Goal: Task Accomplishment & Management: Manage account settings

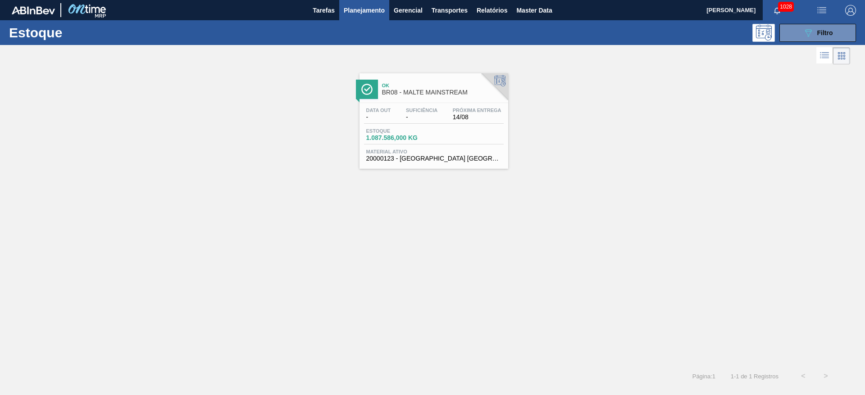
click at [358, 13] on span "Planejamento" at bounding box center [364, 10] width 41 height 11
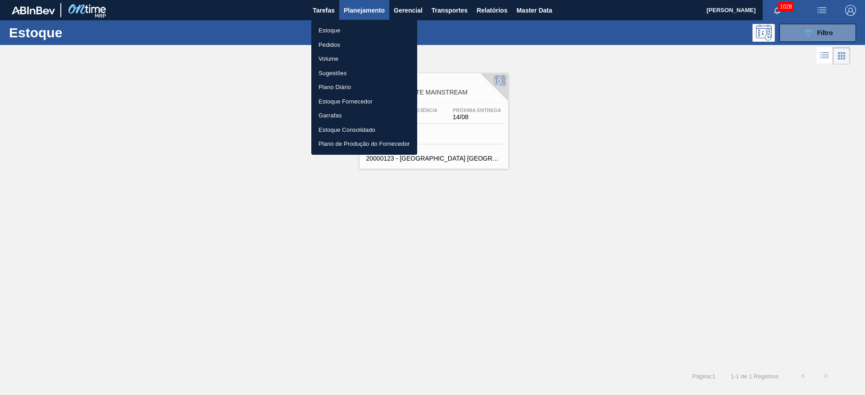
click at [332, 48] on li "Pedidos" at bounding box center [364, 45] width 106 height 14
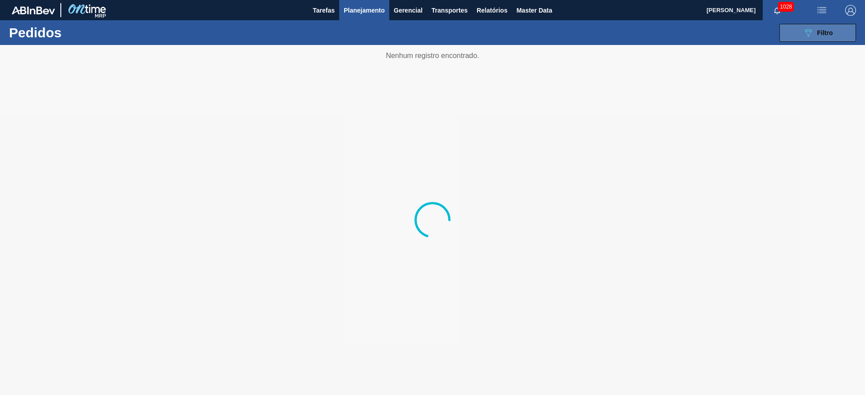
click at [813, 34] on div "089F7B8B-B2A5-4AFE-B5C0-19BA573D28AC Filtro" at bounding box center [817, 32] width 30 height 11
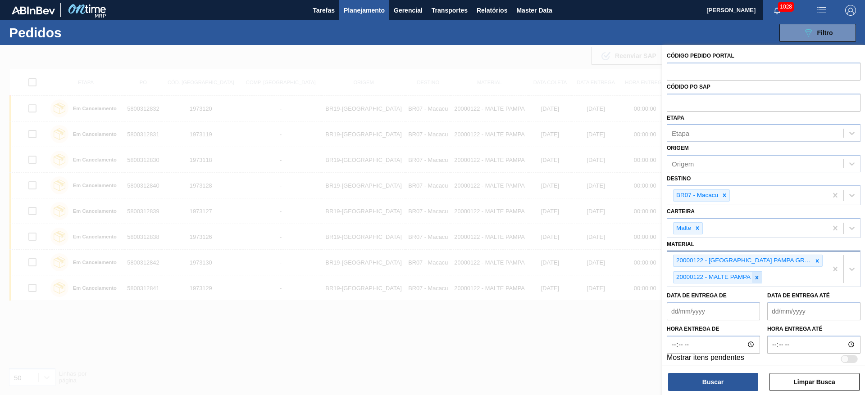
click at [758, 279] on icon at bounding box center [756, 278] width 6 height 6
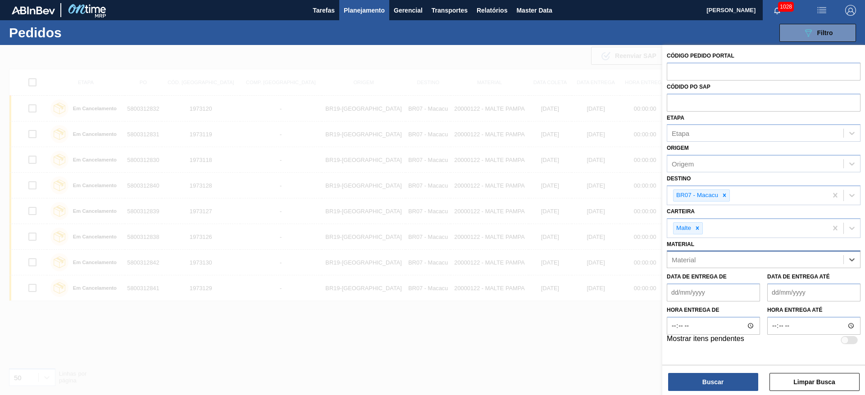
paste input "30030802"
type input "30030802"
click at [718, 284] on div "30030802 - MALTE STANDARD AGRARIA [GEOGRAPHIC_DATA]" at bounding box center [763, 282] width 194 height 17
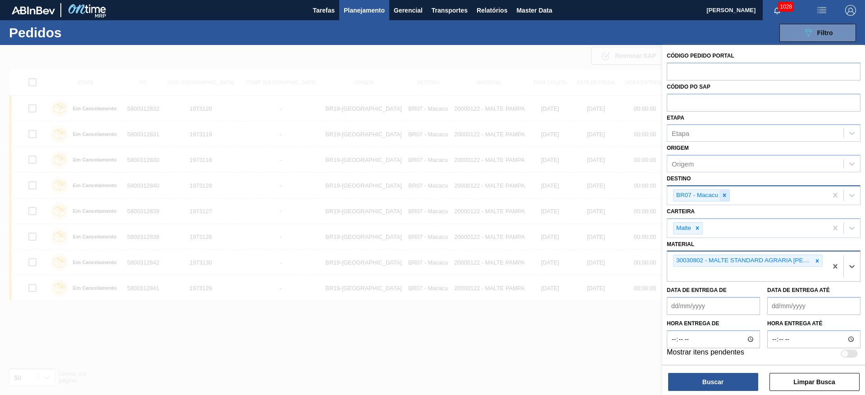
click at [725, 192] on icon at bounding box center [724, 195] width 6 height 6
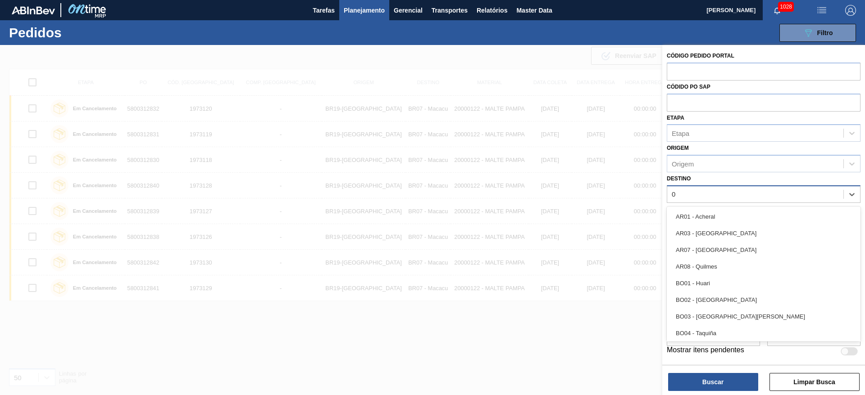
type input "09"
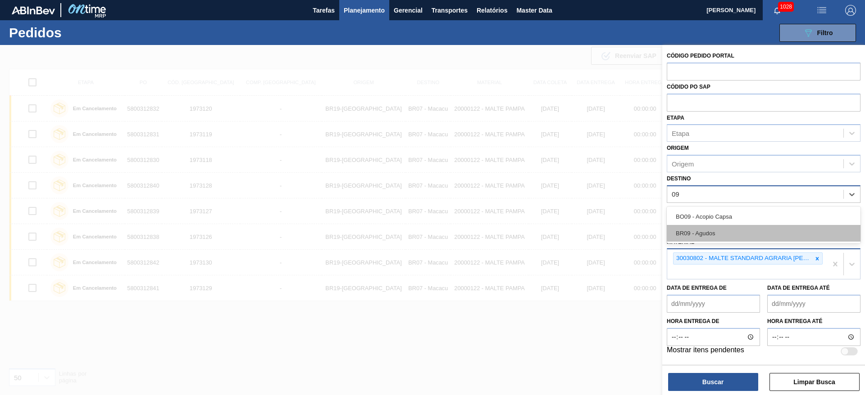
click at [698, 231] on div "BR09 - Agudos" at bounding box center [763, 233] width 194 height 17
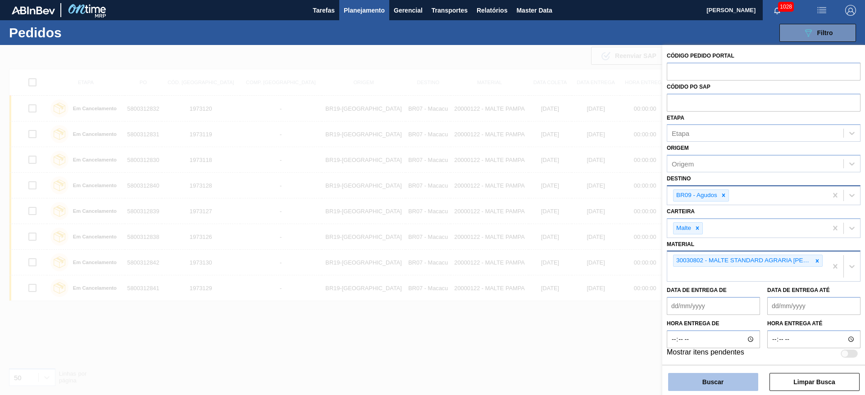
click at [694, 382] on button "Buscar" at bounding box center [713, 382] width 90 height 18
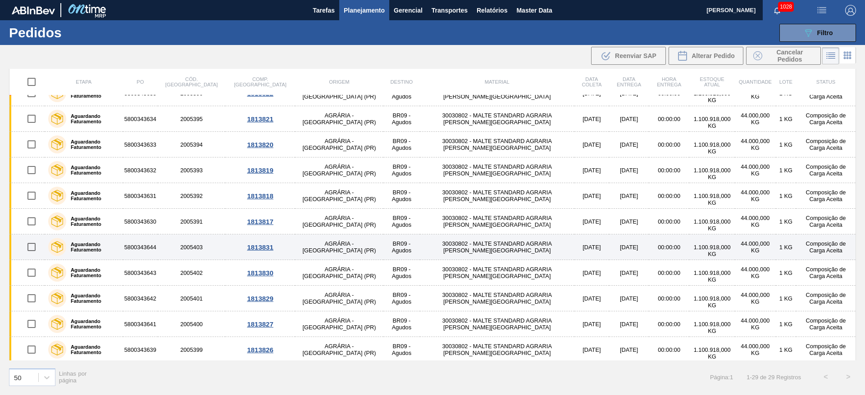
scroll to position [480, 0]
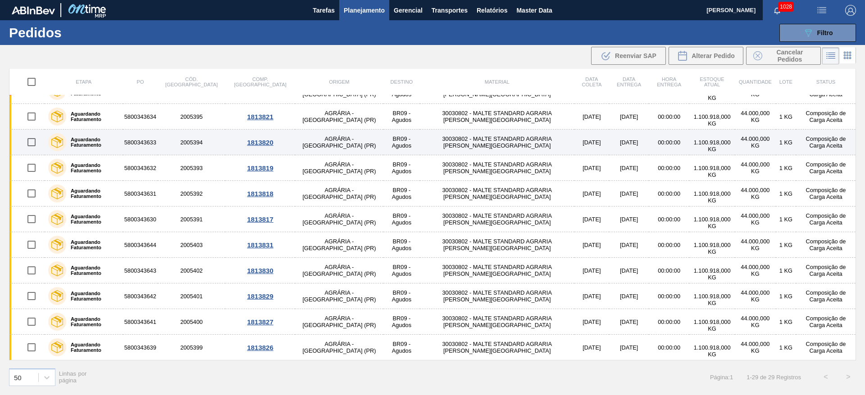
click at [29, 131] on td at bounding box center [27, 143] width 36 height 26
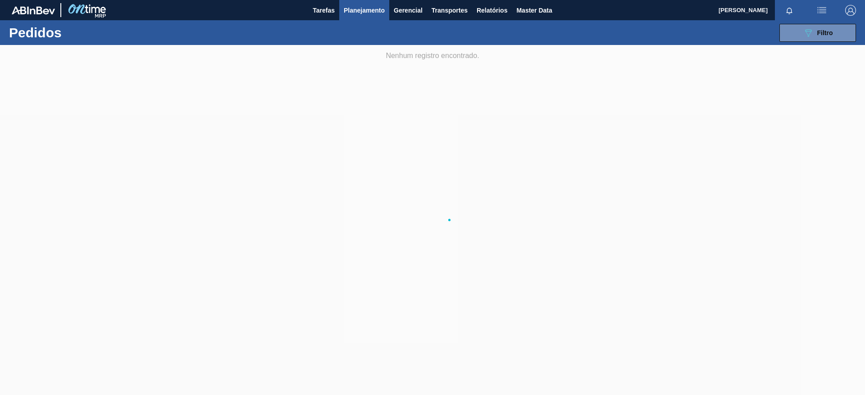
click at [31, 168] on div at bounding box center [432, 220] width 865 height 350
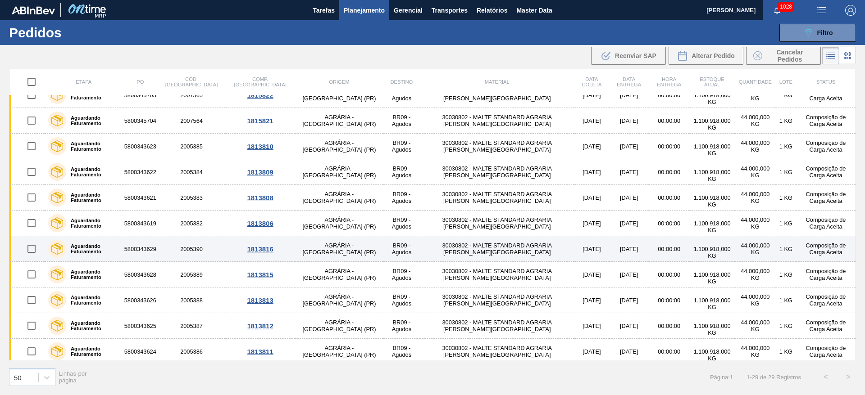
scroll to position [277, 0]
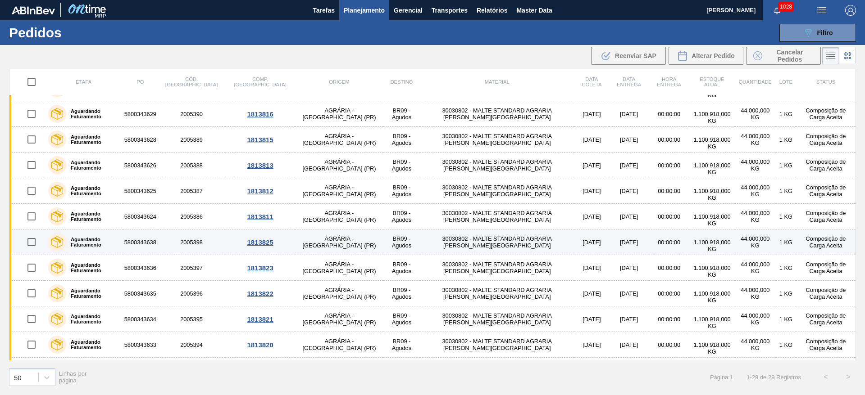
click at [30, 242] on input "checkbox" at bounding box center [31, 242] width 19 height 19
checkbox input "true"
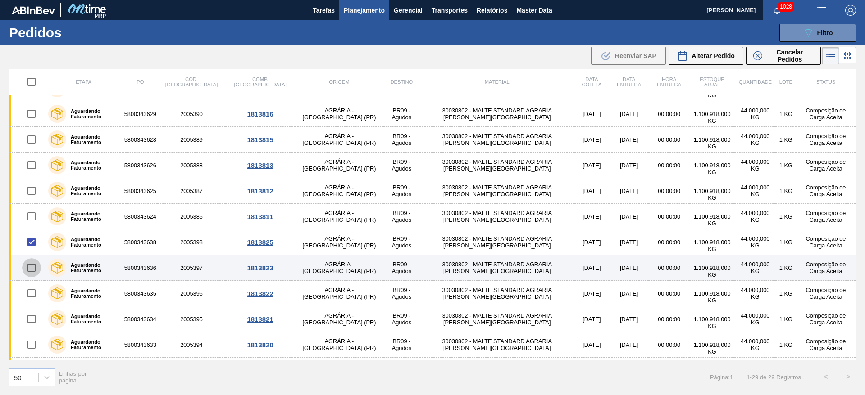
click at [29, 267] on input "checkbox" at bounding box center [31, 267] width 19 height 19
checkbox input "true"
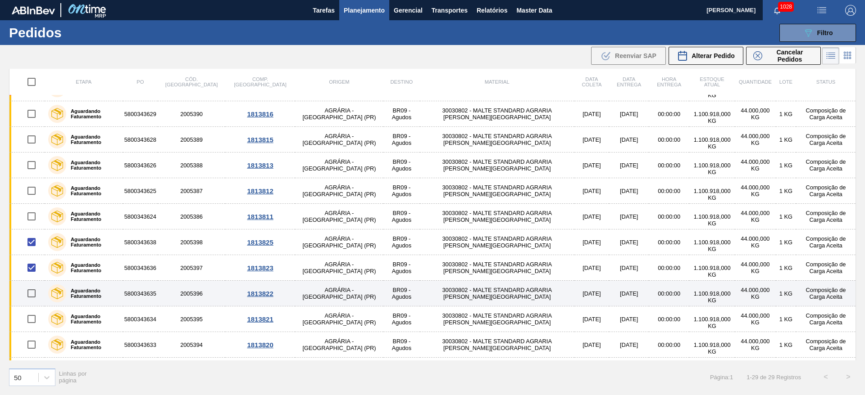
click at [31, 295] on input "checkbox" at bounding box center [31, 293] width 19 height 19
checkbox input "true"
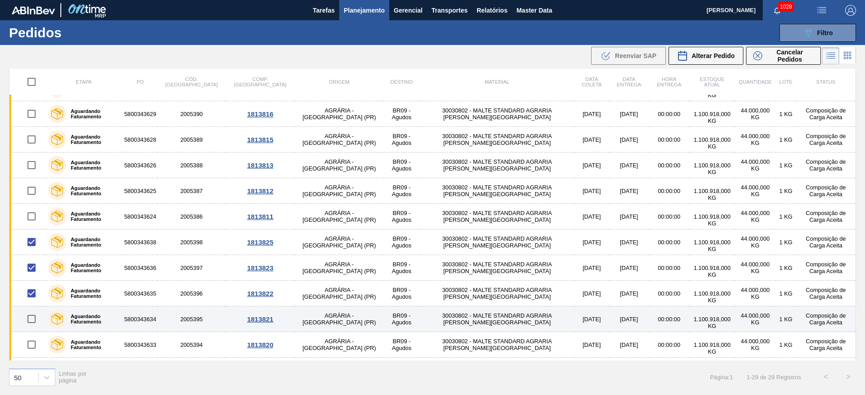
click at [28, 319] on input "checkbox" at bounding box center [31, 319] width 19 height 19
checkbox input "true"
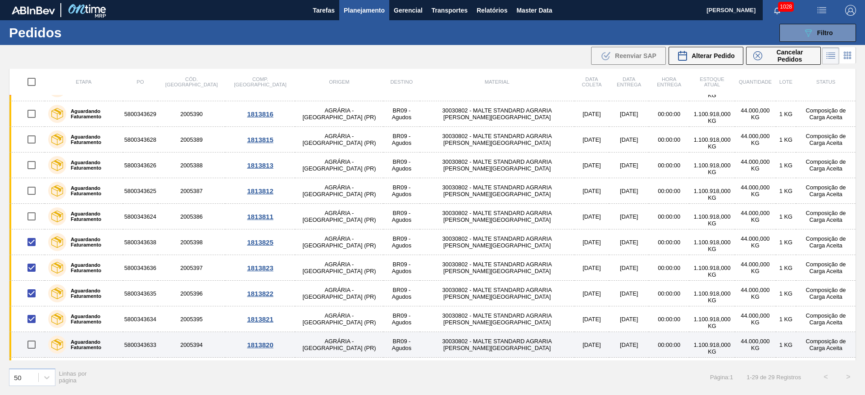
click at [31, 346] on input "checkbox" at bounding box center [31, 344] width 19 height 19
checkbox input "true"
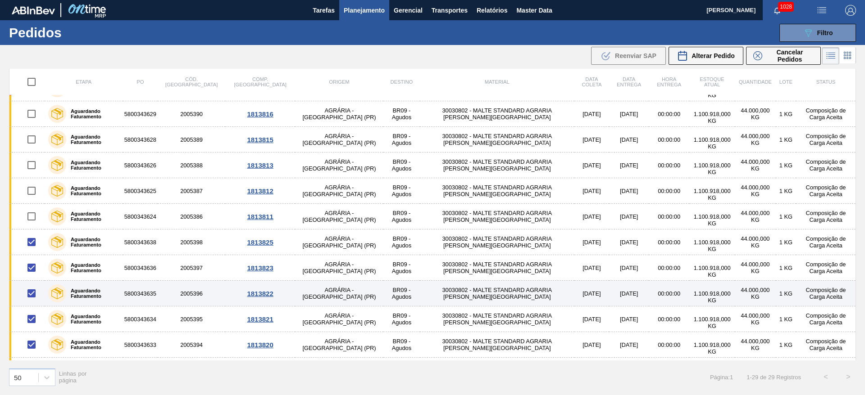
scroll to position [412, 0]
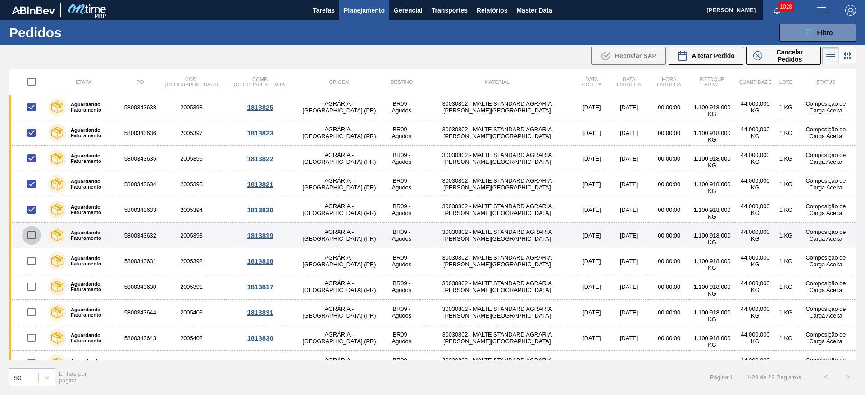
click at [31, 236] on input "checkbox" at bounding box center [31, 235] width 19 height 19
checkbox input "true"
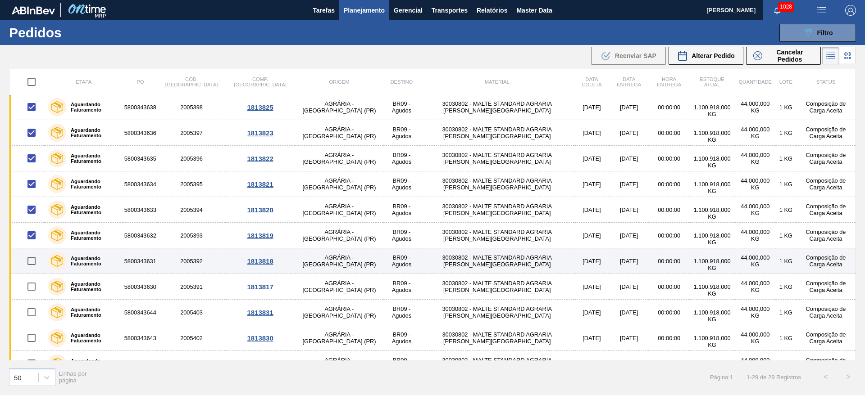
click at [32, 263] on input "checkbox" at bounding box center [31, 261] width 19 height 19
checkbox input "true"
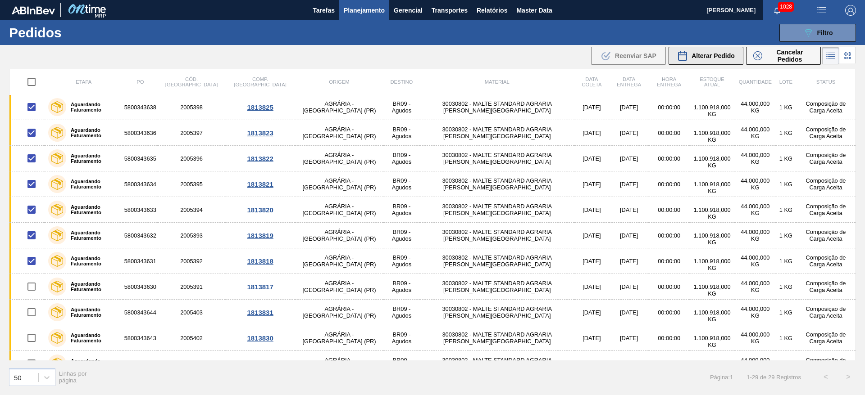
click at [706, 55] on span "Alterar Pedido" at bounding box center [712, 55] width 43 height 7
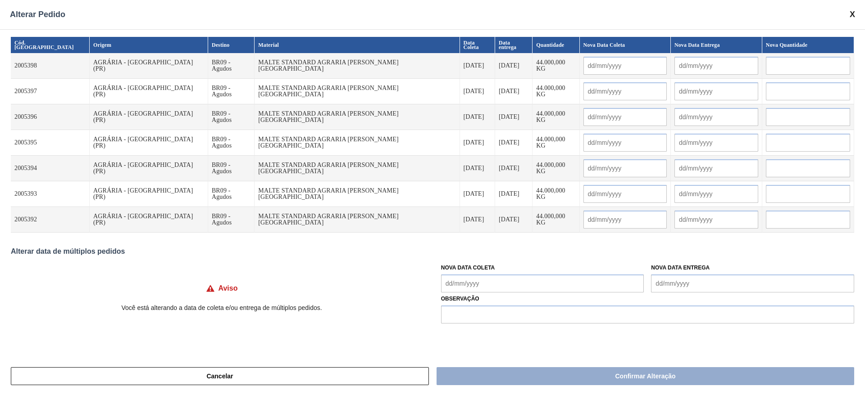
click at [449, 280] on Coleta "Nova Data Coleta" at bounding box center [542, 284] width 203 height 18
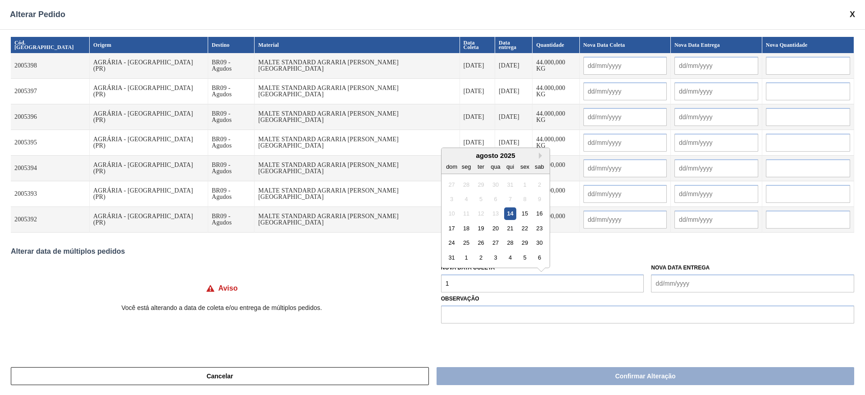
type Coleta "15"
type input "[DATE]"
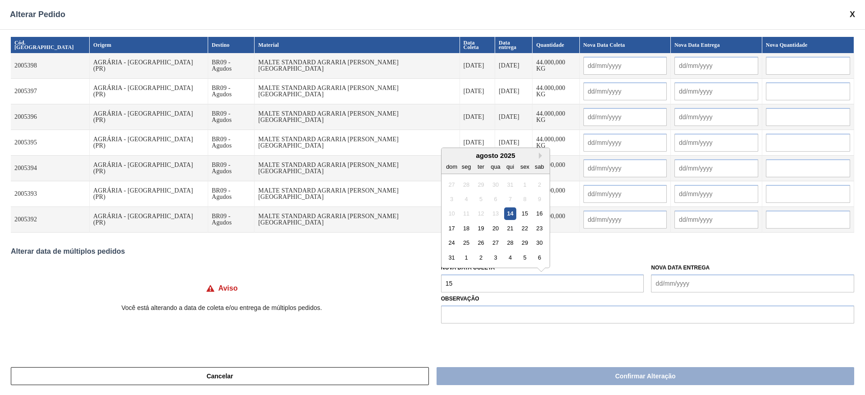
type input "[DATE]"
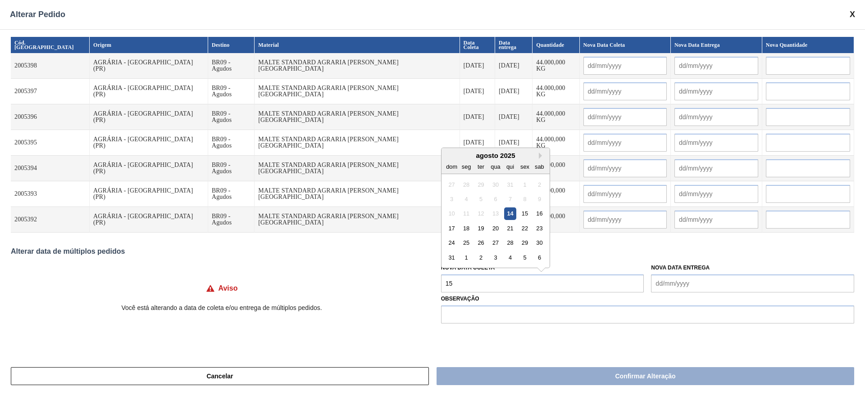
type input "[DATE]"
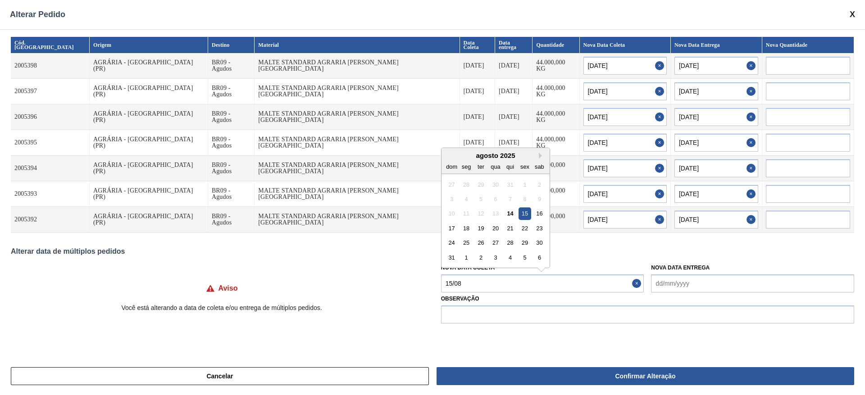
click at [526, 215] on div "15" at bounding box center [524, 214] width 12 height 12
type Coleta "[DATE]"
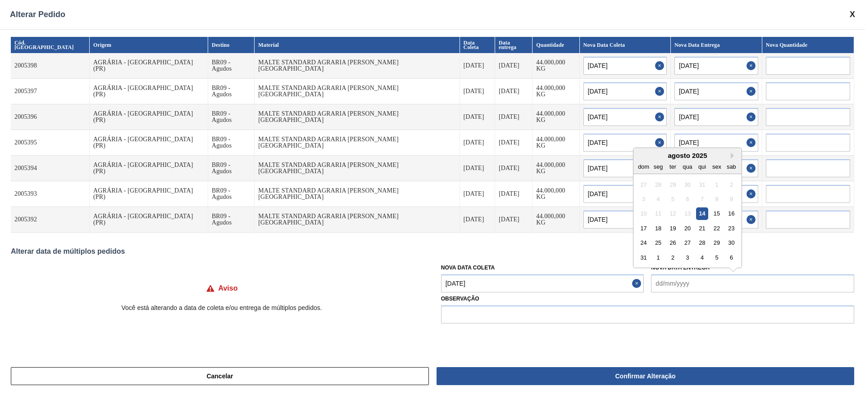
click at [658, 282] on Entrega "Nova Data Entrega" at bounding box center [752, 284] width 203 height 18
type Entrega "17"
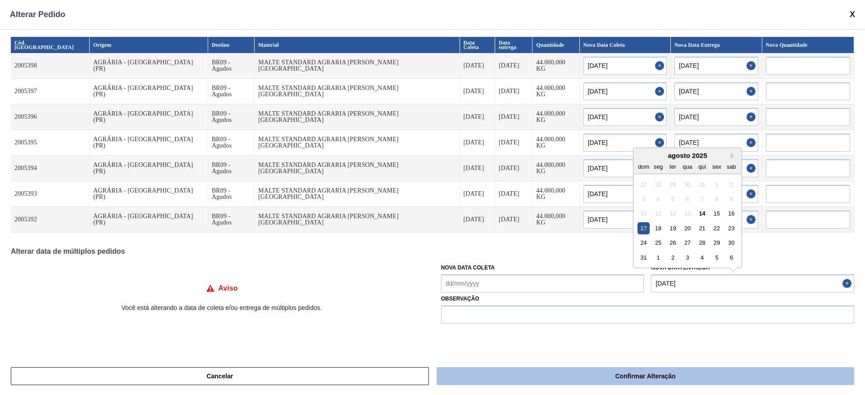
type Entrega "[DATE]"
click at [550, 372] on button "Confirmar Alteração" at bounding box center [644, 376] width 417 height 18
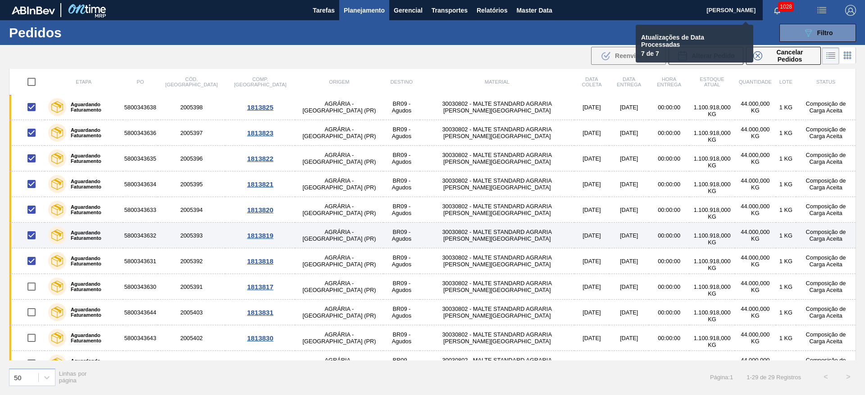
checkbox input "false"
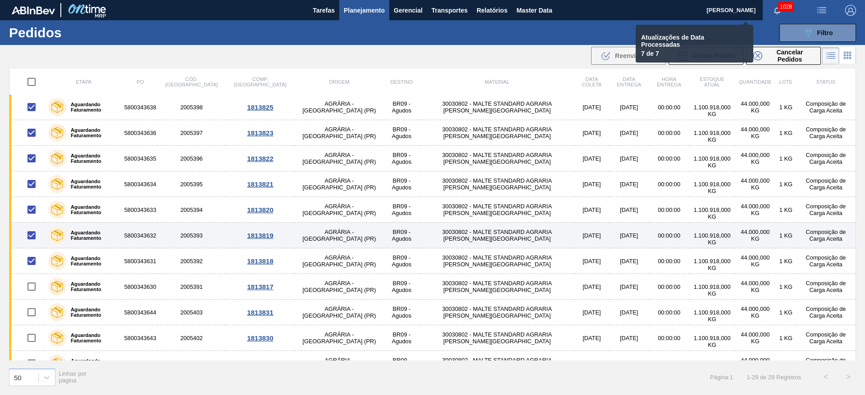
checkbox input "false"
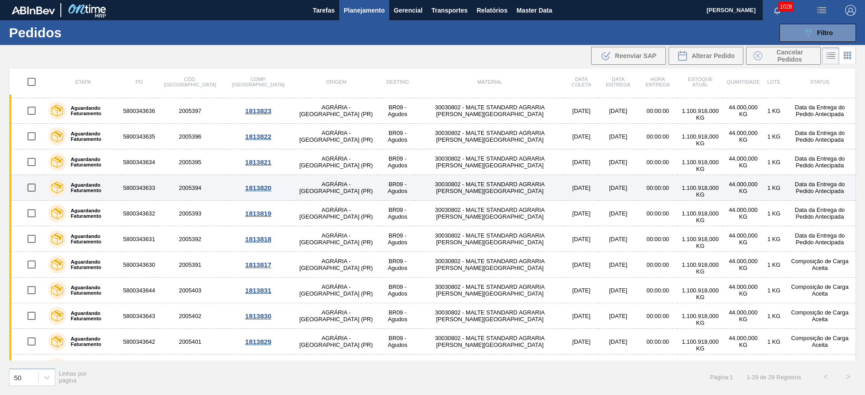
scroll to position [480, 0]
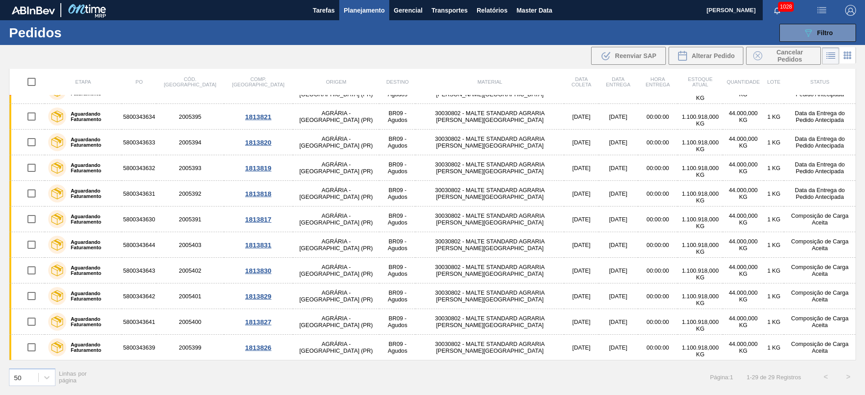
click at [362, 11] on span "Planejamento" at bounding box center [364, 10] width 41 height 11
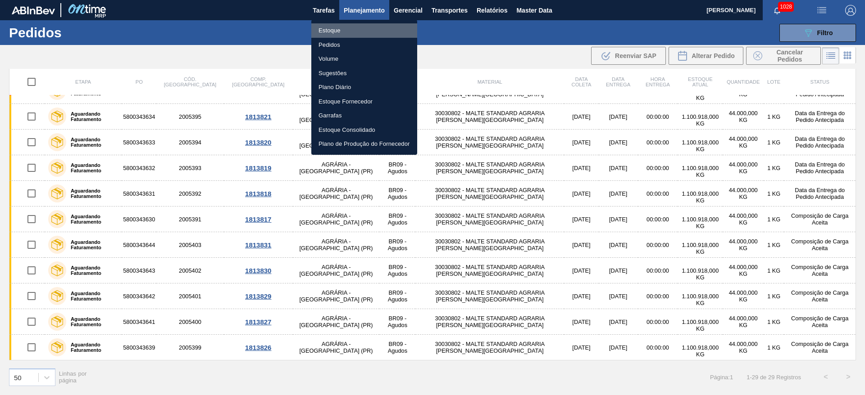
click at [331, 30] on li "Estoque" at bounding box center [364, 30] width 106 height 14
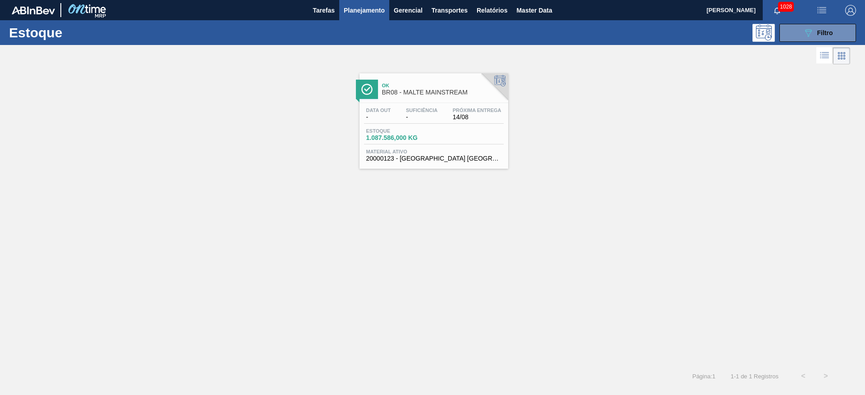
click at [803, 38] on button "089F7B8B-B2A5-4AFE-B5C0-19BA573D28AC Filtro" at bounding box center [817, 33] width 77 height 18
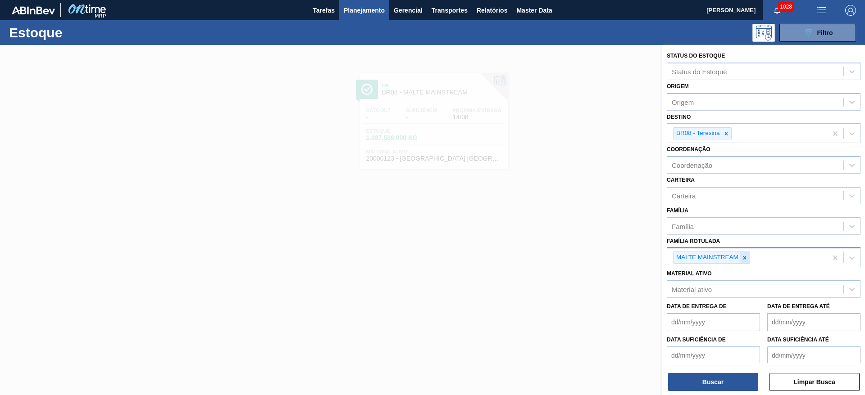
click at [744, 255] on icon at bounding box center [744, 258] width 6 height 6
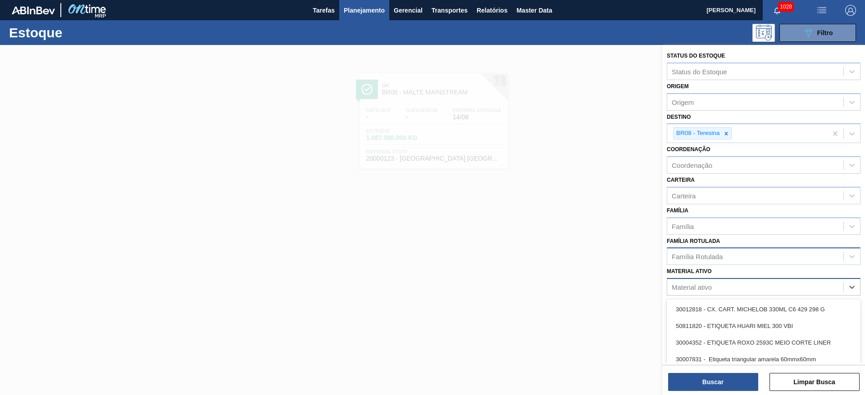
click at [685, 295] on div "Material ativo" at bounding box center [763, 287] width 194 height 18
paste ativo "30030802"
type ativo "30030802"
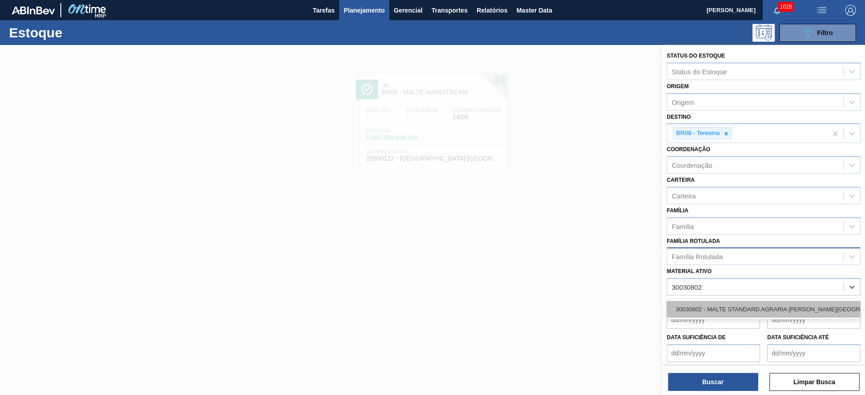
click at [701, 306] on div "30030802 - MALTE STANDARD AGRARIA CAMPOS GERAIS" at bounding box center [763, 309] width 194 height 17
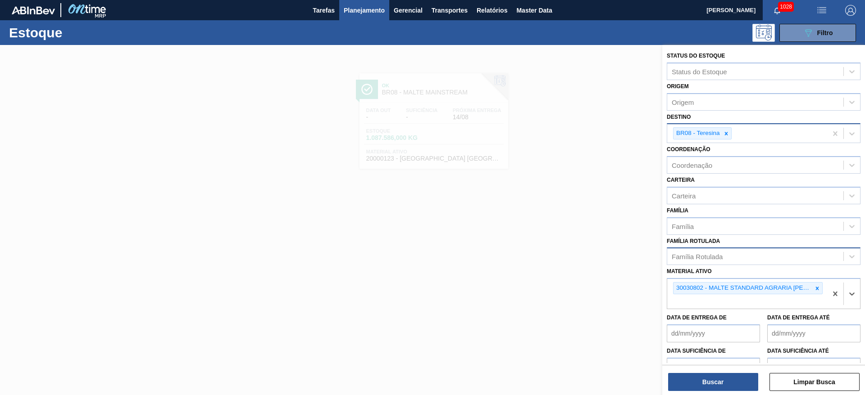
drag, startPoint x: 728, startPoint y: 131, endPoint x: 735, endPoint y: 139, distance: 11.2
click at [734, 139] on div "BR08 - Teresina" at bounding box center [747, 133] width 160 height 18
click at [728, 134] on icon at bounding box center [726, 134] width 6 height 6
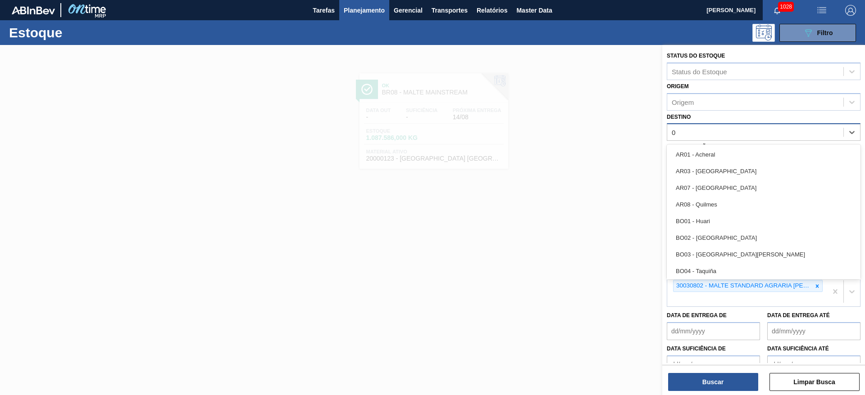
type input "09"
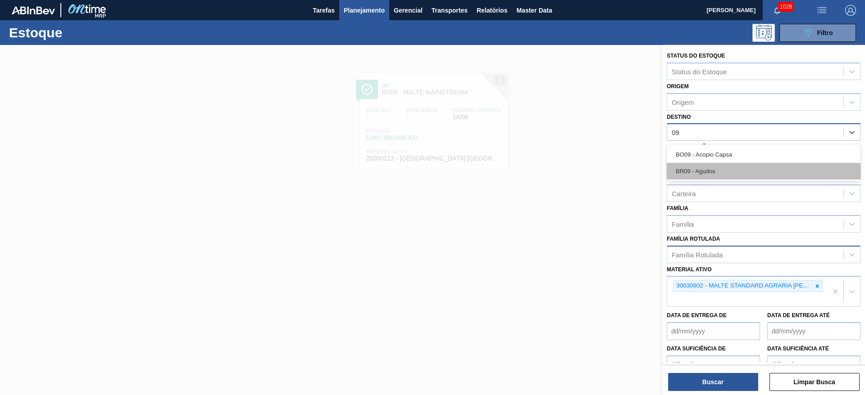
click at [709, 168] on div "BR09 - Agudos" at bounding box center [763, 171] width 194 height 17
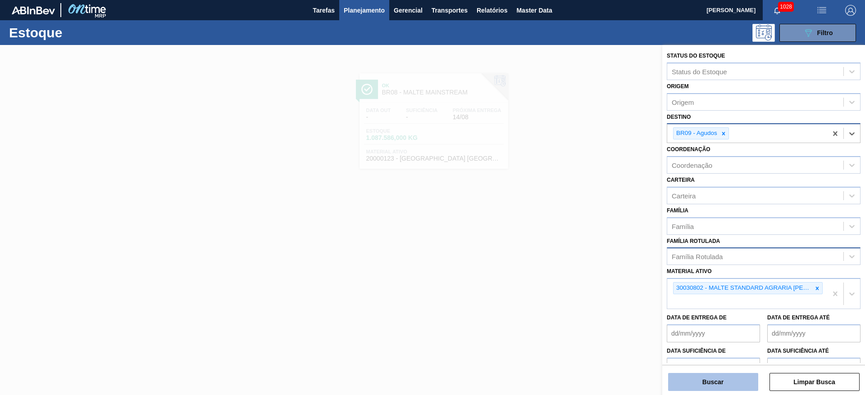
click at [711, 388] on button "Buscar" at bounding box center [713, 382] width 90 height 18
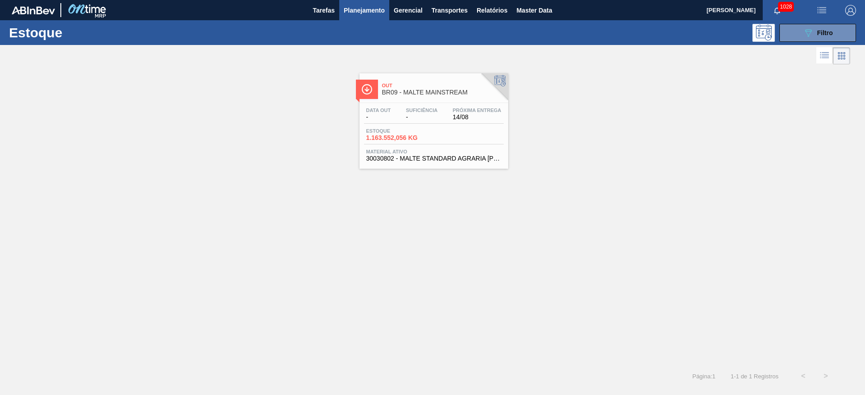
drag, startPoint x: 425, startPoint y: 121, endPoint x: 413, endPoint y: 111, distance: 15.4
click at [426, 120] on div "Data out - Suficiência - Próxima Entrega 14/08" at bounding box center [434, 116] width 140 height 16
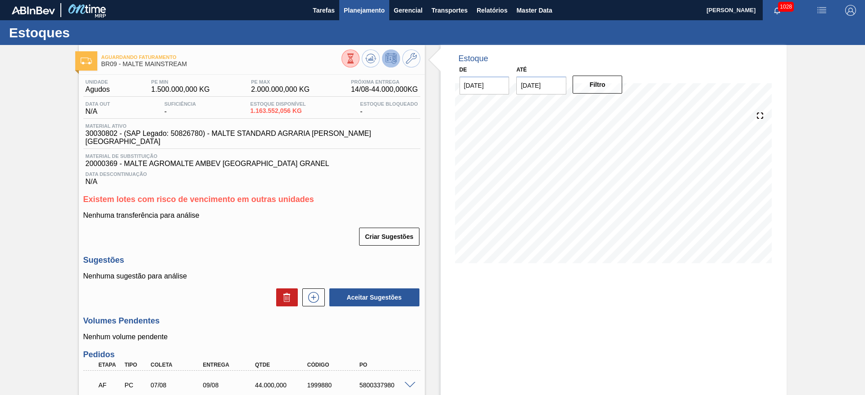
click at [364, 11] on span "Planejamento" at bounding box center [364, 10] width 41 height 11
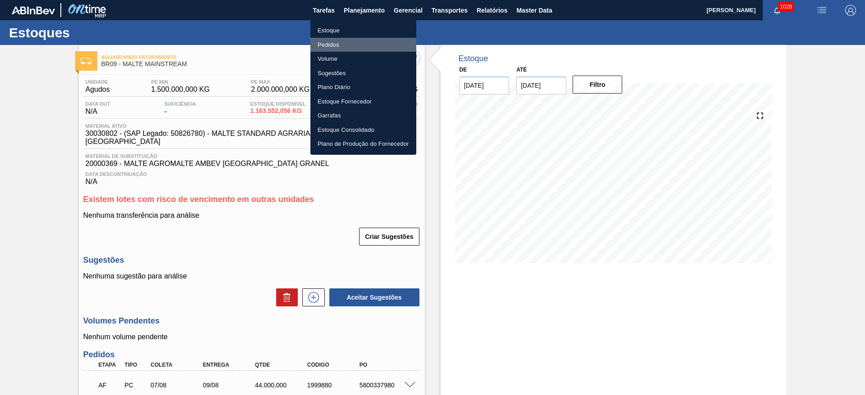
click at [331, 44] on li "Pedidos" at bounding box center [363, 45] width 106 height 14
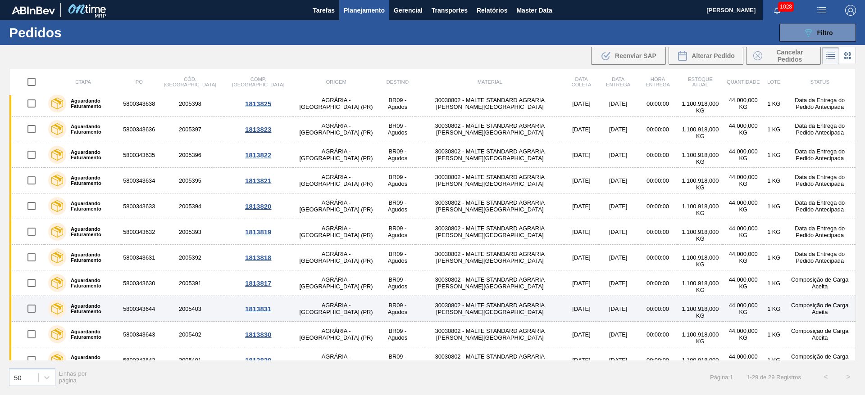
scroll to position [480, 0]
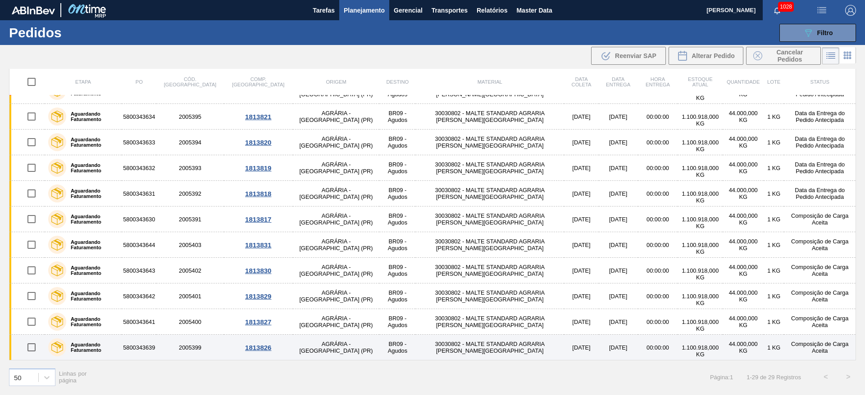
click at [32, 351] on input "checkbox" at bounding box center [31, 347] width 19 height 19
checkbox input "true"
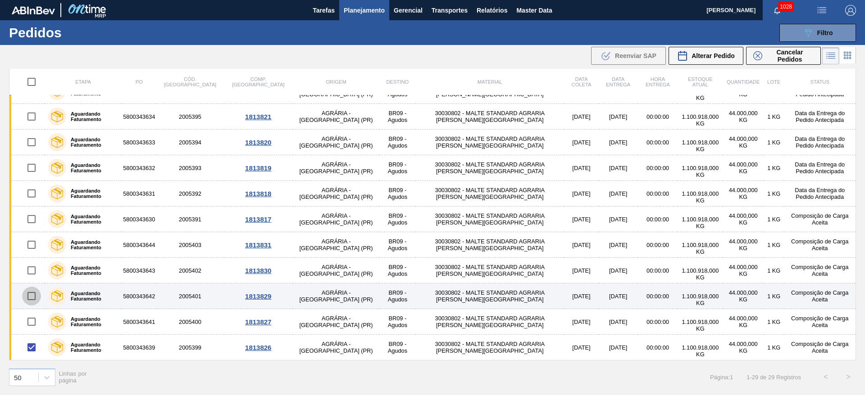
click at [34, 296] on input "checkbox" at bounding box center [31, 296] width 19 height 19
checkbox input "true"
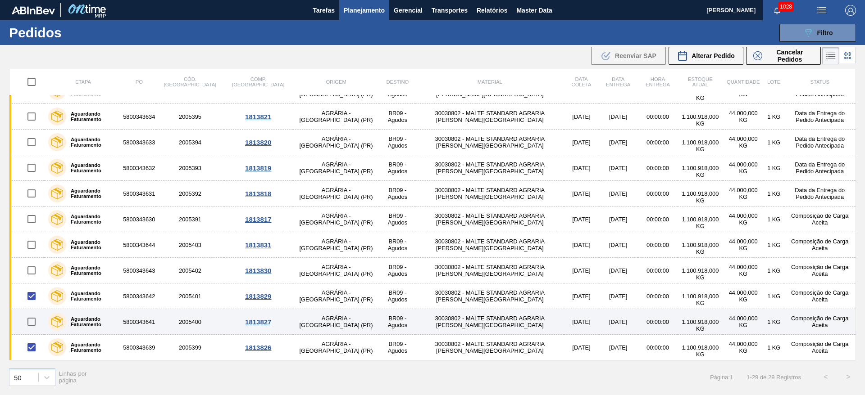
click at [33, 320] on input "checkbox" at bounding box center [31, 322] width 19 height 19
checkbox input "true"
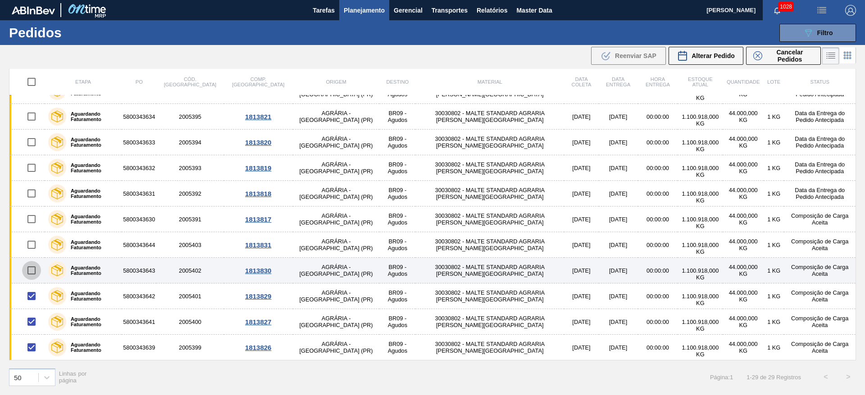
click at [34, 267] on input "checkbox" at bounding box center [31, 270] width 19 height 19
checkbox input "true"
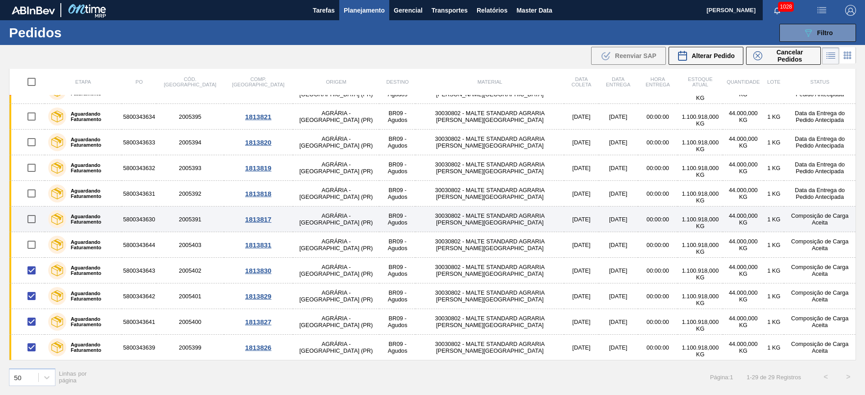
drag, startPoint x: 33, startPoint y: 245, endPoint x: 27, endPoint y: 230, distance: 16.7
click at [33, 244] on input "checkbox" at bounding box center [31, 245] width 19 height 19
checkbox input "true"
click at [29, 217] on input "checkbox" at bounding box center [31, 219] width 19 height 19
checkbox input "true"
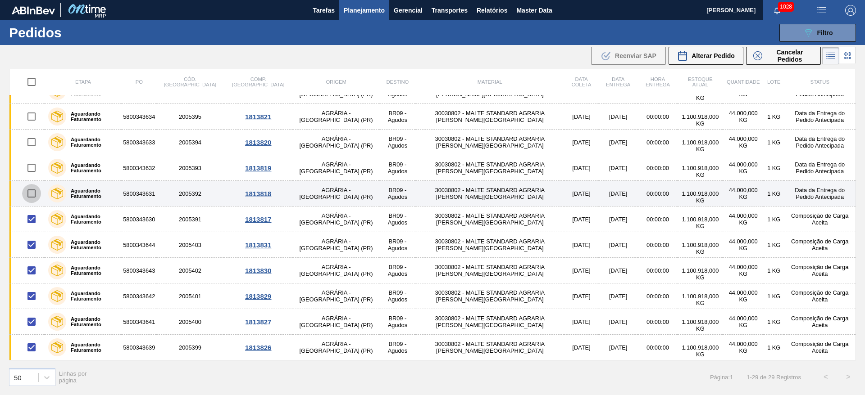
drag, startPoint x: 29, startPoint y: 195, endPoint x: 29, endPoint y: 184, distance: 10.8
click at [29, 194] on input "checkbox" at bounding box center [31, 193] width 19 height 19
checkbox input "true"
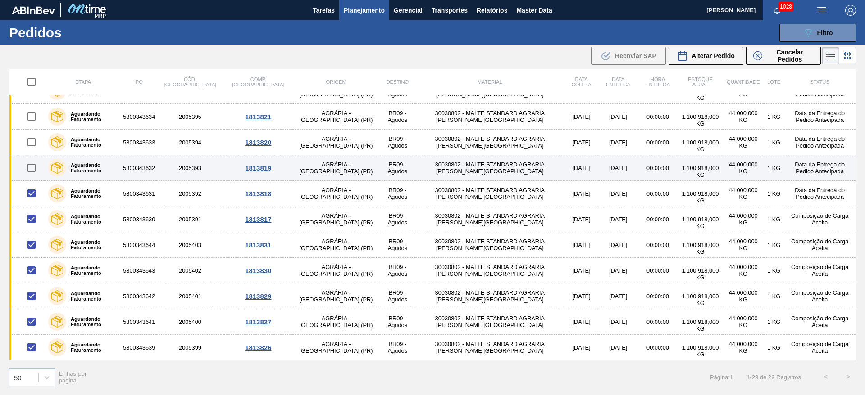
click at [29, 170] on input "checkbox" at bounding box center [31, 168] width 19 height 19
checkbox input "true"
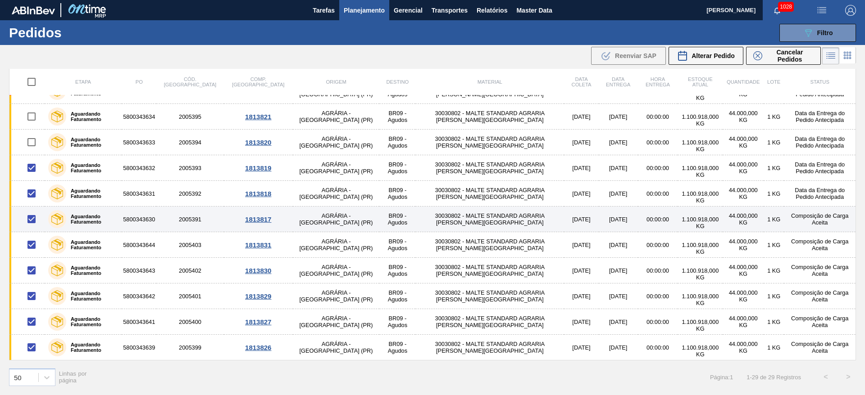
scroll to position [412, 0]
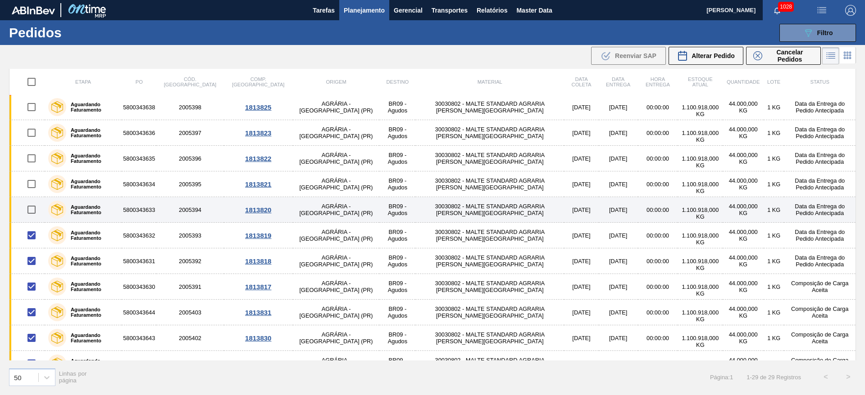
click at [31, 209] on input "checkbox" at bounding box center [31, 209] width 19 height 19
checkbox input "true"
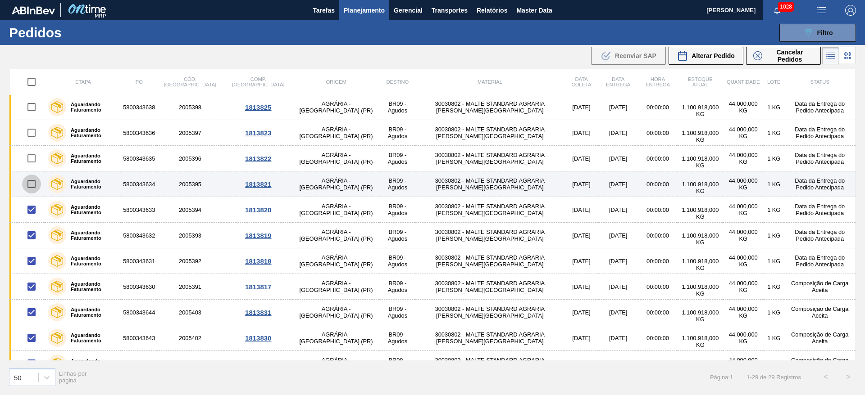
click at [31, 184] on input "checkbox" at bounding box center [31, 184] width 19 height 19
checkbox input "true"
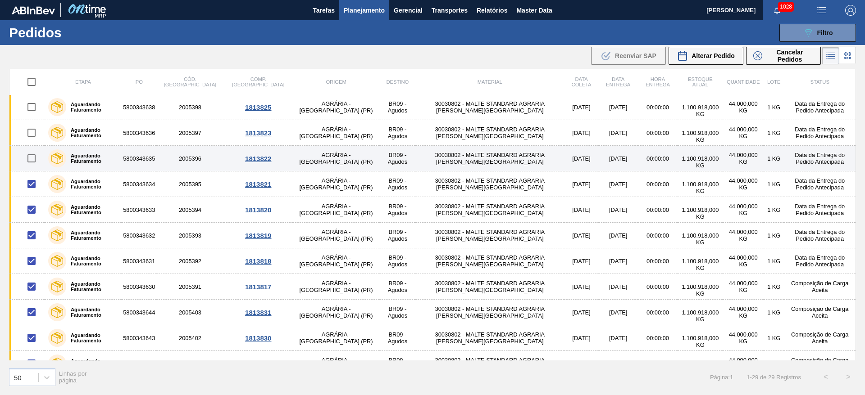
click at [29, 159] on input "checkbox" at bounding box center [31, 158] width 19 height 19
checkbox input "true"
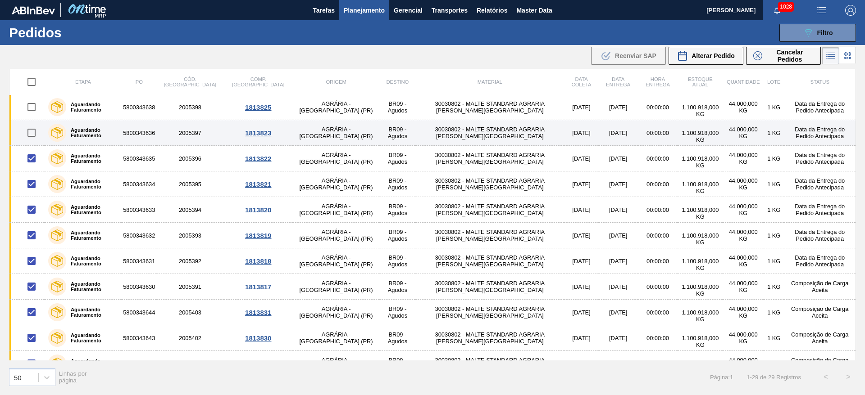
click at [31, 133] on input "checkbox" at bounding box center [31, 132] width 19 height 19
checkbox input "true"
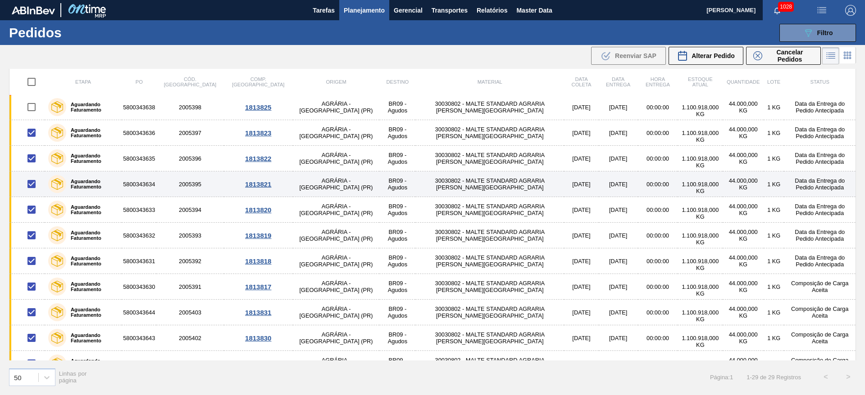
scroll to position [345, 0]
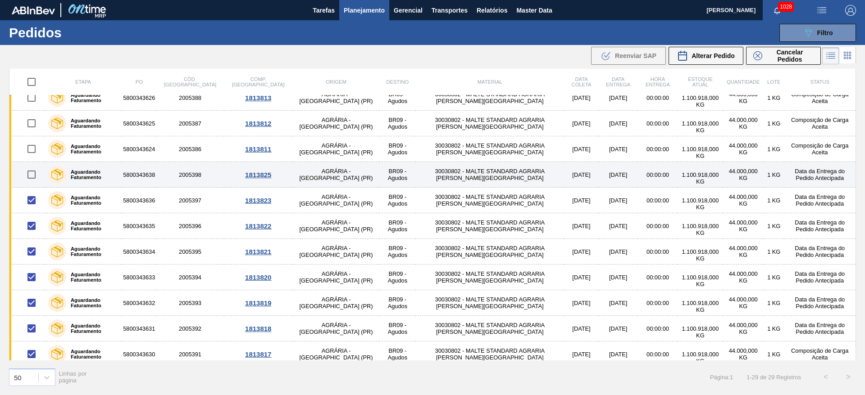
click at [33, 174] on input "checkbox" at bounding box center [31, 174] width 19 height 19
checkbox input "true"
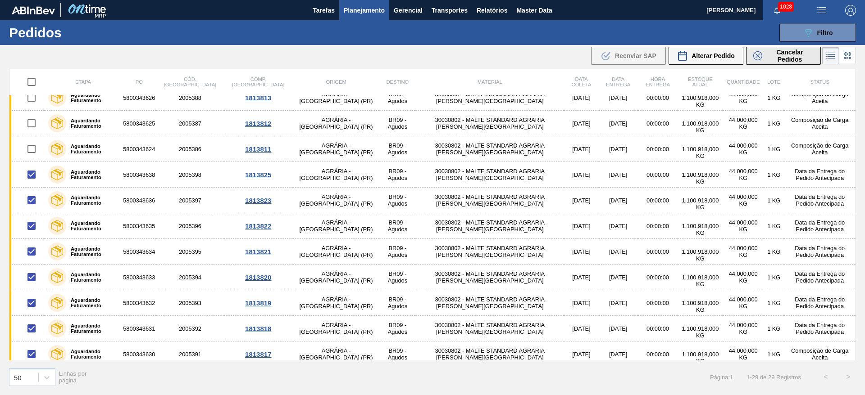
click at [773, 56] on span "Cancelar Pedidos" at bounding box center [790, 56] width 48 height 14
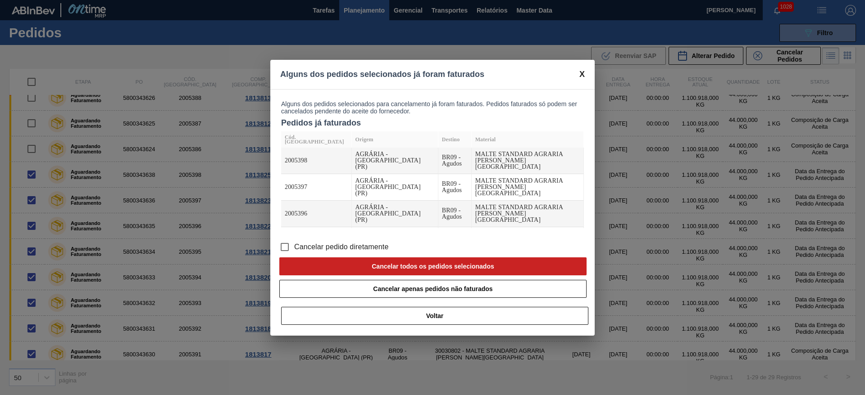
click at [288, 244] on input "Cancelar pedido diretamente" at bounding box center [284, 247] width 19 height 19
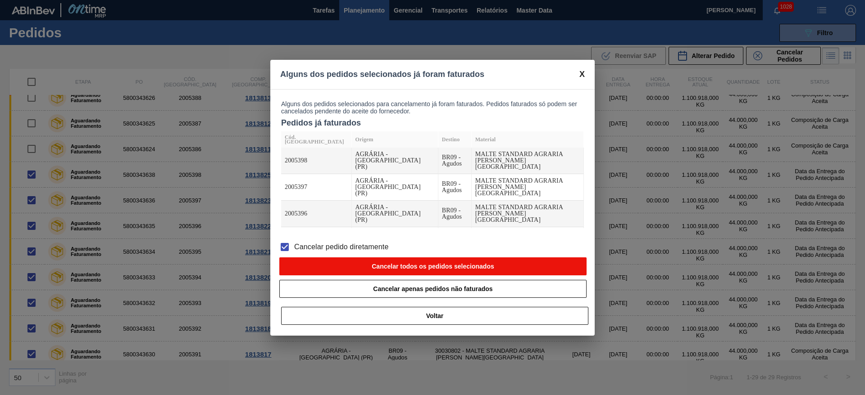
click at [349, 267] on button "Cancelar todos os pedidos selecionados" at bounding box center [432, 267] width 307 height 18
checkbox input "false"
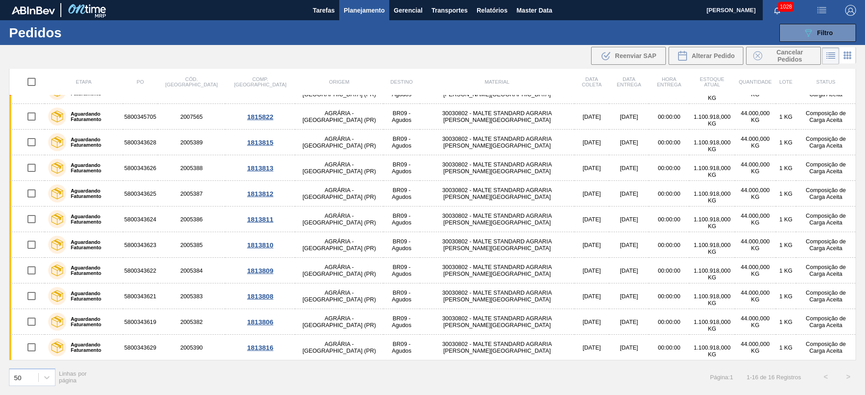
scroll to position [146, 0]
click at [366, 16] on button "Planejamento" at bounding box center [364, 10] width 50 height 20
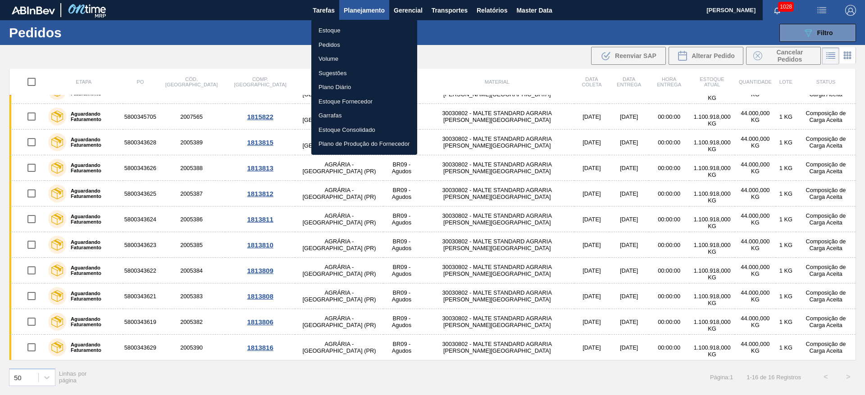
click at [333, 33] on li "Estoque" at bounding box center [364, 30] width 106 height 14
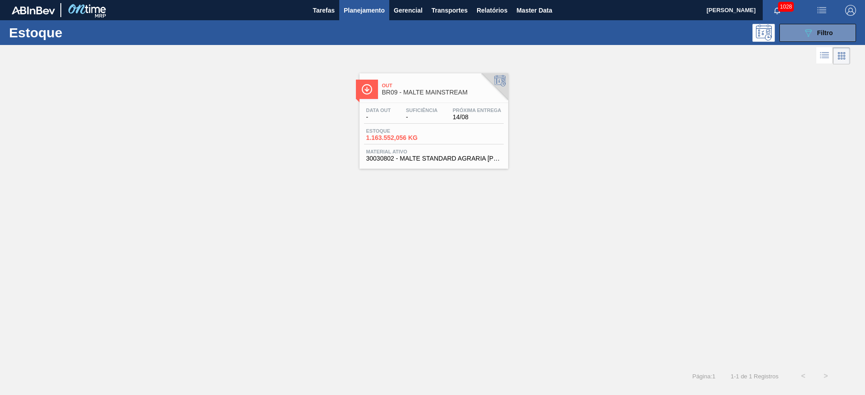
drag, startPoint x: 412, startPoint y: 137, endPoint x: 393, endPoint y: 133, distance: 18.9
click at [412, 137] on span "1.163.552,056 KG" at bounding box center [397, 138] width 63 height 7
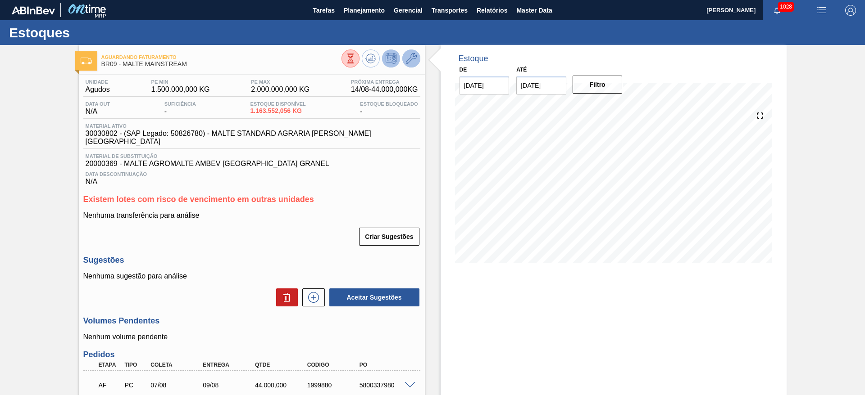
click at [412, 55] on icon at bounding box center [411, 58] width 11 height 11
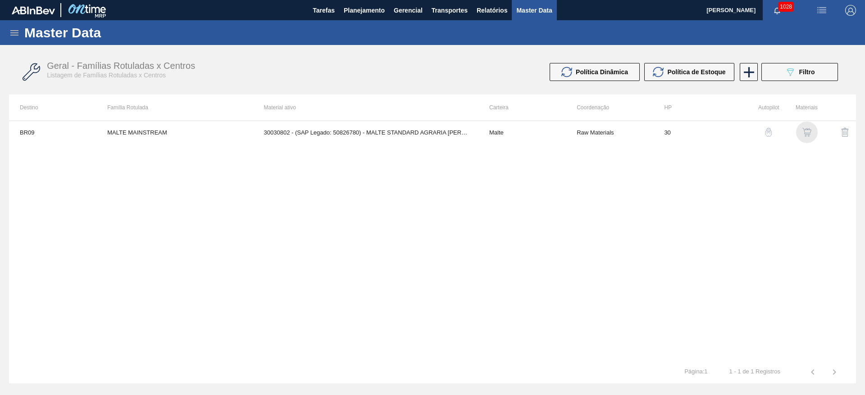
click at [810, 131] on img "button" at bounding box center [806, 132] width 9 height 9
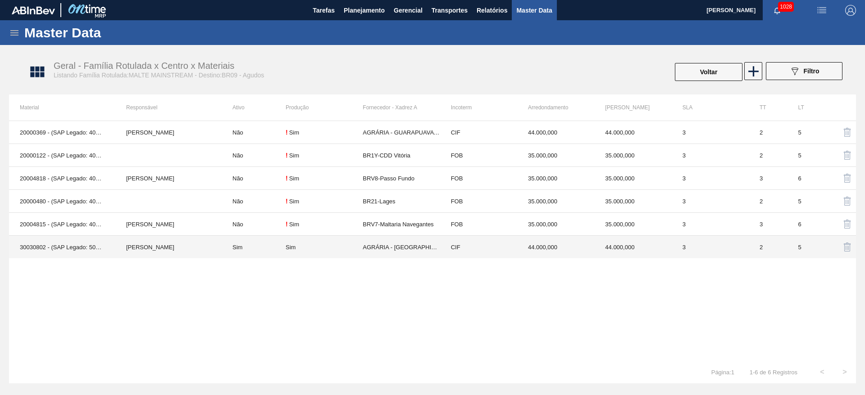
click at [264, 249] on td "Sim" at bounding box center [254, 247] width 64 height 23
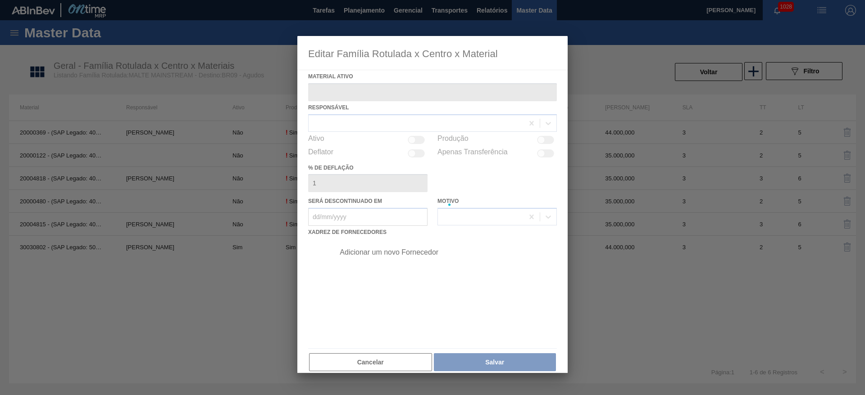
type ativo "30030802 - (SAP Legado: 50826780) - MALTE STANDARD AGRARIA CAMPOS GERAIS"
checkbox input "true"
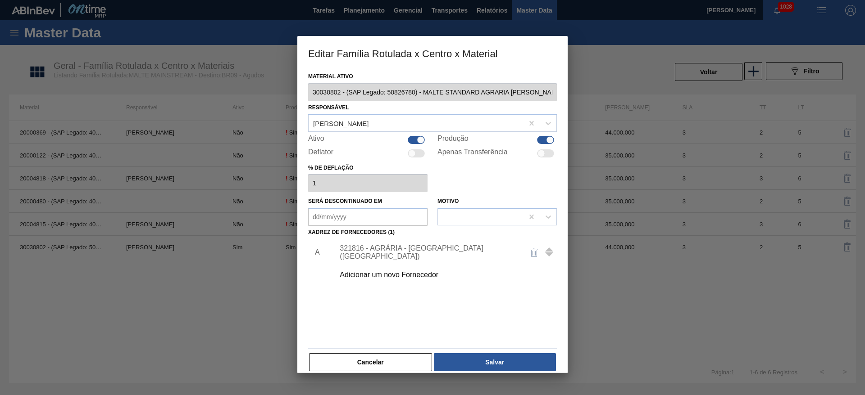
click at [361, 251] on div "321816 - AGRÁRIA - PONTA GROSSA (PR)" at bounding box center [428, 253] width 177 height 16
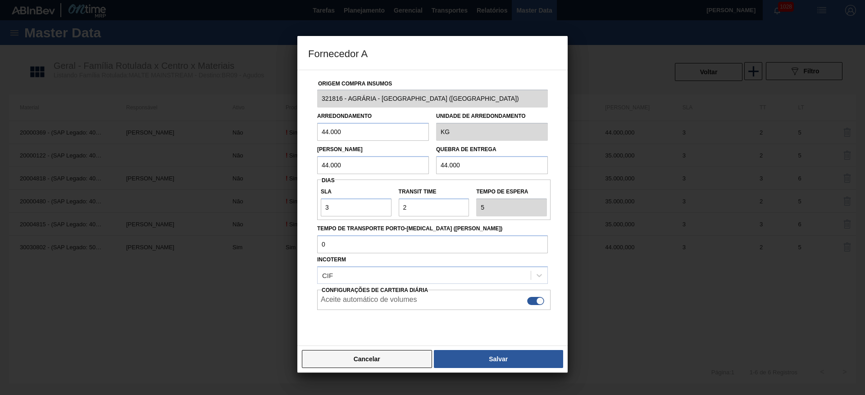
click at [369, 363] on button "Cancelar" at bounding box center [367, 359] width 130 height 18
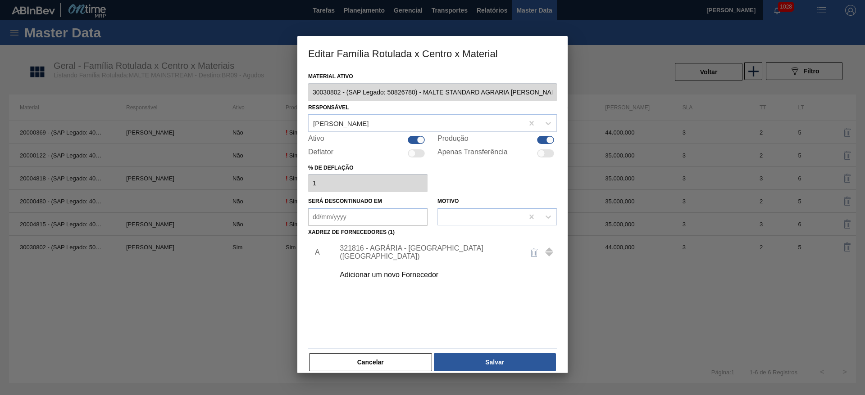
click at [390, 358] on button "Cancelar" at bounding box center [370, 363] width 123 height 18
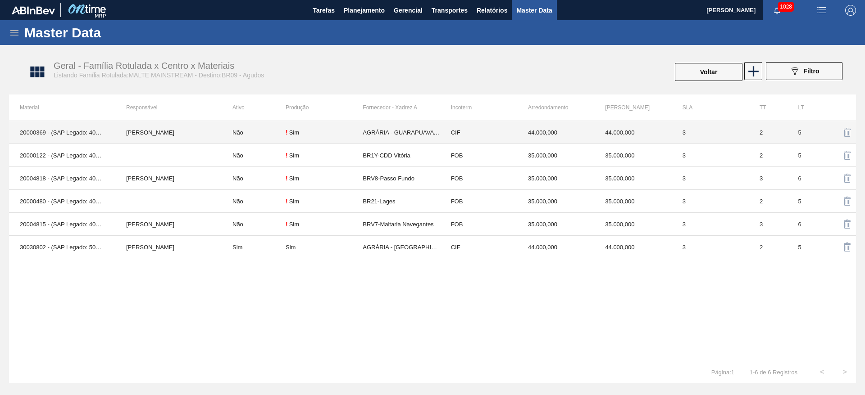
click at [276, 138] on td "Não" at bounding box center [254, 132] width 64 height 23
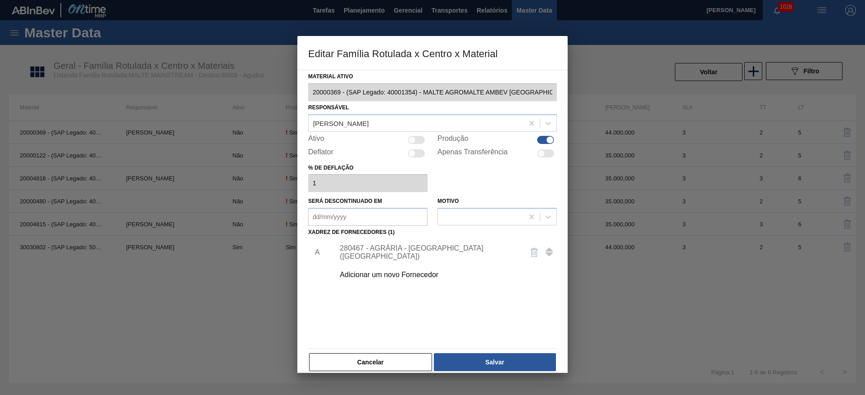
click at [357, 254] on div "280467 - AGRÁRIA - GUARAPUAVA (PR)" at bounding box center [428, 253] width 177 height 16
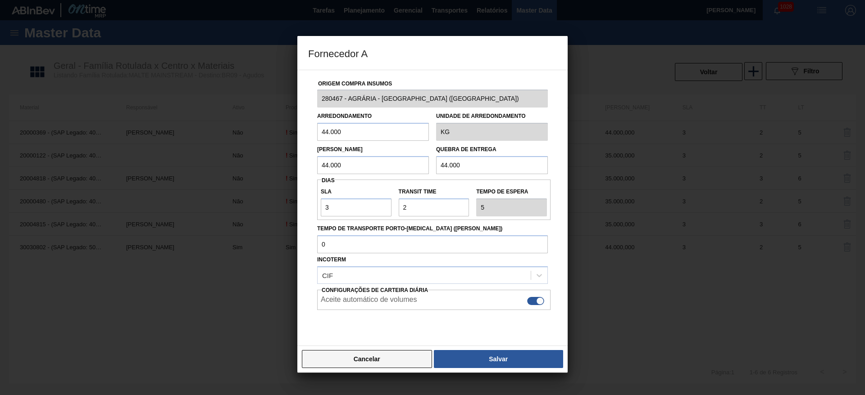
click at [367, 363] on button "Cancelar" at bounding box center [367, 359] width 130 height 18
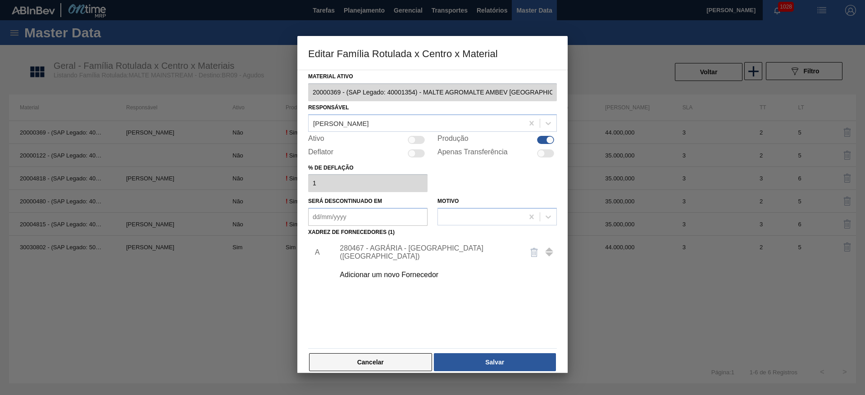
click at [385, 363] on button "Cancelar" at bounding box center [370, 363] width 123 height 18
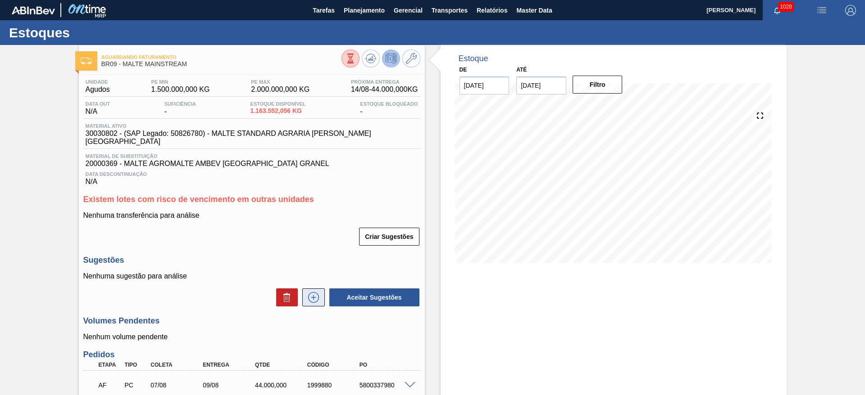
click at [312, 292] on icon at bounding box center [313, 297] width 14 height 11
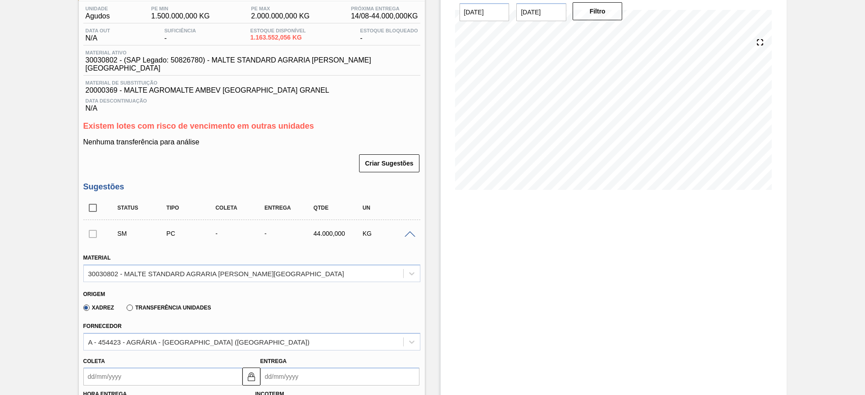
scroll to position [203, 0]
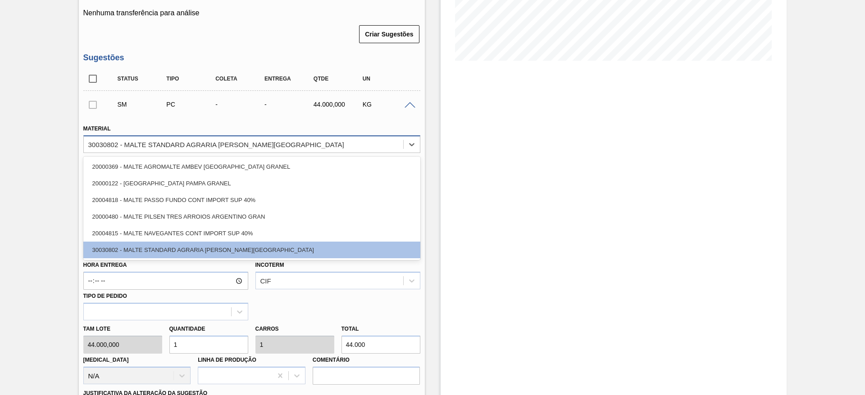
click at [163, 141] on div "30030802 - MALTE STANDARD AGRARIA CAMPOS GERAIS" at bounding box center [216, 145] width 256 height 8
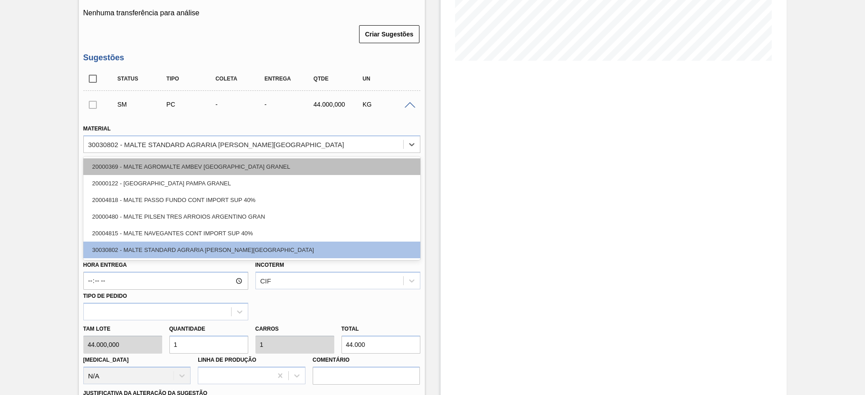
click at [167, 161] on div "20000369 - MALTE AGROMALTE AMBEV BRASIL GRANEL" at bounding box center [251, 167] width 337 height 17
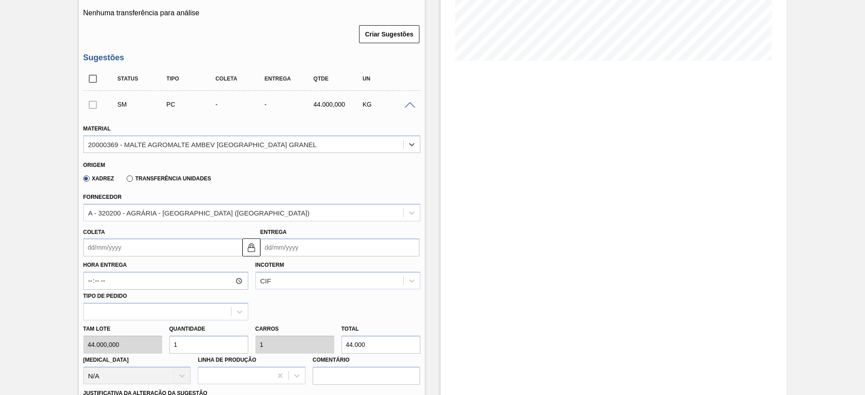
click at [87, 242] on input "Coleta" at bounding box center [162, 248] width 159 height 18
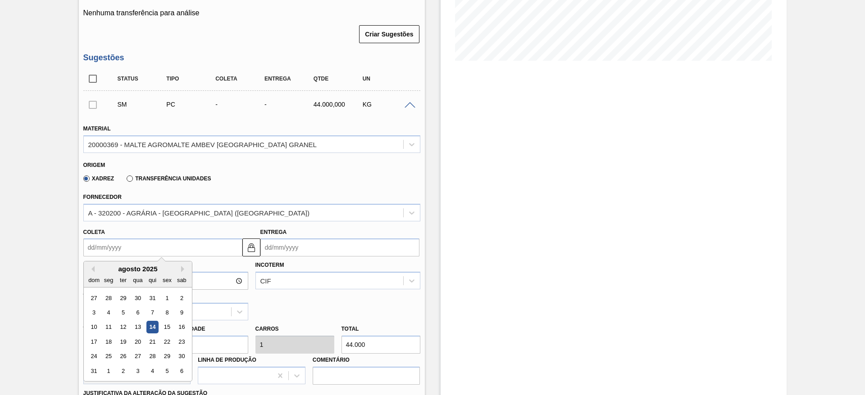
click at [169, 322] on div "15" at bounding box center [167, 328] width 12 height 12
type input "[DATE]"
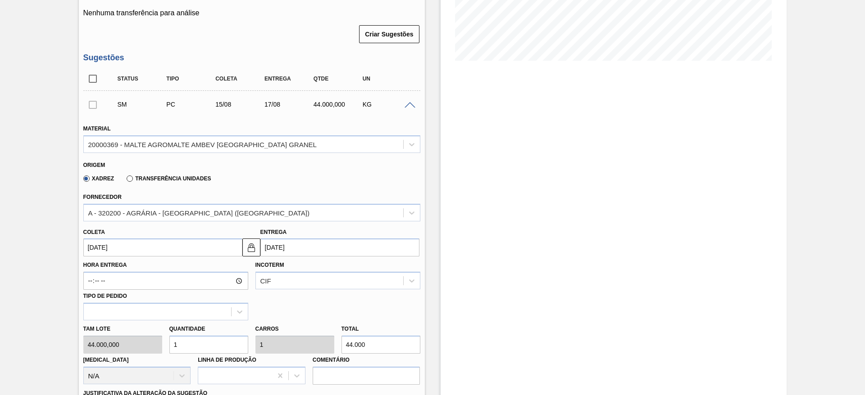
drag, startPoint x: 175, startPoint y: 334, endPoint x: 136, endPoint y: 325, distance: 39.7
click at [139, 326] on div "Tam lote 44.000,000 Quantidade 1 Carros 1 Total 44.000 Doca N/A Linha de Produç…" at bounding box center [252, 353] width 344 height 64
type input "7"
type input "308.000"
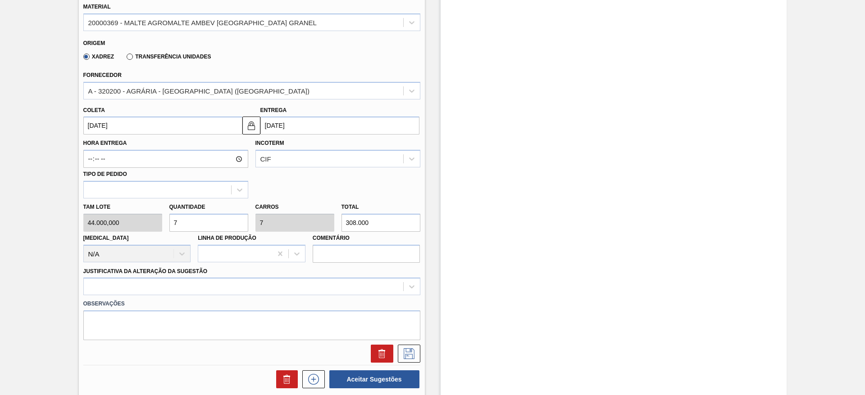
scroll to position [338, 0]
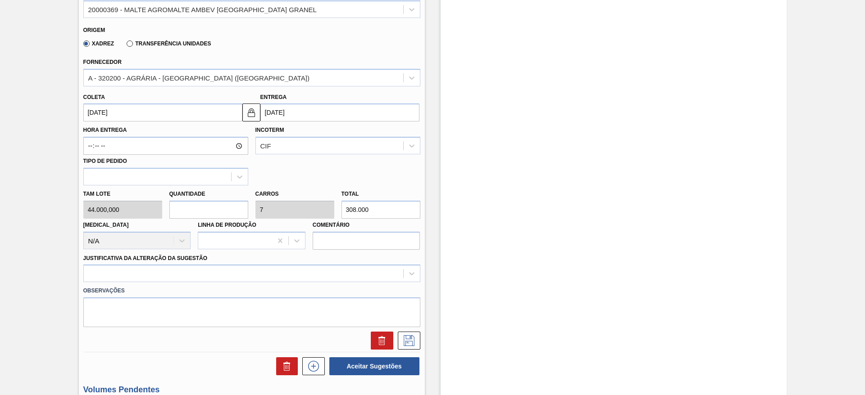
type input "0"
type input "1"
type input "44.000"
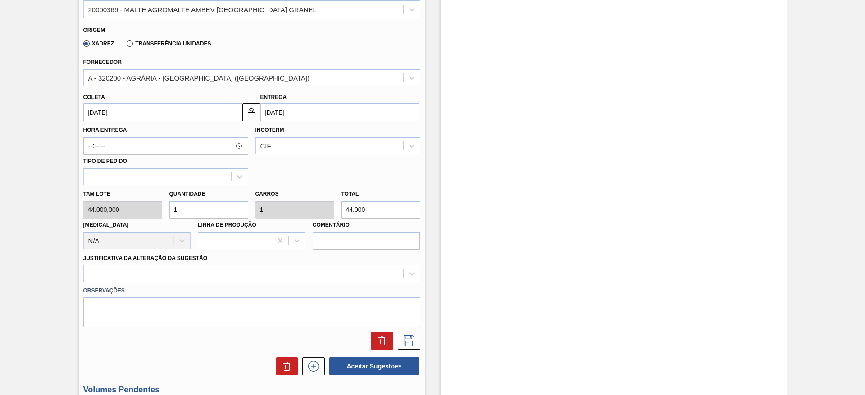
type input "0"
type input "7"
type input "308.000"
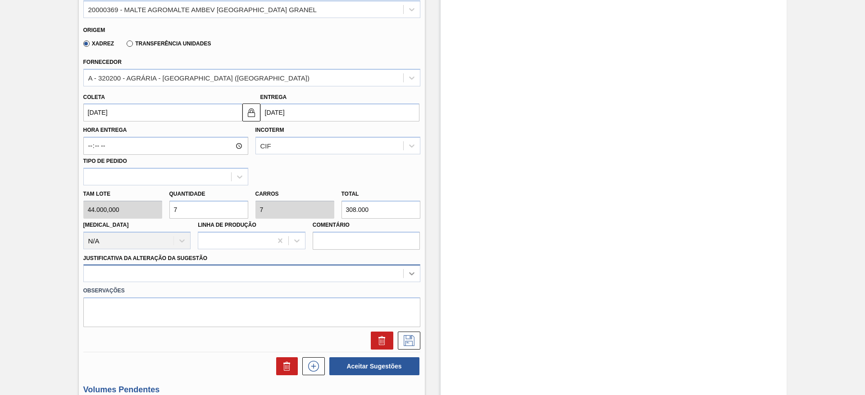
type input "7"
click at [412, 265] on div at bounding box center [251, 274] width 337 height 18
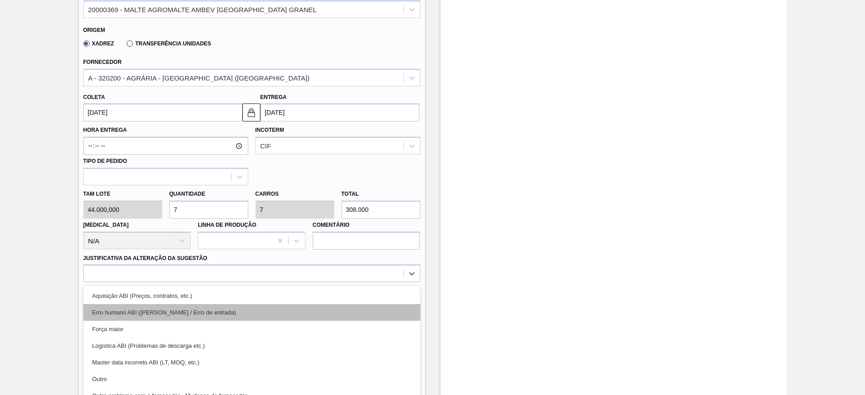
scroll to position [359, 0]
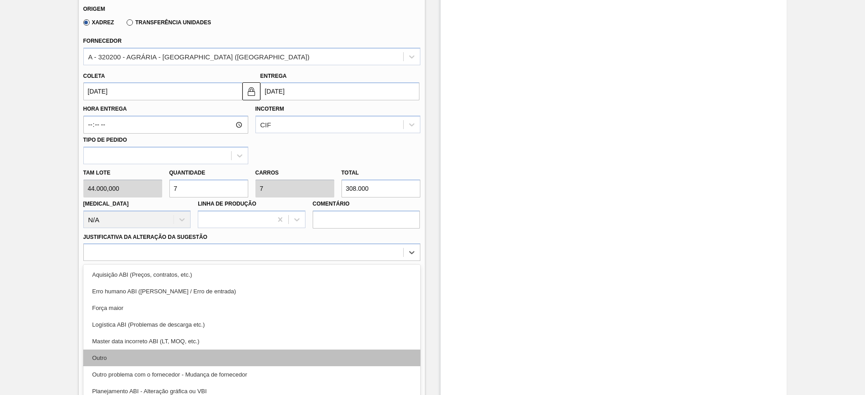
click at [104, 350] on div "Outro" at bounding box center [251, 358] width 337 height 17
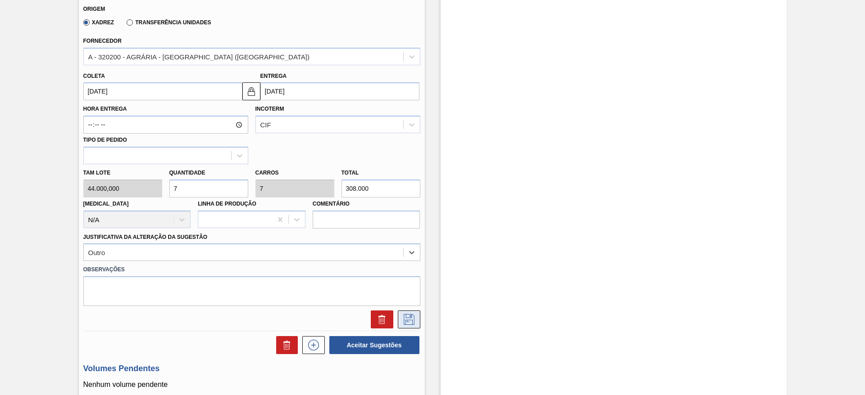
click at [408, 314] on icon at bounding box center [409, 319] width 14 height 11
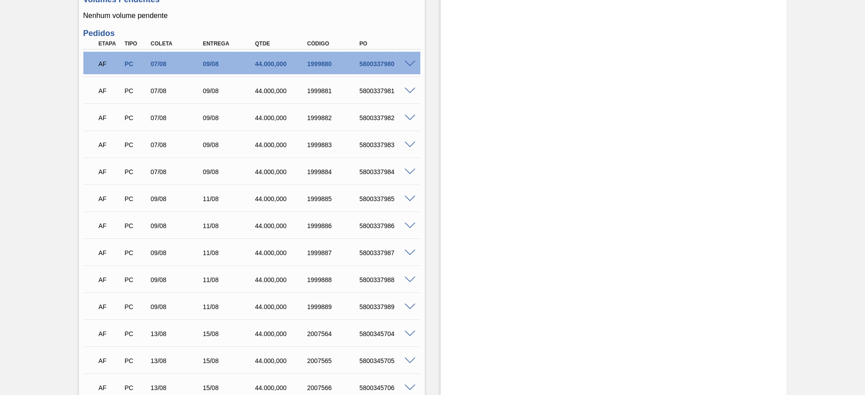
scroll to position [156, 0]
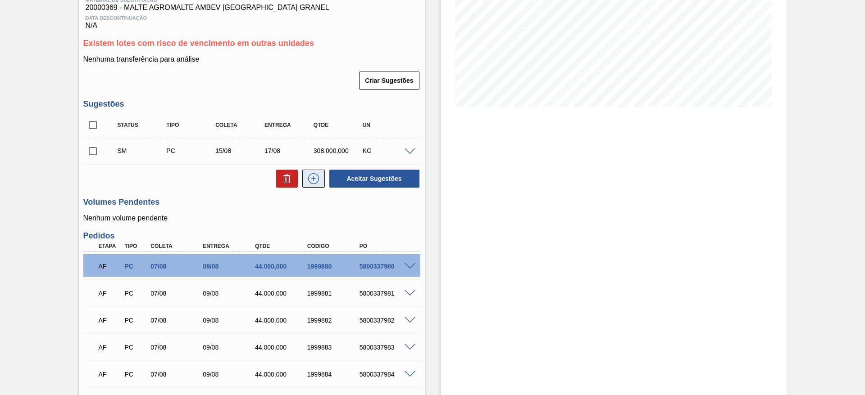
click at [313, 177] on icon at bounding box center [313, 179] width 0 height 5
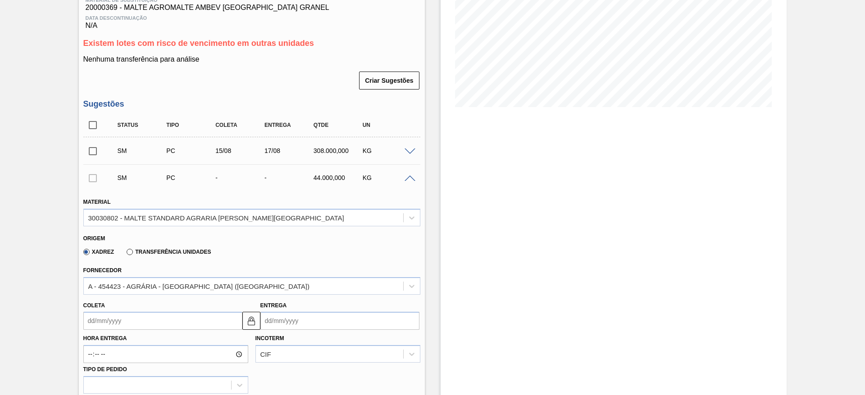
scroll to position [291, 0]
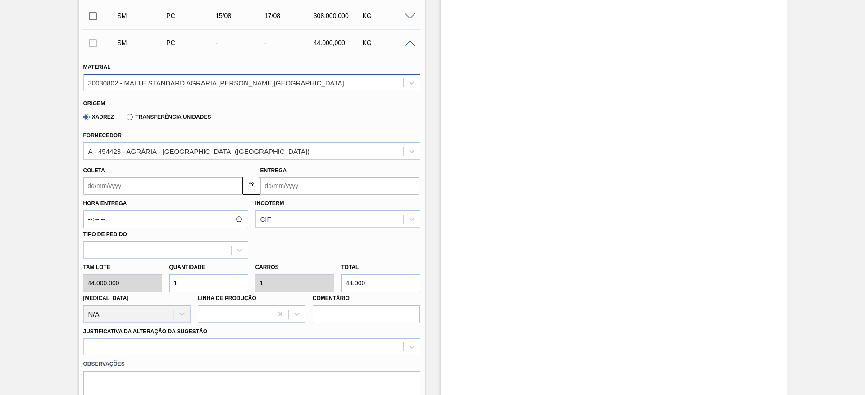
click at [137, 79] on div "30030802 - MALTE STANDARD AGRARIA CAMPOS GERAIS" at bounding box center [216, 83] width 256 height 8
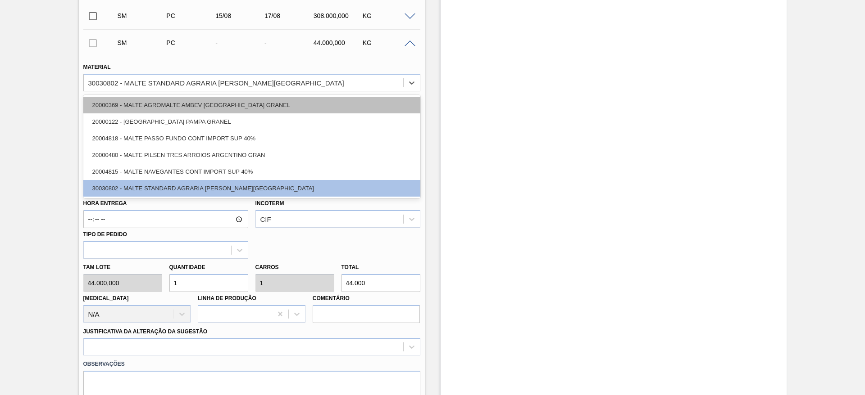
click at [141, 97] on div "20000369 - MALTE AGROMALTE AMBEV BRASIL GRANEL" at bounding box center [251, 105] width 337 height 17
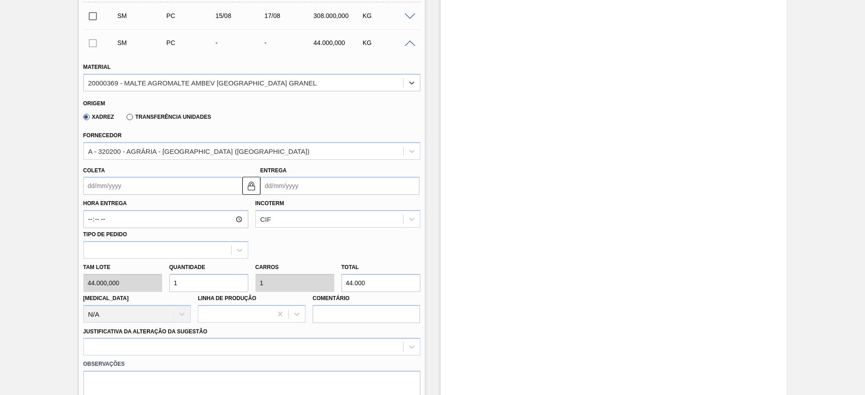
click at [159, 277] on div "Tam lote 44.000,000 Quantidade 1 Carros 1 Total 44.000 Doca N/A Linha de Produç…" at bounding box center [252, 291] width 344 height 64
type input "7"
type input "308.000"
type input "7"
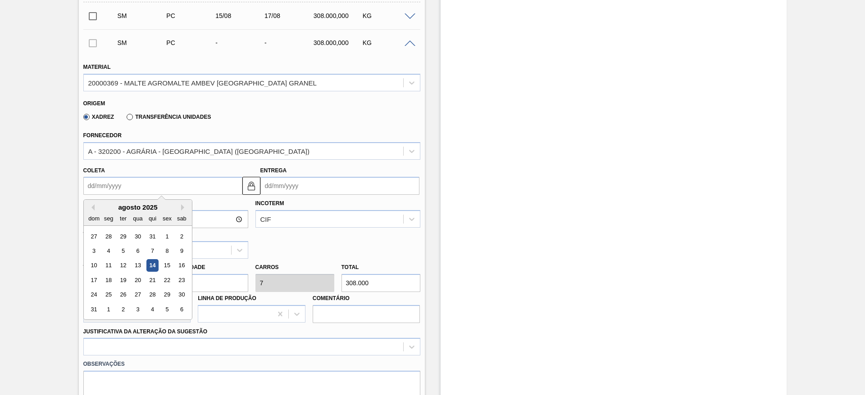
click at [87, 177] on input "Coleta" at bounding box center [162, 186] width 159 height 18
click at [130, 204] on div "agosto 2025" at bounding box center [138, 208] width 108 height 8
click at [169, 260] on div "15" at bounding box center [167, 266] width 12 height 12
type input "[DATE]"
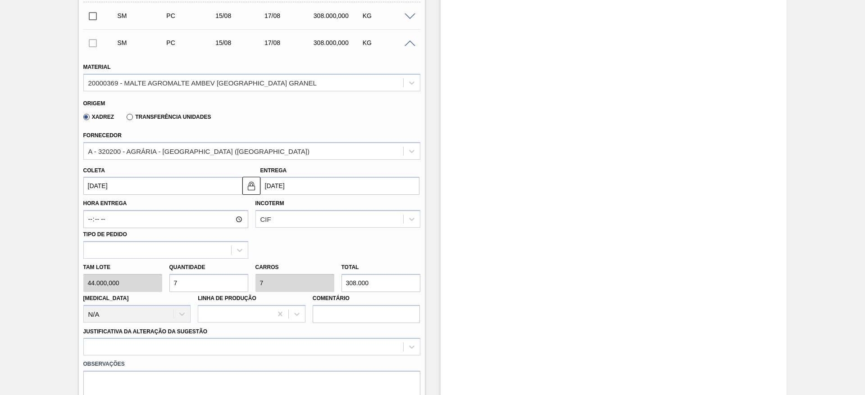
click at [91, 177] on input "[DATE]" at bounding box center [162, 186] width 159 height 18
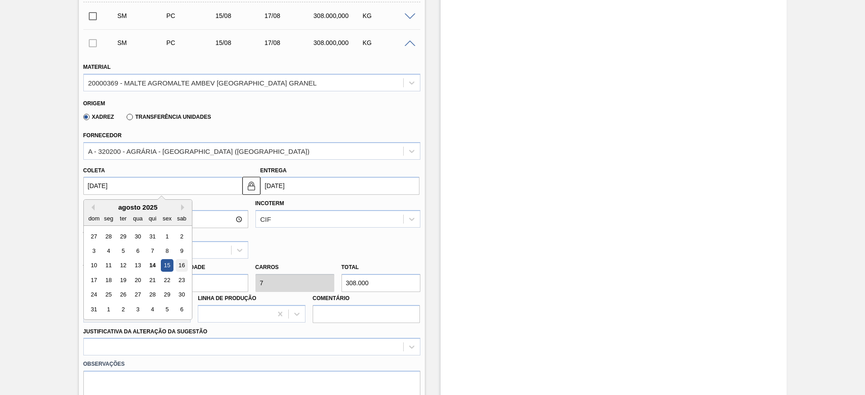
click at [183, 260] on div "16" at bounding box center [181, 266] width 12 height 12
type input "[DATE]"
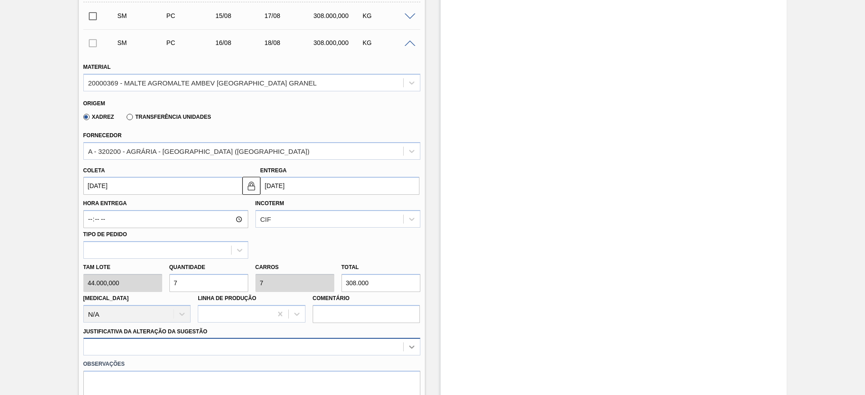
click at [414, 339] on div at bounding box center [251, 347] width 337 height 18
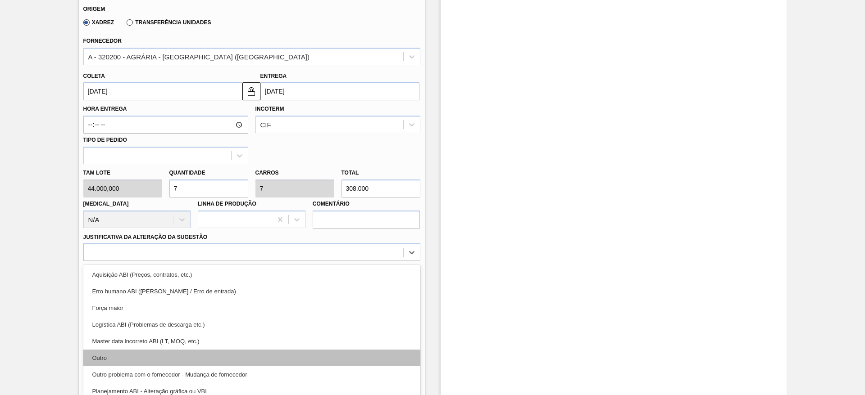
click at [107, 353] on div "Outro" at bounding box center [251, 358] width 337 height 17
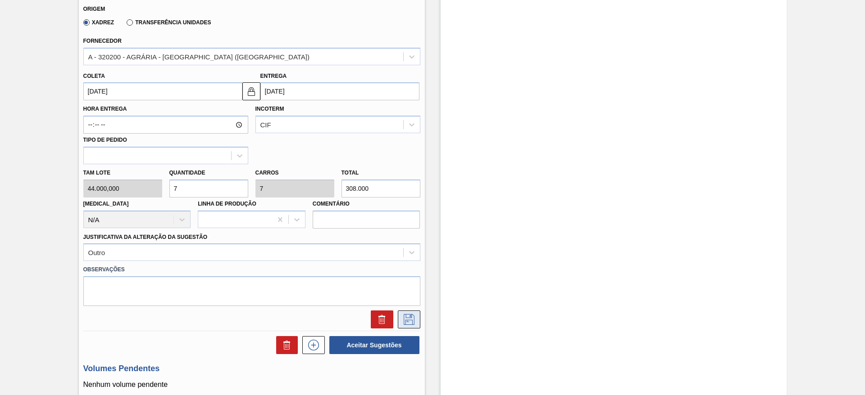
click at [406, 314] on icon at bounding box center [409, 319] width 14 height 11
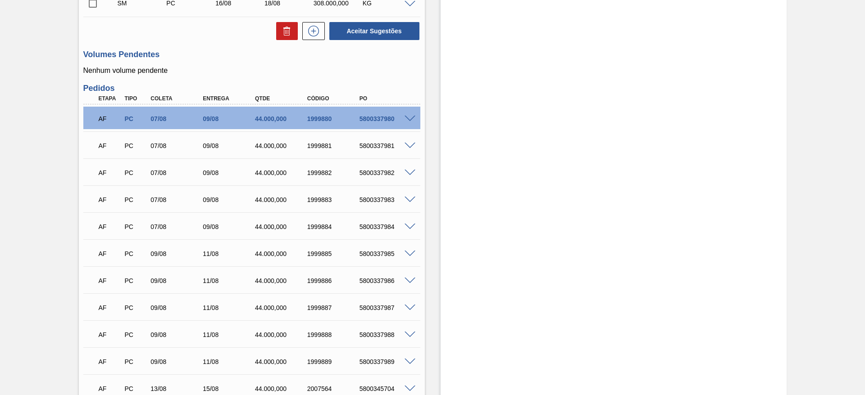
scroll to position [183, 0]
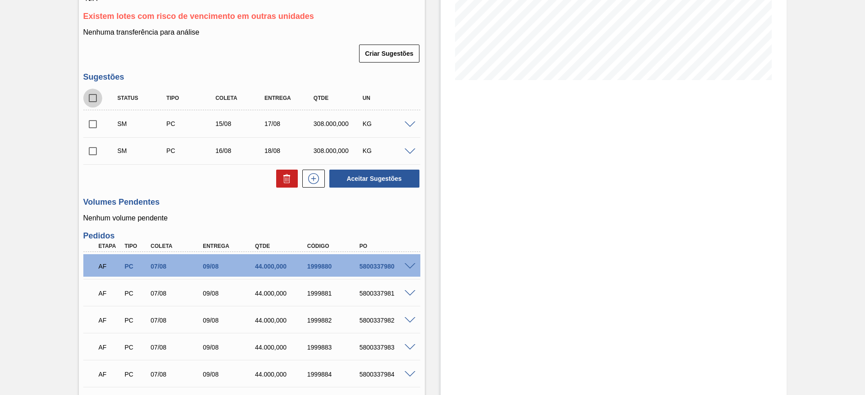
click at [91, 89] on input "checkbox" at bounding box center [92, 98] width 19 height 19
checkbox input "true"
click at [384, 170] on button "Aceitar Sugestões" at bounding box center [374, 179] width 90 height 18
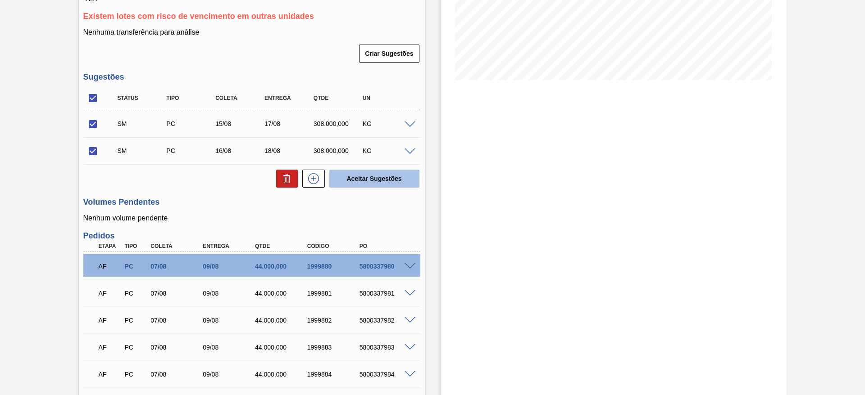
checkbox input "false"
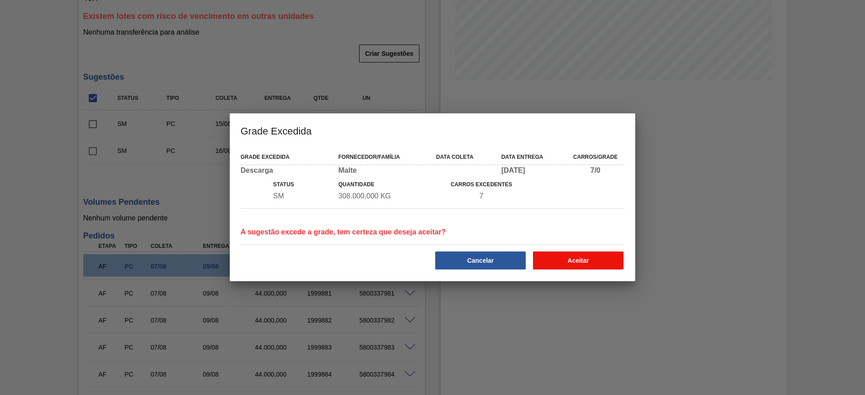
click at [604, 261] on button "Aceitar" at bounding box center [578, 261] width 91 height 18
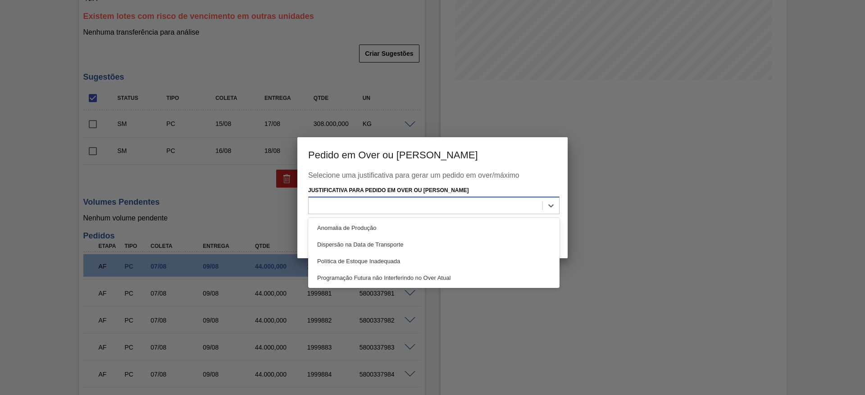
click at [358, 199] on div at bounding box center [425, 205] width 234 height 13
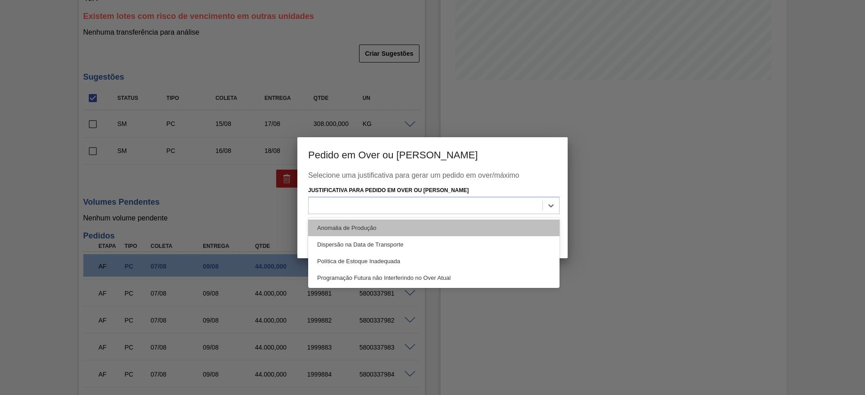
click at [333, 226] on div "Anomalia de Produção" at bounding box center [433, 228] width 251 height 17
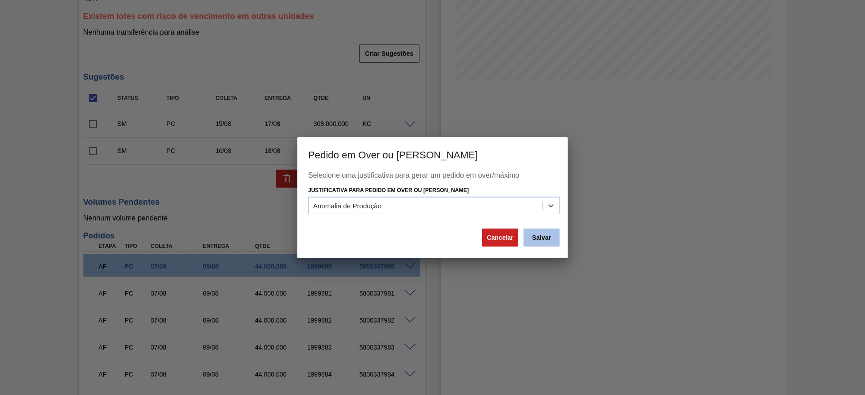
click at [556, 236] on button "Salvar" at bounding box center [541, 238] width 36 height 18
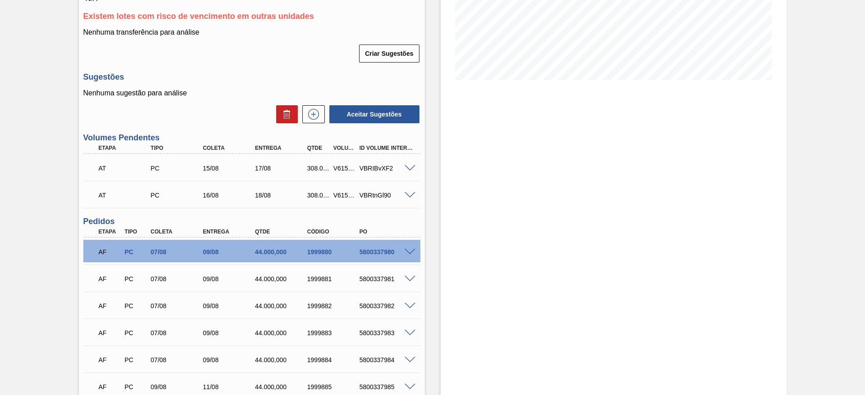
click at [339, 165] on div "V615989" at bounding box center [344, 168] width 27 height 7
copy div "V615989"
click at [341, 192] on div "V615990" at bounding box center [344, 195] width 27 height 7
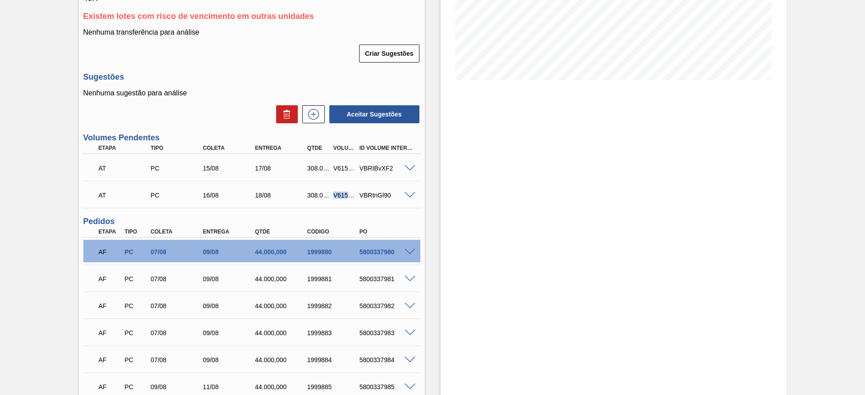
copy div "V615990"
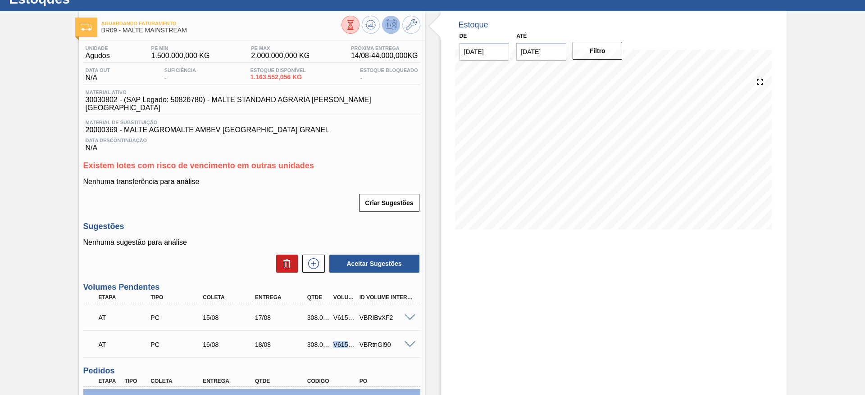
scroll to position [0, 0]
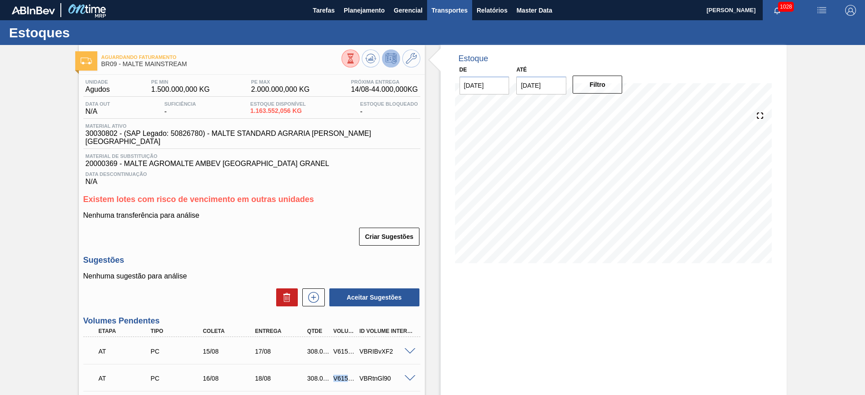
click at [441, 8] on span "Transportes" at bounding box center [449, 10] width 36 height 11
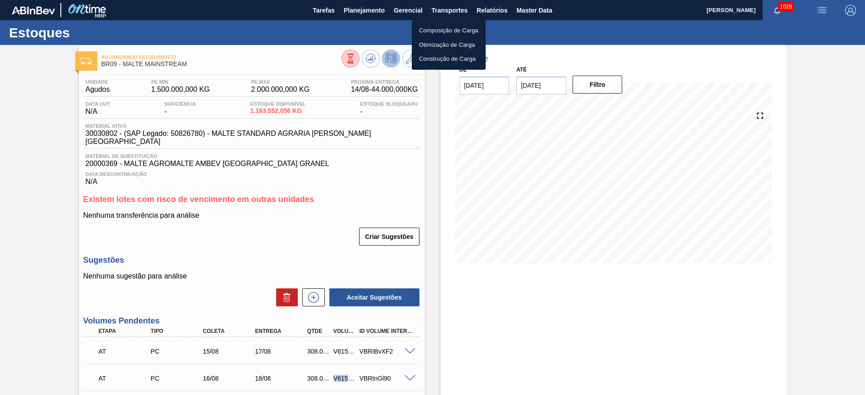
click at [430, 42] on li "Otimização de Carga" at bounding box center [449, 45] width 74 height 14
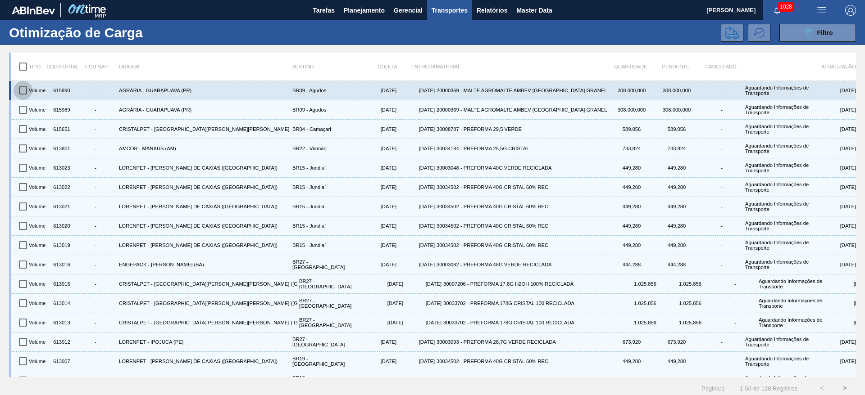
click at [22, 91] on input "checkbox" at bounding box center [23, 90] width 19 height 19
checkbox input "true"
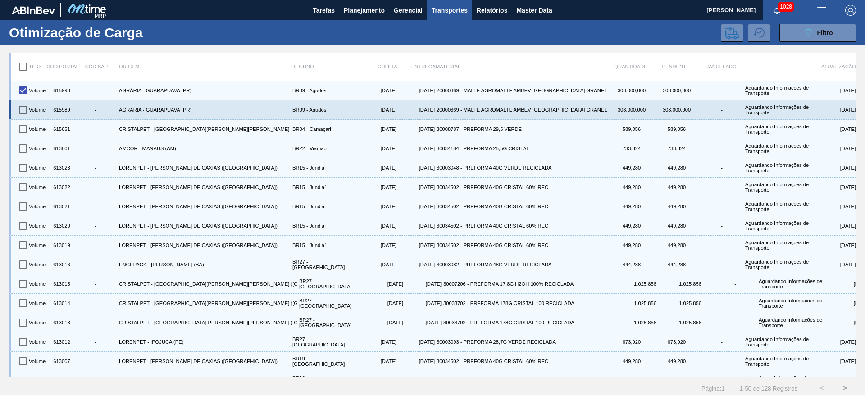
click at [24, 108] on input "checkbox" at bounding box center [23, 109] width 19 height 19
checkbox input "true"
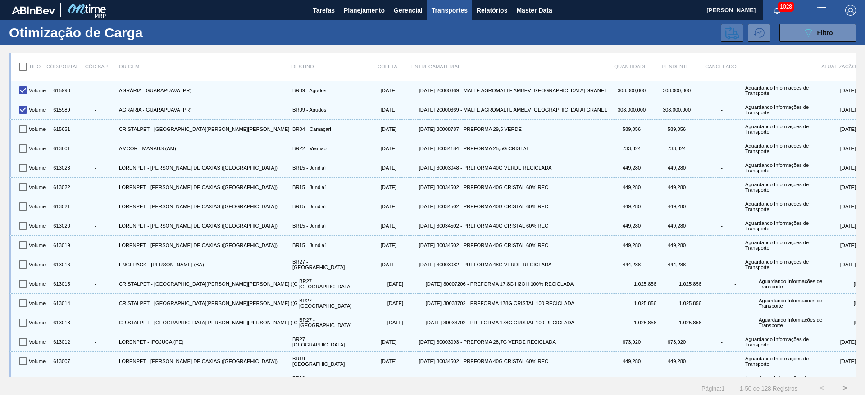
click at [731, 28] on icon at bounding box center [732, 33] width 14 height 14
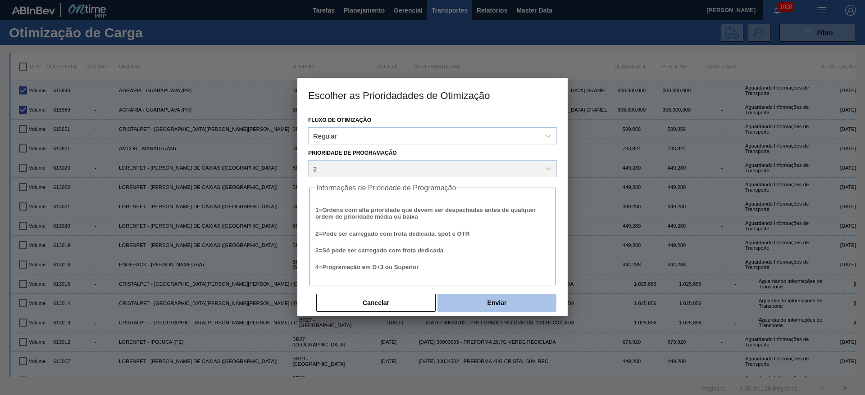
click at [519, 297] on button "Enviar" at bounding box center [496, 303] width 119 height 18
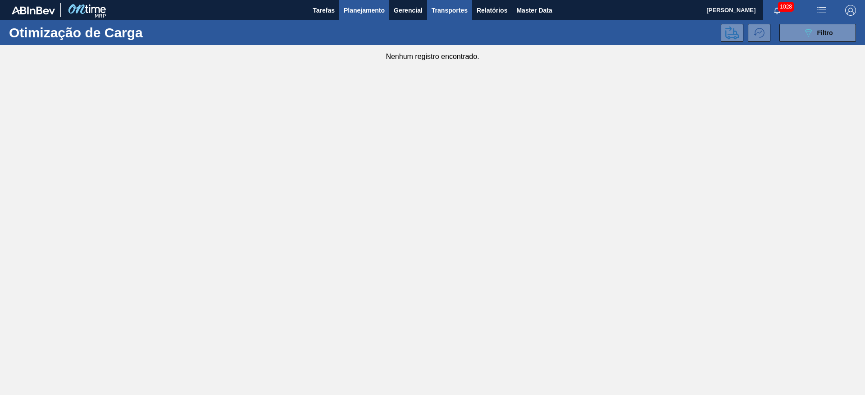
click at [370, 14] on span "Planejamento" at bounding box center [364, 10] width 41 height 11
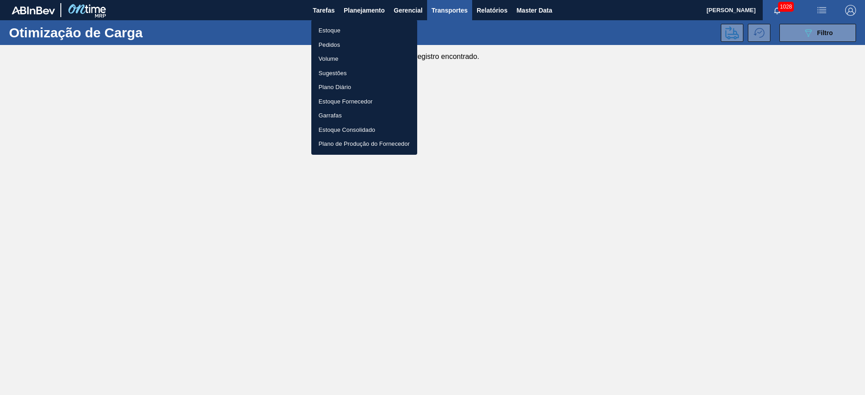
click at [331, 32] on li "Estoque" at bounding box center [364, 30] width 106 height 14
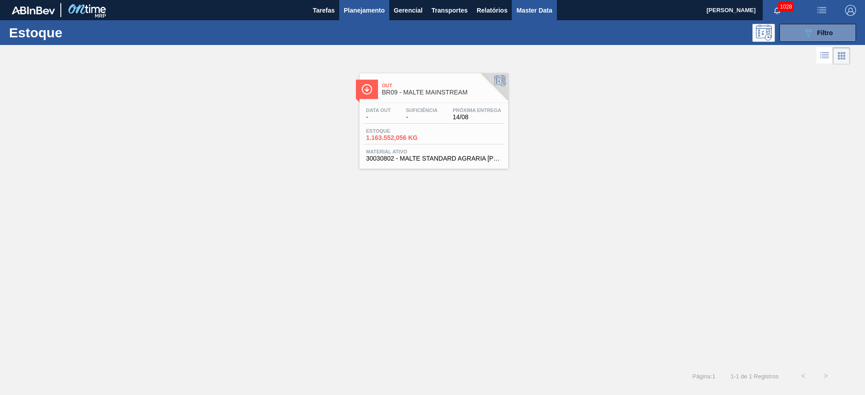
click at [524, 12] on span "Master Data" at bounding box center [534, 10] width 36 height 11
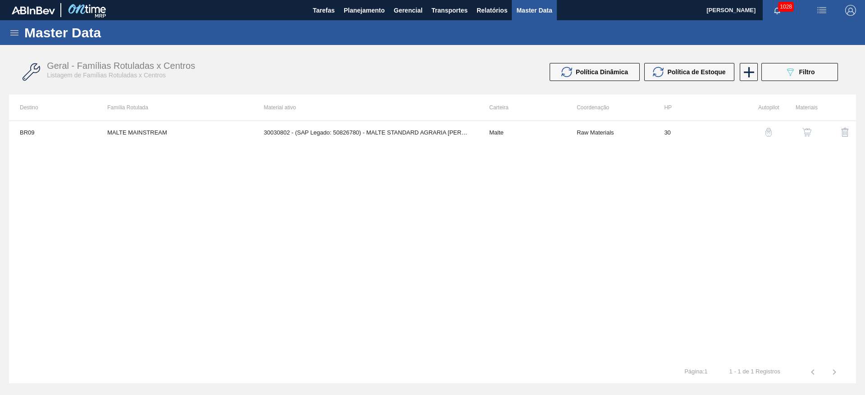
click at [9, 33] on div "Master Data" at bounding box center [432, 32] width 865 height 25
click at [19, 36] on icon at bounding box center [14, 32] width 11 height 11
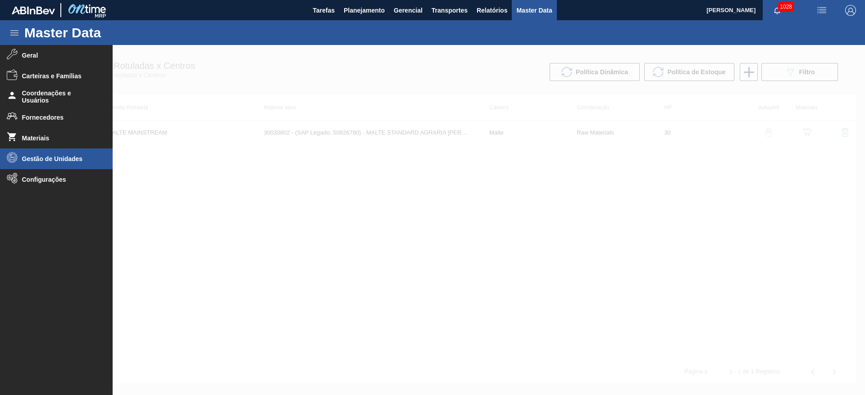
click at [34, 158] on span "Gestão de Unidades" at bounding box center [59, 158] width 74 height 7
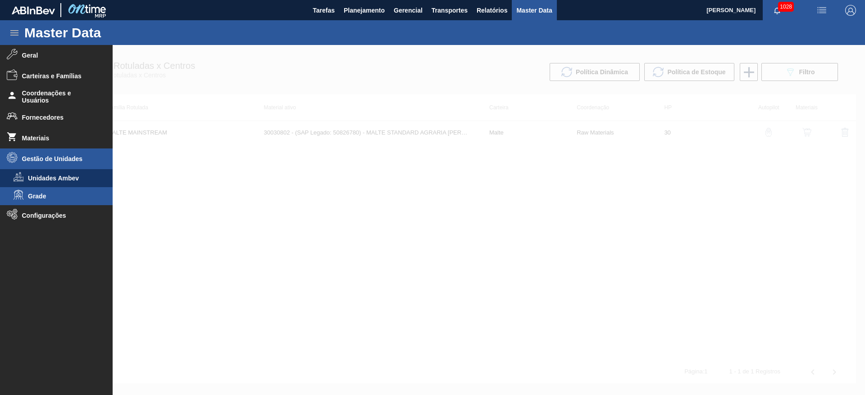
click at [32, 195] on span "Grade" at bounding box center [62, 196] width 69 height 7
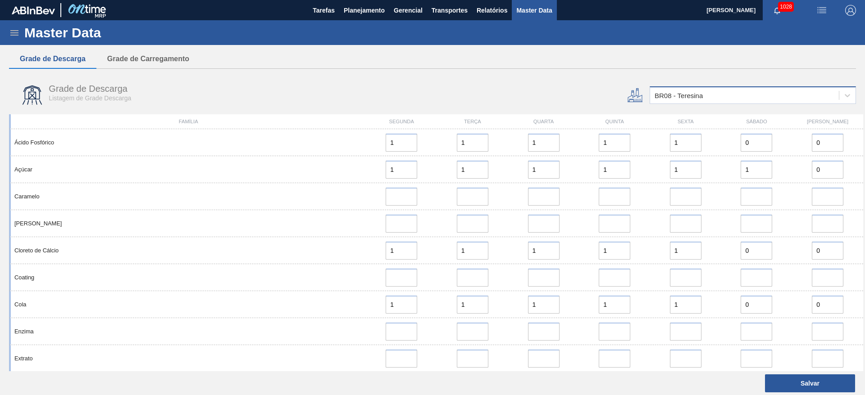
click at [672, 98] on div "BR08 - Teresina" at bounding box center [678, 96] width 48 height 8
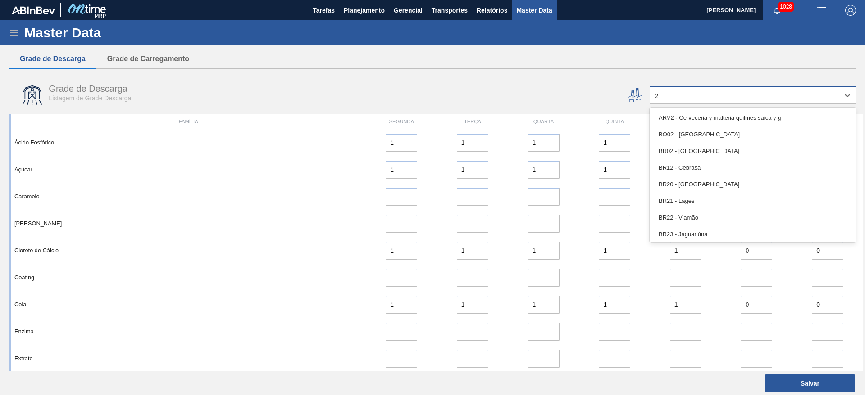
type input "27"
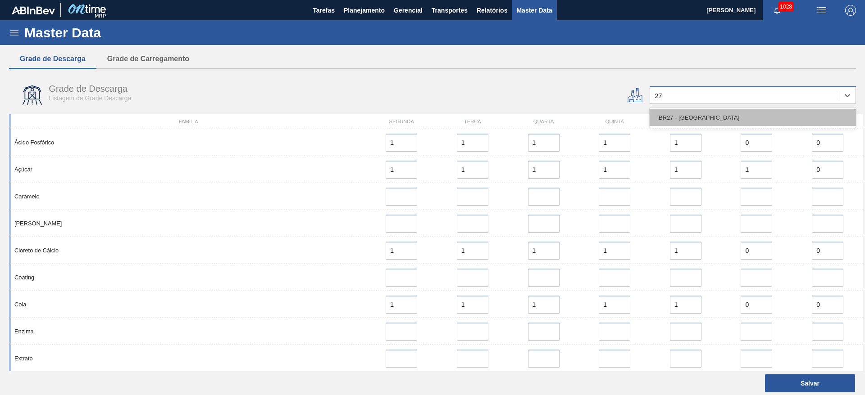
click at [665, 117] on div "BR27 - [GEOGRAPHIC_DATA]" at bounding box center [752, 117] width 206 height 17
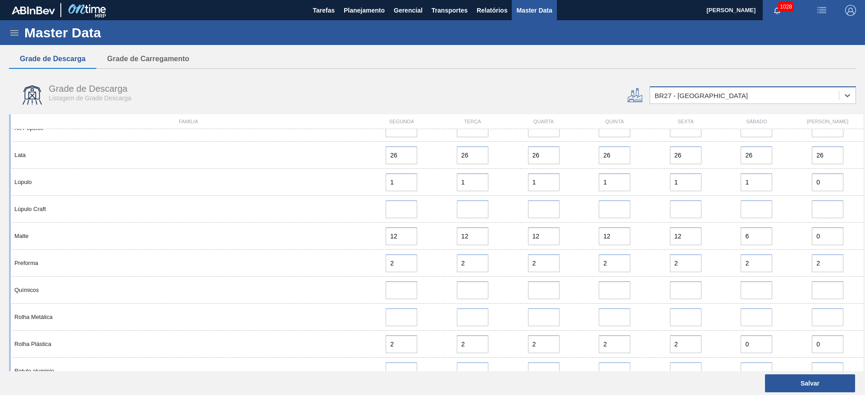
scroll to position [878, 0]
click at [357, 5] on span "Planejamento" at bounding box center [364, 10] width 41 height 11
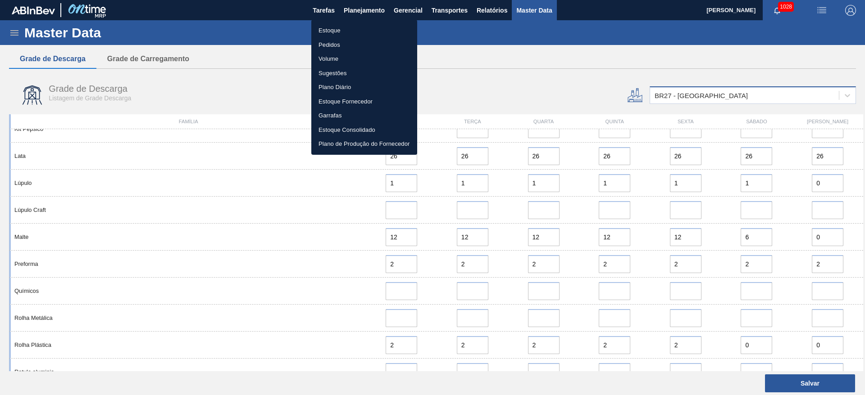
click at [334, 29] on li "Estoque" at bounding box center [364, 30] width 106 height 14
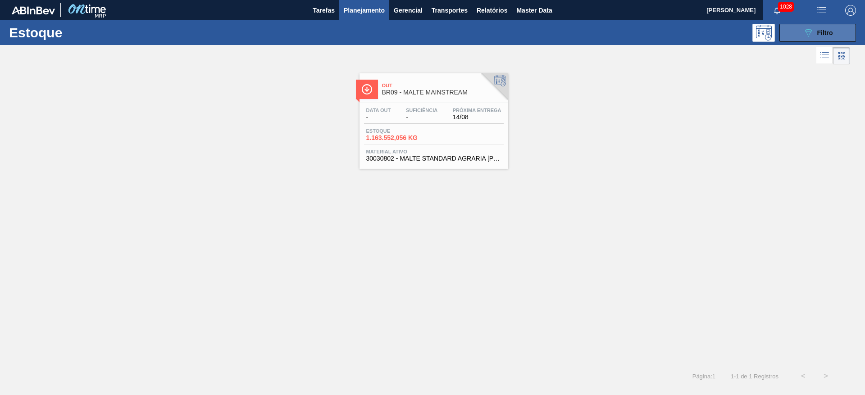
click at [819, 35] on span "Filtro" at bounding box center [825, 32] width 16 height 7
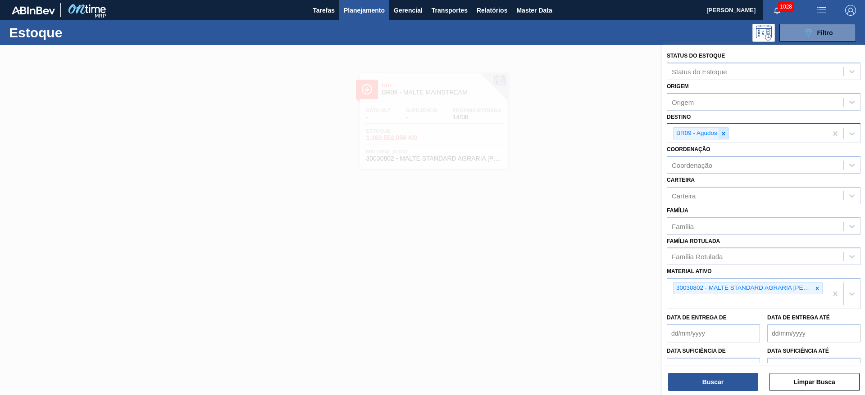
click at [727, 131] on div at bounding box center [723, 133] width 10 height 11
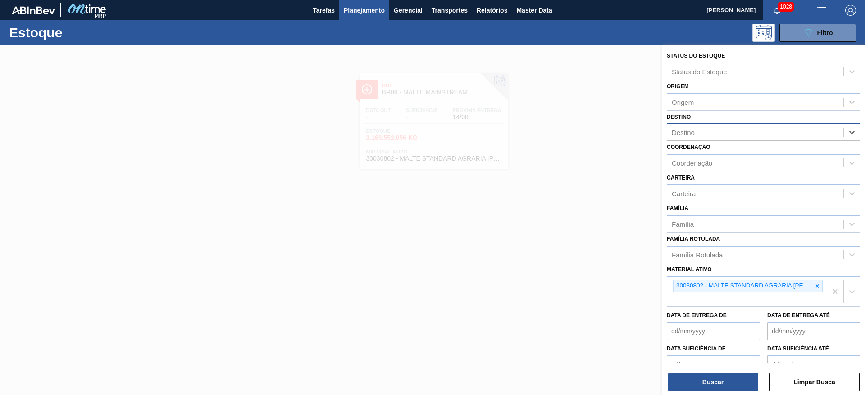
type input "26"
drag, startPoint x: 710, startPoint y: 153, endPoint x: 730, endPoint y: 211, distance: 61.1
click at [710, 154] on div "BR26 - Uberlândia" at bounding box center [763, 154] width 194 height 17
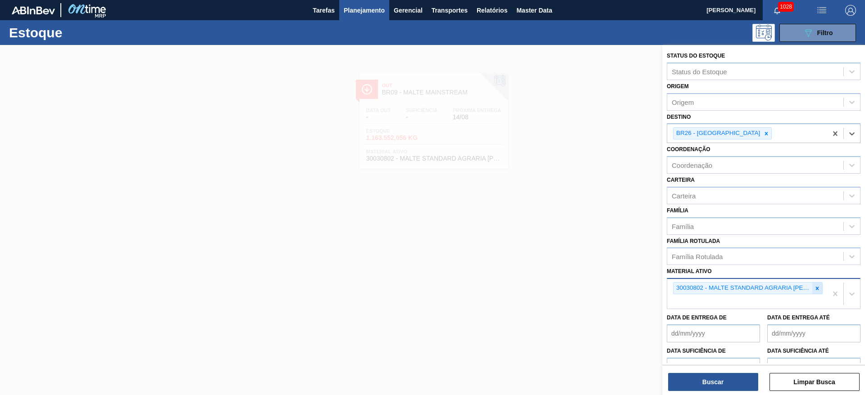
click at [817, 286] on icon at bounding box center [817, 289] width 6 height 6
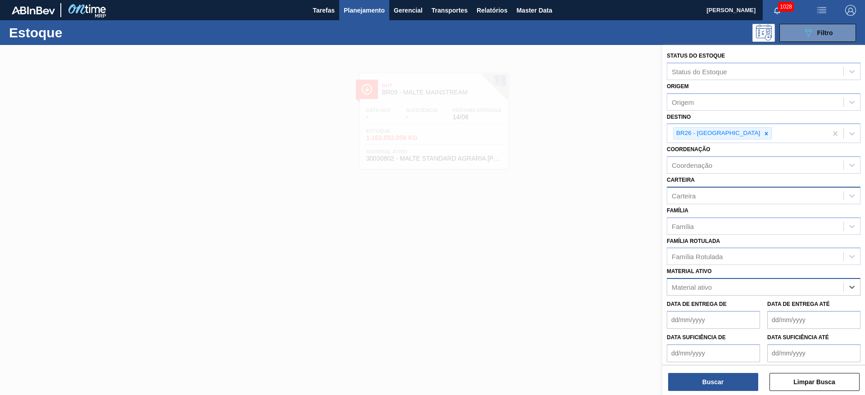
click at [690, 198] on div "Carteira" at bounding box center [683, 196] width 24 height 8
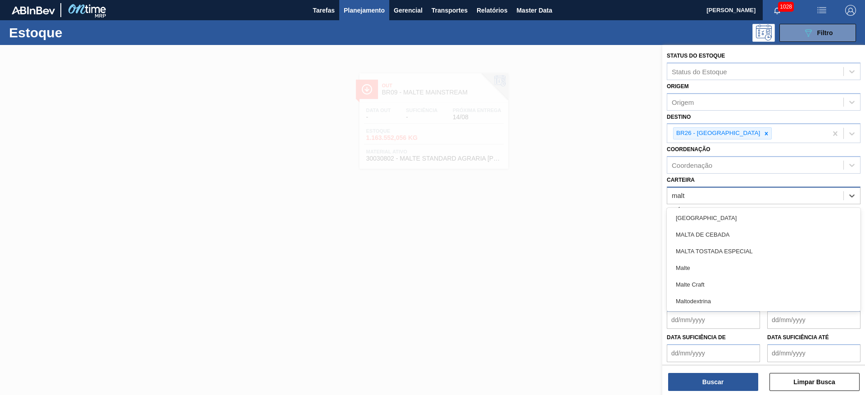
type input "malte"
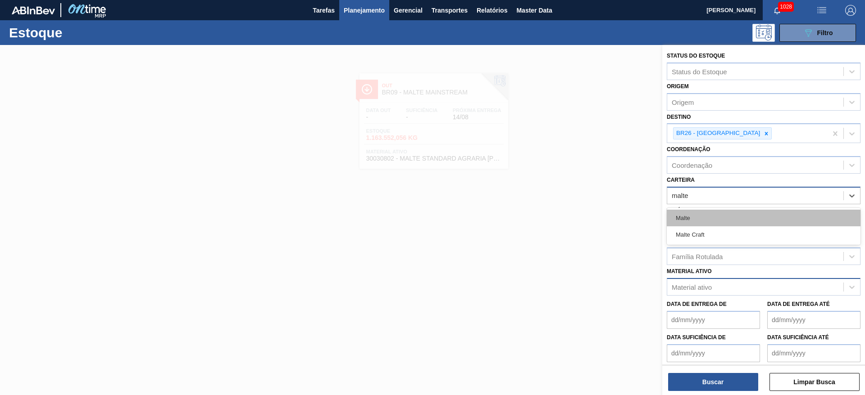
click at [679, 219] on div "Malte" at bounding box center [763, 218] width 194 height 17
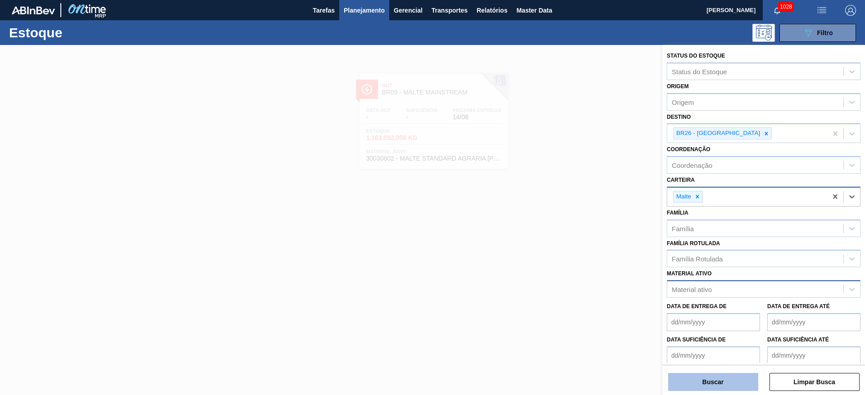
click at [707, 379] on button "Buscar" at bounding box center [713, 382] width 90 height 18
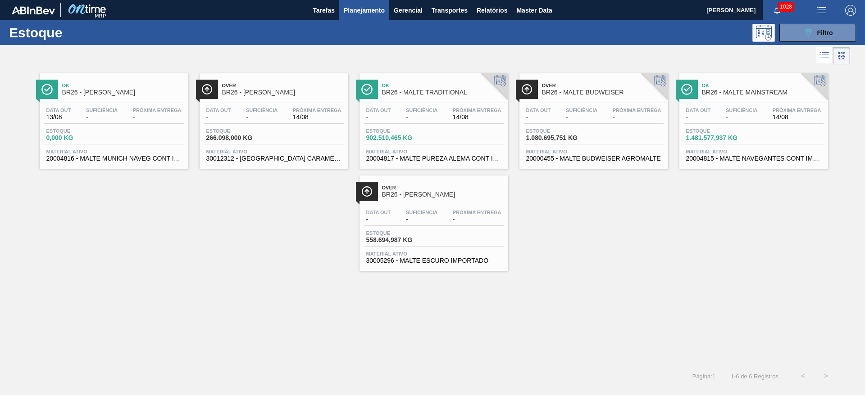
click at [734, 132] on span "Estoque" at bounding box center [717, 130] width 63 height 5
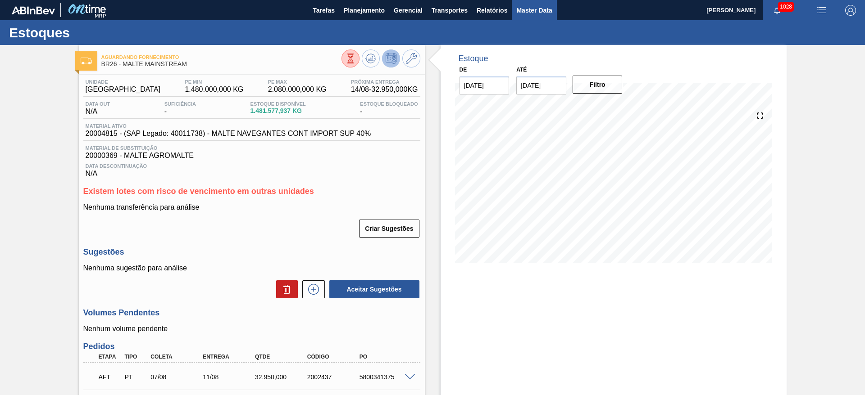
click at [556, 5] on button "Master Data" at bounding box center [534, 10] width 45 height 20
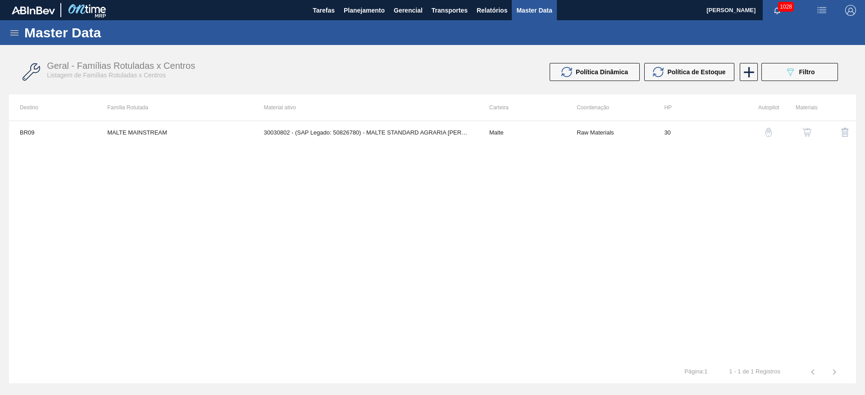
click at [16, 32] on icon at bounding box center [14, 32] width 8 height 5
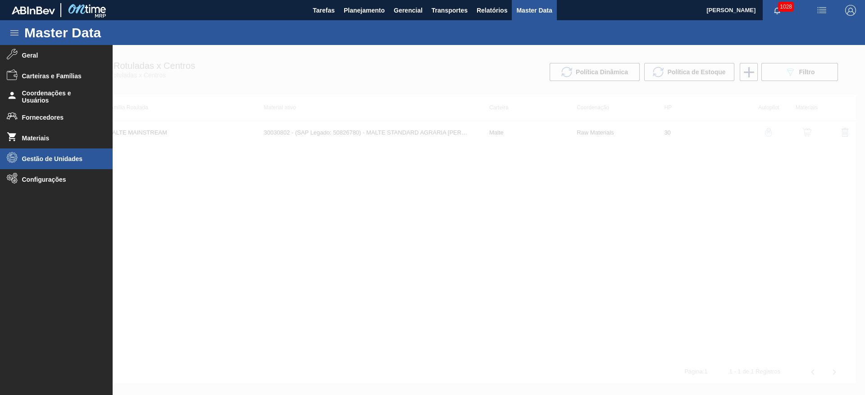
click at [49, 154] on li "Gestão de Unidades" at bounding box center [56, 159] width 113 height 21
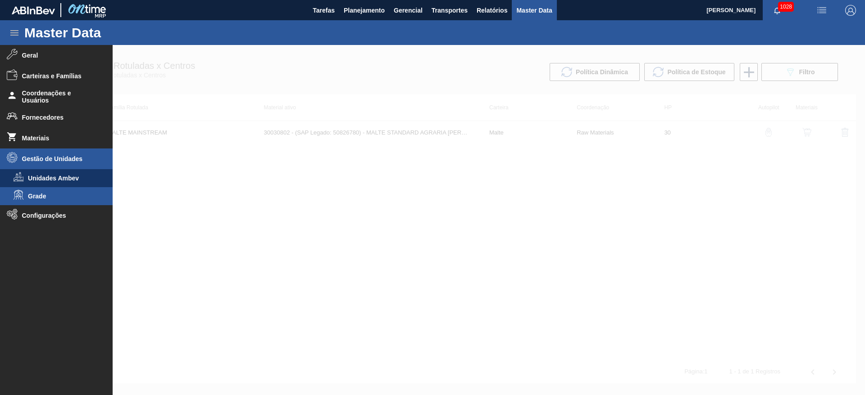
click at [34, 196] on span "Grade" at bounding box center [62, 196] width 69 height 7
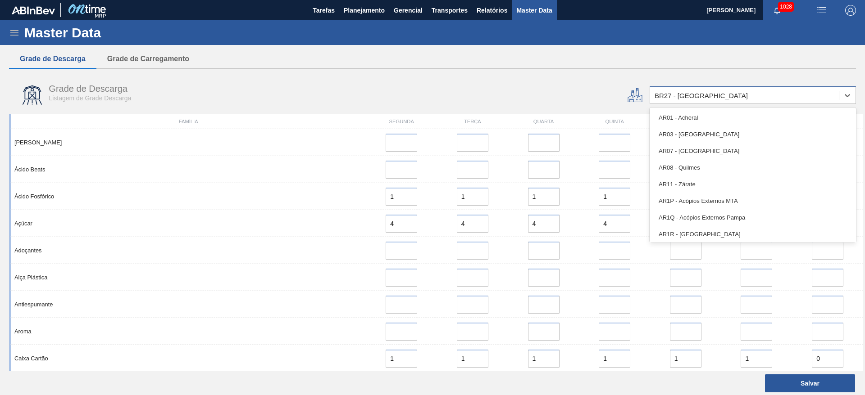
click at [684, 99] on div "BR27 - [GEOGRAPHIC_DATA]" at bounding box center [744, 95] width 189 height 13
type input "16"
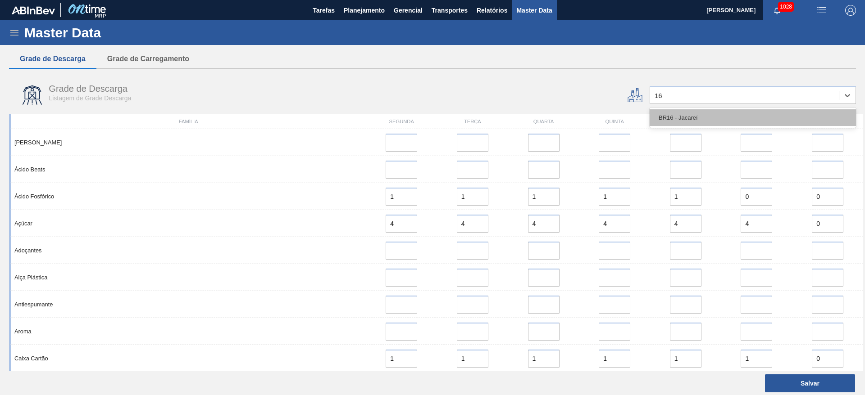
click at [676, 121] on div "BR16 - Jacareí" at bounding box center [752, 117] width 206 height 17
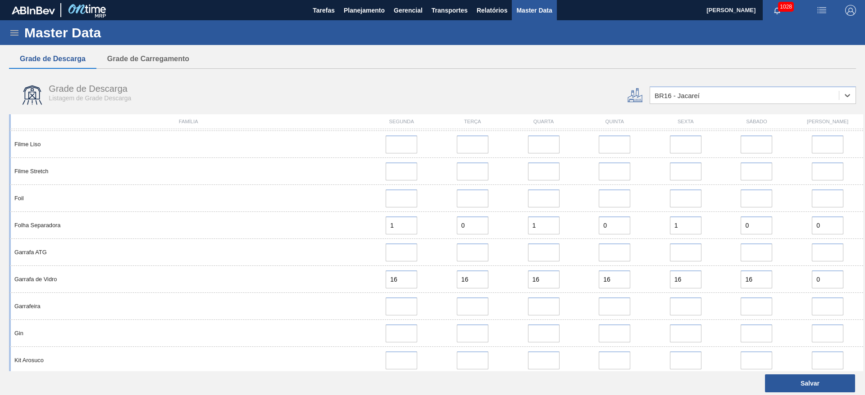
scroll to position [352, 0]
type input "13"
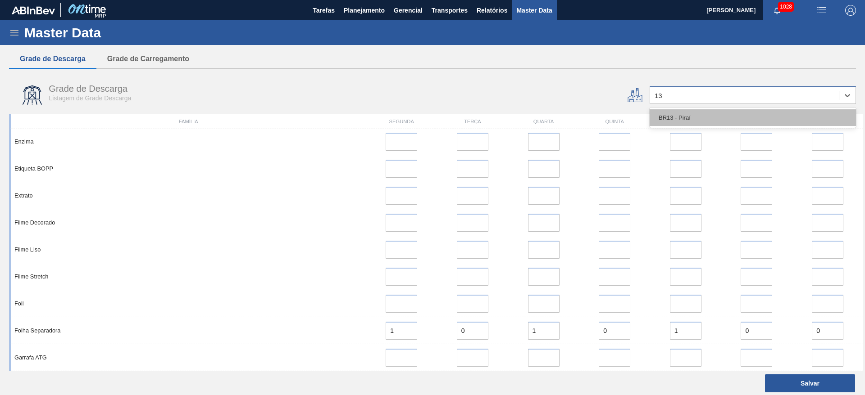
click at [697, 116] on div "BR13 - Piraí" at bounding box center [752, 117] width 206 height 17
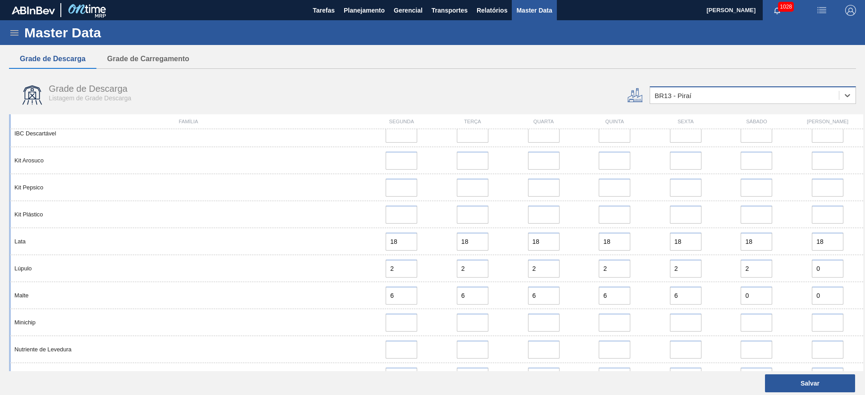
scroll to position [811, 0]
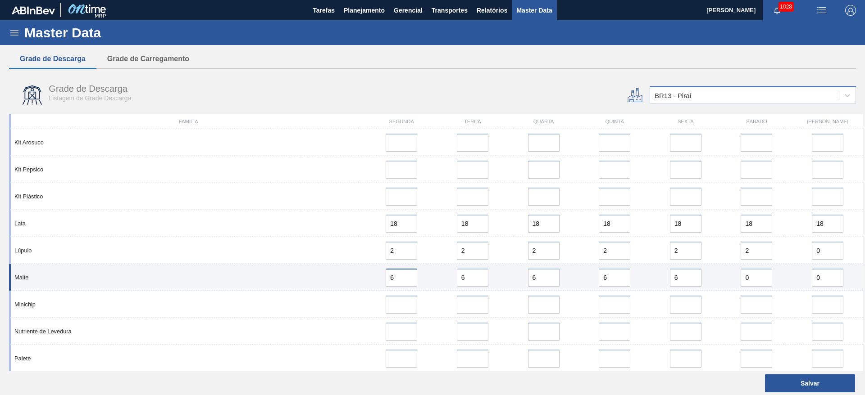
drag, startPoint x: 399, startPoint y: 277, endPoint x: 373, endPoint y: 282, distance: 26.2
click at [373, 282] on div "6" at bounding box center [401, 278] width 64 height 18
drag, startPoint x: 358, startPoint y: 283, endPoint x: 349, endPoint y: 286, distance: 9.5
click at [348, 286] on div "Malte 10 6 6 6 6 0 0" at bounding box center [436, 277] width 854 height 27
type input "10"
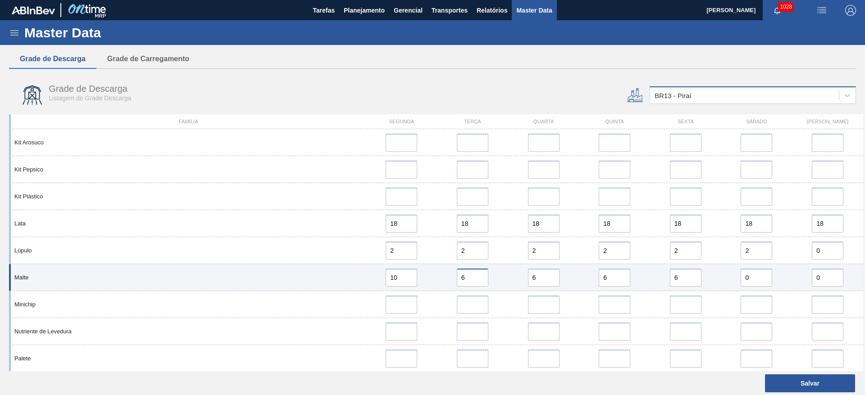
drag, startPoint x: 480, startPoint y: 277, endPoint x: 413, endPoint y: 277, distance: 67.1
click at [414, 276] on div "Malte 10 6 6 6 6 0 0" at bounding box center [436, 277] width 854 height 27
paste input "10"
type input "10"
drag, startPoint x: 537, startPoint y: 280, endPoint x: 476, endPoint y: 276, distance: 61.4
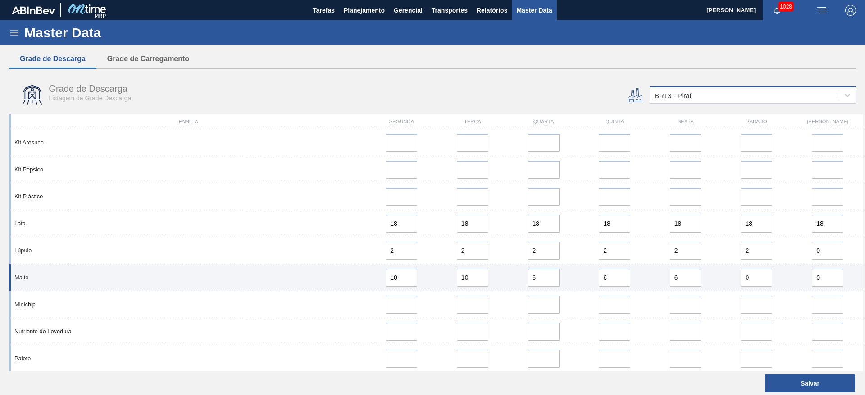
click at [477, 278] on div "Malte 10 10 6 6 6 0 0" at bounding box center [436, 277] width 854 height 27
paste input "10"
type input "10"
drag, startPoint x: 602, startPoint y: 276, endPoint x: 560, endPoint y: 277, distance: 41.9
click at [562, 277] on div "Malte 10 10 10 6 6 0 0" at bounding box center [436, 277] width 854 height 27
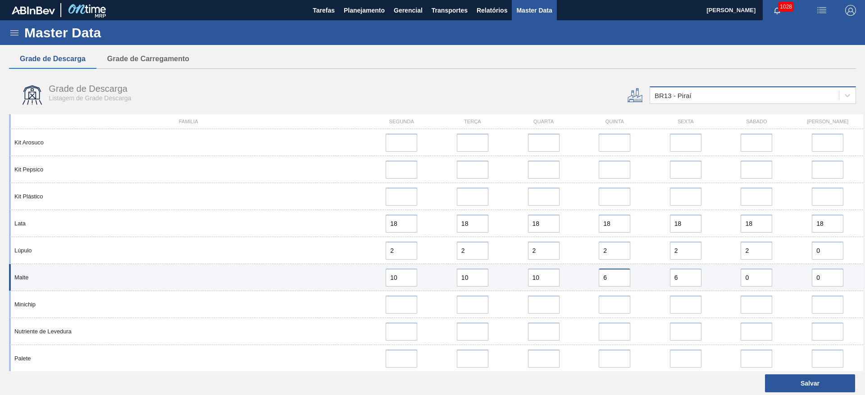
paste input "10"
type input "10"
drag, startPoint x: 648, startPoint y: 274, endPoint x: 614, endPoint y: 272, distance: 33.4
click at [616, 272] on div "Malte 10 10 10 10 6 0 0" at bounding box center [436, 277] width 854 height 27
paste input "10"
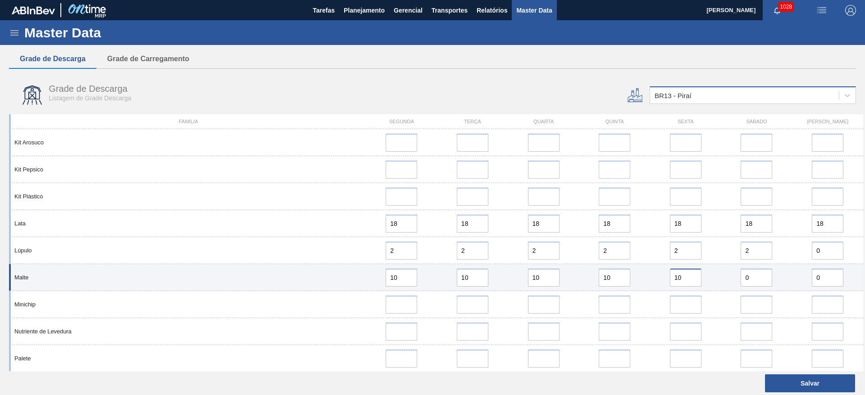
type input "10"
drag, startPoint x: 740, startPoint y: 280, endPoint x: 703, endPoint y: 281, distance: 36.5
click at [711, 281] on div "Malte 10 10 10 10 10 0 0" at bounding box center [436, 277] width 854 height 27
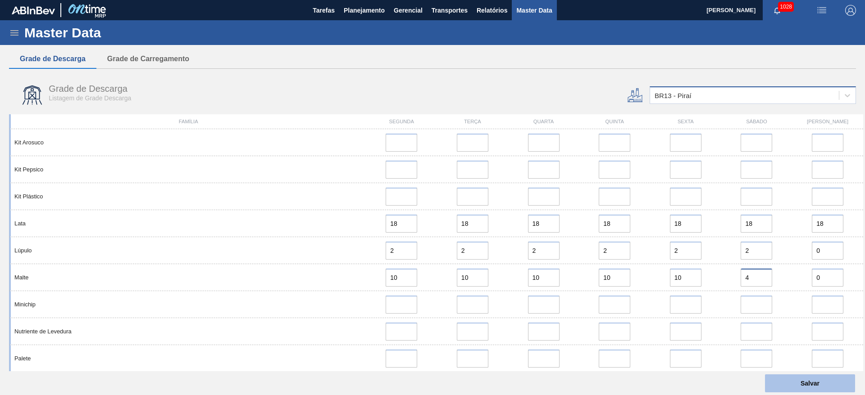
type input "4"
click at [808, 378] on button "Salvar" at bounding box center [810, 384] width 90 height 18
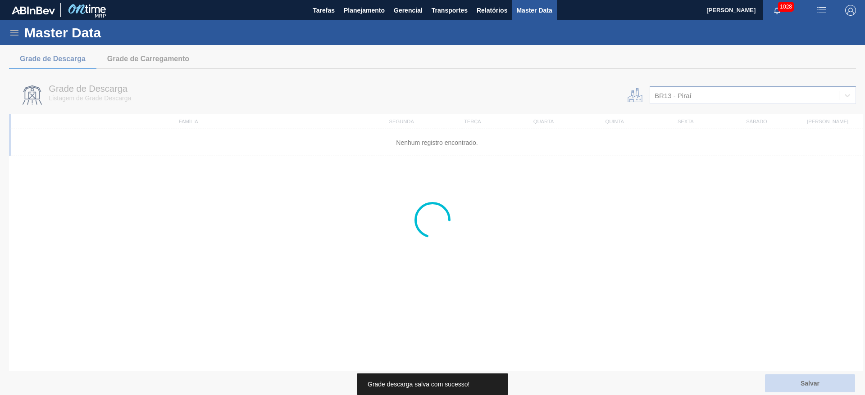
scroll to position [0, 0]
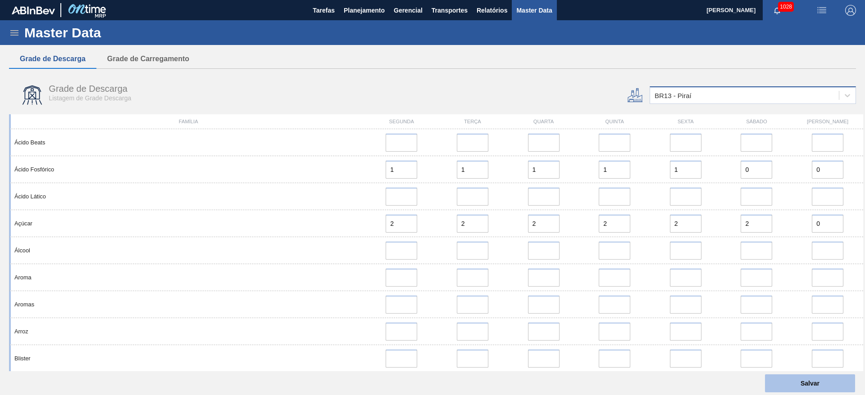
click at [793, 378] on button "Salvar" at bounding box center [810, 384] width 90 height 18
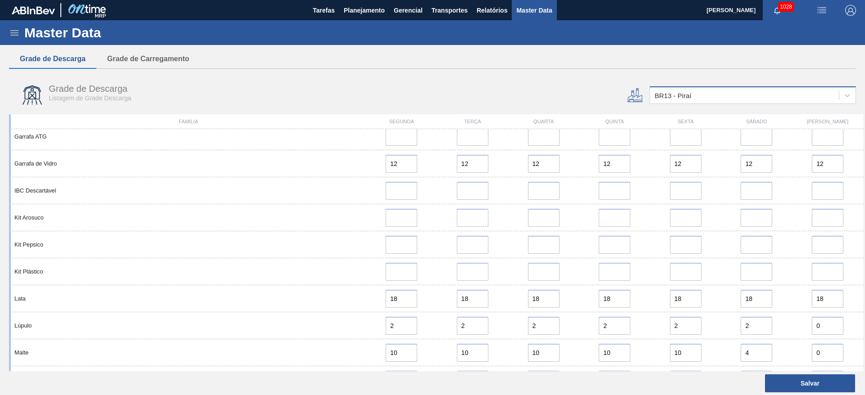
scroll to position [676, 0]
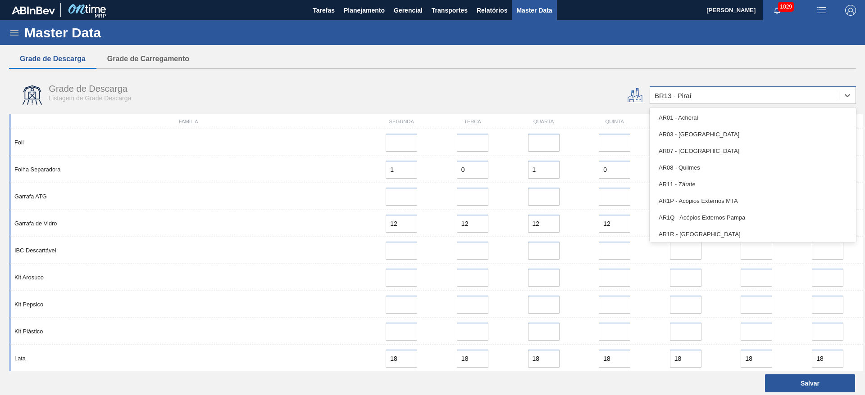
click at [671, 94] on div "BR13 - Piraí" at bounding box center [672, 96] width 37 height 8
type input "09"
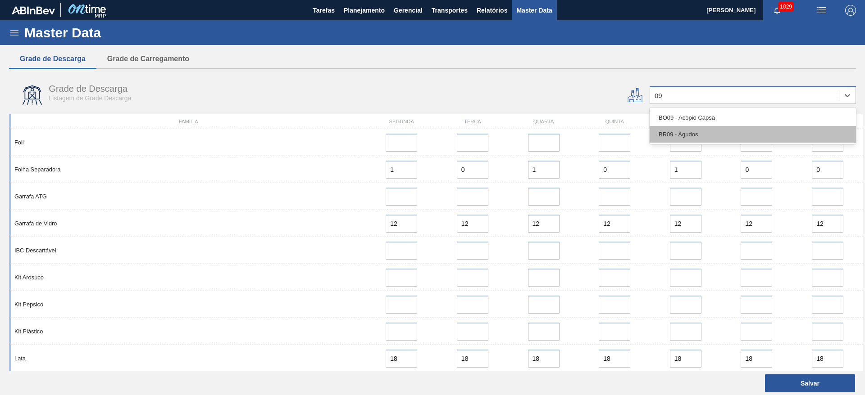
click at [692, 134] on div "BR09 - Agudos" at bounding box center [752, 134] width 206 height 17
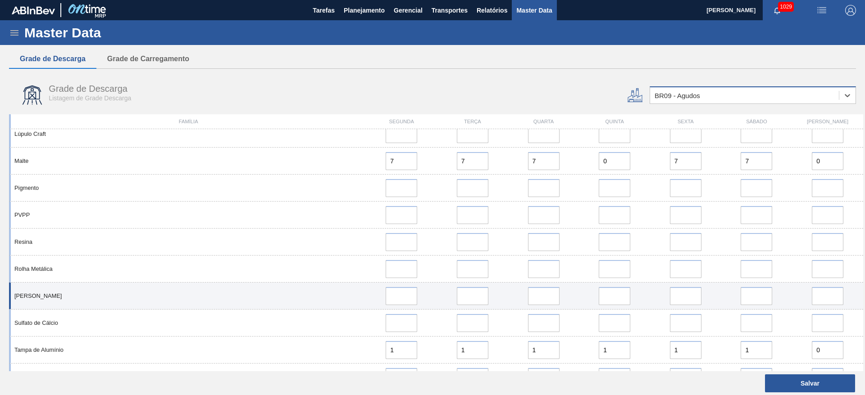
scroll to position [582, 0]
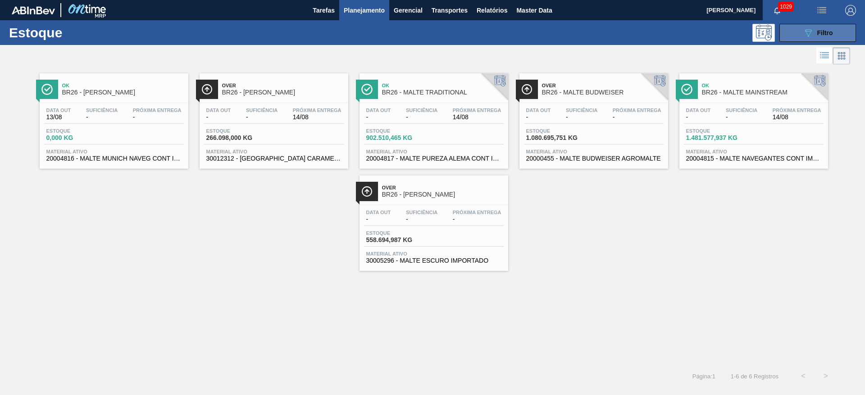
click at [804, 34] on icon "089F7B8B-B2A5-4AFE-B5C0-19BA573D28AC" at bounding box center [807, 32] width 11 height 11
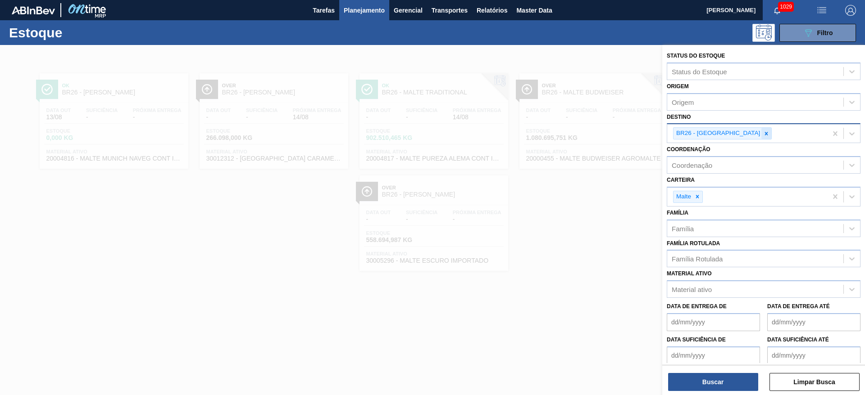
click at [763, 131] on icon at bounding box center [766, 134] width 6 height 6
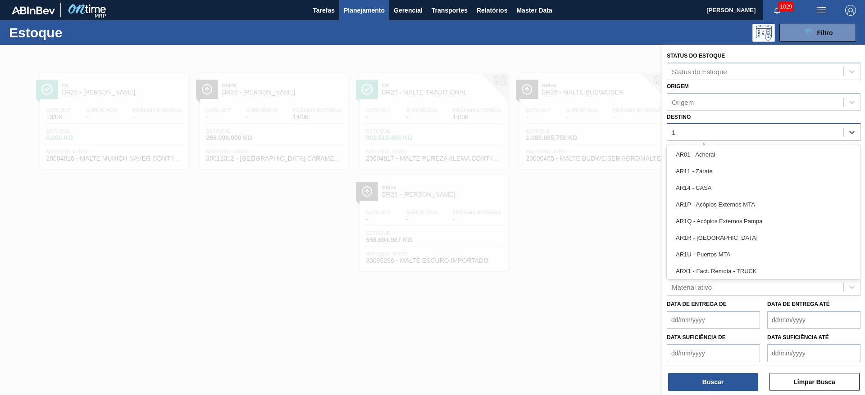
type input "19"
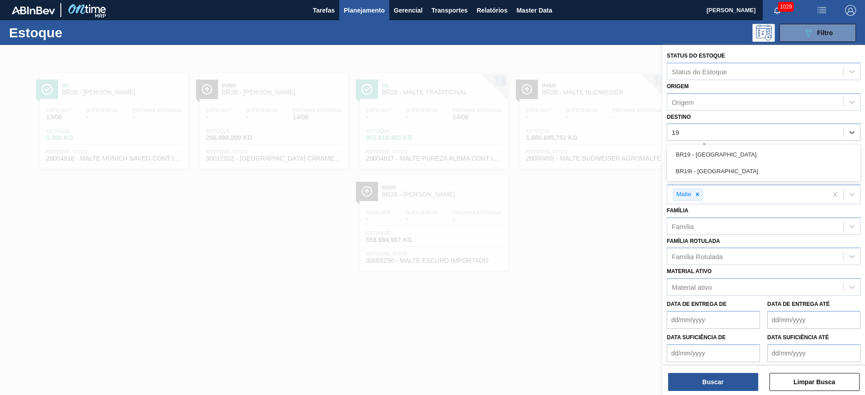
drag, startPoint x: 691, startPoint y: 154, endPoint x: 686, endPoint y: 161, distance: 8.7
click at [691, 154] on div "BR19 - [GEOGRAPHIC_DATA]" at bounding box center [763, 154] width 194 height 17
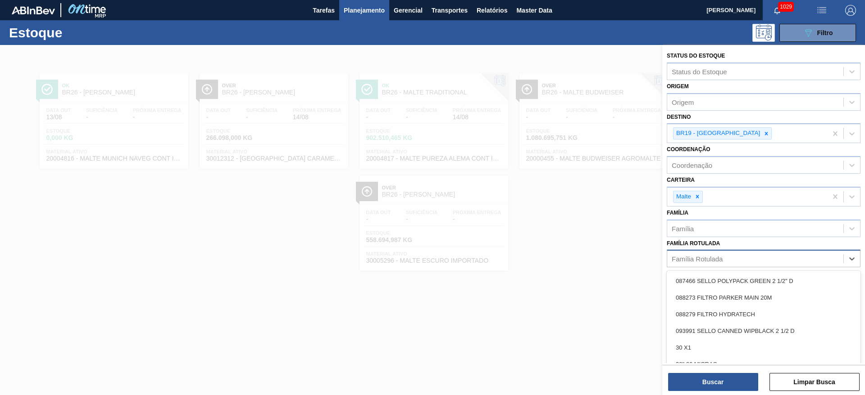
click at [697, 254] on div "Família Rotulada" at bounding box center [755, 259] width 176 height 13
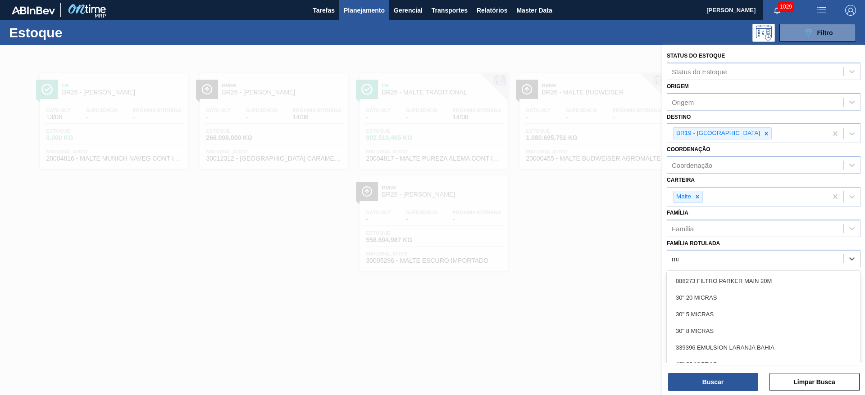
type Rotulada "mai"
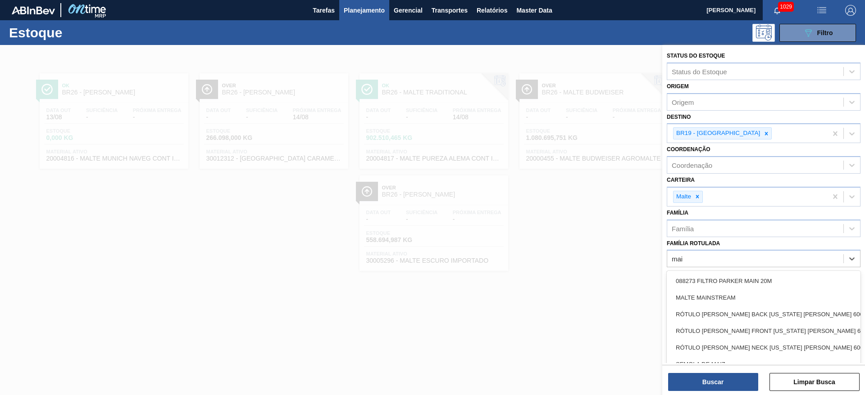
drag, startPoint x: 705, startPoint y: 291, endPoint x: 700, endPoint y: 295, distance: 5.8
click at [705, 291] on div "MALTE MAINSTREAM" at bounding box center [763, 298] width 194 height 17
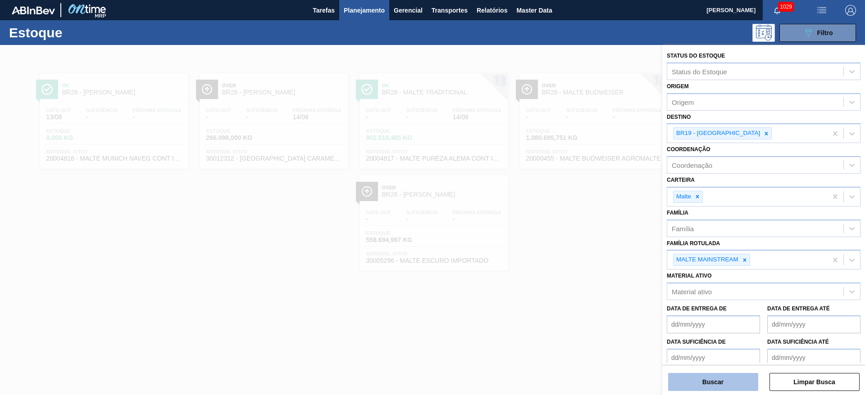
click at [703, 377] on button "Buscar" at bounding box center [713, 382] width 90 height 18
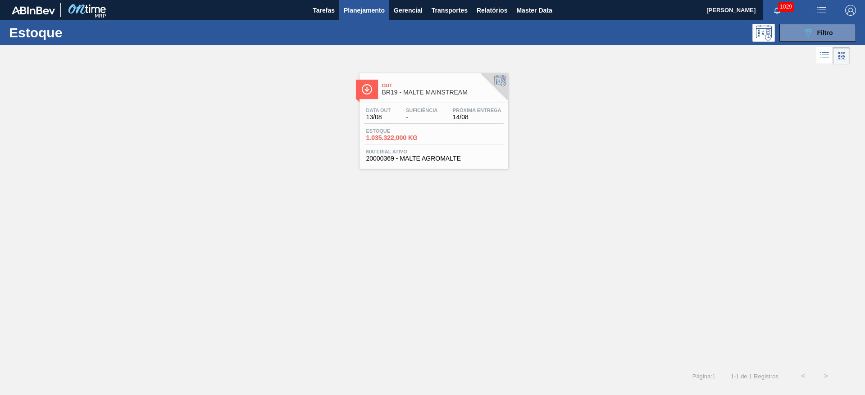
click at [418, 138] on span "1.035.322,000 KG" at bounding box center [397, 138] width 63 height 7
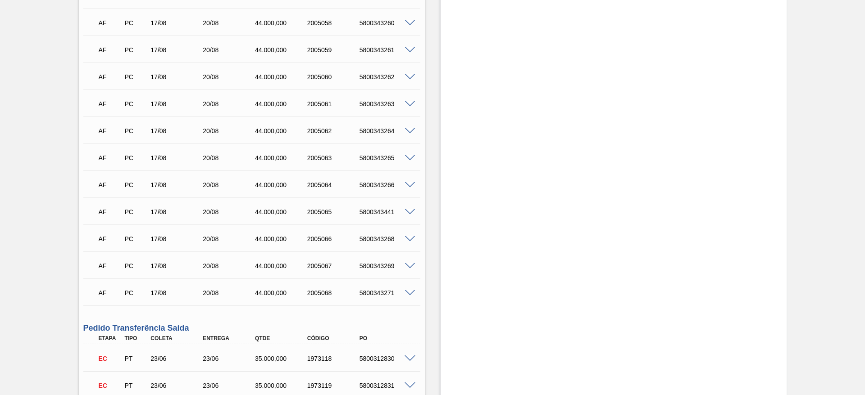
scroll to position [3288, 0]
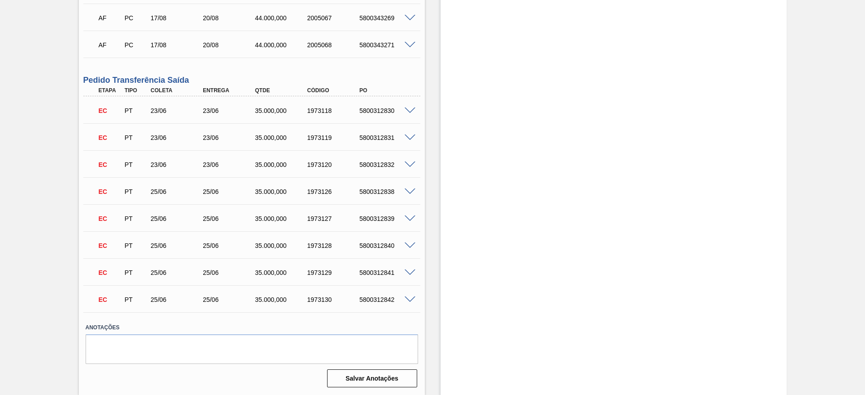
click at [408, 109] on span at bounding box center [409, 111] width 11 height 7
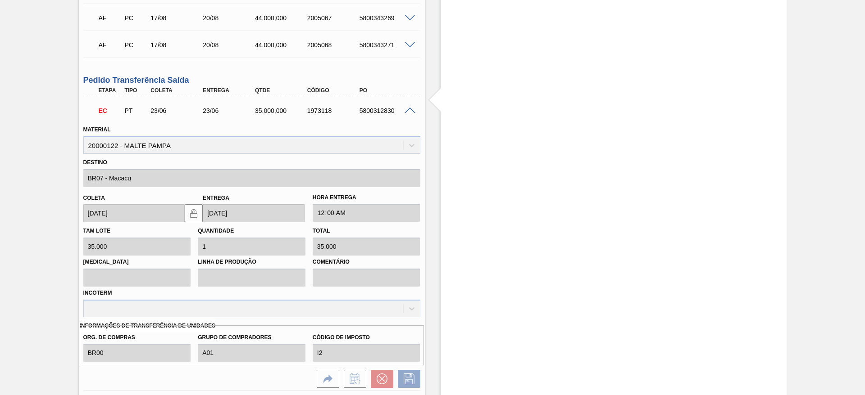
click at [408, 109] on span at bounding box center [409, 111] width 11 height 7
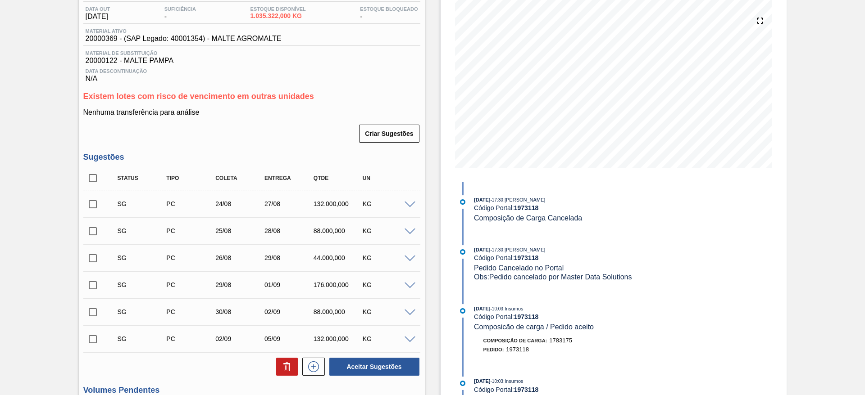
scroll to position [0, 0]
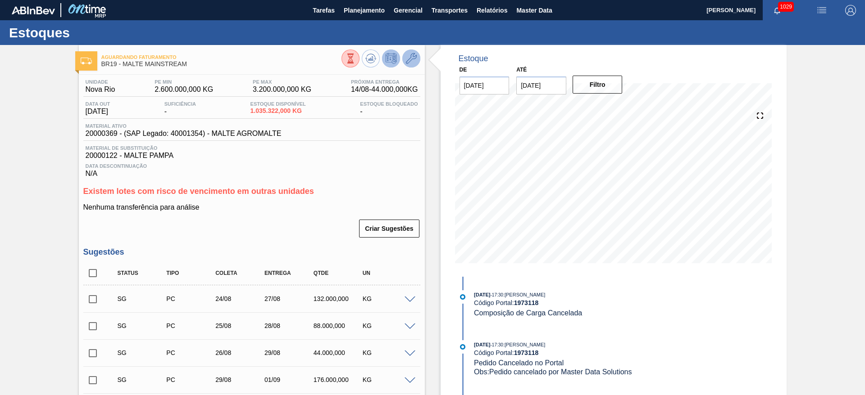
click at [413, 58] on icon at bounding box center [411, 58] width 11 height 11
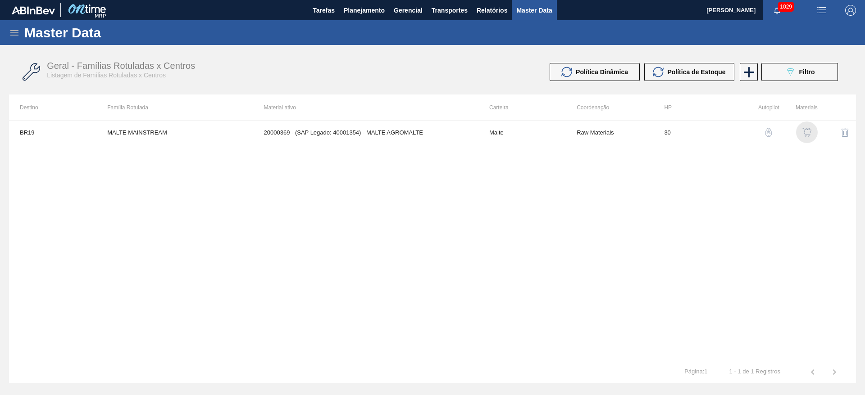
click at [808, 131] on img "button" at bounding box center [806, 132] width 9 height 9
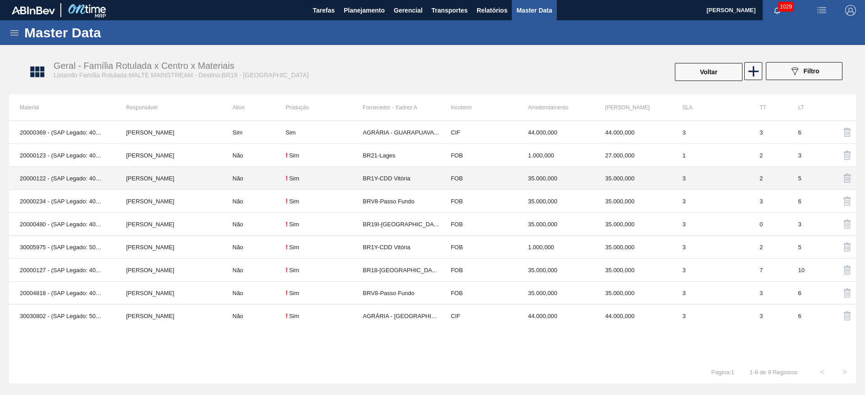
click at [291, 181] on div "Sim" at bounding box center [294, 178] width 10 height 7
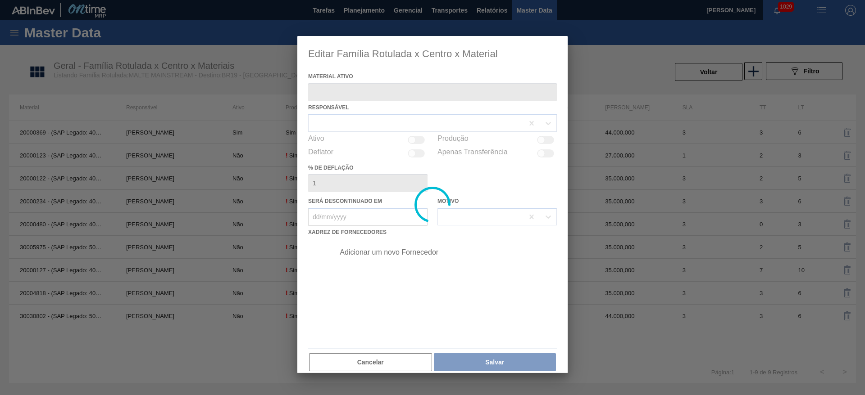
type ativo "20000122 - (SAP Legado: 40001106) - MALTE PAMPA"
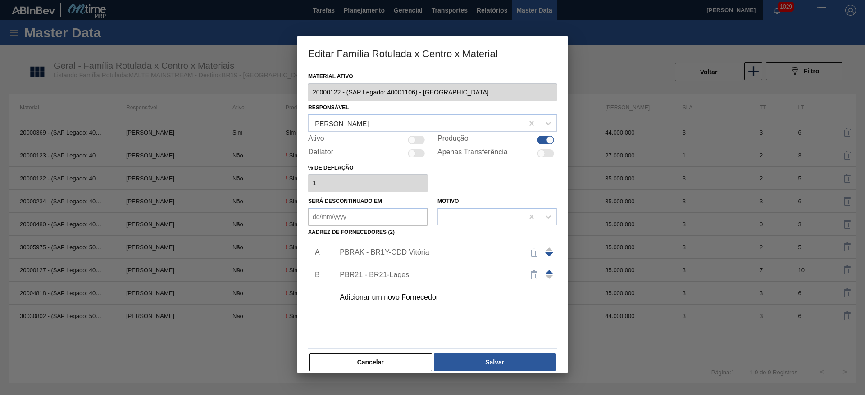
click at [544, 141] on div at bounding box center [545, 140] width 17 height 8
checkbox input "false"
click at [504, 363] on button "Salvar" at bounding box center [495, 363] width 122 height 18
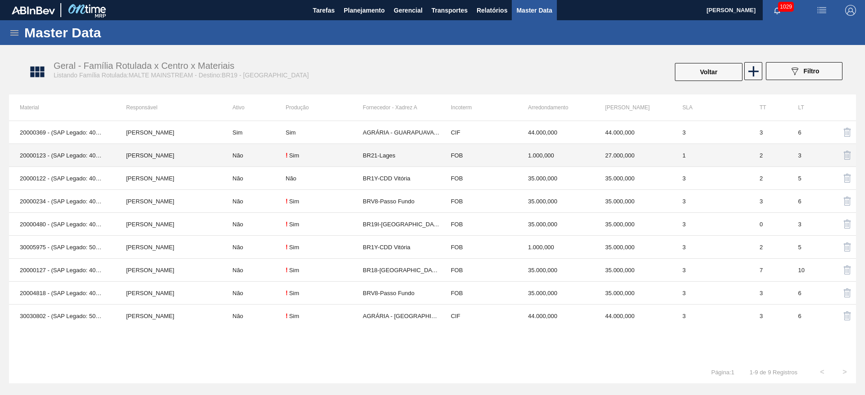
click at [298, 161] on td "! Sim" at bounding box center [324, 155] width 77 height 23
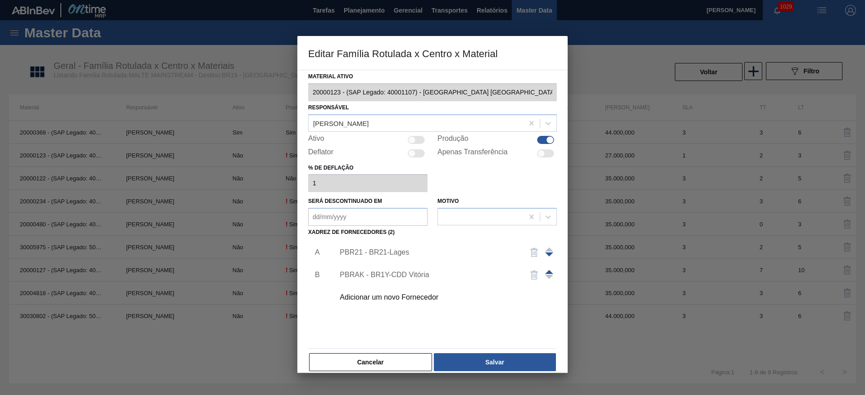
click at [543, 139] on div at bounding box center [545, 140] width 17 height 8
checkbox input "false"
click at [499, 363] on button "Salvar" at bounding box center [495, 363] width 122 height 18
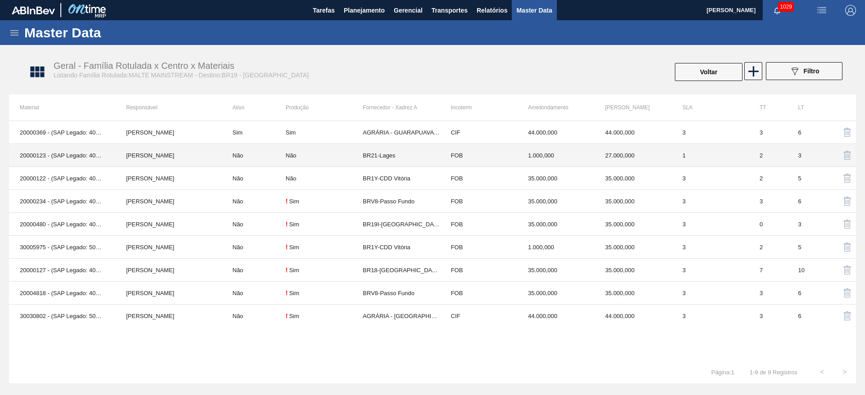
click at [303, 156] on div "Não" at bounding box center [324, 155] width 77 height 7
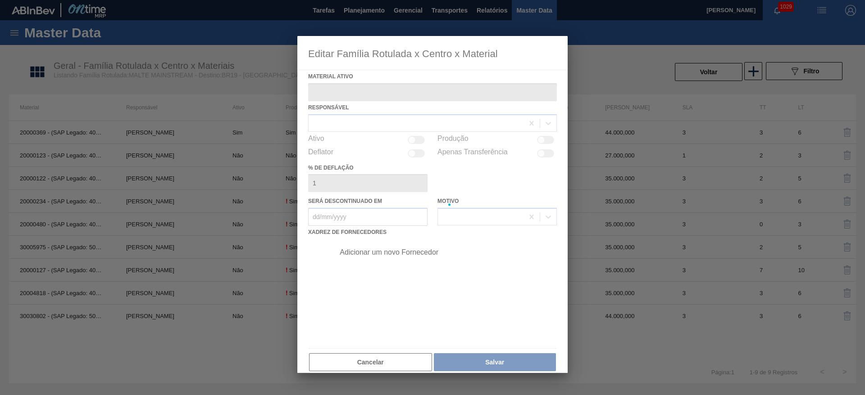
type ativo "20000123 - (SAP Legado: 40001107) - MALTA URUGUAY BRAHMA BRASIL GRANEL"
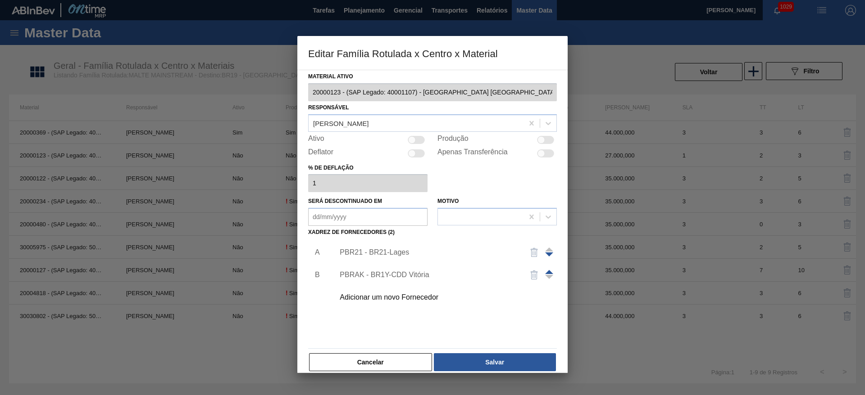
click at [545, 140] on div at bounding box center [545, 140] width 17 height 8
checkbox input "true"
click at [494, 358] on button "Salvar" at bounding box center [495, 363] width 122 height 18
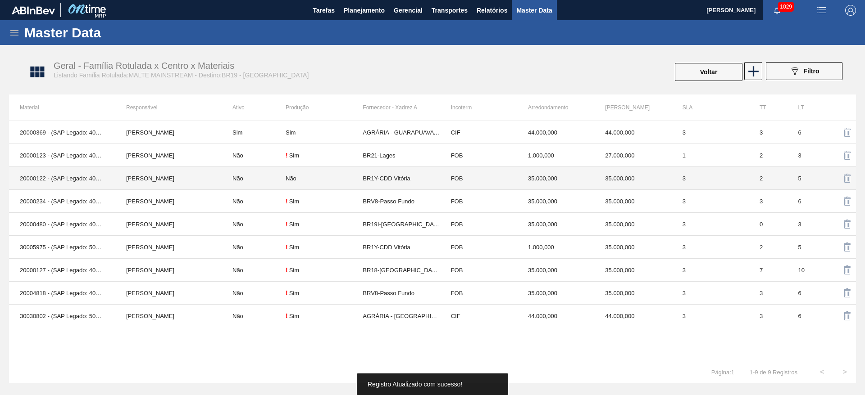
click at [290, 179] on div "Não" at bounding box center [291, 178] width 11 height 7
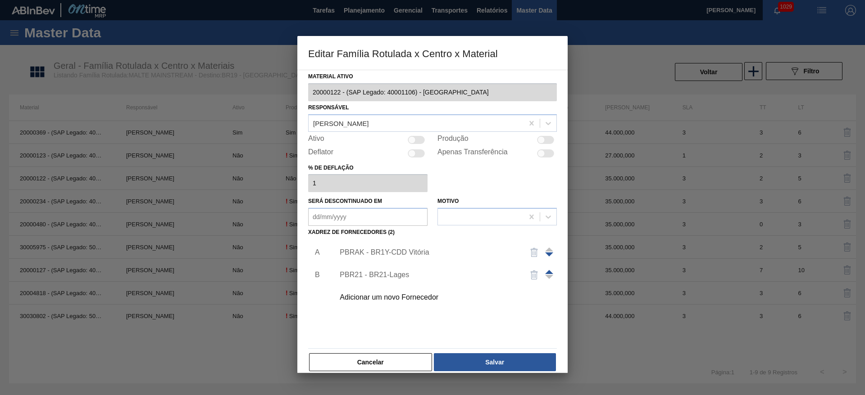
click at [543, 140] on div at bounding box center [541, 140] width 8 height 8
checkbox input "true"
click at [497, 364] on button "Salvar" at bounding box center [495, 363] width 122 height 18
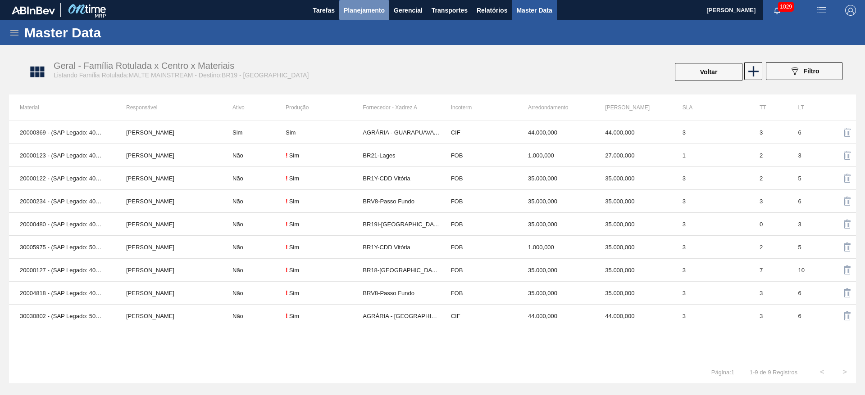
click at [359, 10] on span "Planejamento" at bounding box center [364, 10] width 41 height 11
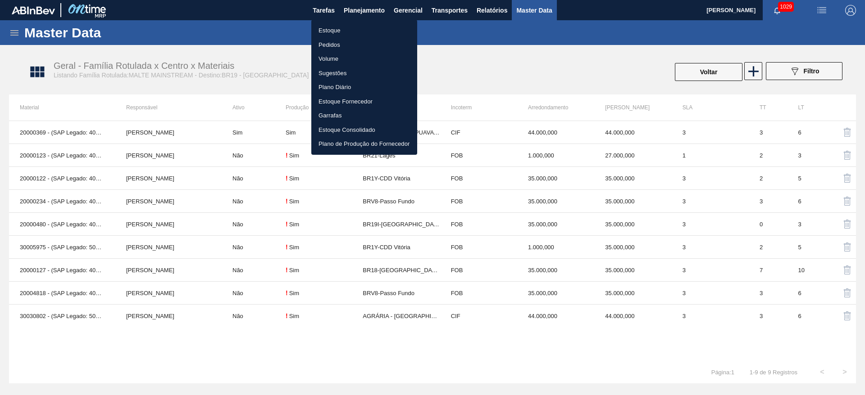
click at [328, 32] on li "Estoque" at bounding box center [364, 30] width 106 height 14
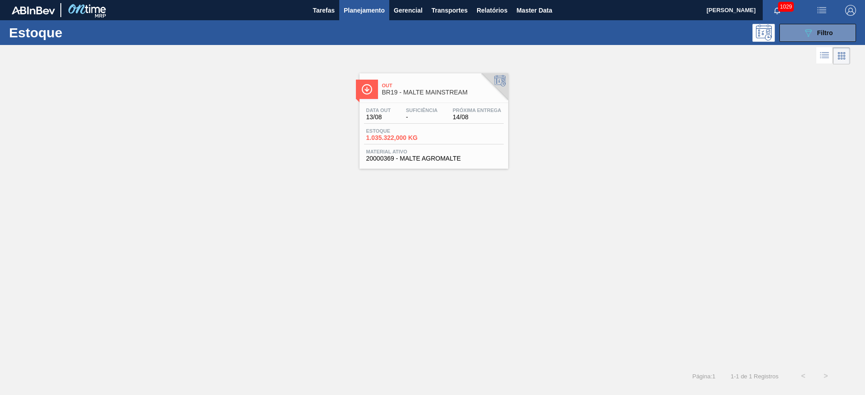
drag, startPoint x: 215, startPoint y: 207, endPoint x: 576, endPoint y: 65, distance: 387.2
click at [217, 207] on div "Out BR19 - MALTE MAINSTREAM Data out 13/08 Suficiência - Próxima Entrega 14/08 …" at bounding box center [432, 216] width 865 height 299
click at [812, 29] on icon "089F7B8B-B2A5-4AFE-B5C0-19BA573D28AC" at bounding box center [807, 32] width 11 height 11
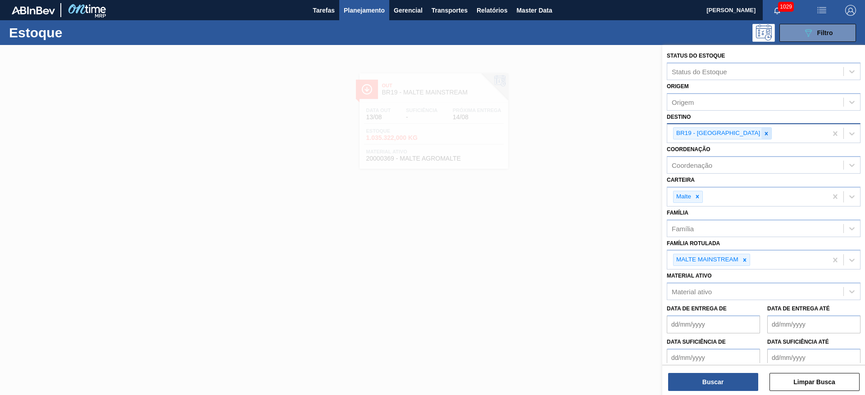
click at [763, 135] on icon at bounding box center [766, 134] width 6 height 6
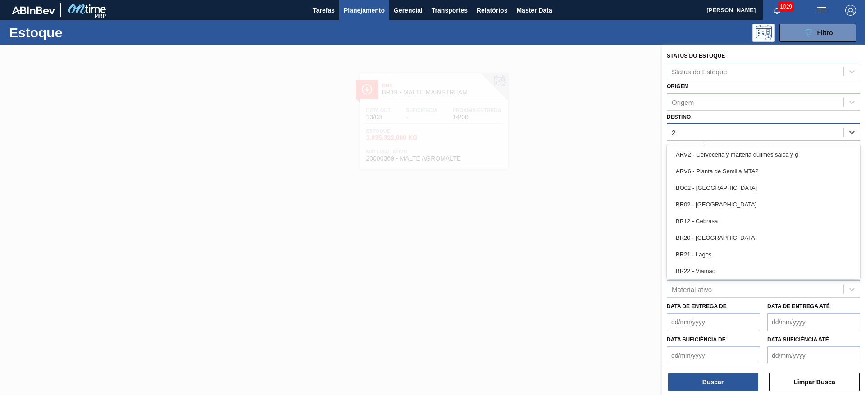
type input "26"
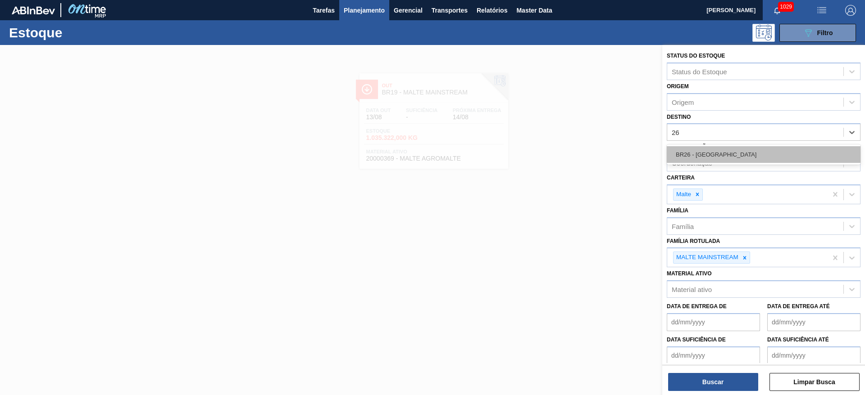
click at [698, 150] on div "BR26 - Uberlândia" at bounding box center [763, 154] width 194 height 17
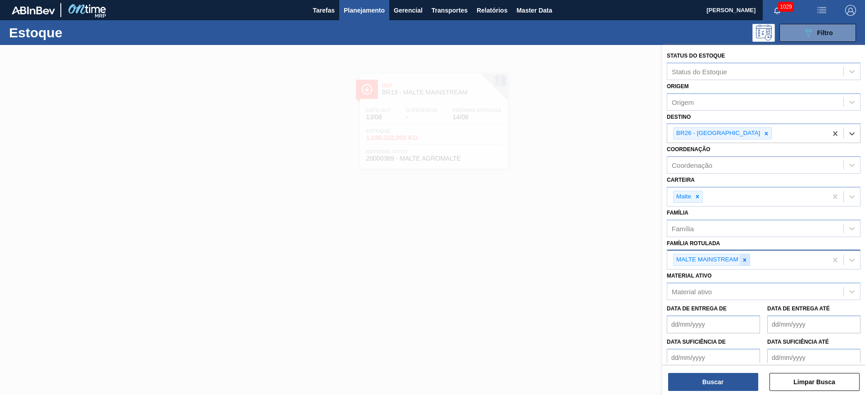
click at [747, 258] on icon at bounding box center [744, 260] width 6 height 6
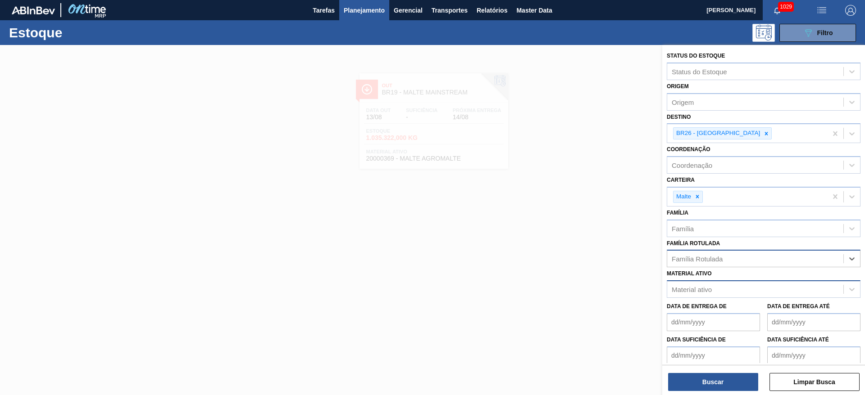
click at [708, 289] on div "Material ativo" at bounding box center [691, 290] width 40 height 8
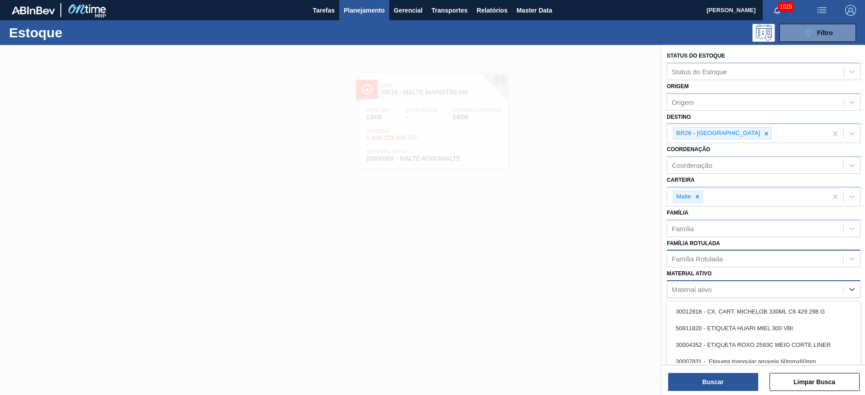
paste ativo "20004816"
type ativo "20004816"
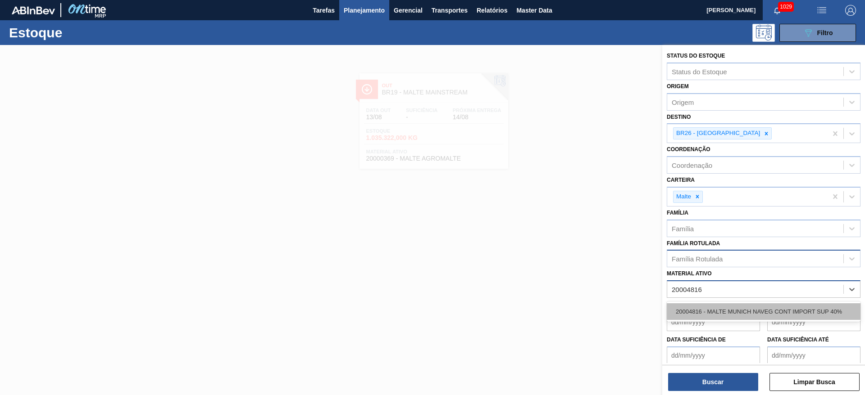
click at [755, 308] on div "20004816 - MALTE MUNICH NAVEG CONT IMPORT SUP 40%" at bounding box center [763, 312] width 194 height 17
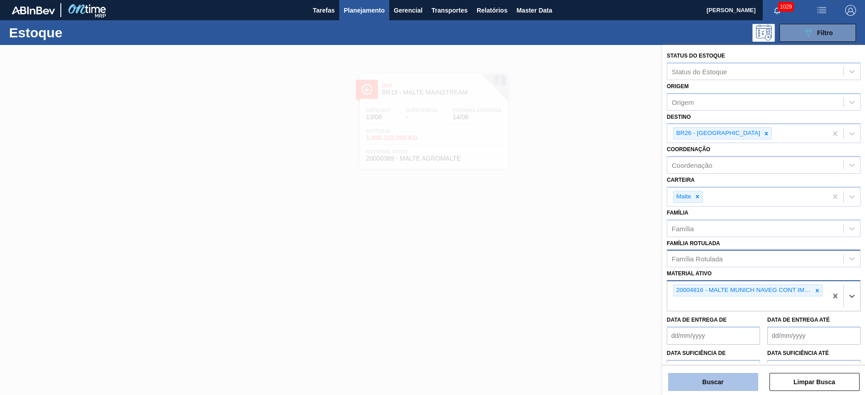
click at [709, 380] on button "Buscar" at bounding box center [713, 382] width 90 height 18
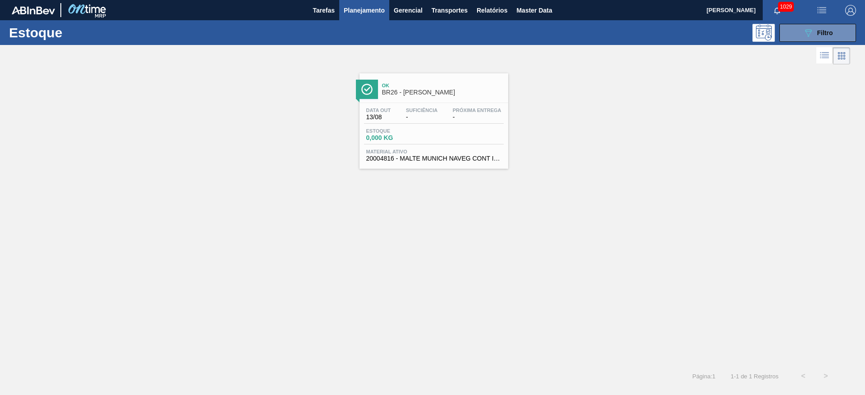
click at [429, 129] on div "Estoque 0,000 KG" at bounding box center [398, 134] width 68 height 13
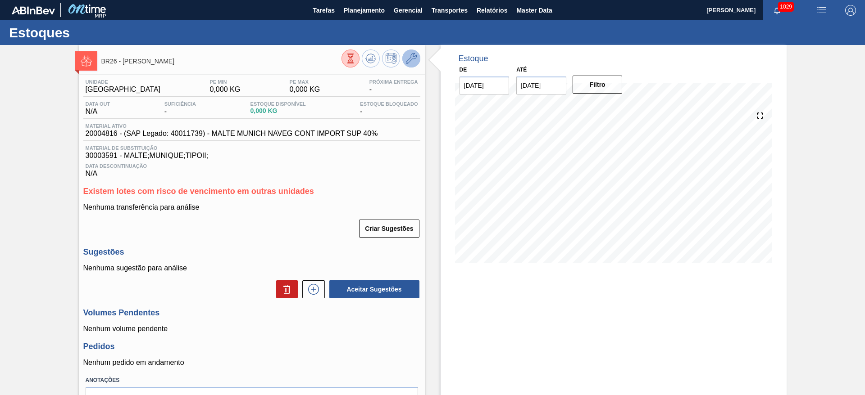
click at [415, 60] on icon at bounding box center [411, 58] width 11 height 11
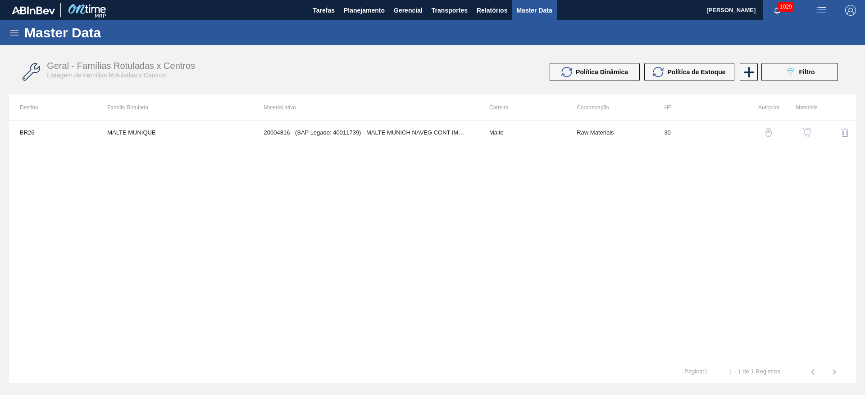
click at [810, 131] on img "button" at bounding box center [806, 132] width 9 height 9
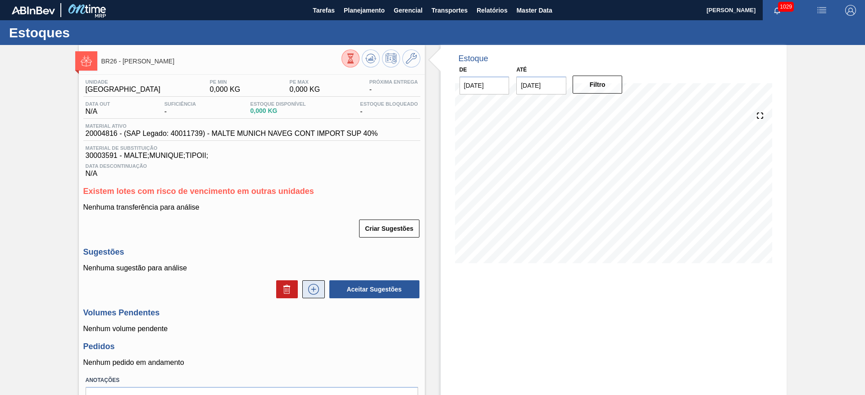
click at [308, 290] on icon at bounding box center [313, 289] width 14 height 11
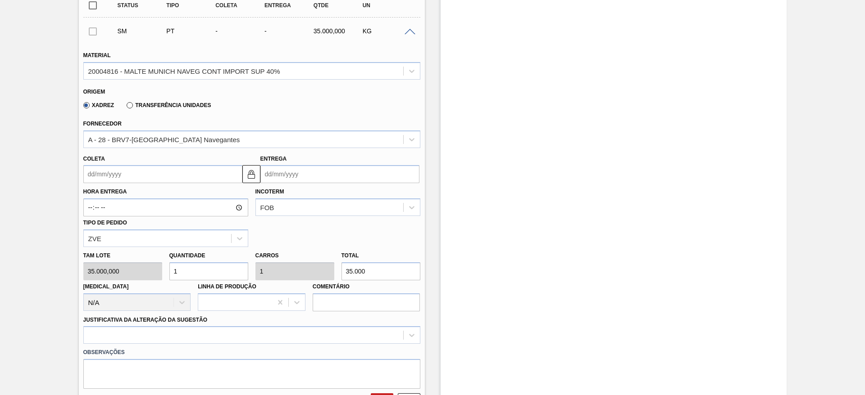
scroll to position [270, 0]
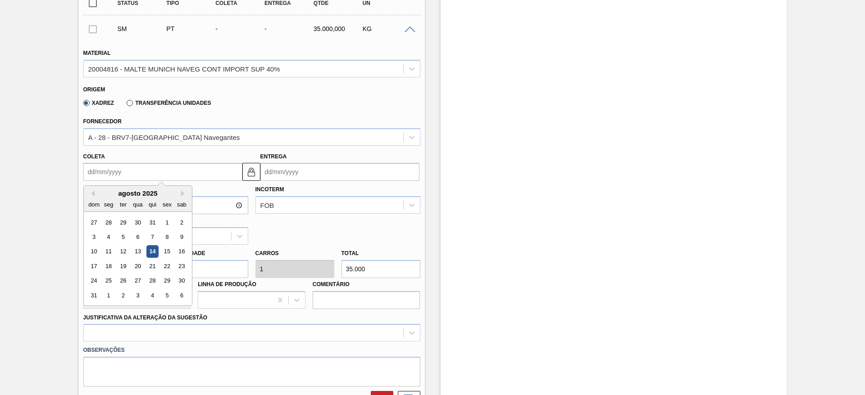
click at [86, 176] on input "Coleta" at bounding box center [162, 172] width 159 height 18
click at [127, 194] on div "agosto 2025" at bounding box center [138, 194] width 108 height 8
click at [167, 251] on div "15" at bounding box center [167, 252] width 12 height 12
type input "[DATE]"
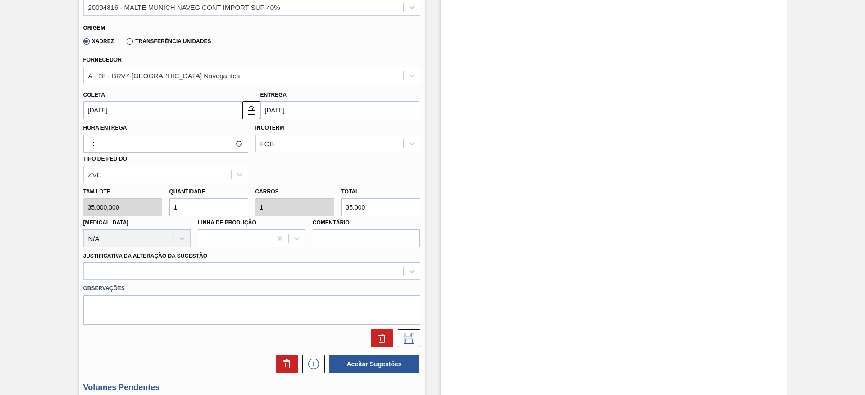
scroll to position [405, 0]
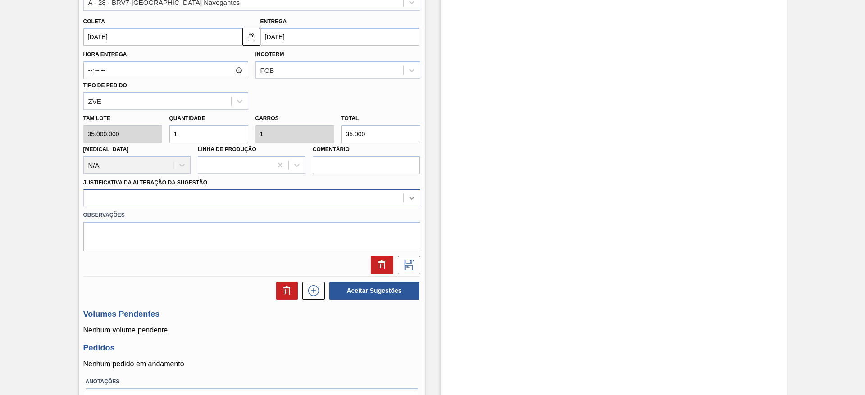
click at [409, 199] on icon at bounding box center [411, 198] width 9 height 9
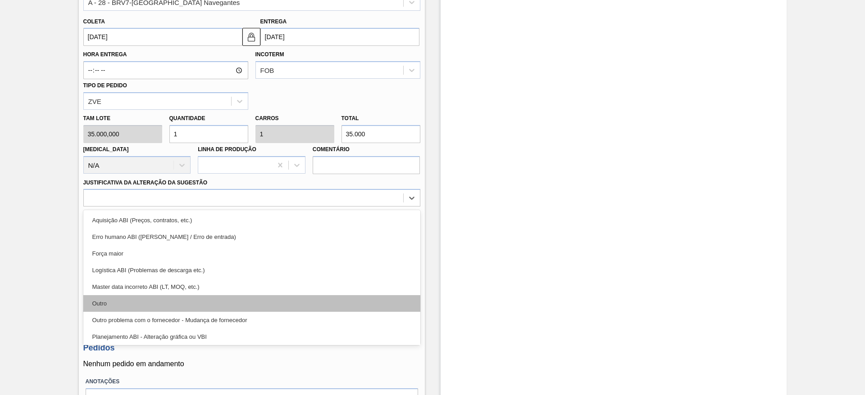
click at [144, 303] on div "Outro" at bounding box center [251, 303] width 337 height 17
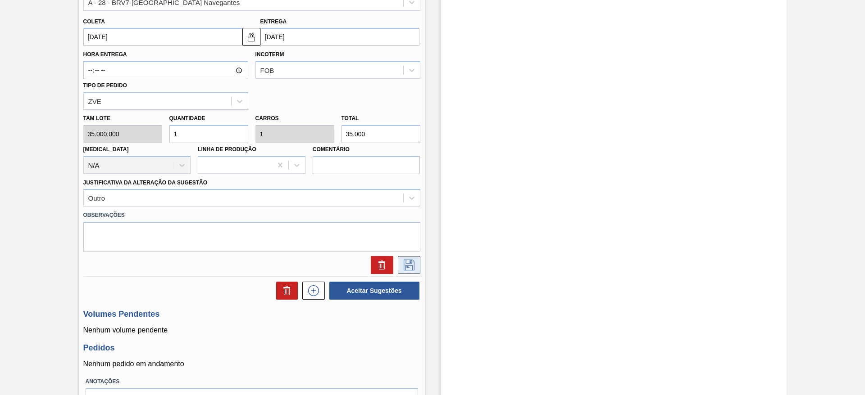
click at [404, 267] on icon at bounding box center [409, 265] width 14 height 11
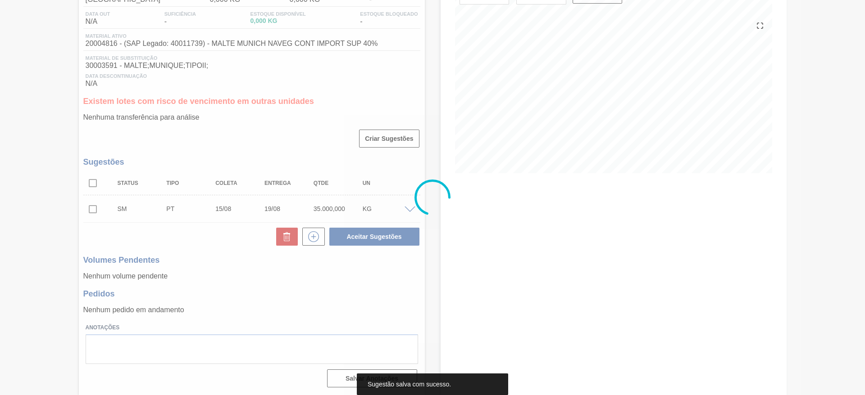
scroll to position [90, 0]
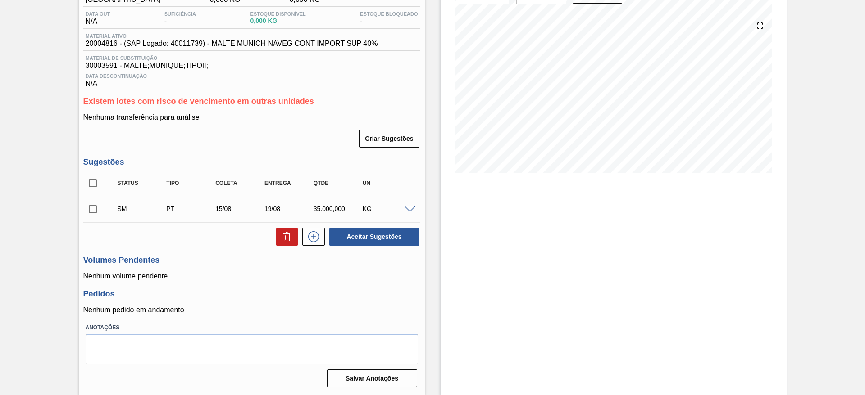
click at [95, 210] on input "checkbox" at bounding box center [92, 209] width 19 height 19
click at [386, 232] on button "Aceitar Sugestões" at bounding box center [374, 237] width 90 height 18
checkbox input "false"
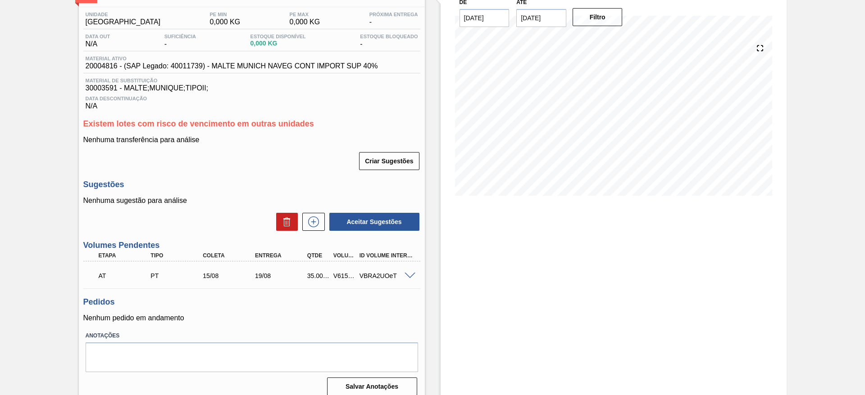
scroll to position [76, 0]
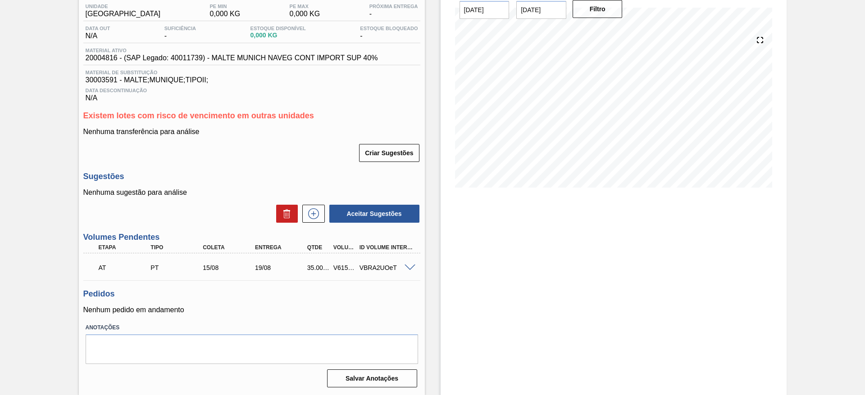
click at [340, 270] on div "V615992" at bounding box center [344, 267] width 27 height 7
copy div "V615992"
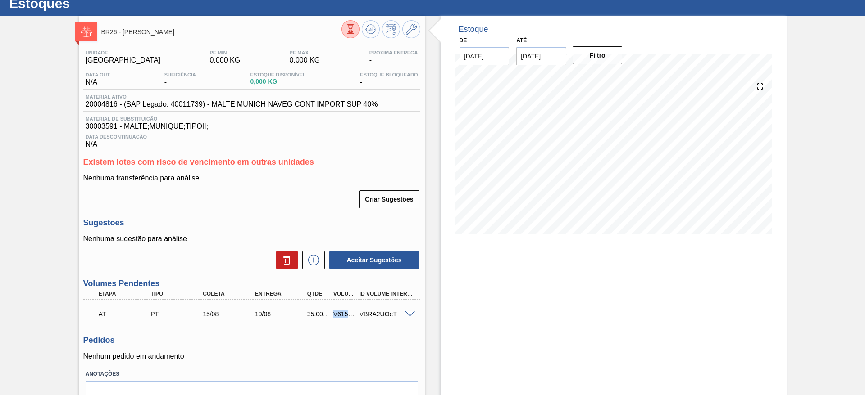
scroll to position [0, 0]
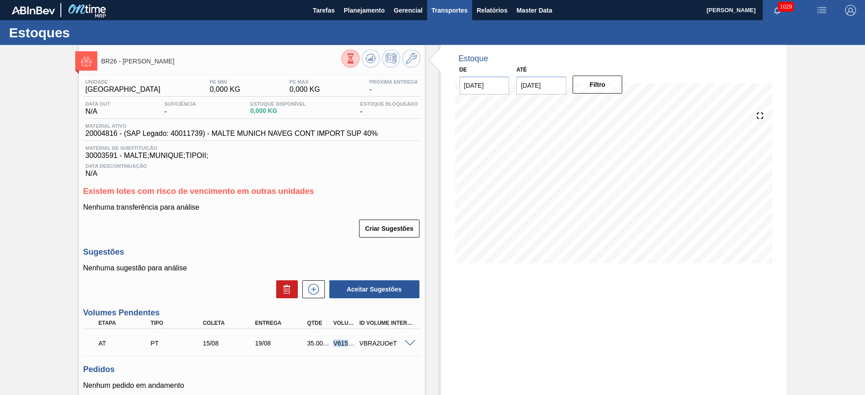
click at [439, 14] on span "Transportes" at bounding box center [449, 10] width 36 height 11
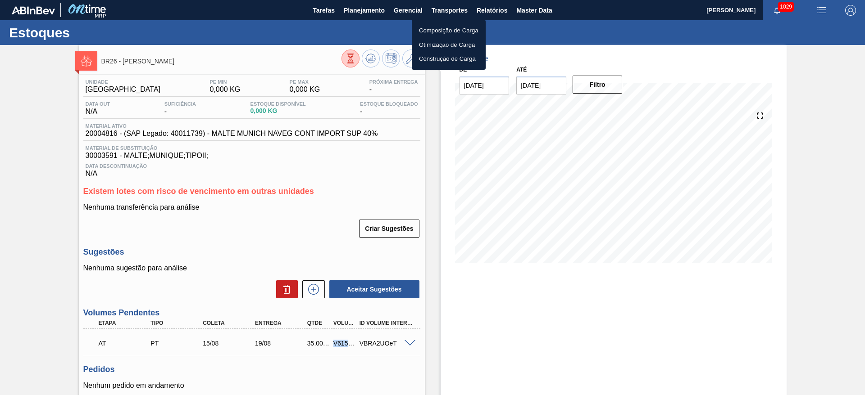
click at [435, 45] on li "Otimização de Carga" at bounding box center [449, 45] width 74 height 14
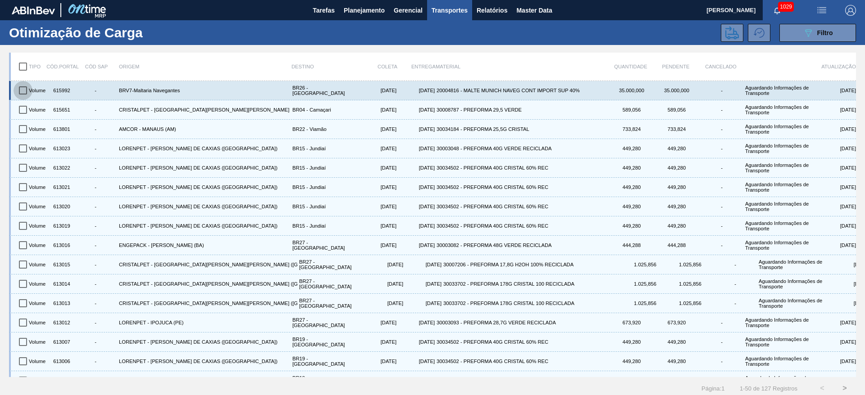
click at [20, 90] on input "checkbox" at bounding box center [23, 90] width 19 height 19
checkbox input "true"
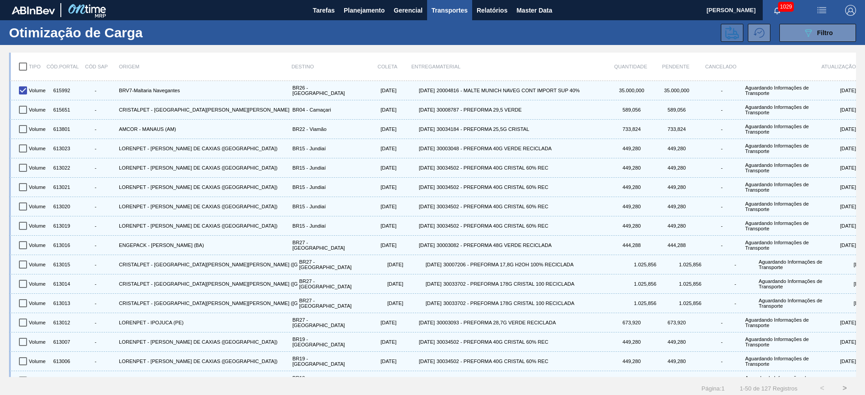
click at [725, 34] on icon at bounding box center [732, 33] width 14 height 14
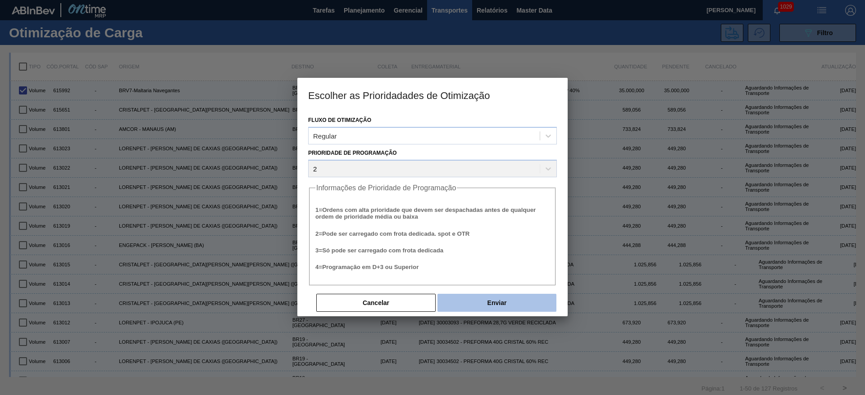
click at [477, 304] on button "Enviar" at bounding box center [496, 303] width 119 height 18
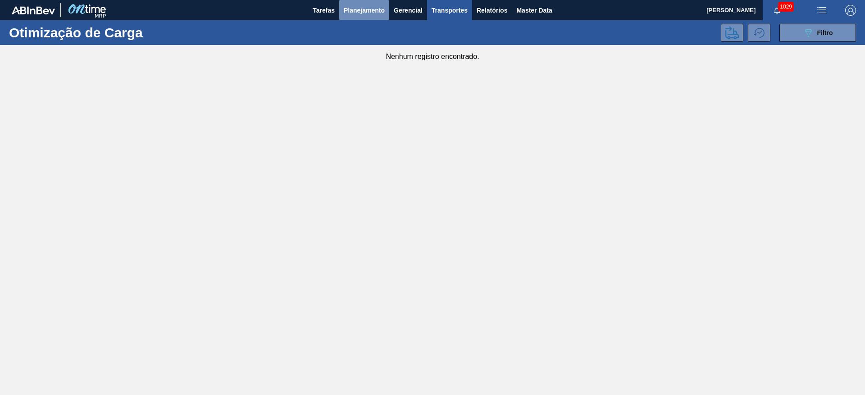
click at [363, 11] on span "Planejamento" at bounding box center [364, 10] width 41 height 11
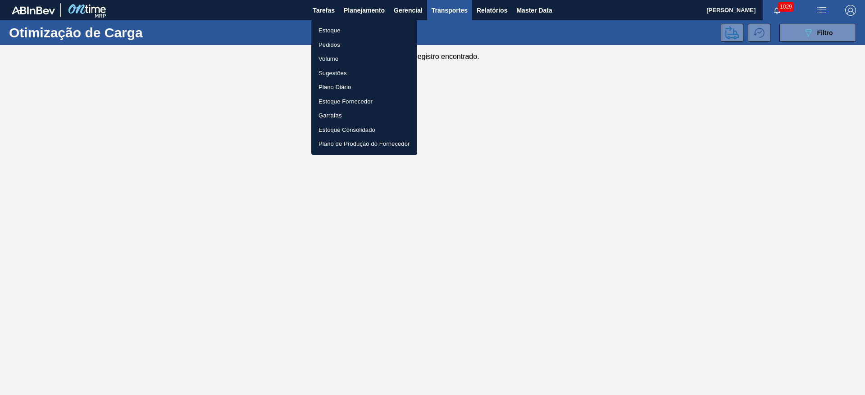
click at [338, 32] on li "Estoque" at bounding box center [364, 30] width 106 height 14
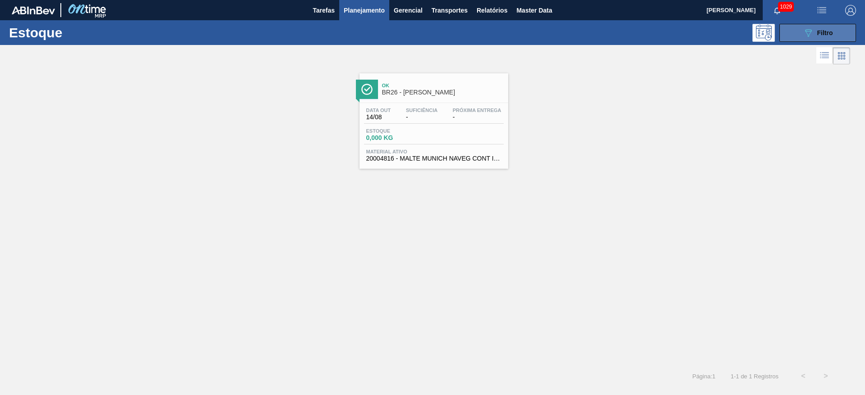
click at [798, 32] on button "089F7B8B-B2A5-4AFE-B5C0-19BA573D28AC Filtro" at bounding box center [817, 33] width 77 height 18
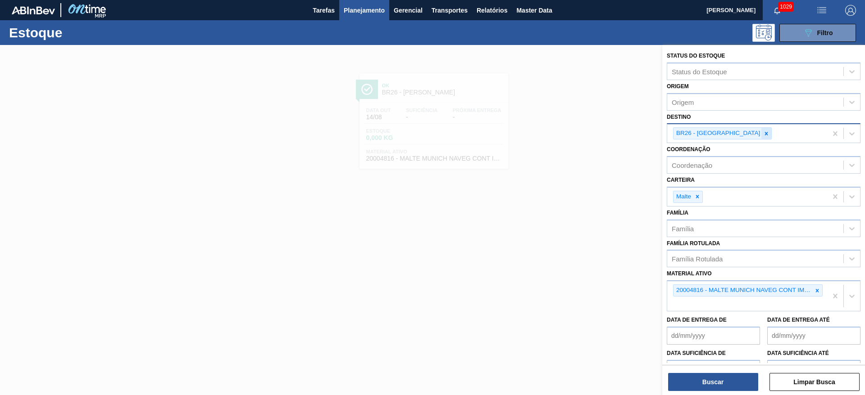
click at [763, 133] on icon at bounding box center [766, 134] width 6 height 6
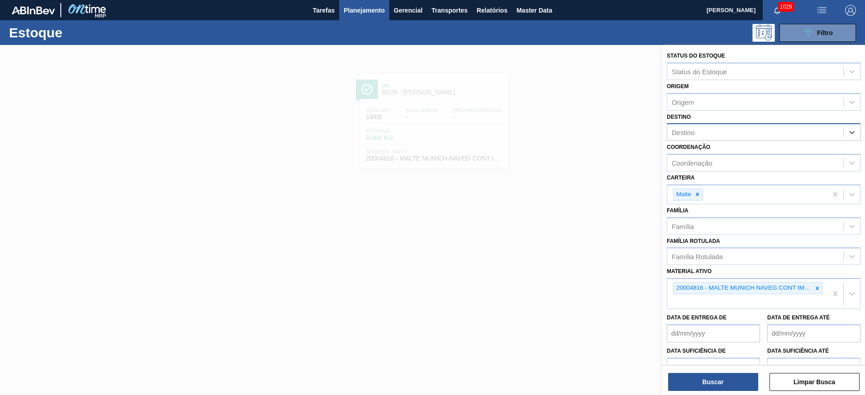
type input "10"
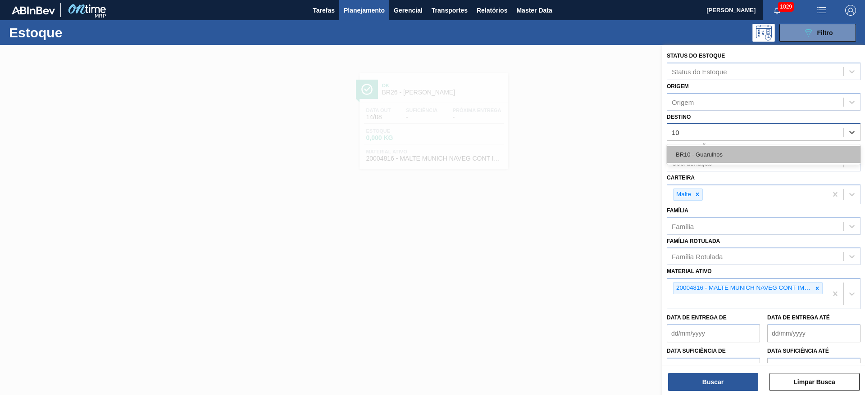
click at [687, 151] on div "BR10 - Guarulhos" at bounding box center [763, 154] width 194 height 17
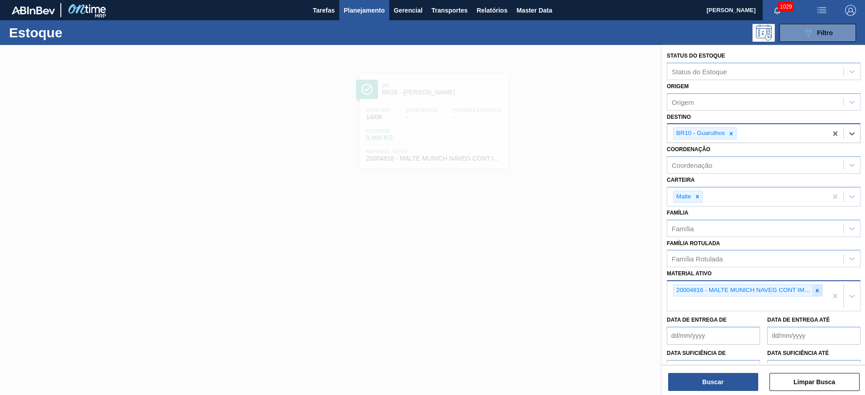
click at [817, 293] on icon at bounding box center [817, 291] width 6 height 6
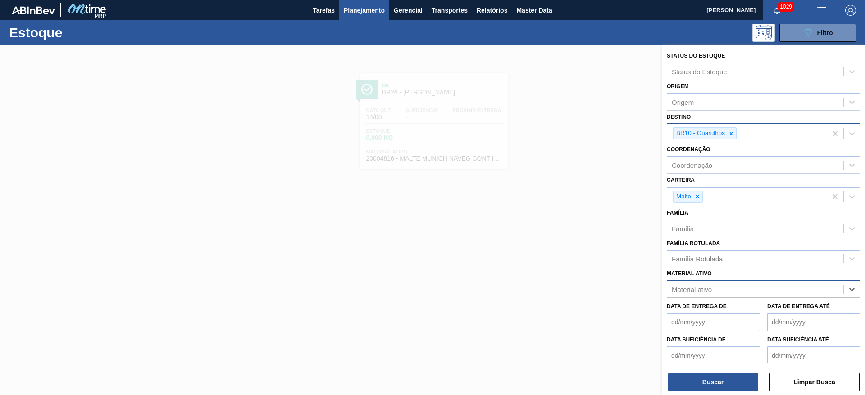
paste ativo "20004818"
type ativo "20004818"
drag, startPoint x: 698, startPoint y: 308, endPoint x: 695, endPoint y: 316, distance: 7.9
click at [699, 308] on div "20004818 - MALTE PASSO FUNDO CONT IMPORT SUP 40%" at bounding box center [763, 312] width 194 height 17
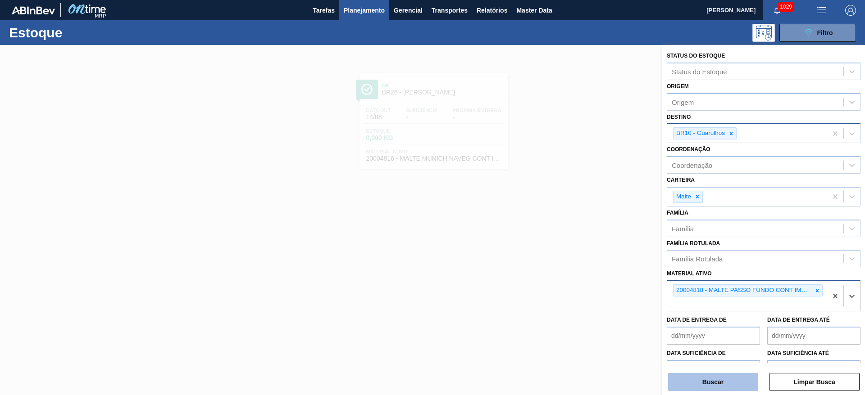
click at [697, 378] on button "Buscar" at bounding box center [713, 382] width 90 height 18
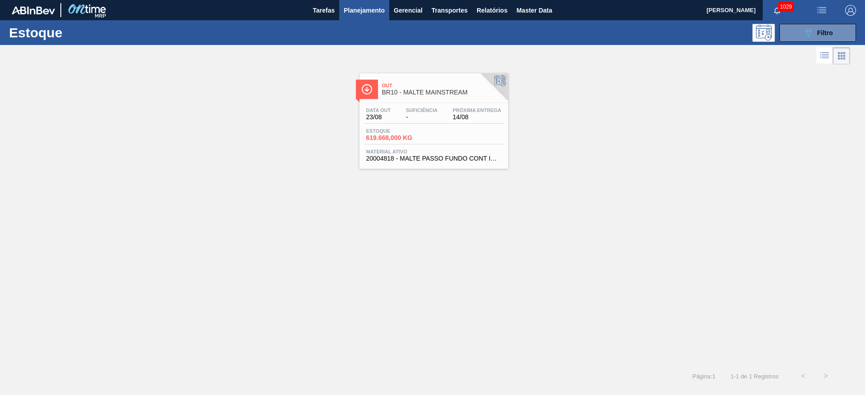
click at [825, 56] on icon at bounding box center [824, 55] width 11 height 11
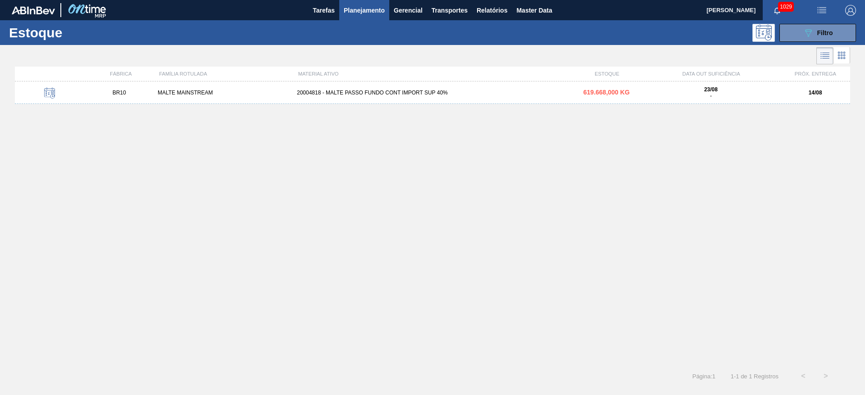
click at [363, 11] on span "Planejamento" at bounding box center [364, 10] width 41 height 11
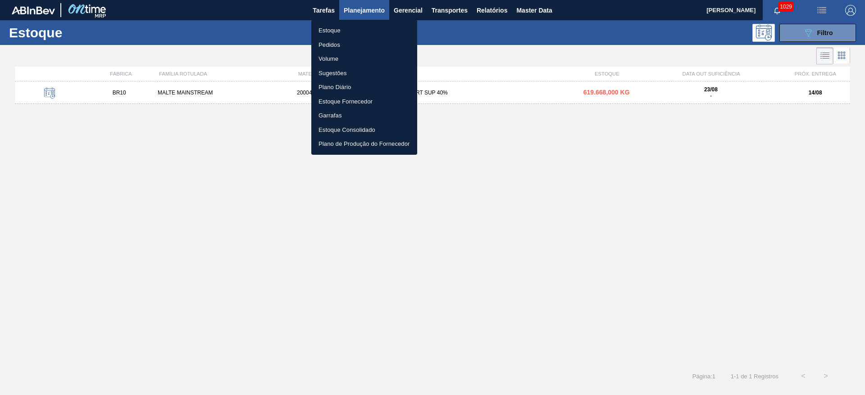
click at [334, 45] on li "Pedidos" at bounding box center [364, 45] width 106 height 14
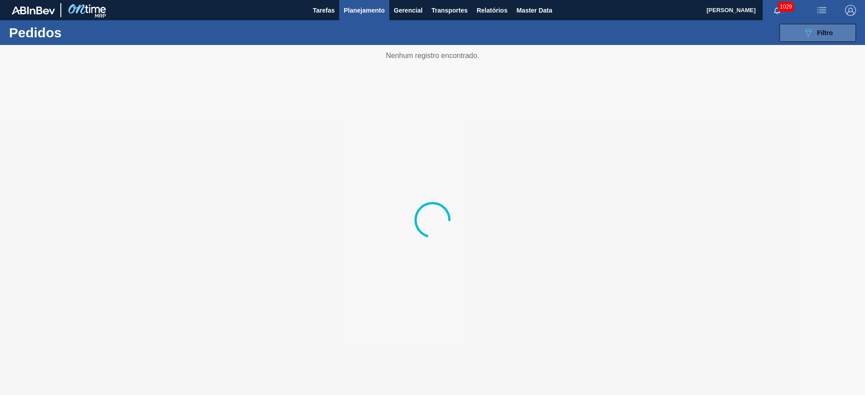
click at [810, 35] on icon "089F7B8B-B2A5-4AFE-B5C0-19BA573D28AC" at bounding box center [807, 32] width 11 height 11
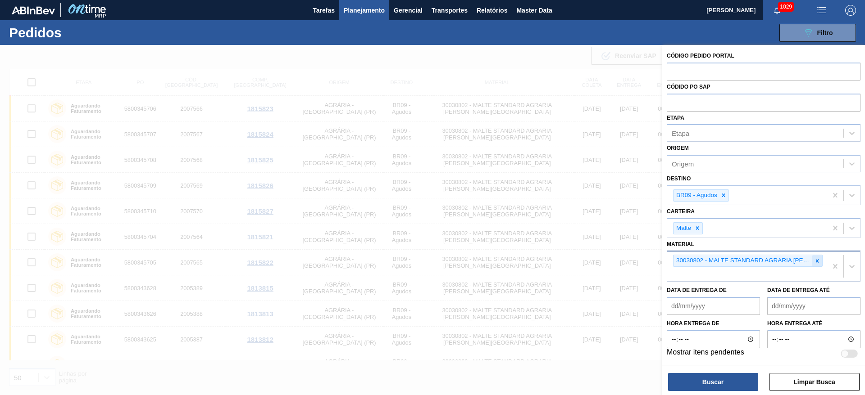
click at [817, 261] on icon at bounding box center [817, 261] width 6 height 6
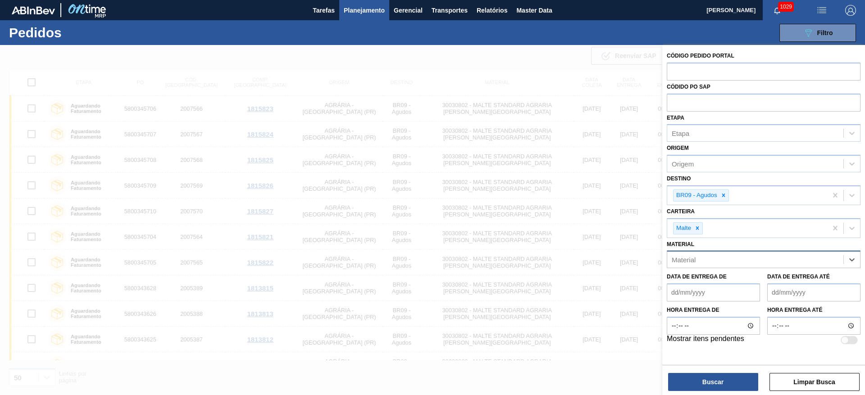
paste input "20004818"
type input "20004818"
click at [712, 280] on div "20004818 - MALTE PASSO FUNDO CONT IMPORT SUP 40%" at bounding box center [763, 282] width 194 height 17
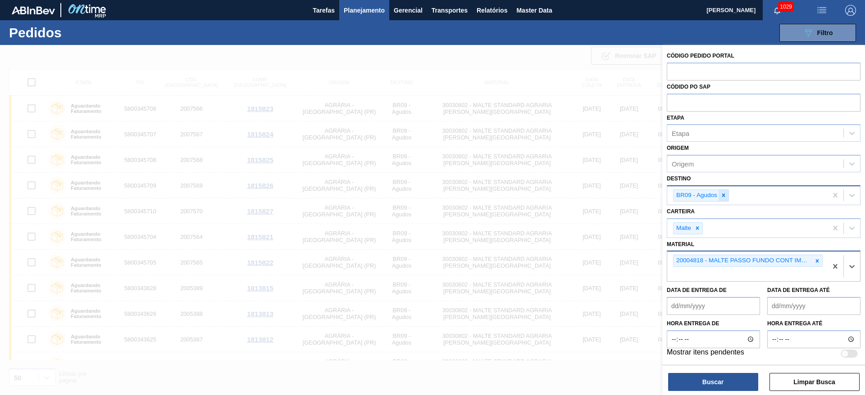
click at [725, 197] on icon at bounding box center [723, 195] width 6 height 6
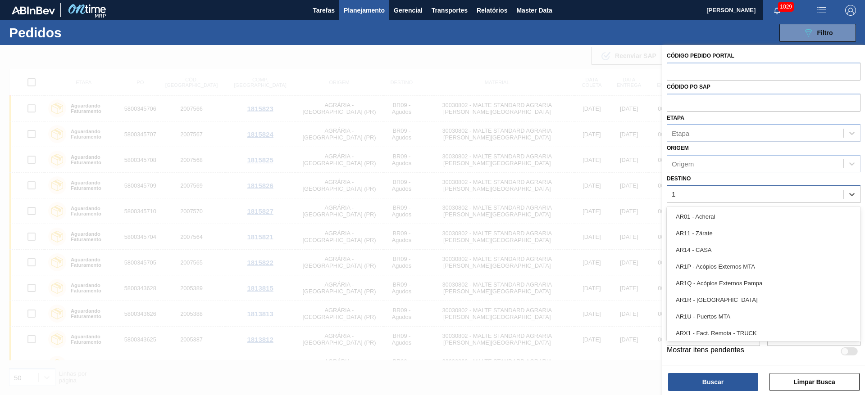
type input "10"
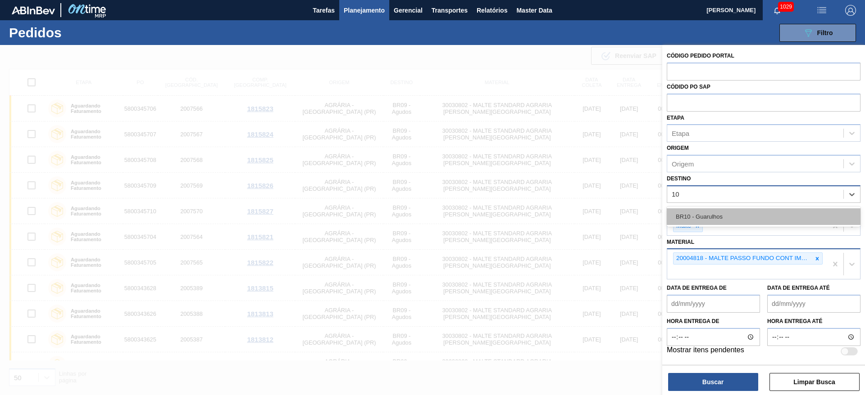
click at [702, 213] on div "BR10 - Guarulhos" at bounding box center [763, 217] width 194 height 17
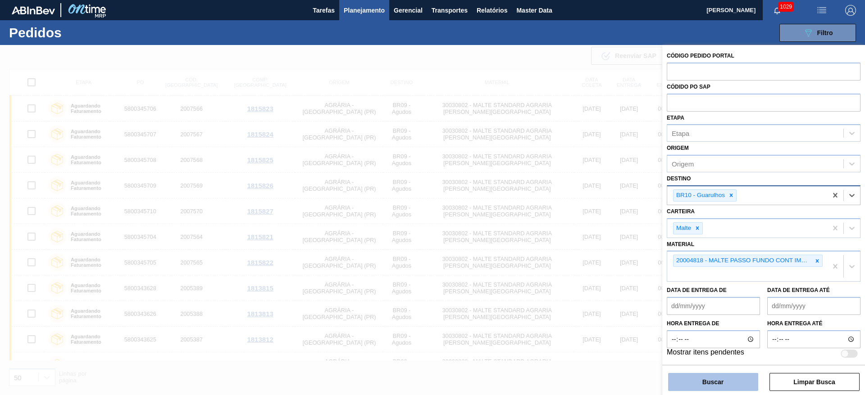
click at [715, 377] on button "Buscar" at bounding box center [713, 382] width 90 height 18
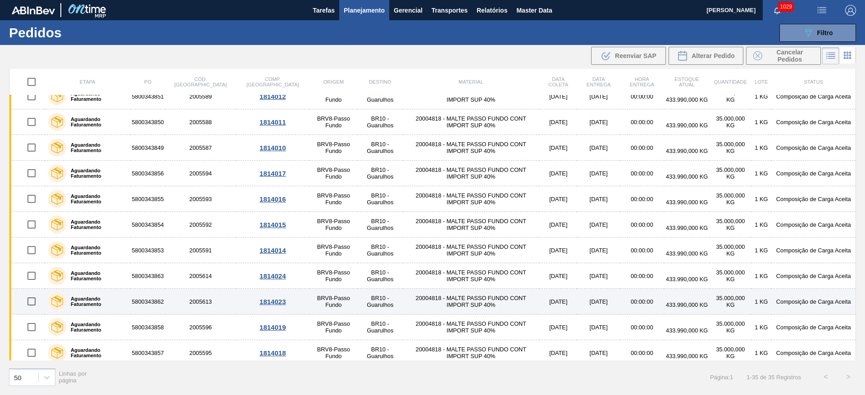
scroll to position [634, 0]
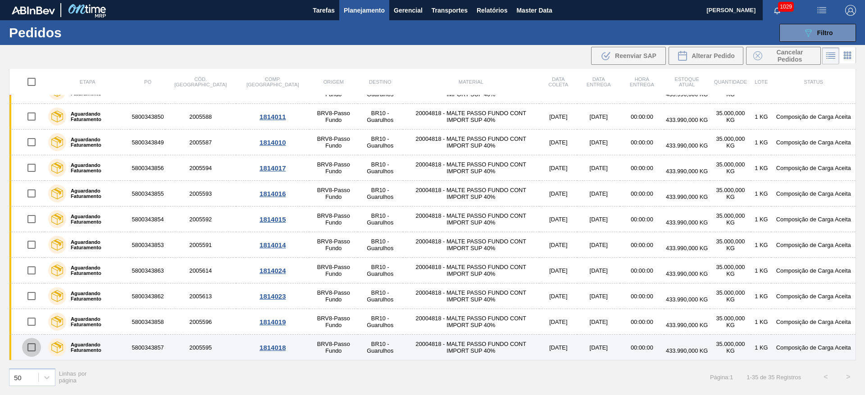
click at [29, 348] on input "checkbox" at bounding box center [31, 347] width 19 height 19
checkbox input "true"
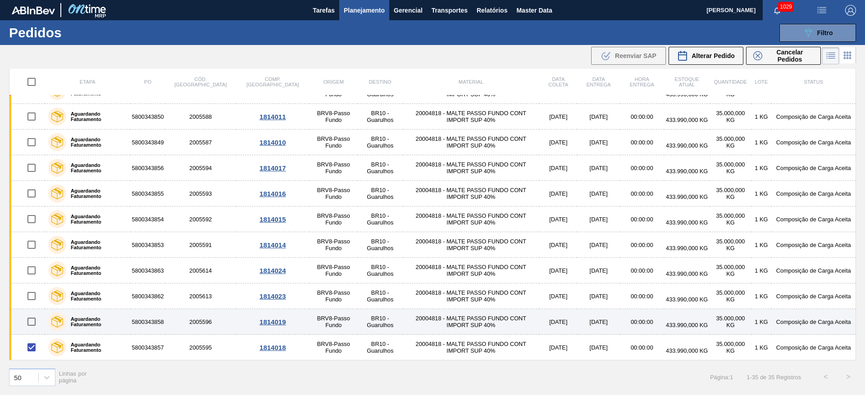
click at [30, 322] on input "checkbox" at bounding box center [31, 322] width 19 height 19
checkbox input "true"
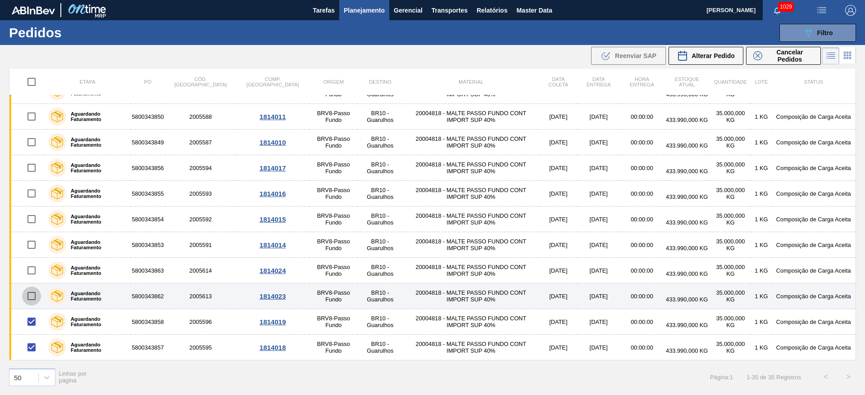
click at [32, 295] on input "checkbox" at bounding box center [31, 296] width 19 height 19
checkbox input "true"
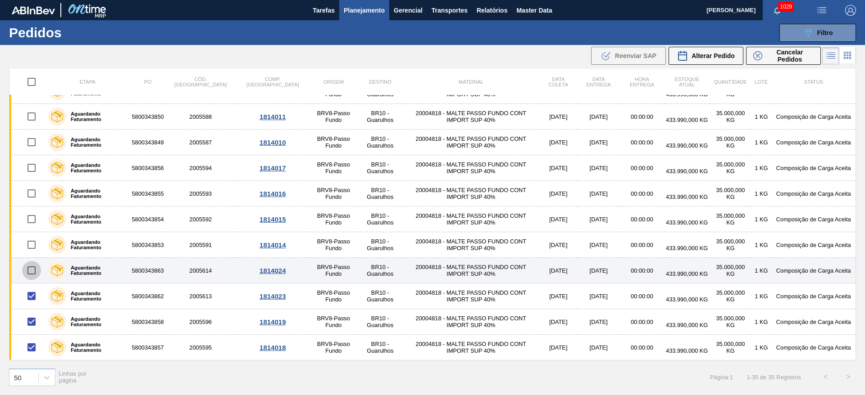
click at [31, 267] on input "checkbox" at bounding box center [31, 270] width 19 height 19
checkbox input "true"
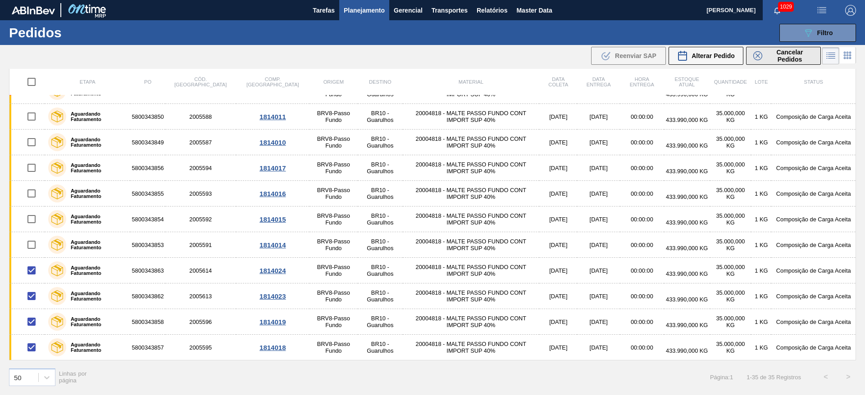
click at [776, 55] on span "Cancelar Pedidos" at bounding box center [790, 56] width 48 height 14
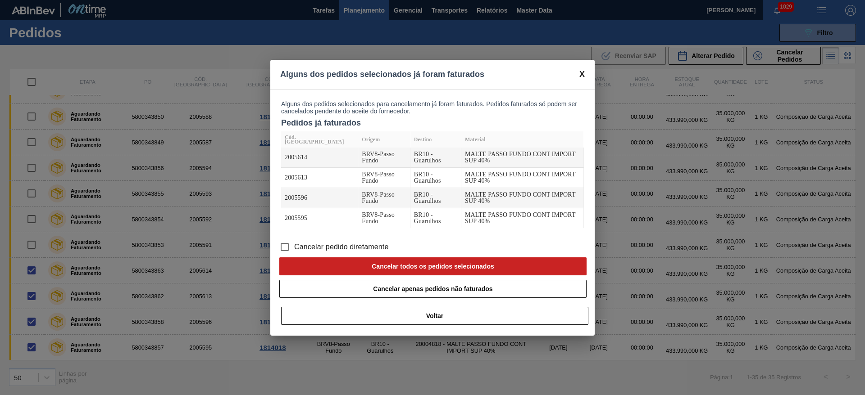
click at [286, 238] on input "Cancelar pedido diretamente" at bounding box center [284, 247] width 19 height 19
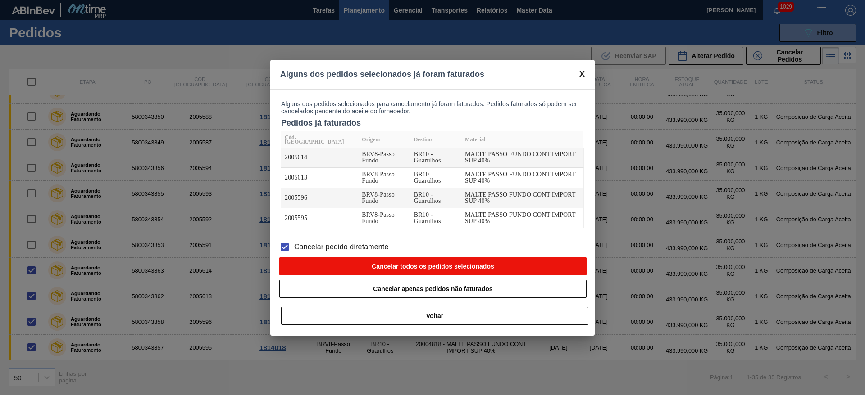
click at [363, 258] on button "Cancelar todos os pedidos selecionados" at bounding box center [432, 267] width 307 height 18
checkbox input "false"
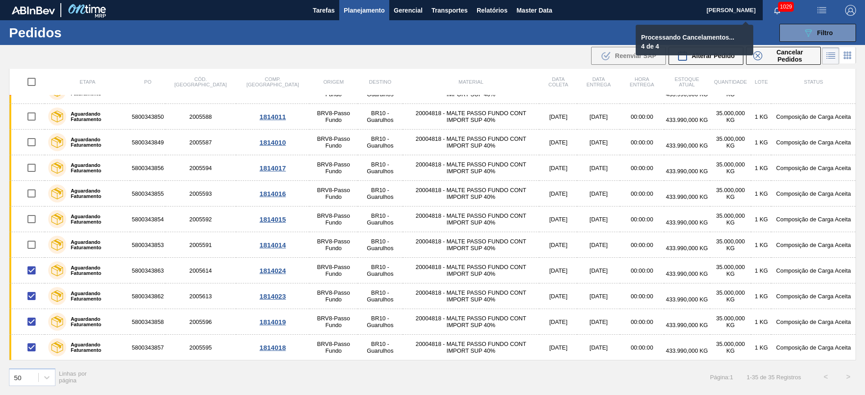
checkbox input "false"
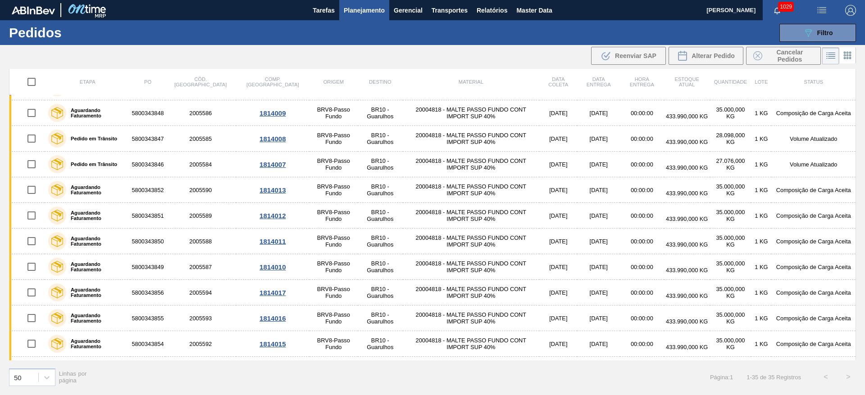
scroll to position [499, 0]
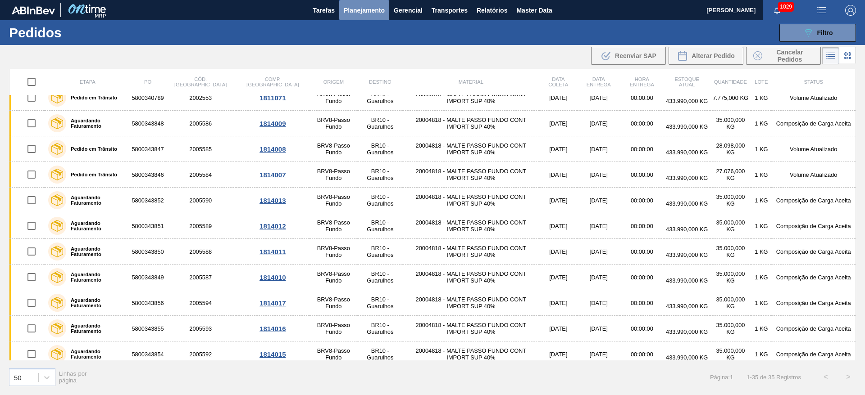
click at [358, 11] on span "Planejamento" at bounding box center [364, 10] width 41 height 11
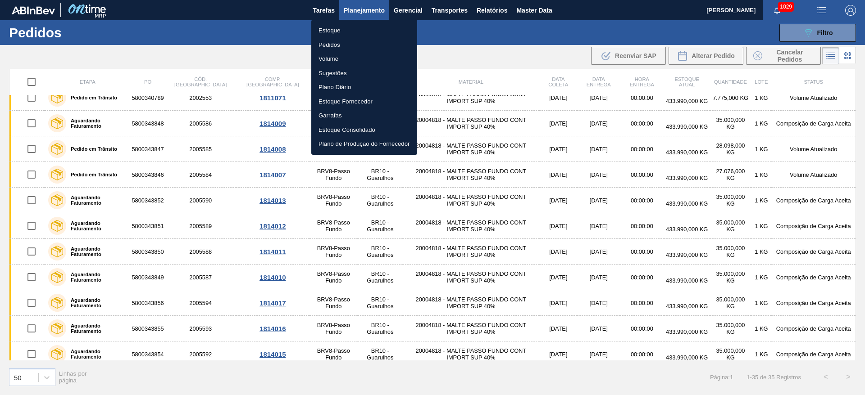
click at [336, 28] on li "Estoque" at bounding box center [364, 30] width 106 height 14
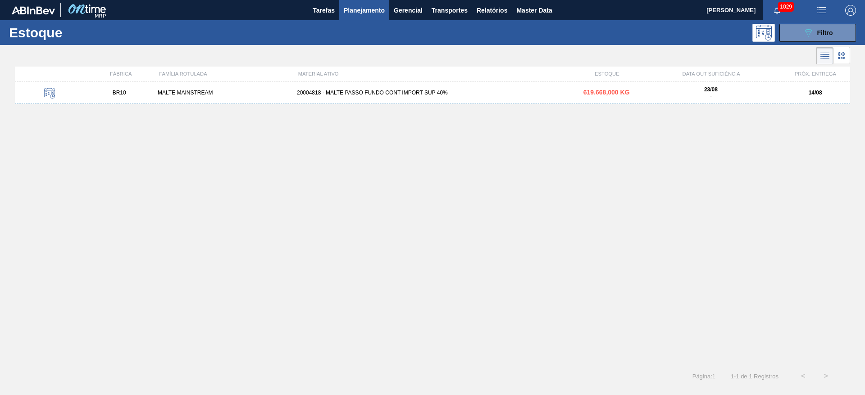
click at [361, 17] on button "Planejamento" at bounding box center [364, 10] width 50 height 20
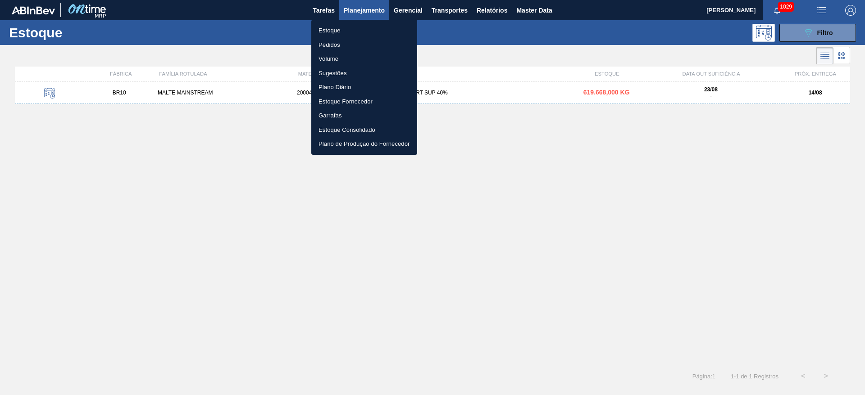
drag, startPoint x: 572, startPoint y: 266, endPoint x: 553, endPoint y: 238, distance: 33.7
click at [574, 266] on div at bounding box center [432, 197] width 865 height 395
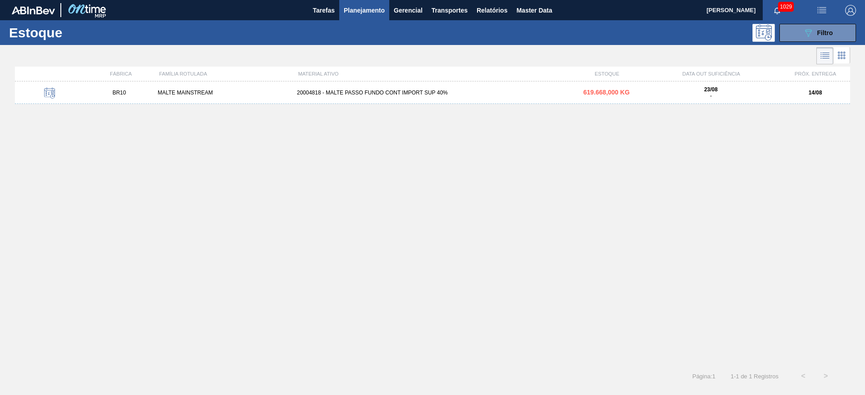
click at [354, 13] on span "Planejamento" at bounding box center [364, 10] width 41 height 11
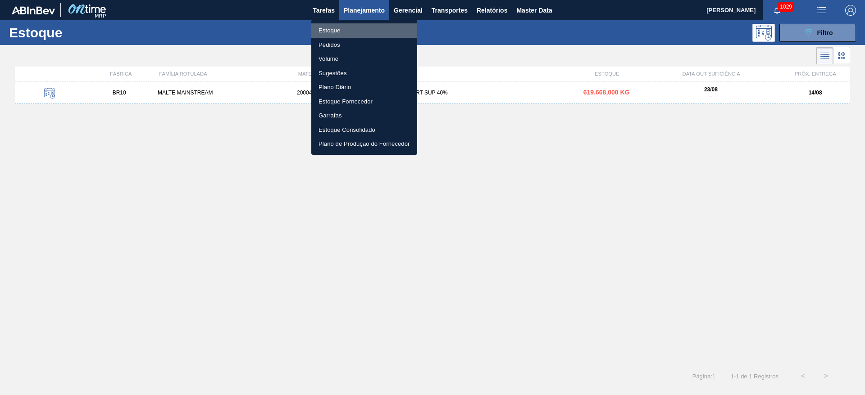
click at [333, 28] on li "Estoque" at bounding box center [364, 30] width 106 height 14
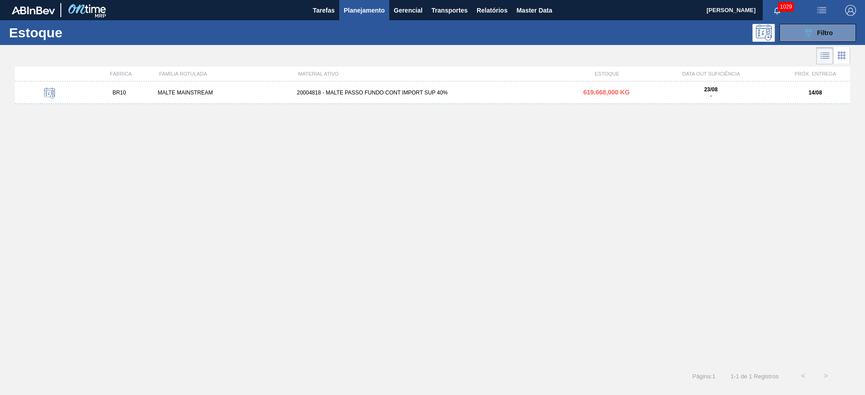
click at [345, 251] on div "BR10 MALTE MAINSTREAM 20004818 - MALTE PASSO FUNDO CONT IMPORT SUP 40% 619.668,…" at bounding box center [432, 221] width 835 height 278
click at [365, 8] on span "Planejamento" at bounding box center [364, 10] width 41 height 11
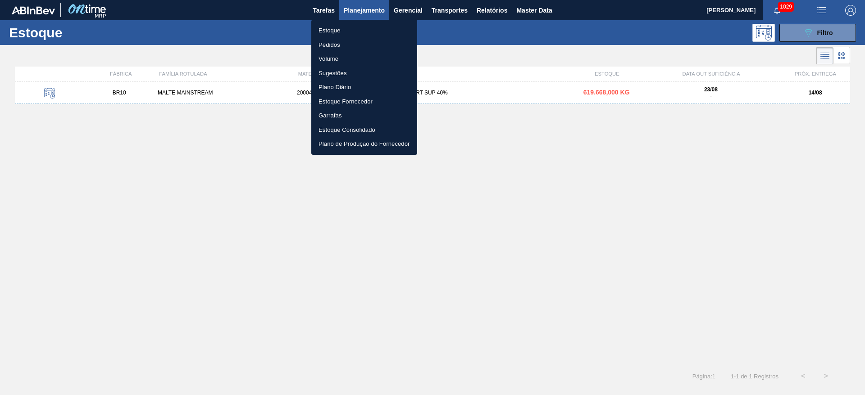
click at [330, 30] on li "Estoque" at bounding box center [364, 30] width 106 height 14
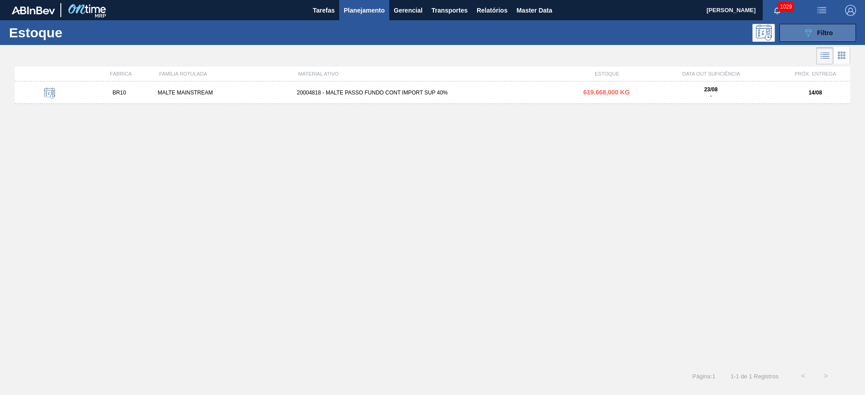
click at [798, 33] on button "089F7B8B-B2A5-4AFE-B5C0-19BA573D28AC Filtro" at bounding box center [817, 33] width 77 height 18
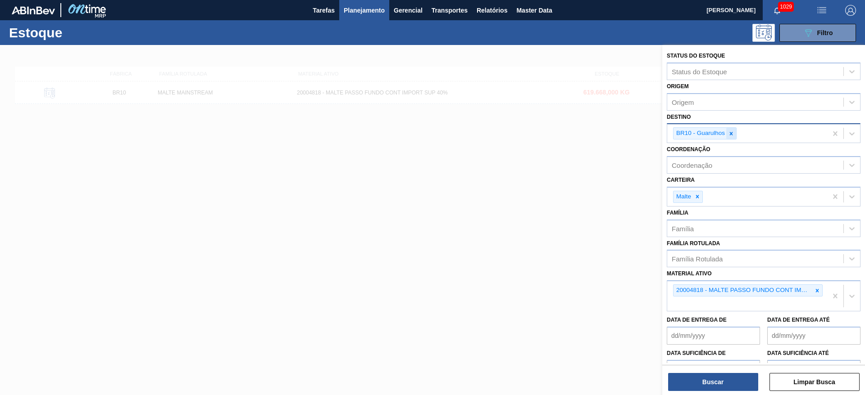
click at [731, 131] on icon at bounding box center [731, 134] width 6 height 6
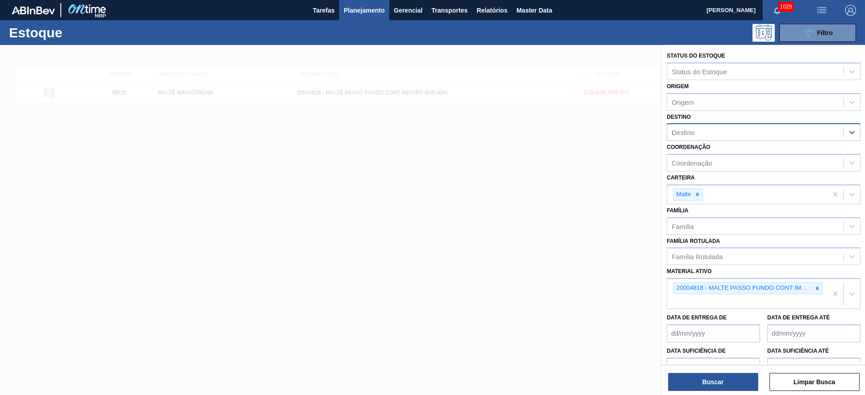
type input "09"
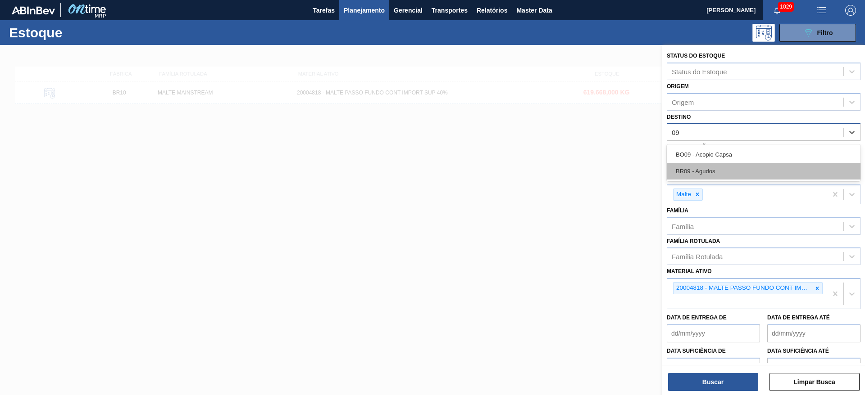
click at [701, 172] on div "BR09 - Agudos" at bounding box center [763, 171] width 194 height 17
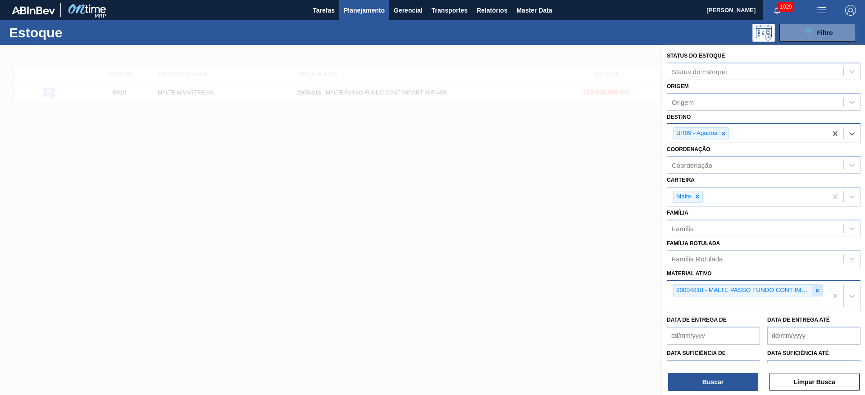
click at [817, 290] on icon at bounding box center [817, 291] width 6 height 6
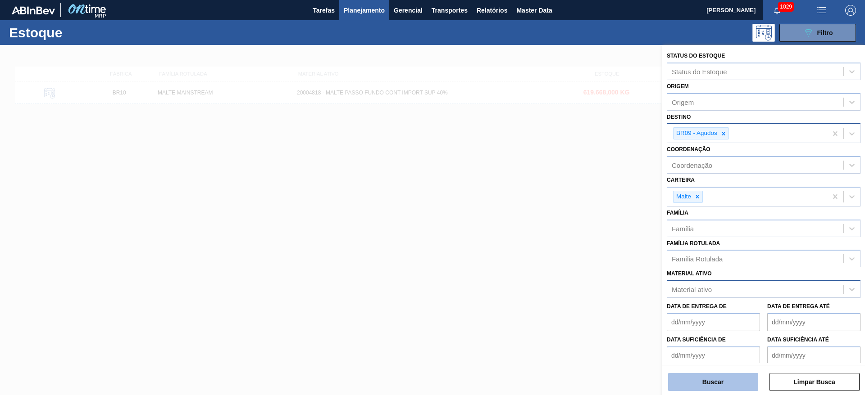
click at [724, 377] on button "Buscar" at bounding box center [713, 382] width 90 height 18
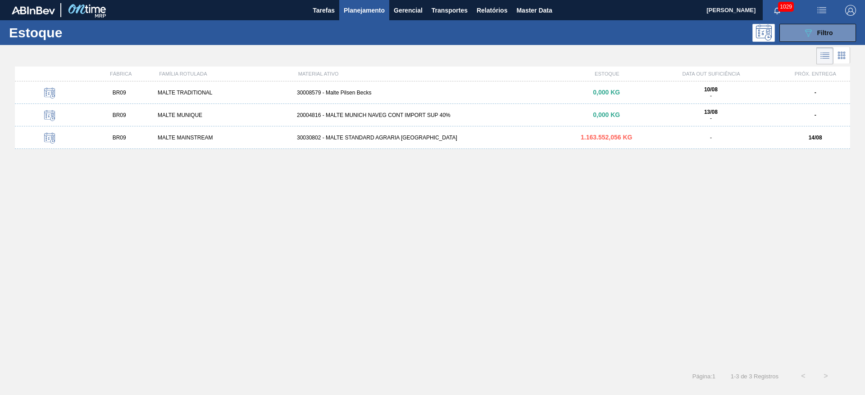
click at [842, 54] on icon at bounding box center [841, 53] width 2 height 2
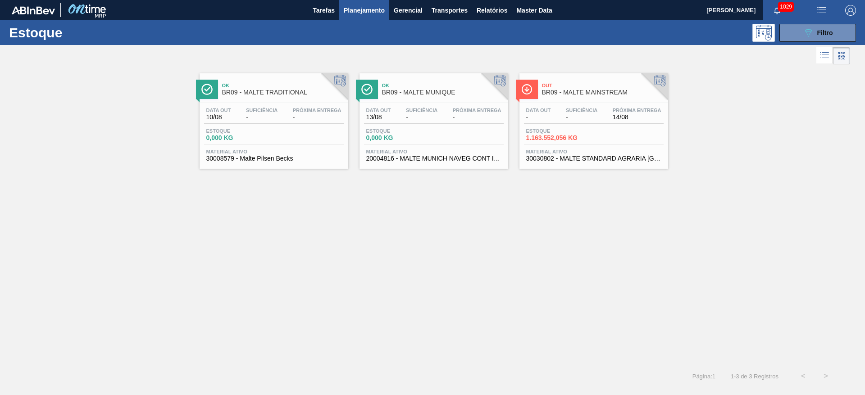
click at [568, 127] on div "Data out - Suficiência - Próxima Entrega 14/08 Estoque 1.163.552,056 KG Materia…" at bounding box center [593, 133] width 149 height 61
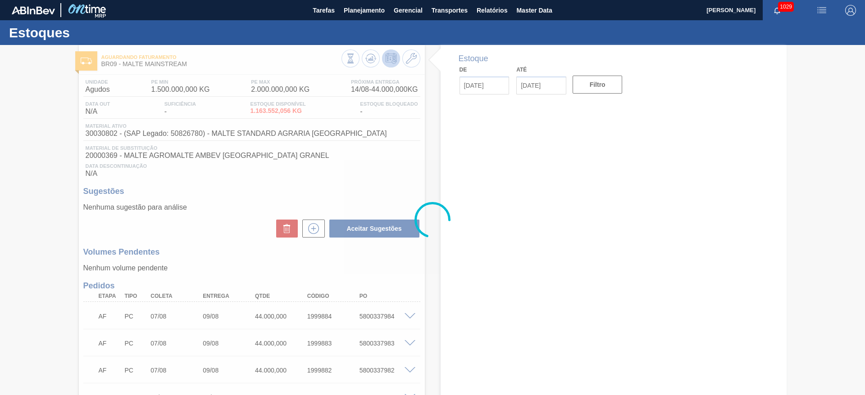
type input "[DATE]"
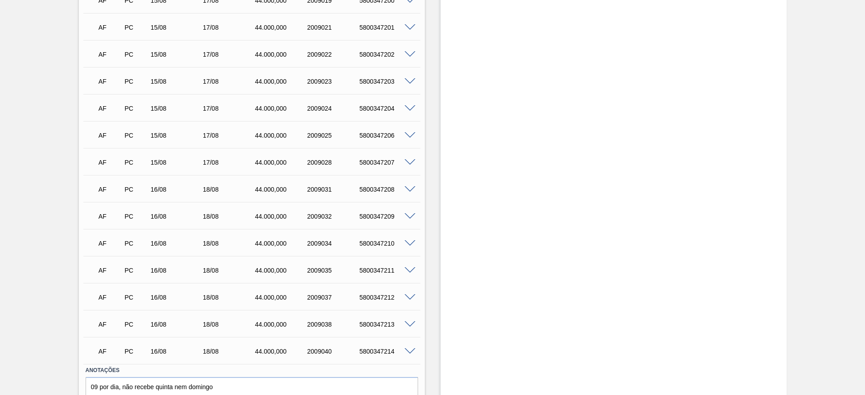
scroll to position [1122, 0]
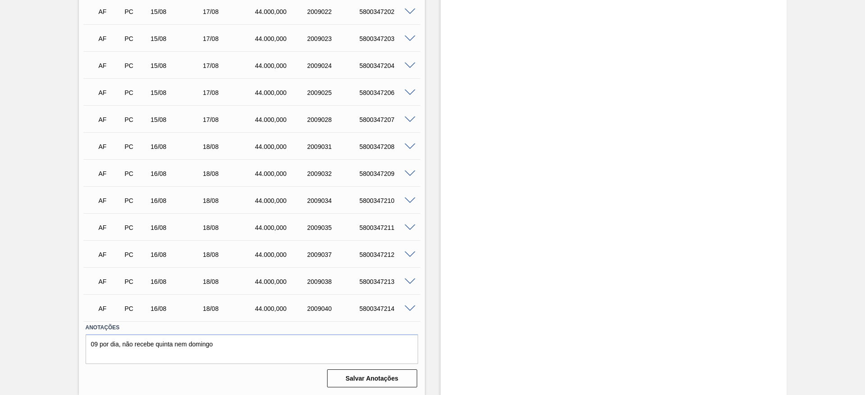
click at [408, 146] on span at bounding box center [409, 147] width 11 height 7
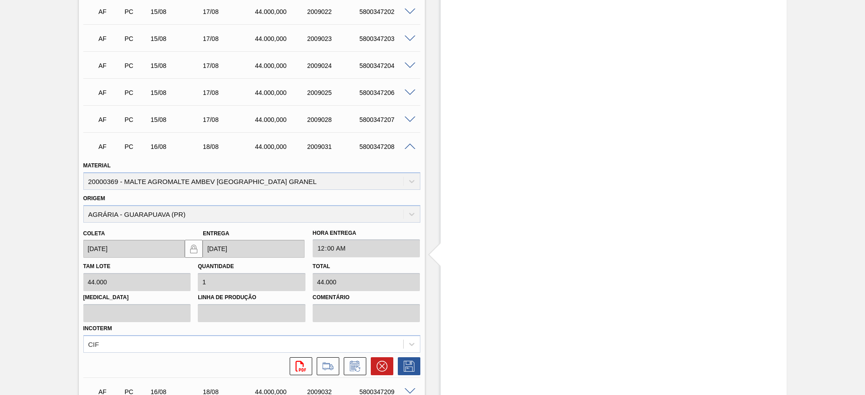
click at [408, 146] on span at bounding box center [409, 147] width 11 height 7
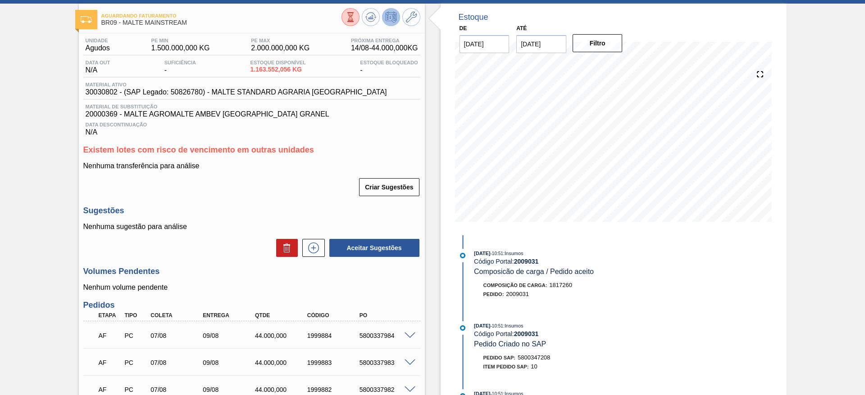
scroll to position [0, 0]
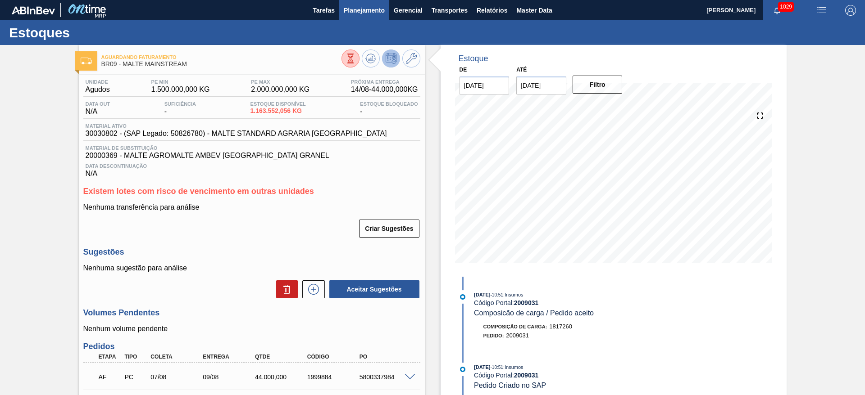
click at [359, 11] on span "Planejamento" at bounding box center [364, 10] width 41 height 11
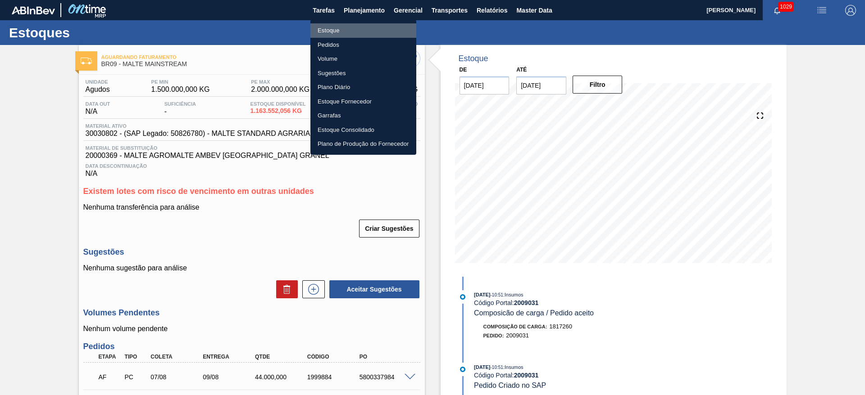
click at [328, 27] on li "Estoque" at bounding box center [363, 30] width 106 height 14
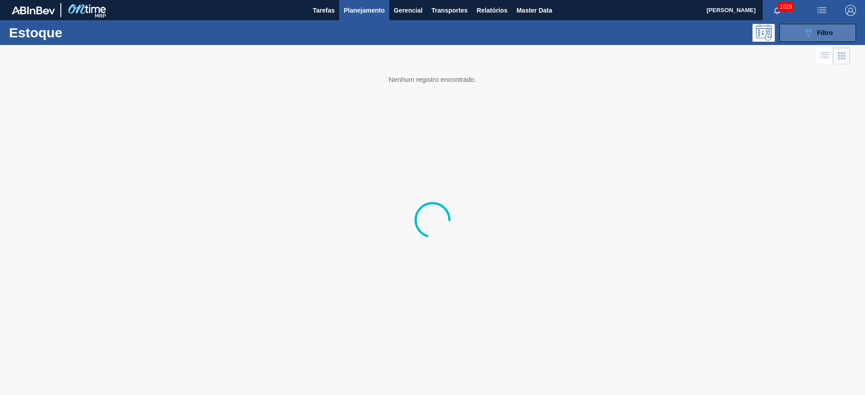
click at [811, 35] on icon "089F7B8B-B2A5-4AFE-B5C0-19BA573D28AC" at bounding box center [807, 32] width 11 height 11
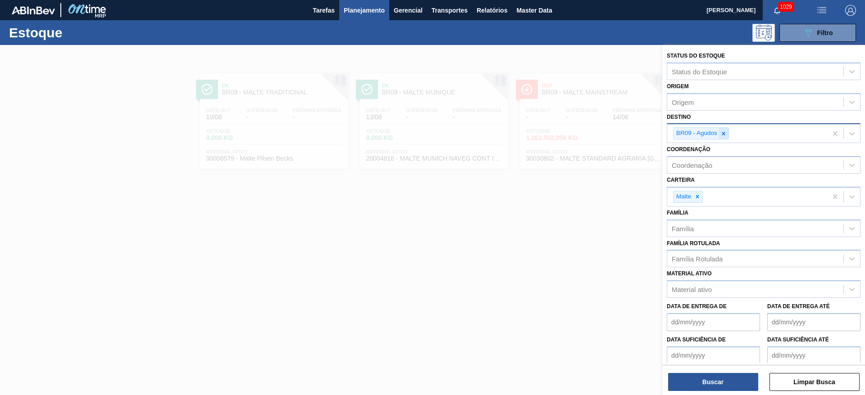
click at [725, 133] on icon at bounding box center [723, 134] width 6 height 6
type input "26"
click at [717, 158] on div "BR26 - Uberlândia" at bounding box center [763, 157] width 194 height 17
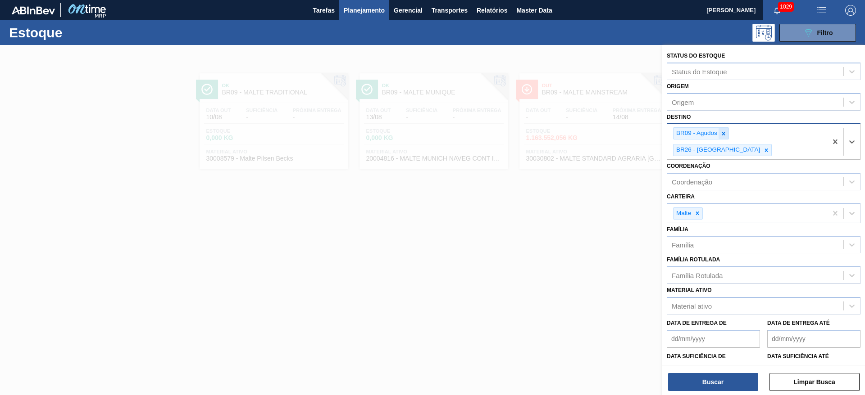
click at [724, 131] on icon at bounding box center [723, 134] width 6 height 6
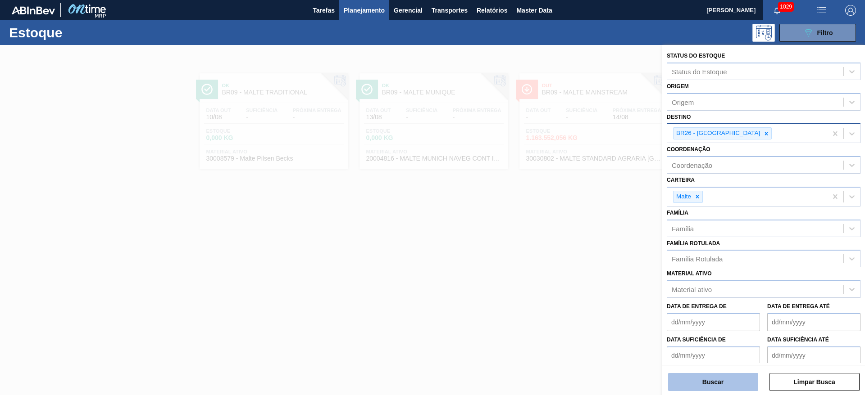
click at [715, 385] on button "Buscar" at bounding box center [713, 382] width 90 height 18
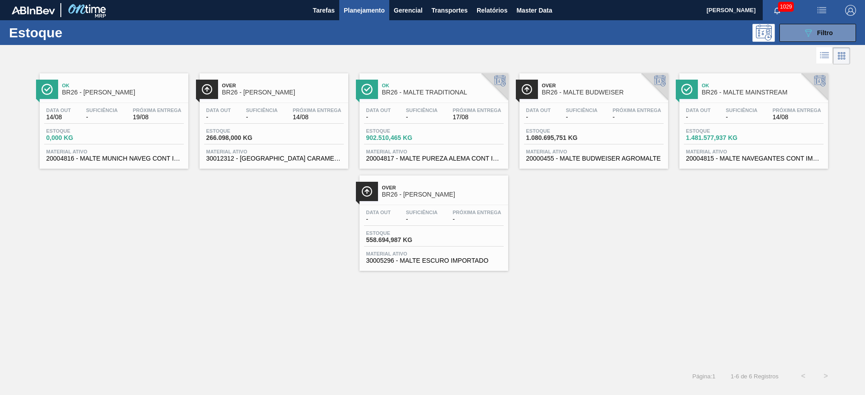
click at [112, 122] on div "Data out 14/08 Suficiência - Próxima Entrega 19/08" at bounding box center [114, 116] width 140 height 16
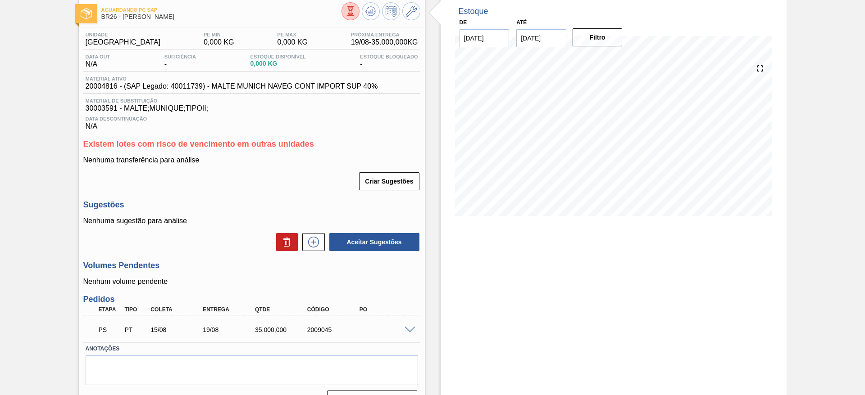
scroll to position [68, 0]
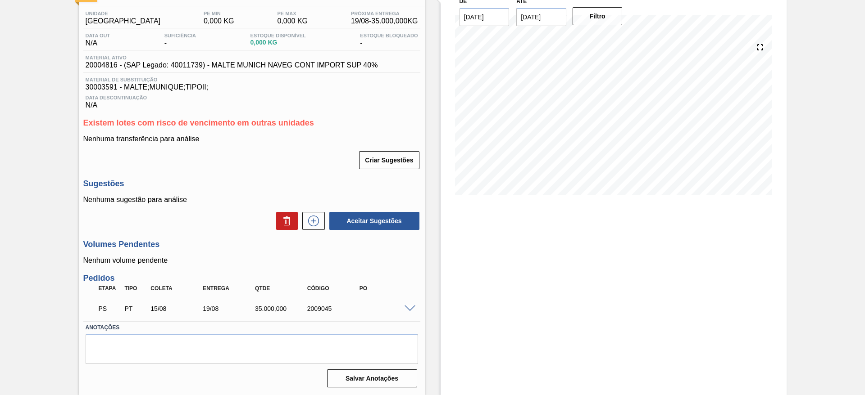
click at [407, 312] on div "PS PT 15/08 19/08 35.000,000 2009045" at bounding box center [251, 308] width 337 height 23
click at [410, 309] on span at bounding box center [409, 309] width 11 height 7
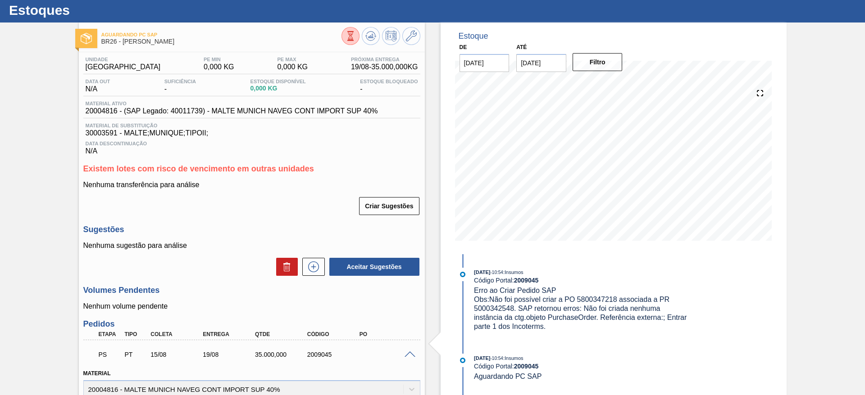
scroll to position [0, 0]
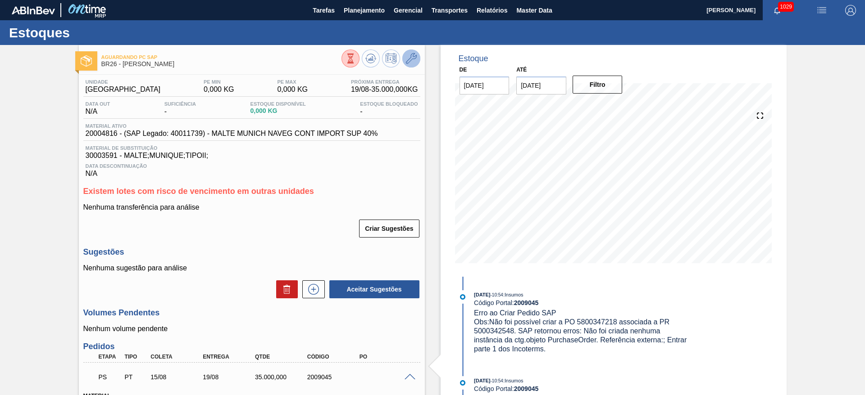
click at [412, 59] on icon at bounding box center [411, 58] width 11 height 11
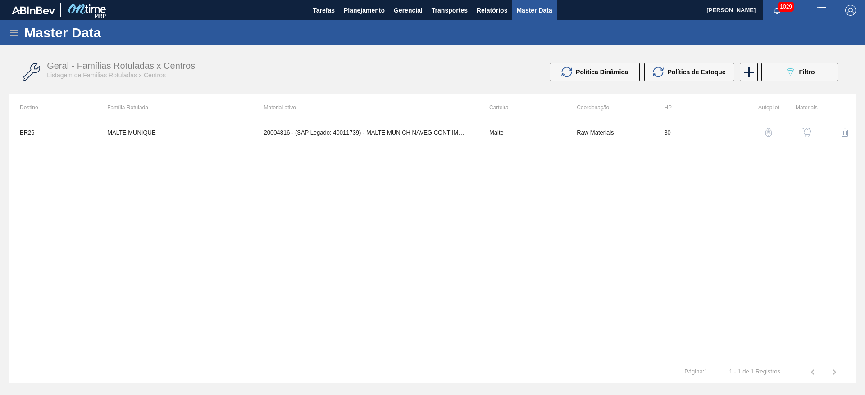
click at [807, 135] on img "button" at bounding box center [806, 132] width 9 height 9
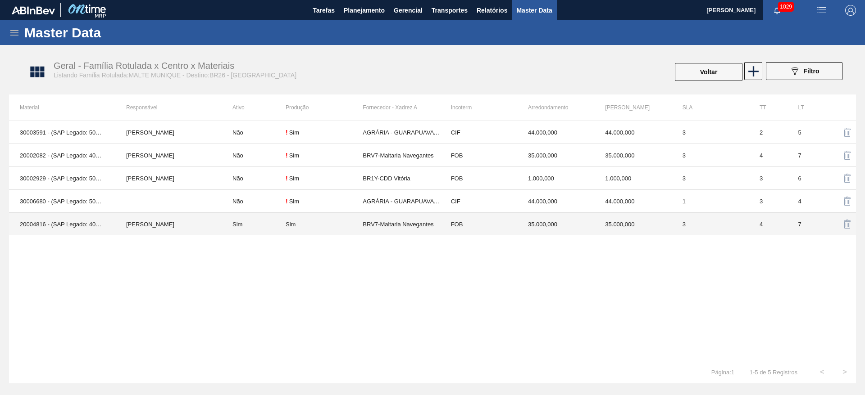
click at [263, 231] on td "Sim" at bounding box center [254, 224] width 64 height 23
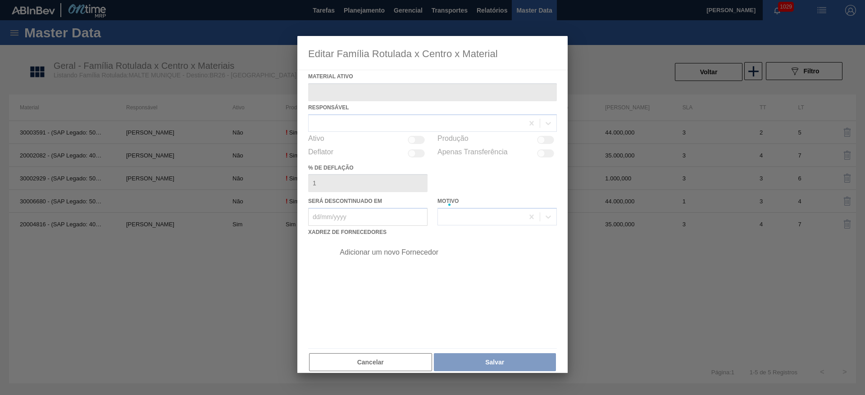
type ativo "20004816 - (SAP Legado: 40011739) - MALTE MUNICH NAVEG CONT IMPORT SUP 40%"
checkbox input "true"
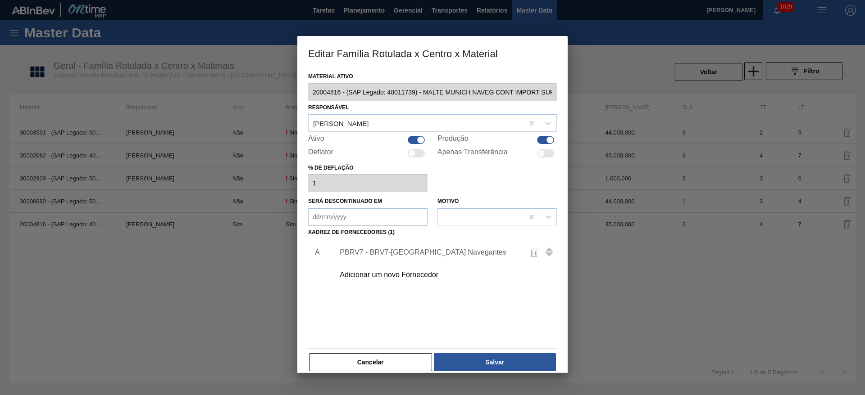
click at [379, 253] on div "PBRV7 - BRV7-Maltaria Navegantes" at bounding box center [428, 253] width 177 height 8
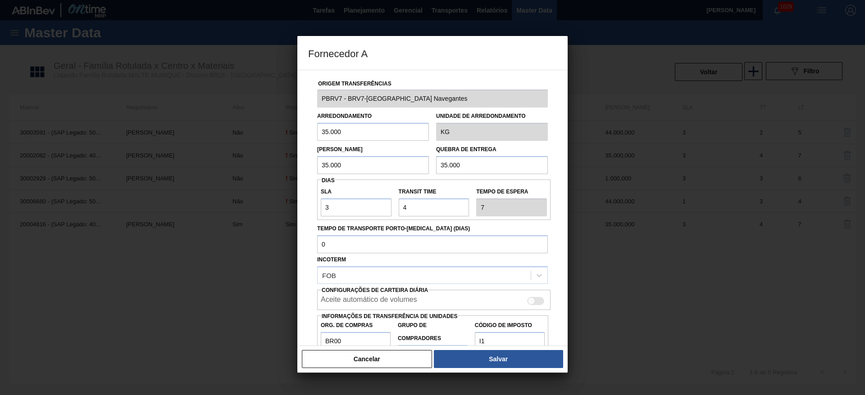
scroll to position [32, 0]
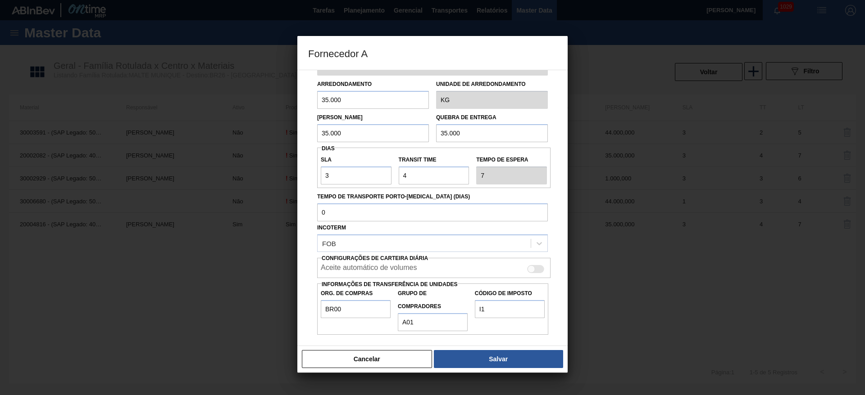
click at [535, 268] on div at bounding box center [535, 269] width 17 height 8
checkbox input "true"
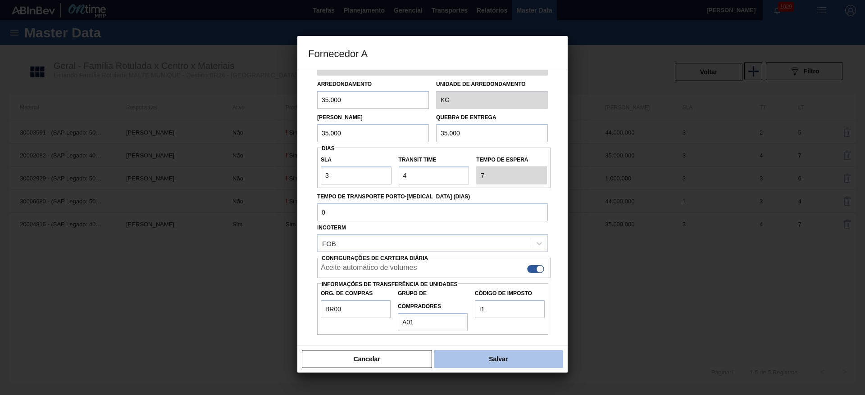
click at [489, 360] on button "Salvar" at bounding box center [498, 359] width 129 height 18
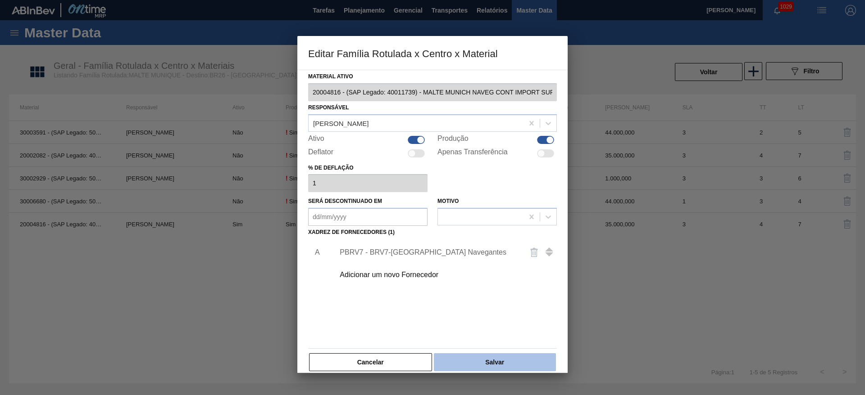
click at [493, 363] on button "Salvar" at bounding box center [495, 363] width 122 height 18
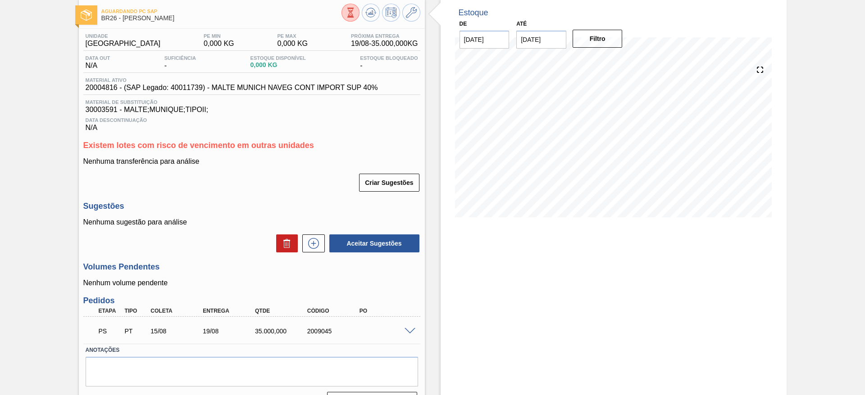
scroll to position [68, 0]
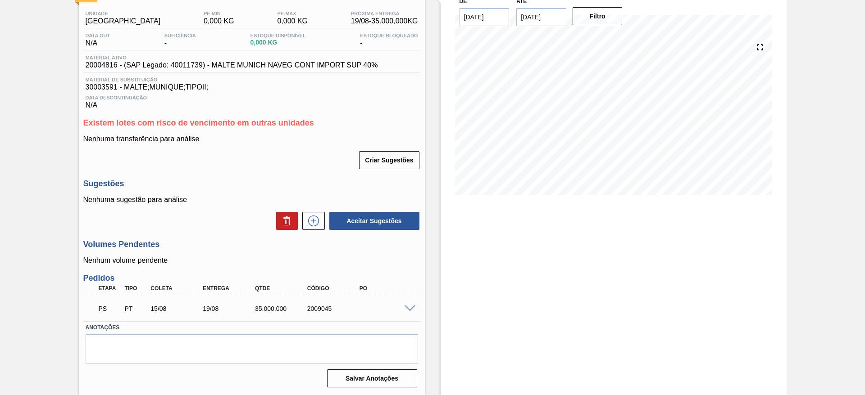
click at [411, 309] on span at bounding box center [409, 309] width 11 height 7
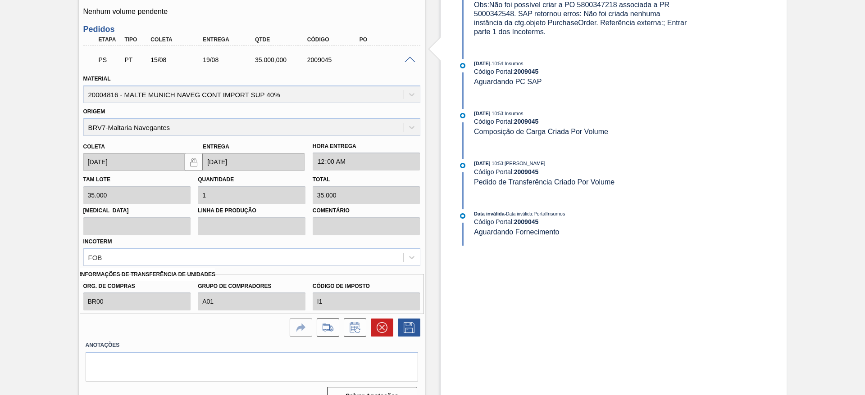
scroll to position [335, 0]
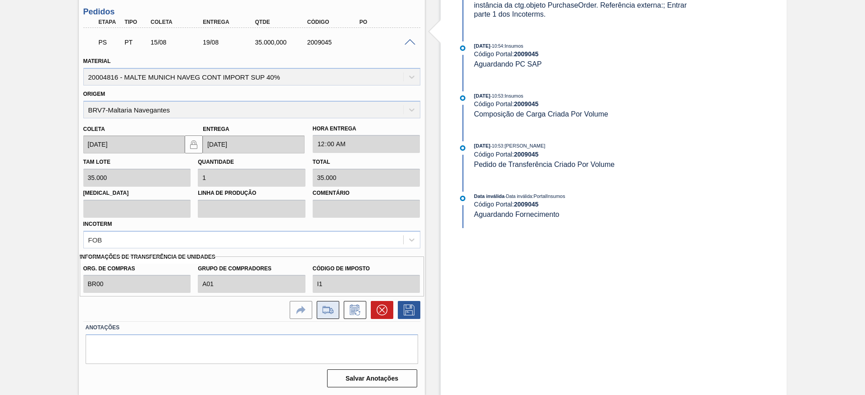
click at [326, 311] on icon at bounding box center [328, 310] width 14 height 11
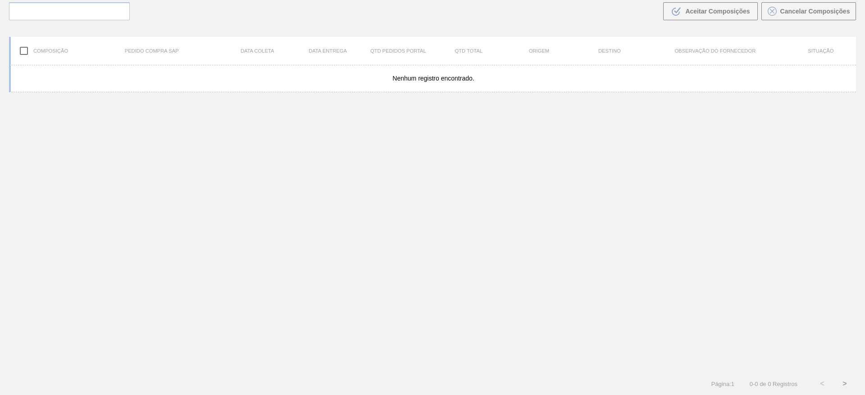
scroll to position [65, 0]
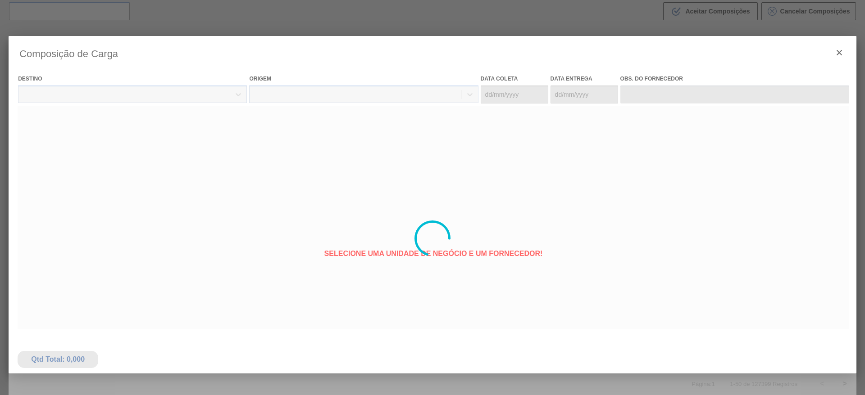
type coleta "[DATE]"
type entrega "[DATE]"
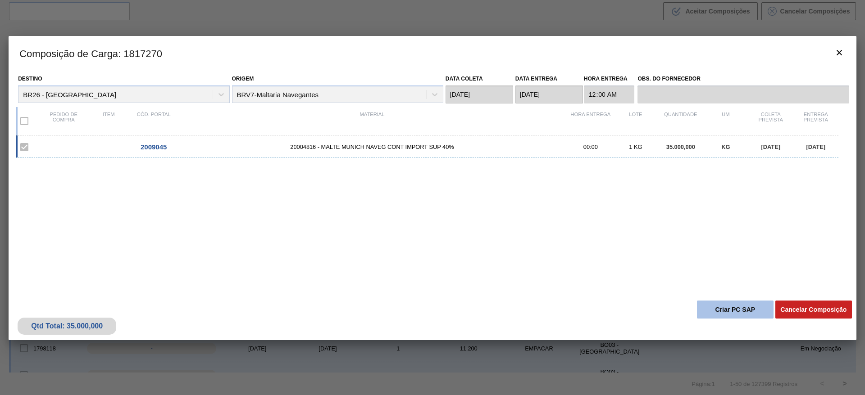
click at [729, 311] on button "Criar PC SAP" at bounding box center [735, 310] width 77 height 18
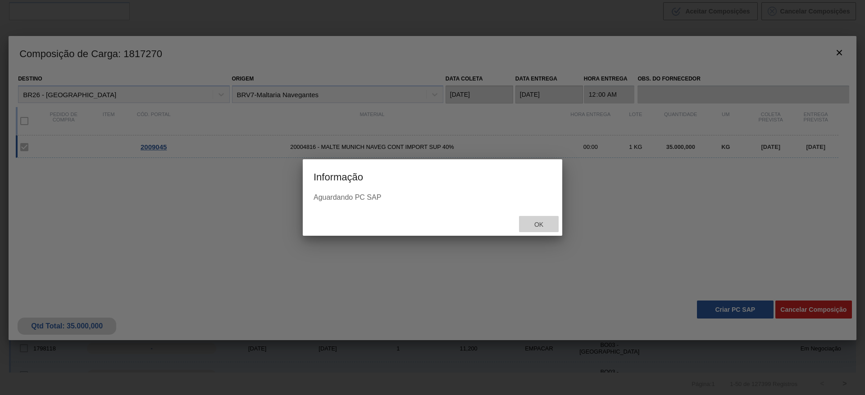
click at [539, 228] on span "Ok" at bounding box center [538, 224] width 23 height 7
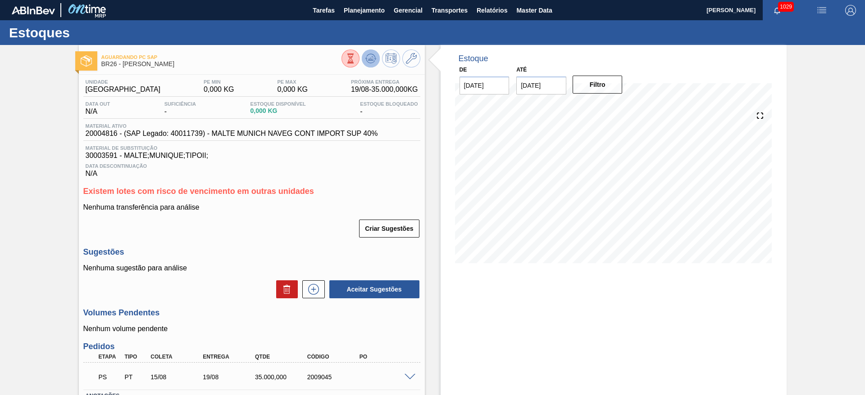
click at [355, 61] on icon at bounding box center [350, 59] width 10 height 10
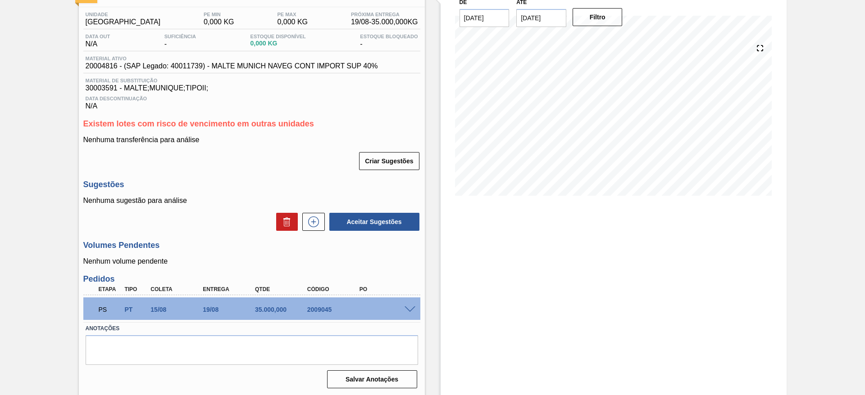
scroll to position [68, 0]
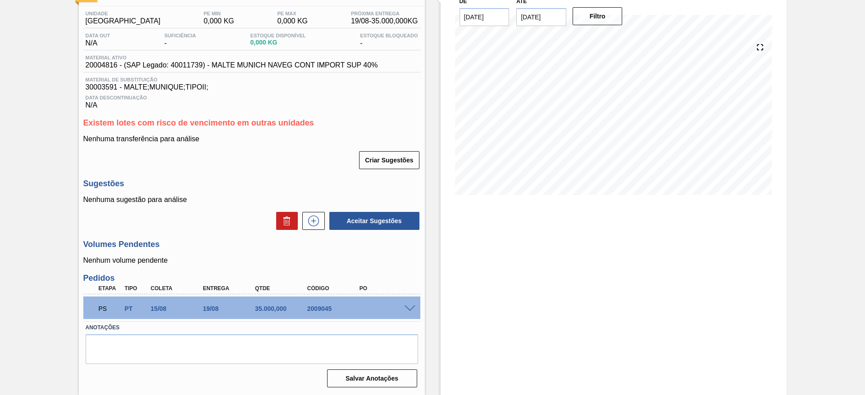
click at [408, 310] on span at bounding box center [409, 309] width 11 height 7
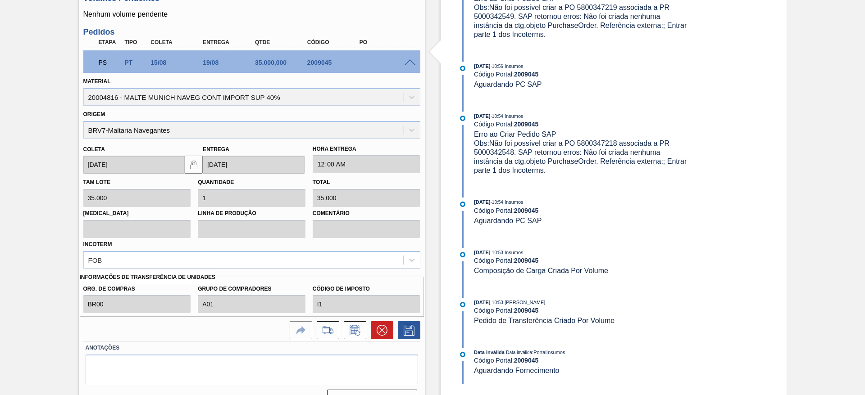
scroll to position [335, 0]
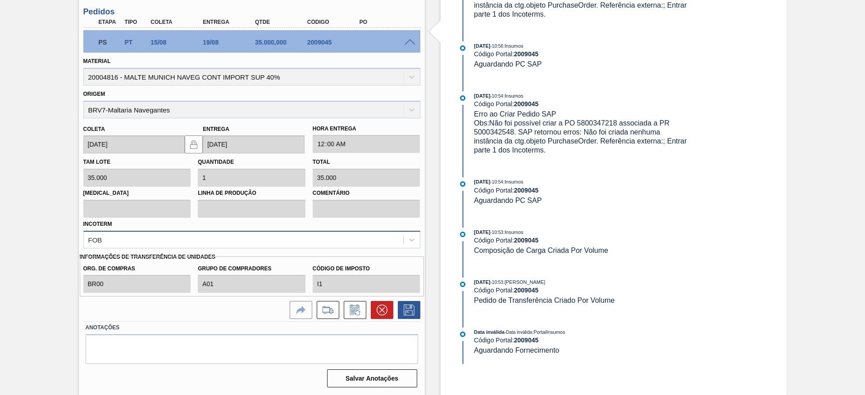
click at [107, 240] on div "FOB" at bounding box center [243, 239] width 319 height 13
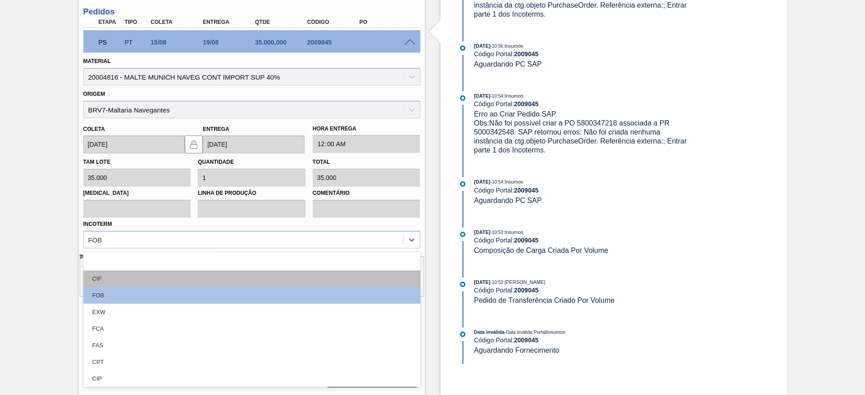
click at [104, 279] on div "CIF" at bounding box center [251, 279] width 337 height 17
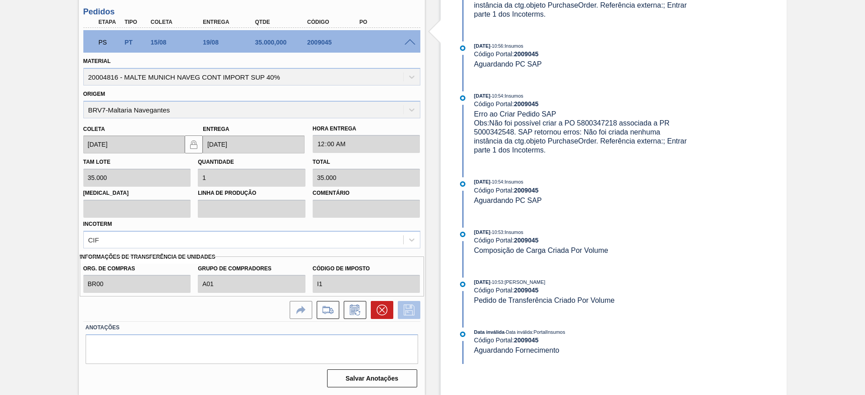
click at [400, 308] on button at bounding box center [409, 310] width 23 height 18
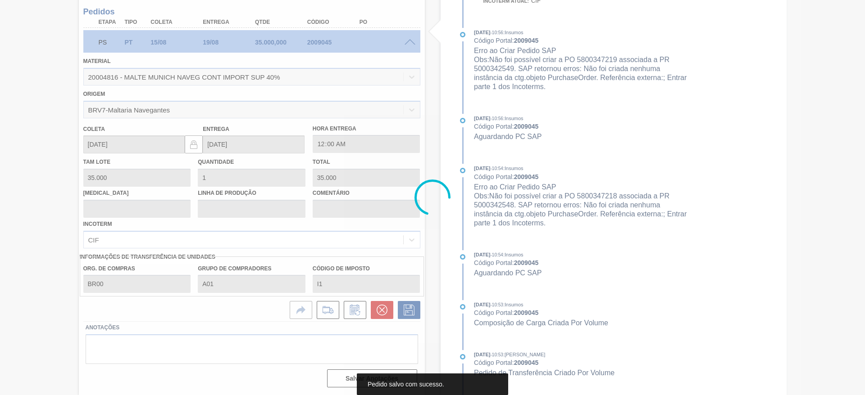
scroll to position [68, 0]
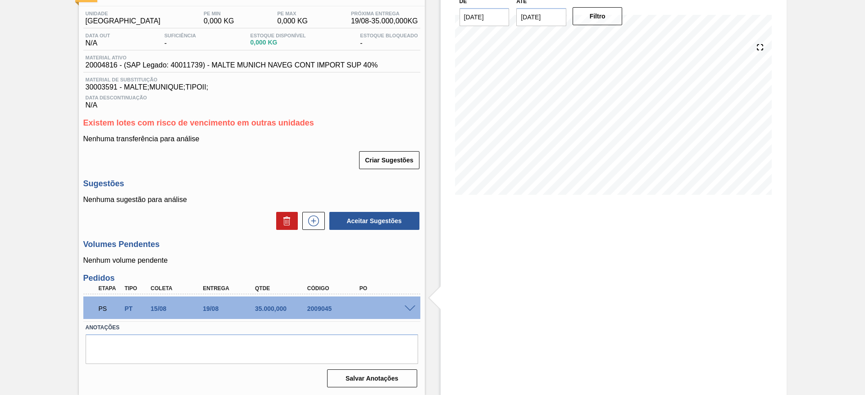
click at [410, 308] on span at bounding box center [409, 309] width 11 height 7
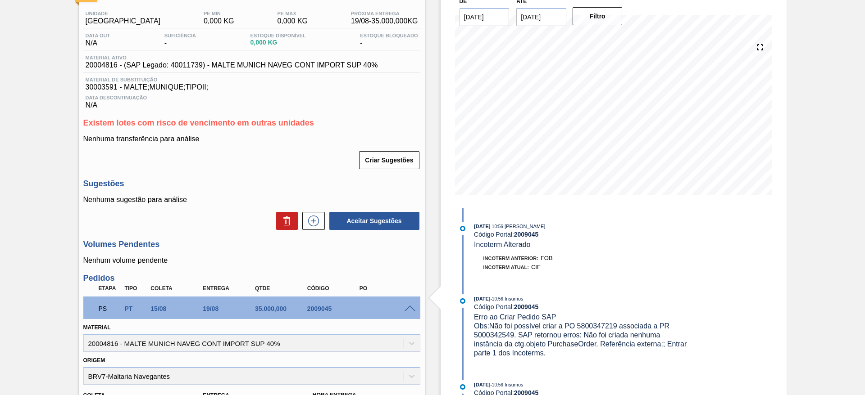
scroll to position [271, 0]
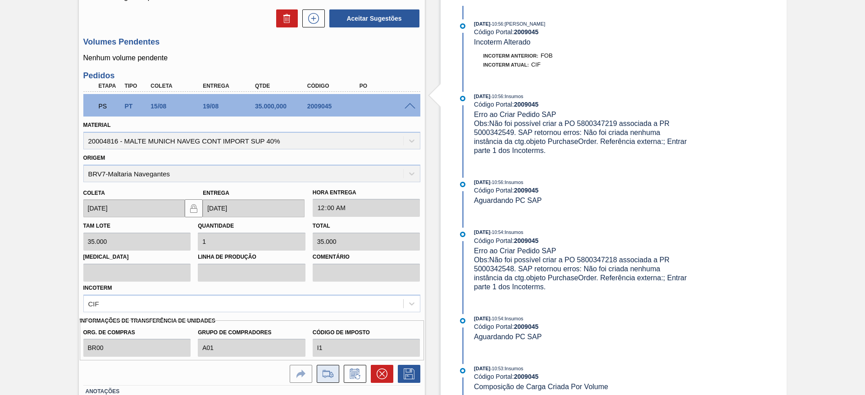
click at [326, 376] on icon at bounding box center [328, 374] width 14 height 11
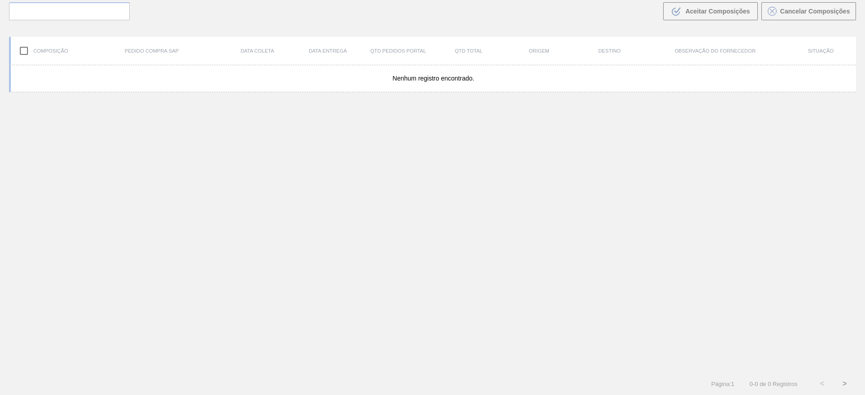
scroll to position [65, 0]
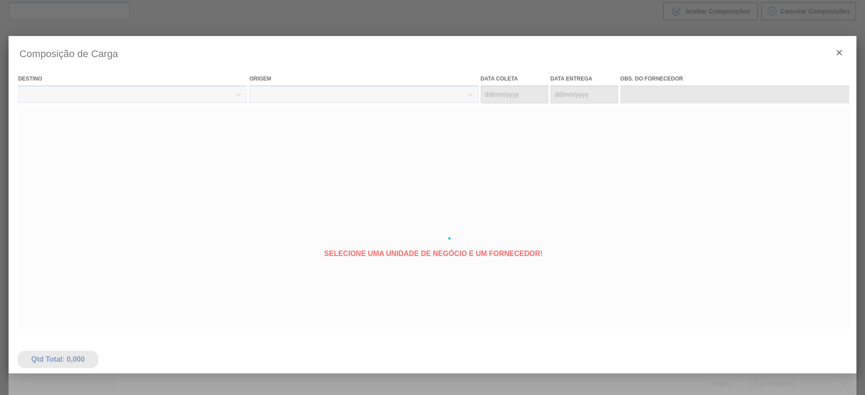
type coleta "[DATE]"
type entrega "[DATE]"
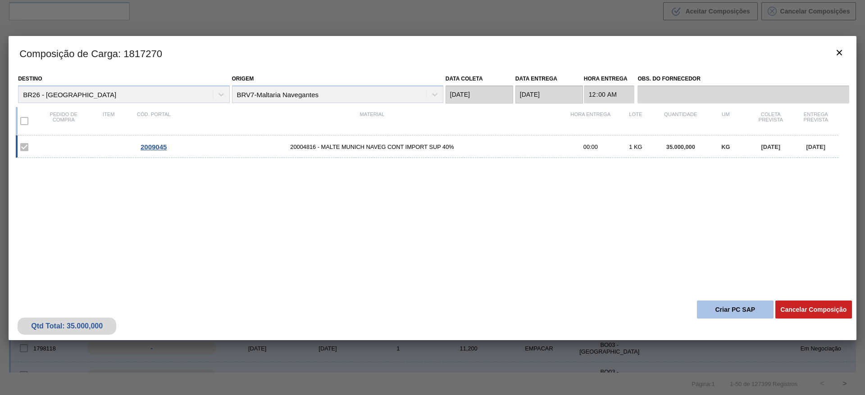
click at [715, 307] on button "Criar PC SAP" at bounding box center [735, 310] width 77 height 18
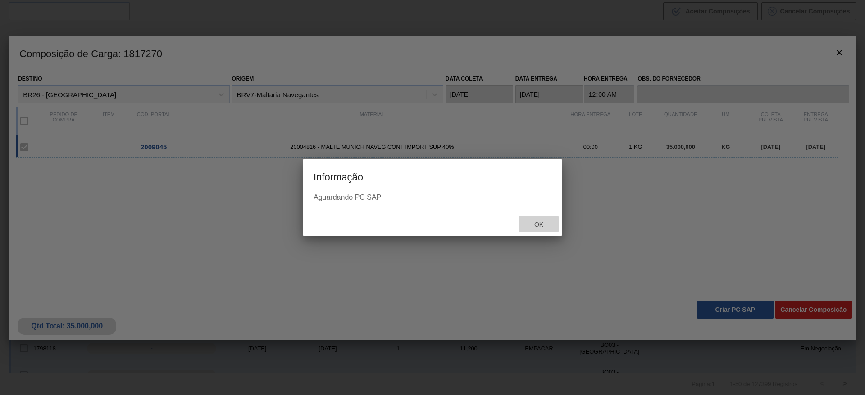
click at [545, 227] on span "Ok" at bounding box center [538, 224] width 23 height 7
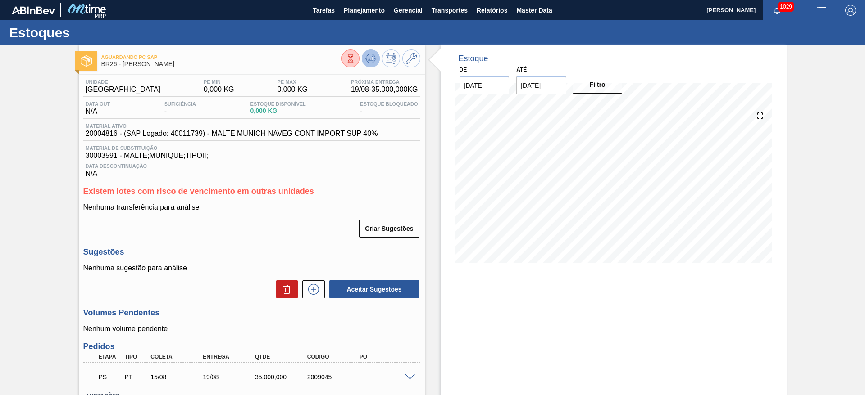
click at [372, 59] on icon at bounding box center [370, 58] width 6 height 4
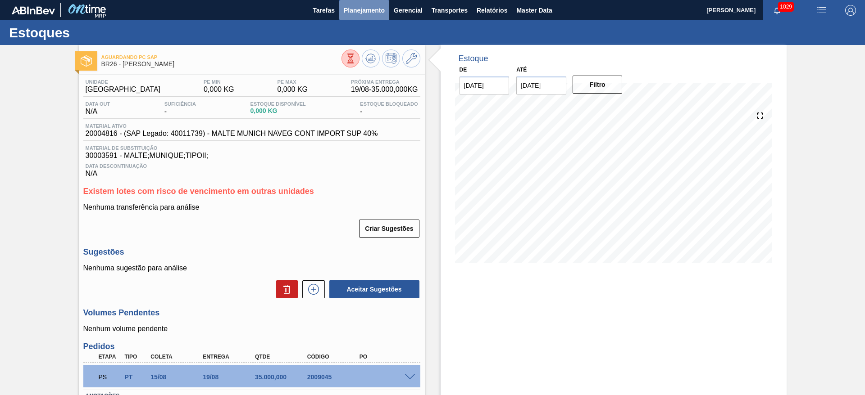
click at [366, 7] on span "Planejamento" at bounding box center [364, 10] width 41 height 11
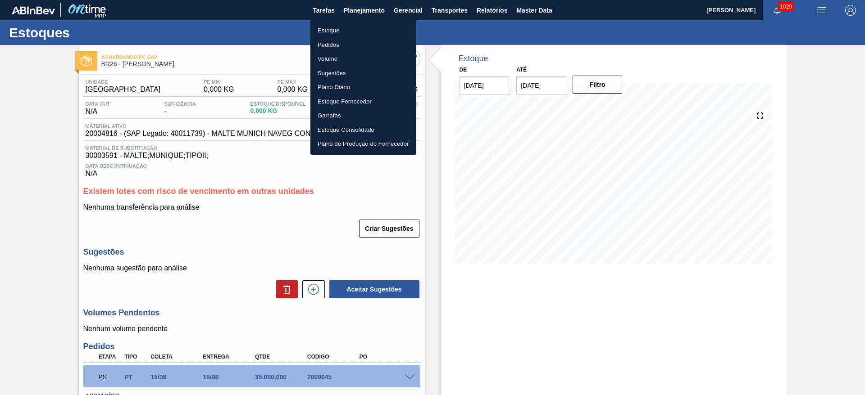
click at [329, 34] on li "Estoque" at bounding box center [363, 30] width 106 height 14
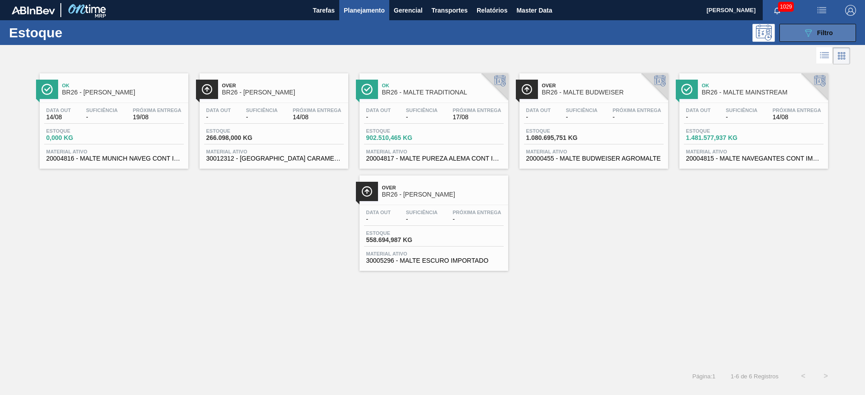
click at [817, 37] on div "089F7B8B-B2A5-4AFE-B5C0-19BA573D28AC Filtro" at bounding box center [817, 32] width 30 height 11
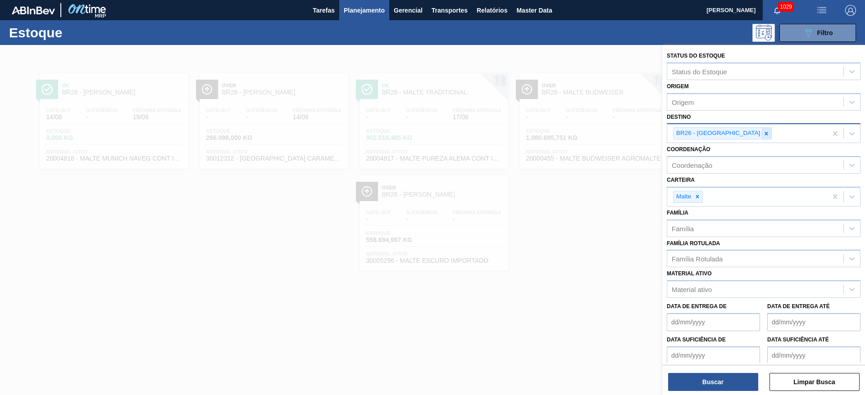
click at [763, 134] on icon at bounding box center [766, 134] width 6 height 6
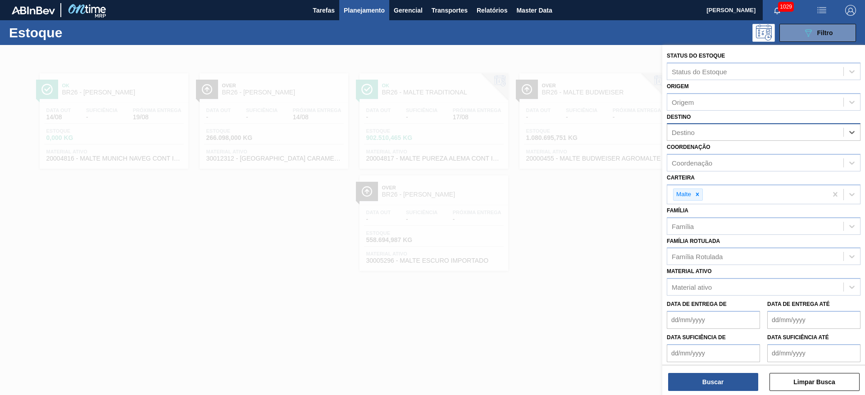
type input "10"
drag, startPoint x: 711, startPoint y: 148, endPoint x: 694, endPoint y: 257, distance: 110.7
click at [711, 148] on div "BR10 - Guarulhos" at bounding box center [763, 154] width 194 height 17
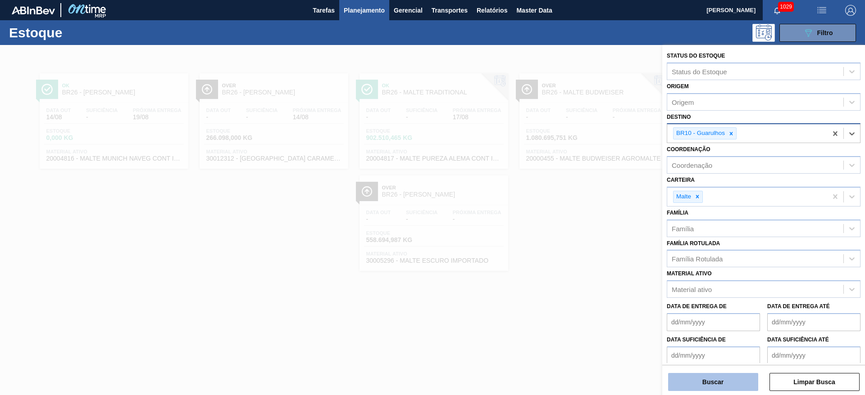
click at [723, 380] on button "Buscar" at bounding box center [713, 382] width 90 height 18
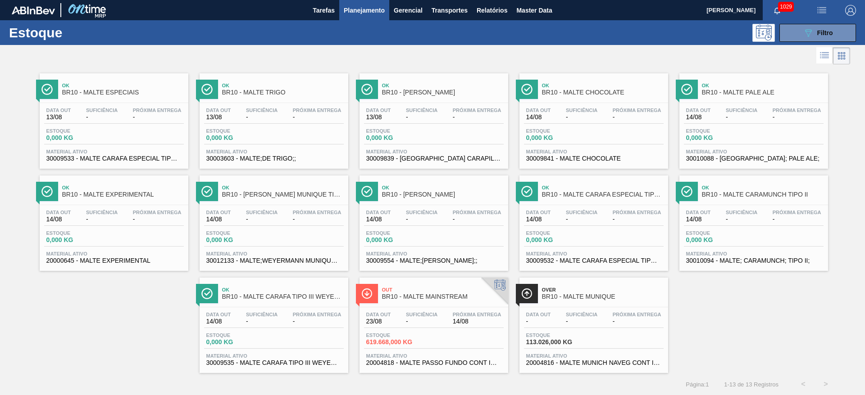
drag, startPoint x: 825, startPoint y: 28, endPoint x: 782, endPoint y: 71, distance: 60.8
click at [825, 28] on div "089F7B8B-B2A5-4AFE-B5C0-19BA573D28AC Filtro" at bounding box center [817, 32] width 30 height 11
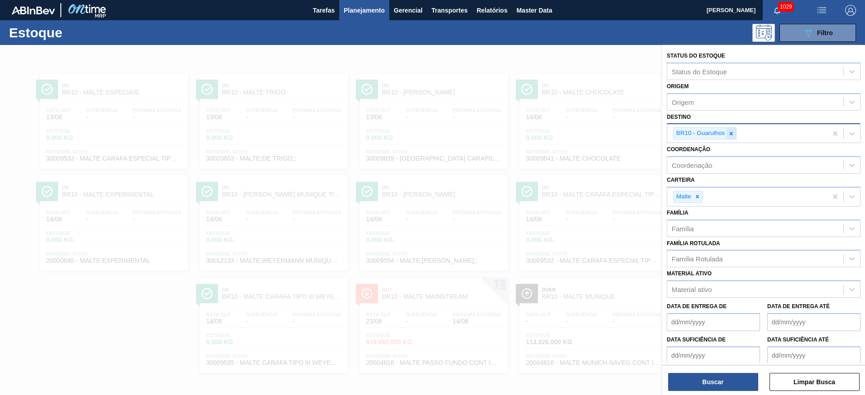
click at [732, 131] on icon at bounding box center [731, 134] width 6 height 6
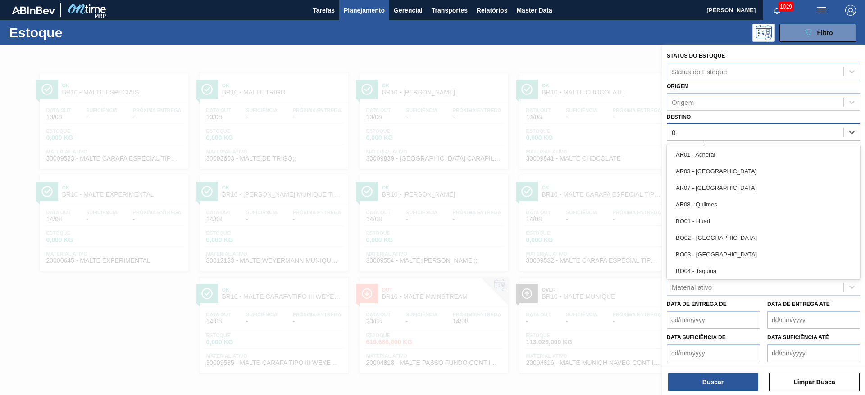
type input "09"
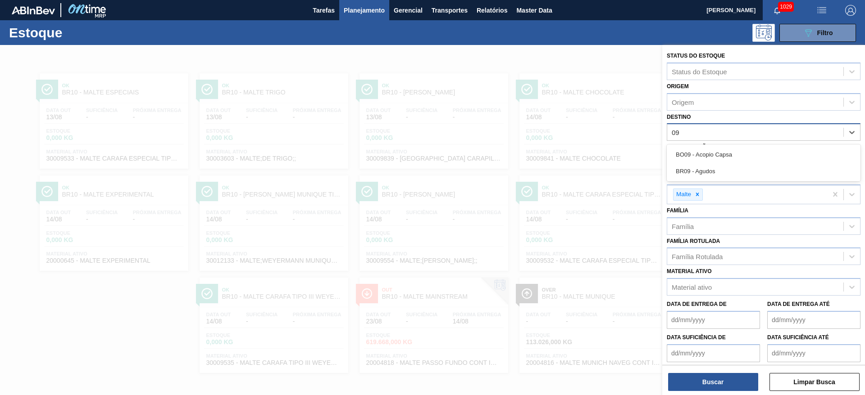
drag, startPoint x: 704, startPoint y: 172, endPoint x: 685, endPoint y: 209, distance: 41.9
click at [704, 172] on div "BR09 - Agudos" at bounding box center [763, 171] width 194 height 17
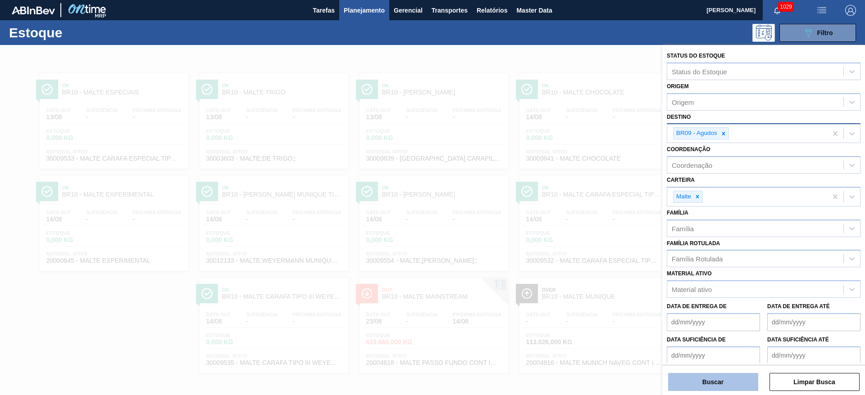
click at [715, 381] on button "Buscar" at bounding box center [713, 382] width 90 height 18
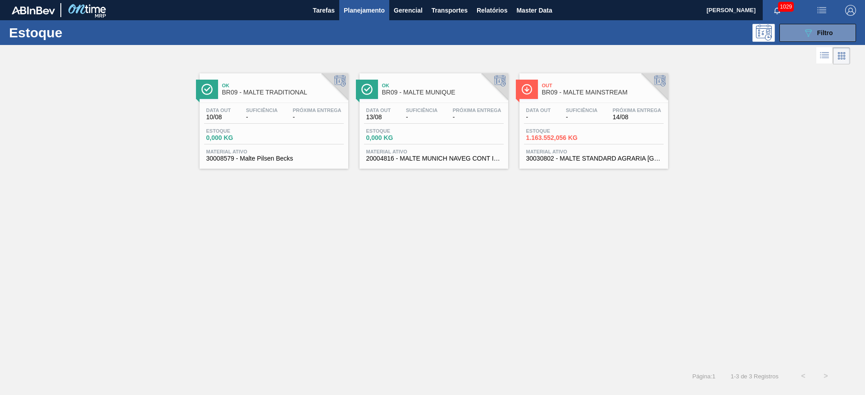
click at [573, 117] on span "-" at bounding box center [582, 117] width 32 height 7
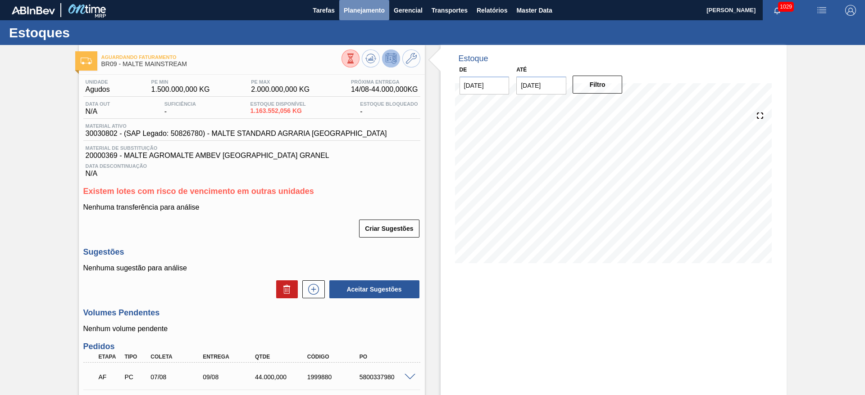
click at [358, 12] on span "Planejamento" at bounding box center [364, 10] width 41 height 11
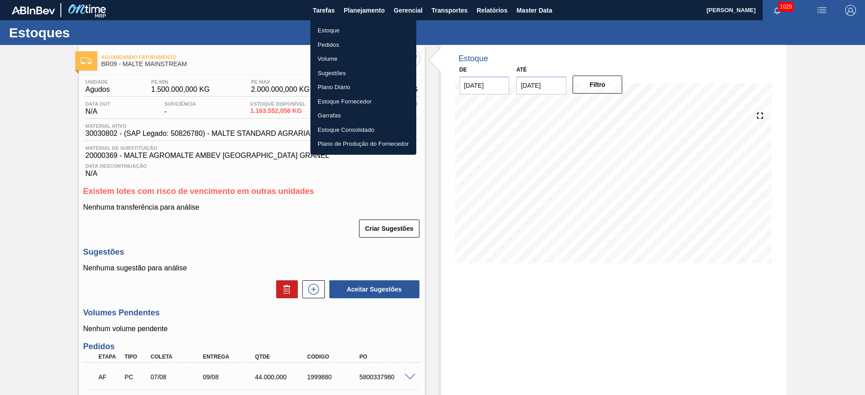
click at [326, 30] on li "Estoque" at bounding box center [363, 30] width 106 height 14
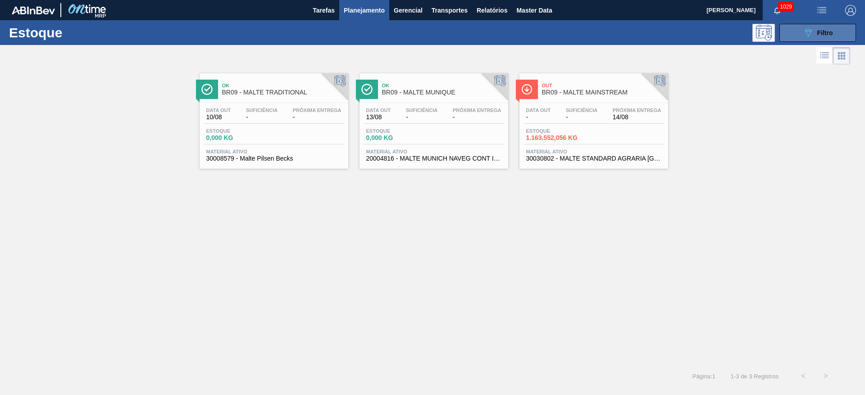
click at [819, 28] on div "089F7B8B-B2A5-4AFE-B5C0-19BA573D28AC Filtro" at bounding box center [817, 32] width 30 height 11
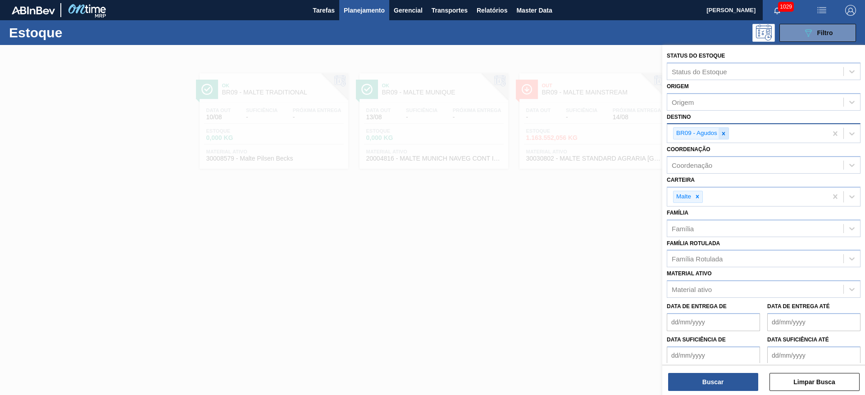
click at [721, 135] on icon at bounding box center [723, 134] width 6 height 6
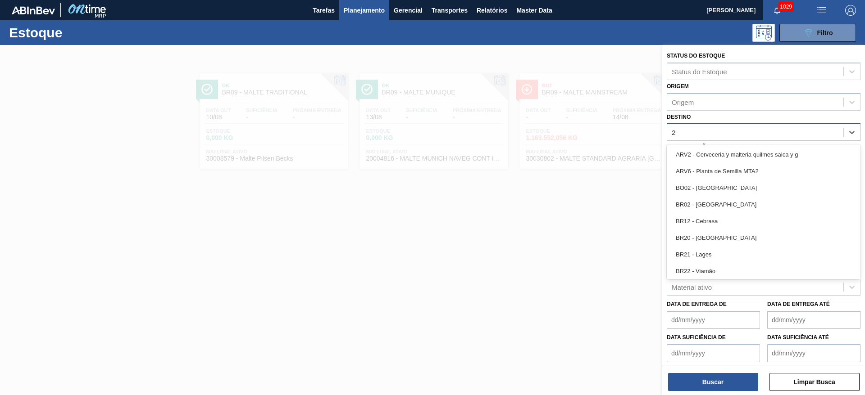
type input "26"
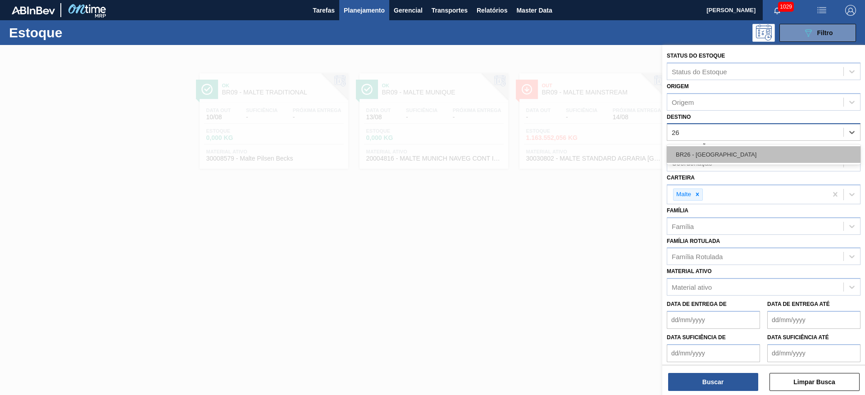
click at [685, 154] on div "BR26 - Uberlândia" at bounding box center [763, 154] width 194 height 17
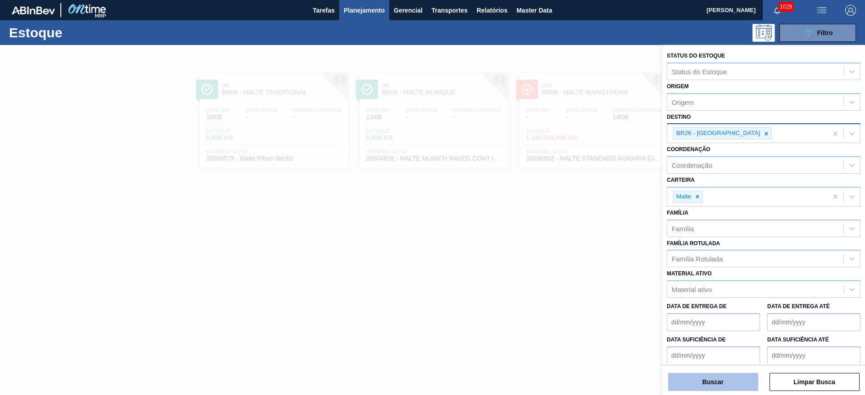
click at [720, 385] on button "Buscar" at bounding box center [713, 382] width 90 height 18
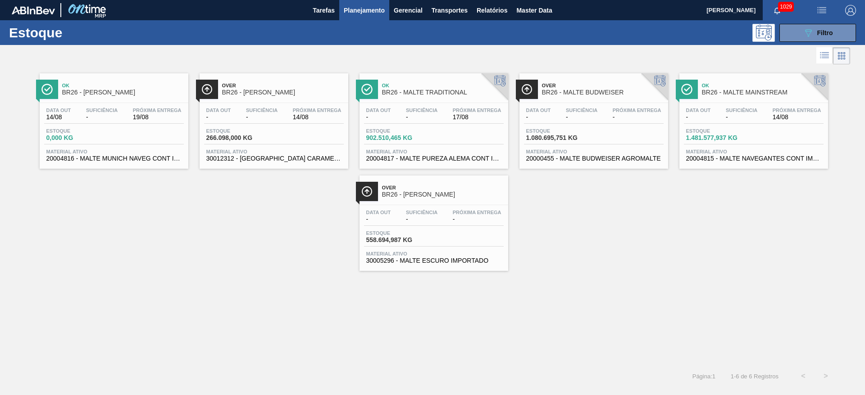
click at [108, 108] on span "Suficiência" at bounding box center [102, 110] width 32 height 5
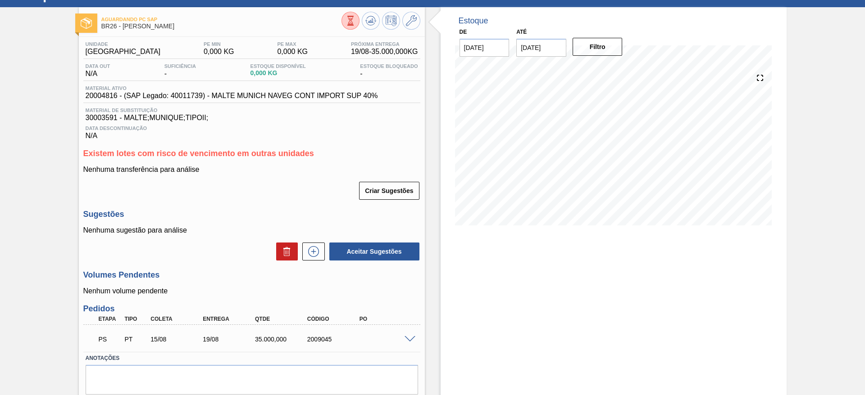
scroll to position [68, 0]
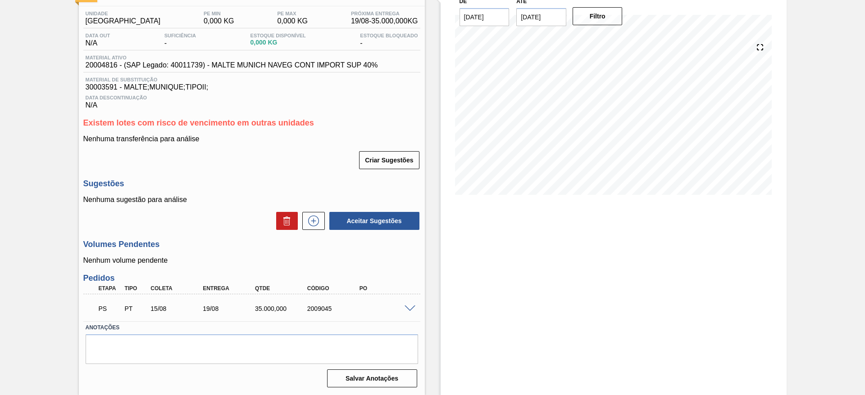
click at [413, 306] on span at bounding box center [409, 309] width 11 height 7
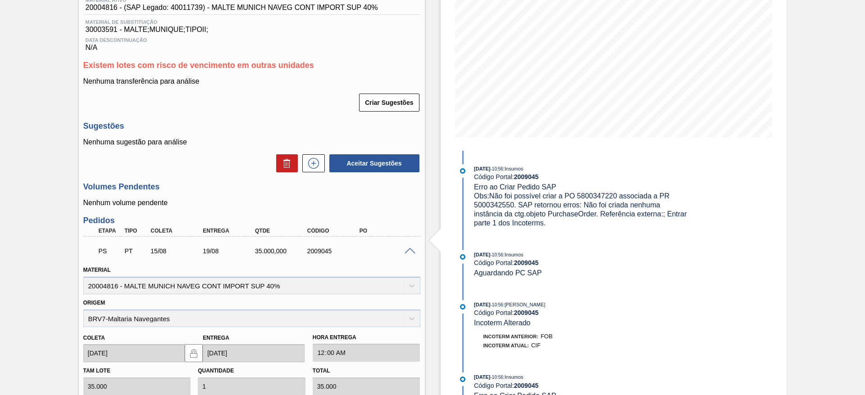
scroll to position [204, 0]
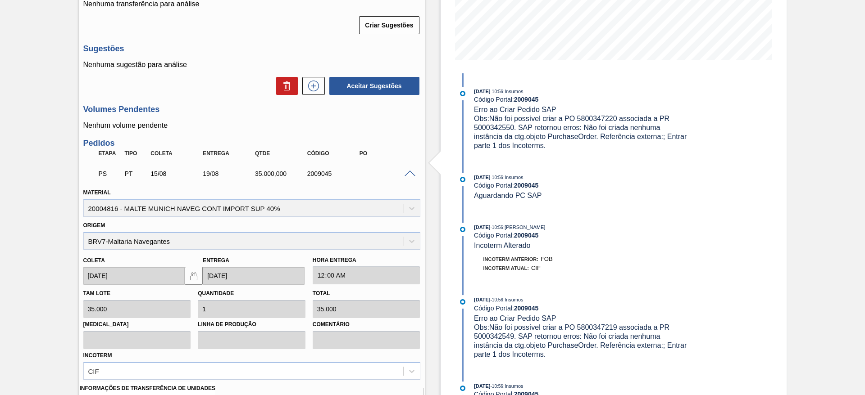
click at [494, 126] on span "Obs: Não foi possível criar a PO 5800347220 associada a PR 5000342550. SAP reto…" at bounding box center [581, 132] width 215 height 35
copy span "5000342550"
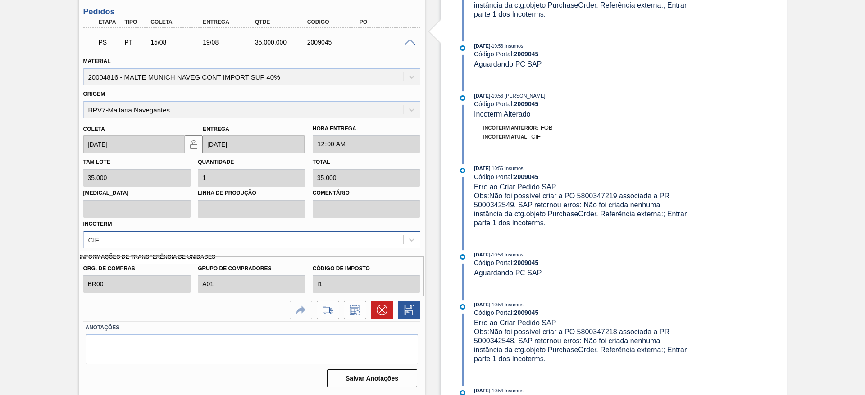
click at [91, 241] on div "CIF" at bounding box center [93, 240] width 11 height 8
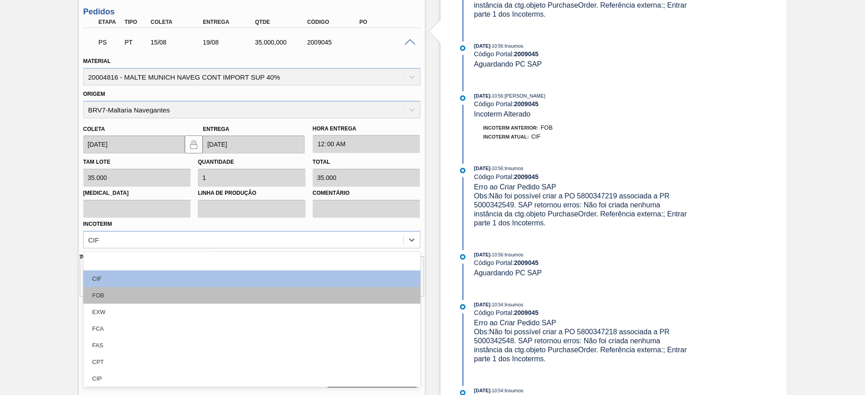
click at [107, 295] on div "FOB" at bounding box center [251, 295] width 337 height 17
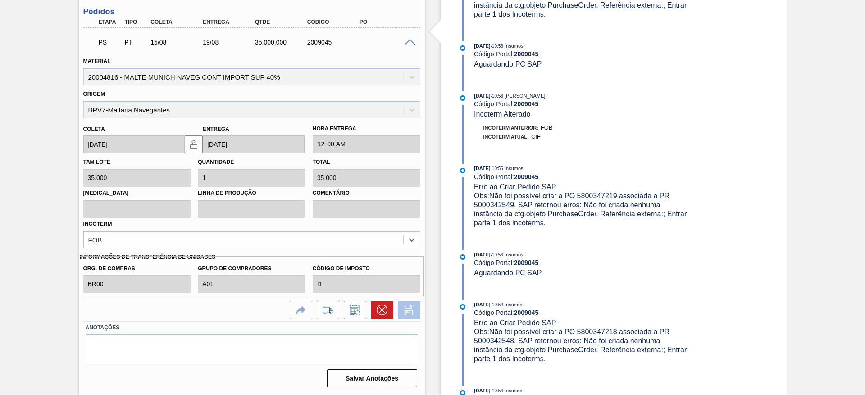
click at [402, 309] on icon at bounding box center [409, 310] width 14 height 11
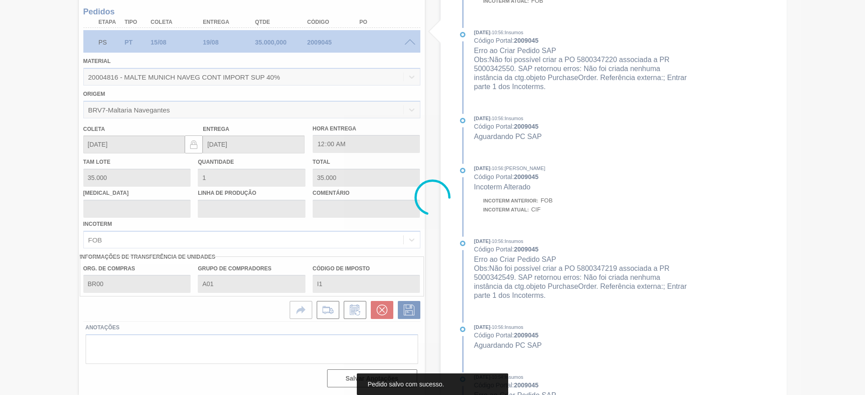
scroll to position [68, 0]
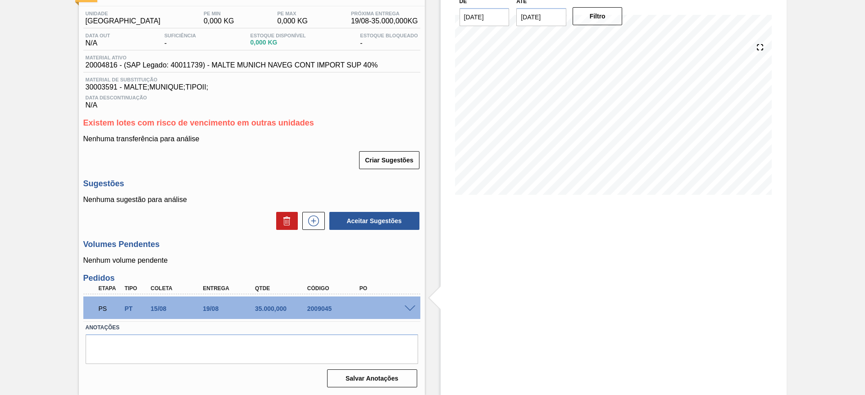
click at [408, 308] on span at bounding box center [409, 309] width 11 height 7
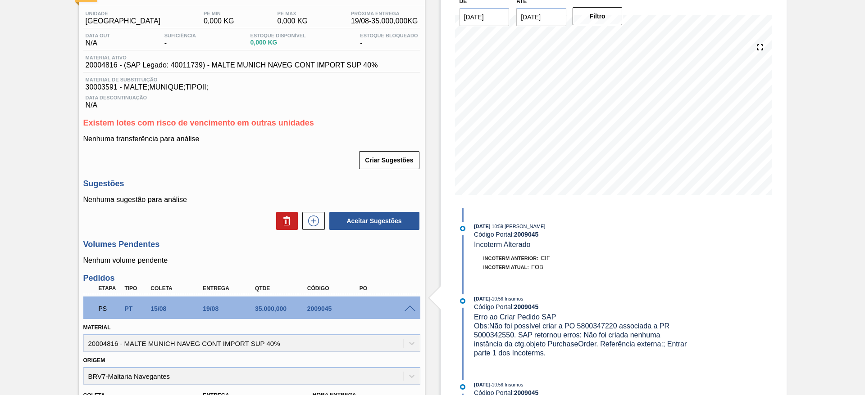
scroll to position [68, 0]
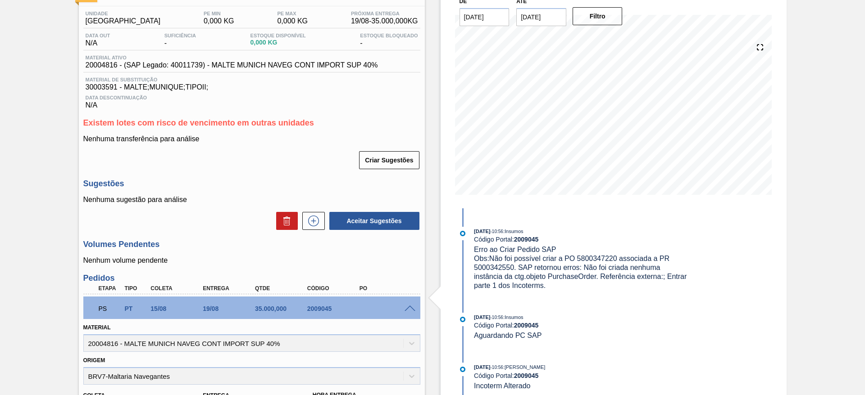
click at [490, 267] on span "Obs: Não foi possível criar a PO 5800347220 associada a PR 5000342550. SAP reto…" at bounding box center [581, 272] width 215 height 35
copy span "5000342550"
click at [746, 249] on div "Estoque De 14/08/2025 Até 28/08/2025 Filtro 14/08/2025 - 10:59 : Leandro de Pau…" at bounding box center [613, 319] width 346 height 685
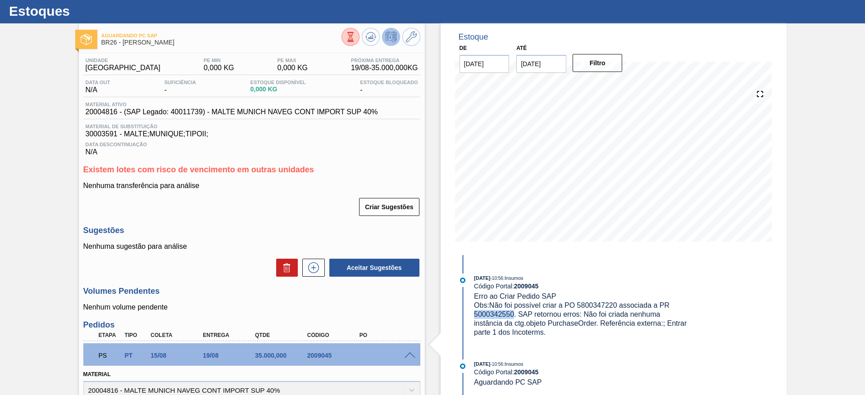
scroll to position [0, 0]
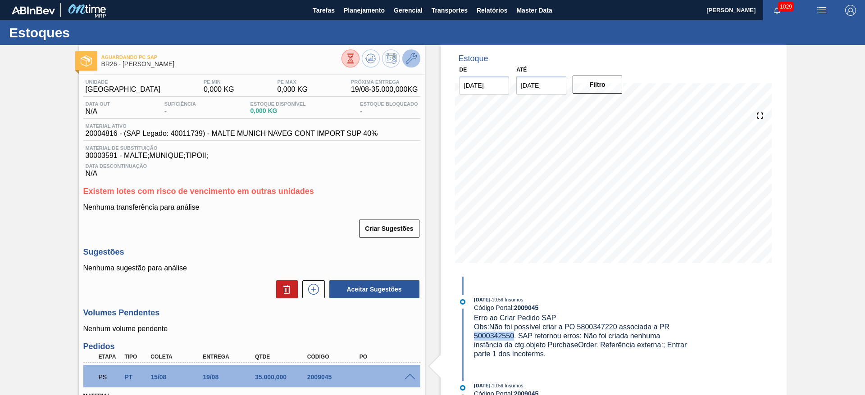
click at [408, 58] on icon at bounding box center [411, 58] width 11 height 11
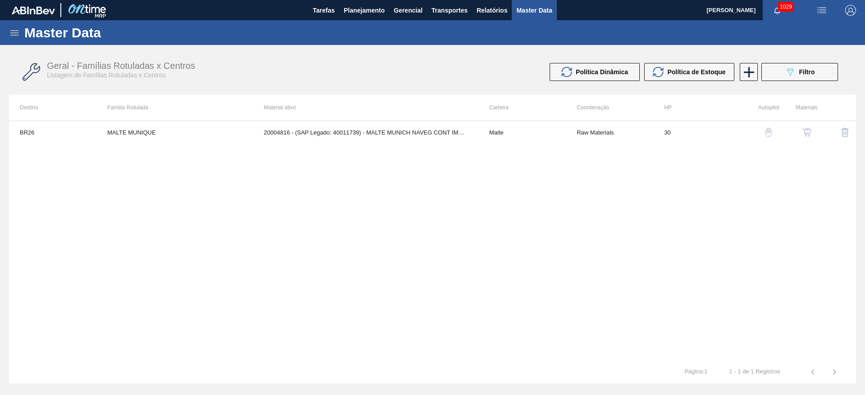
click at [805, 127] on button "button" at bounding box center [807, 133] width 22 height 22
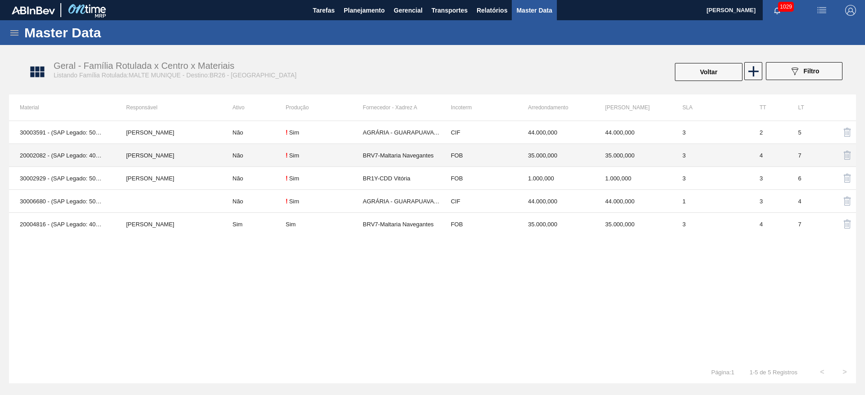
click at [259, 153] on td "Não" at bounding box center [254, 155] width 64 height 23
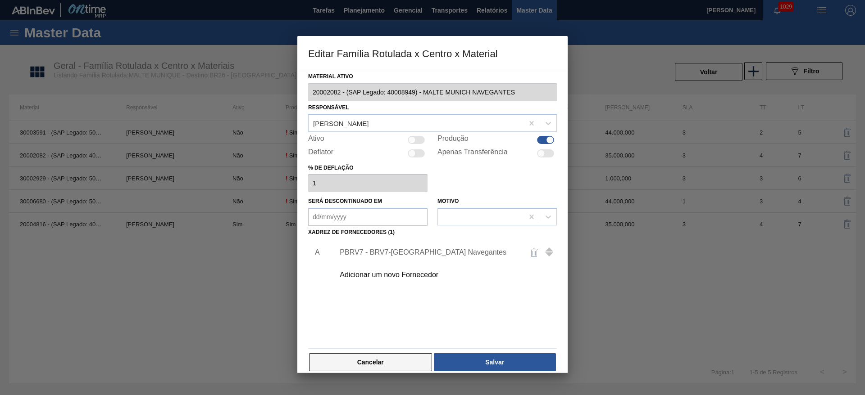
click at [385, 363] on button "Cancelar" at bounding box center [370, 363] width 123 height 18
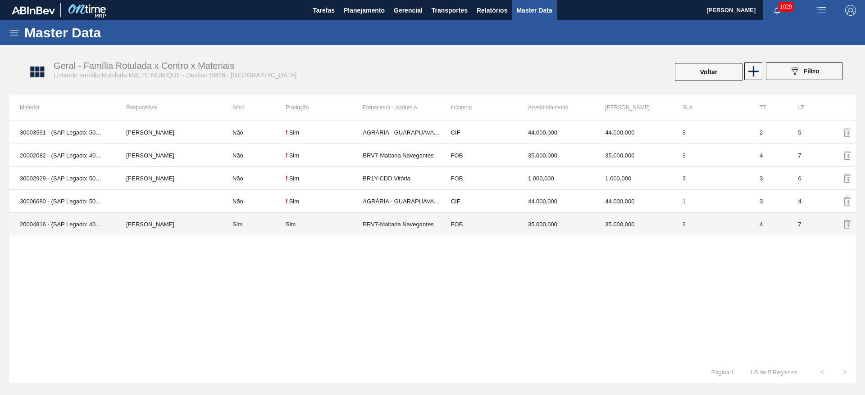
click at [244, 227] on td "Sim" at bounding box center [254, 224] width 64 height 23
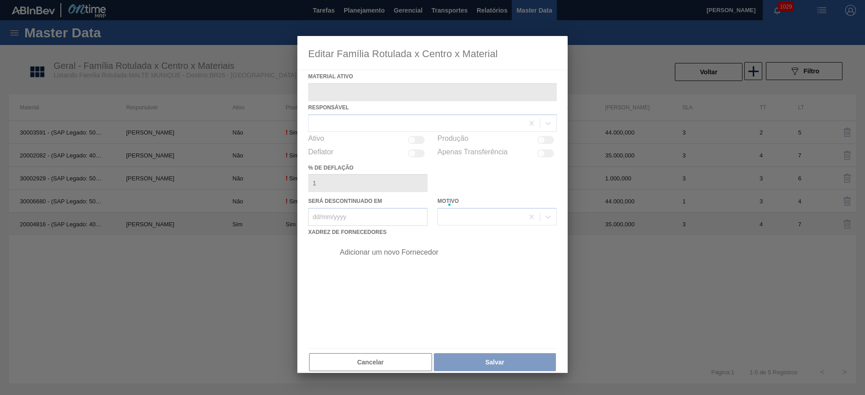
type ativo "20004816 - (SAP Legado: 40011739) - MALTE MUNICH NAVEG CONT IMPORT SUP 40%"
checkbox input "true"
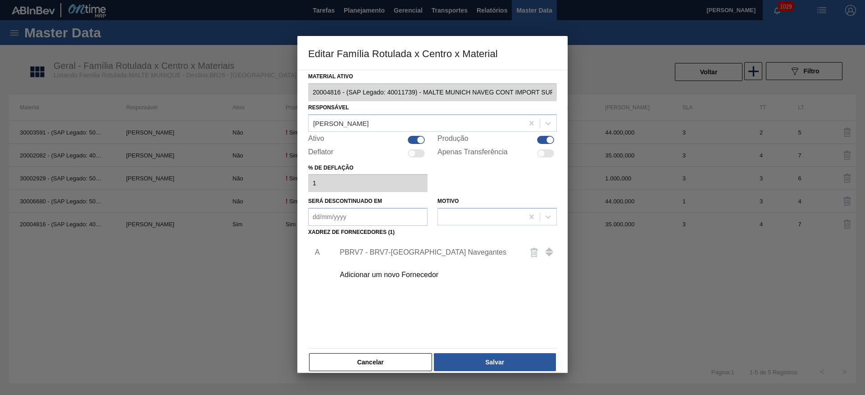
click at [365, 254] on div "PBRV7 - BRV7-Maltaria Navegantes" at bounding box center [428, 253] width 177 height 8
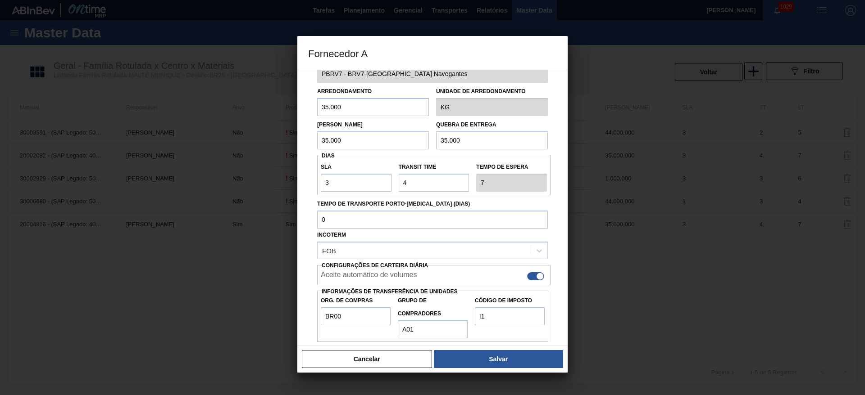
scroll to position [32, 0]
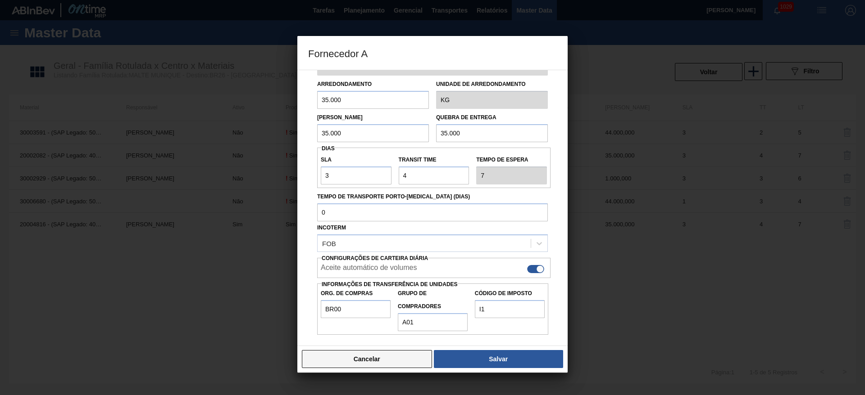
click at [357, 363] on button "Cancelar" at bounding box center [367, 359] width 130 height 18
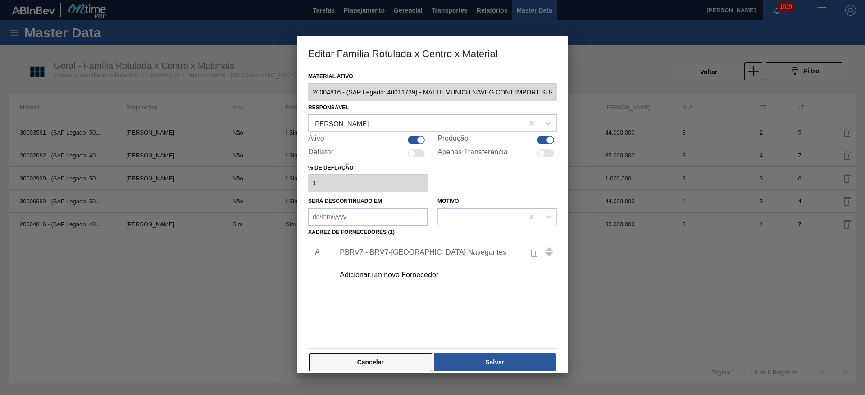
click at [390, 363] on button "Cancelar" at bounding box center [370, 363] width 123 height 18
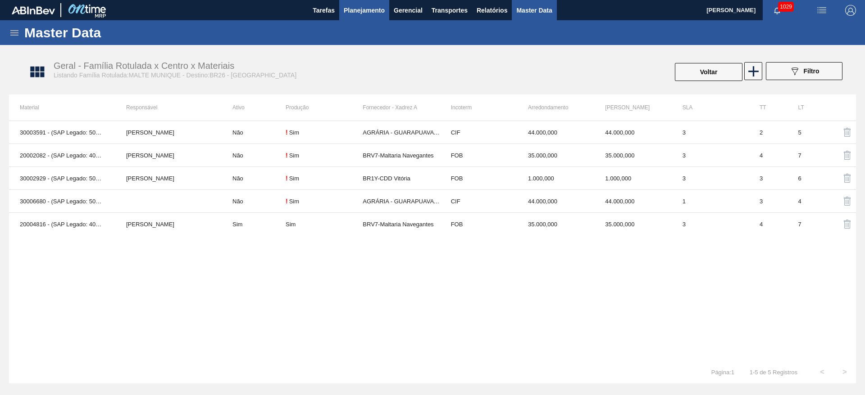
click at [367, 9] on span "Planejamento" at bounding box center [364, 10] width 41 height 11
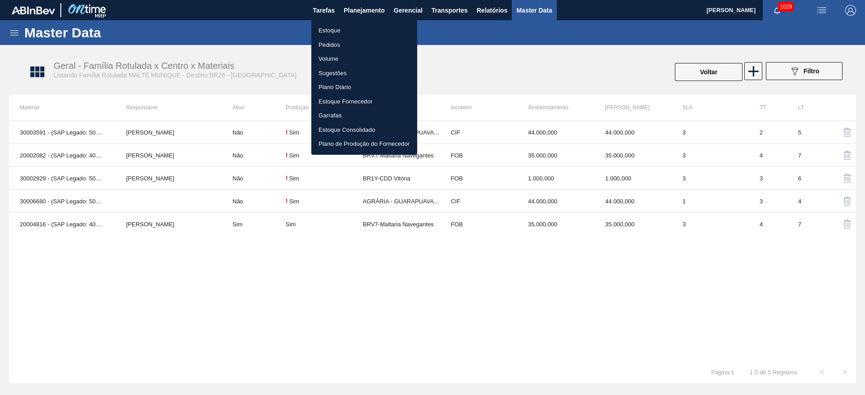
click at [323, 27] on li "Estoque" at bounding box center [364, 30] width 106 height 14
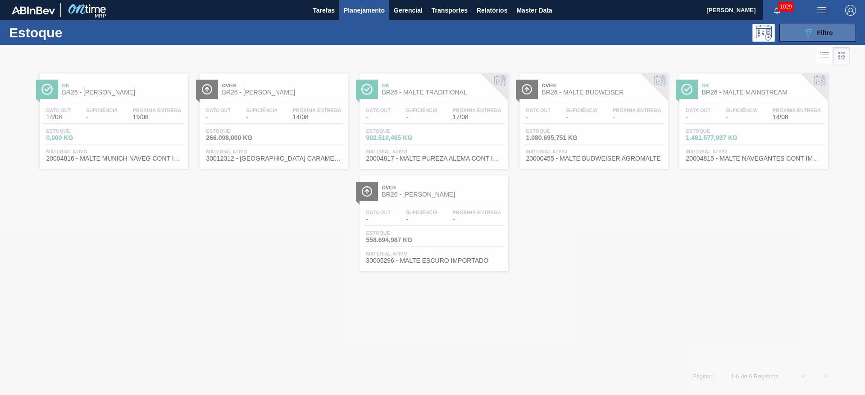
click at [809, 33] on icon "089F7B8B-B2A5-4AFE-B5C0-19BA573D28AC" at bounding box center [807, 32] width 11 height 11
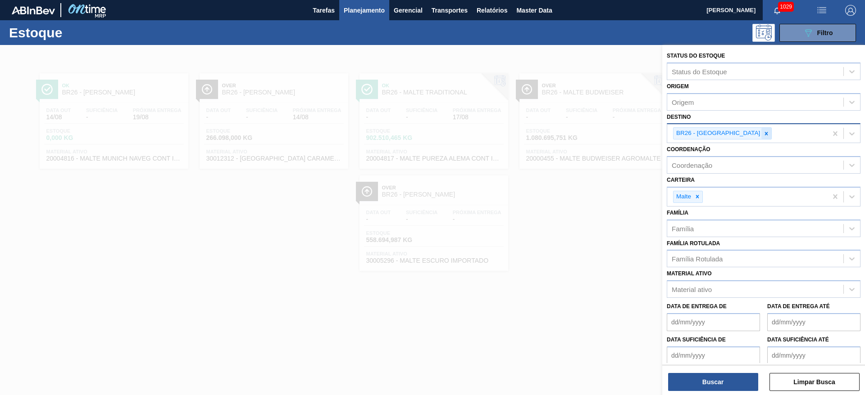
click at [763, 132] on icon at bounding box center [766, 134] width 6 height 6
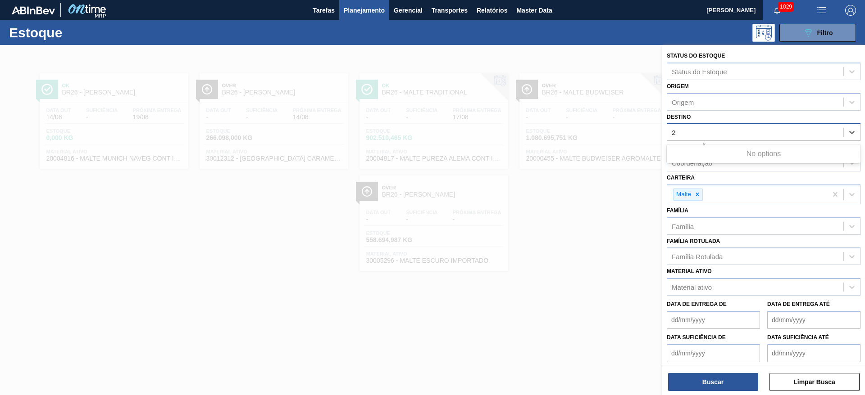
type input "22"
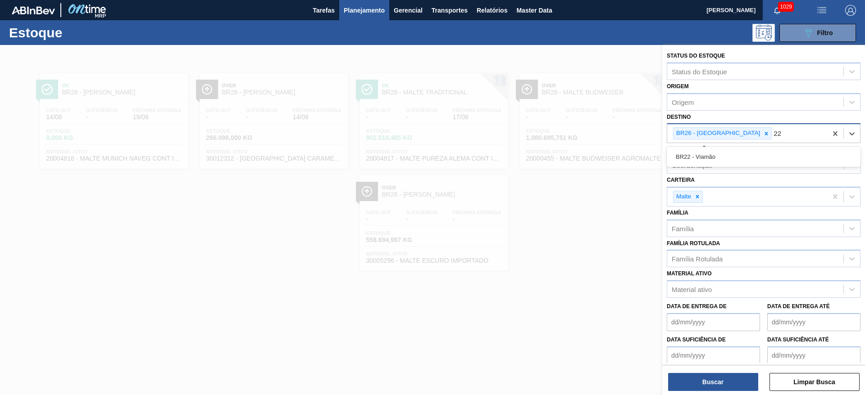
drag, startPoint x: 712, startPoint y: 154, endPoint x: 726, endPoint y: 141, distance: 19.8
click at [716, 152] on div "BR22 - Viamão" at bounding box center [763, 157] width 194 height 17
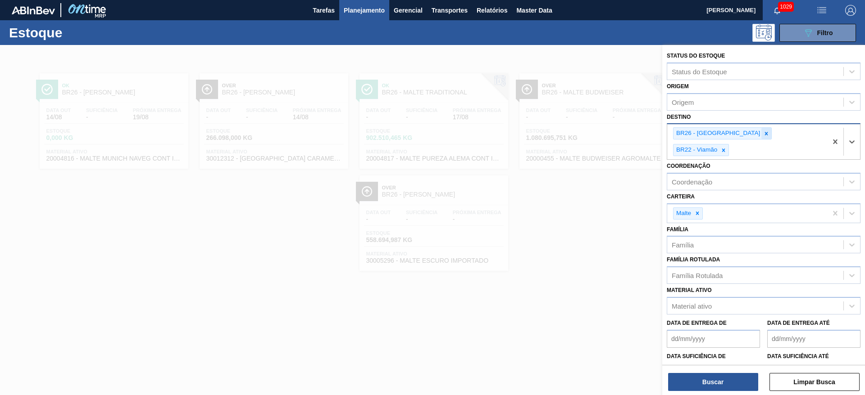
click at [763, 131] on icon at bounding box center [766, 134] width 6 height 6
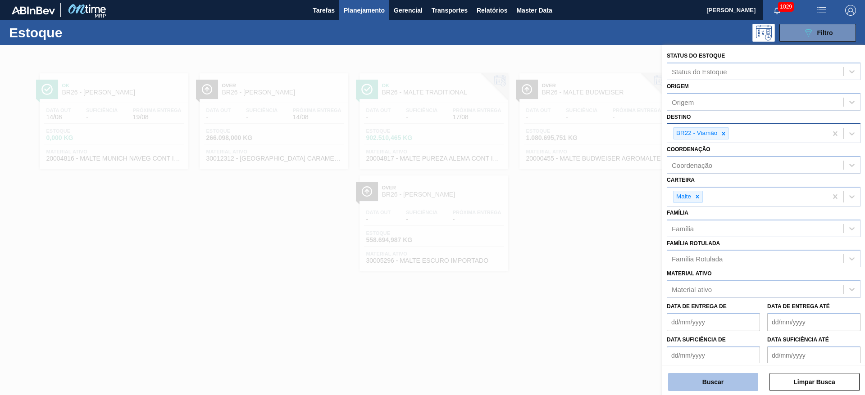
click at [721, 387] on button "Buscar" at bounding box center [713, 382] width 90 height 18
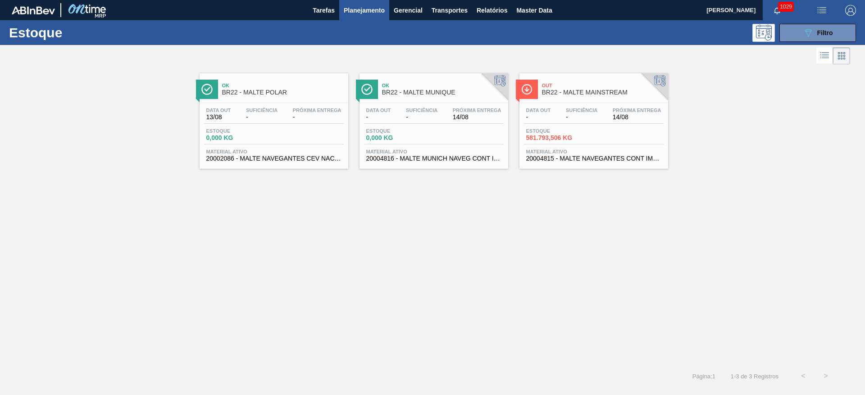
click at [572, 126] on div "Data out - Suficiência - Próxima Entrega 14/08 Estoque 581.793,506 KG Material …" at bounding box center [593, 133] width 149 height 61
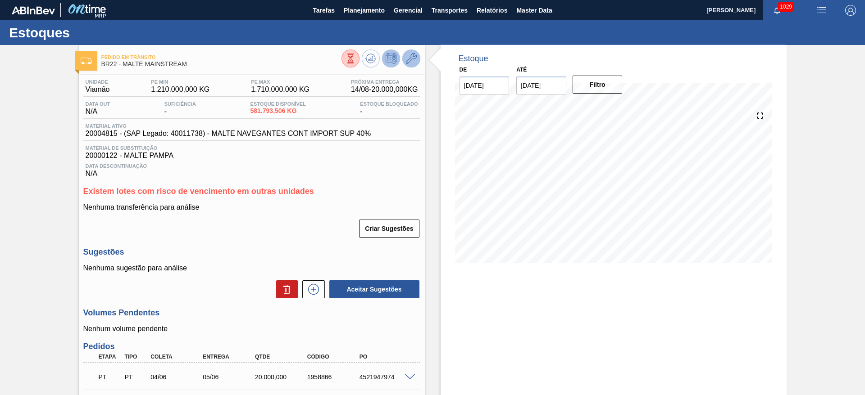
click at [410, 63] on icon at bounding box center [411, 58] width 11 height 11
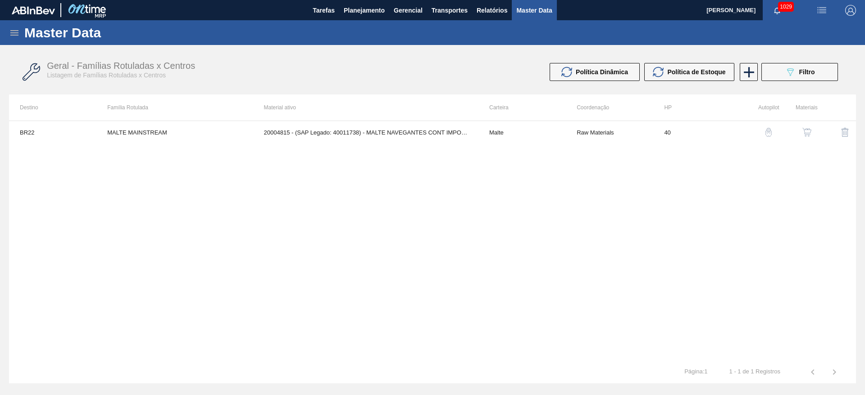
click at [808, 132] on img "button" at bounding box center [806, 132] width 9 height 9
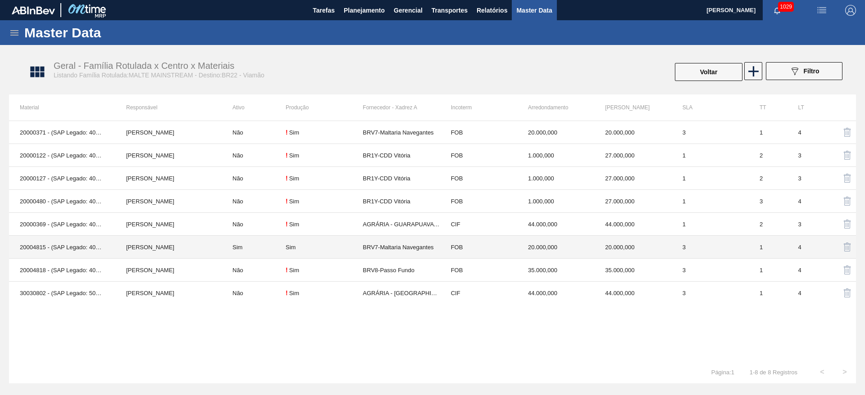
click at [264, 250] on td "Sim" at bounding box center [254, 247] width 64 height 23
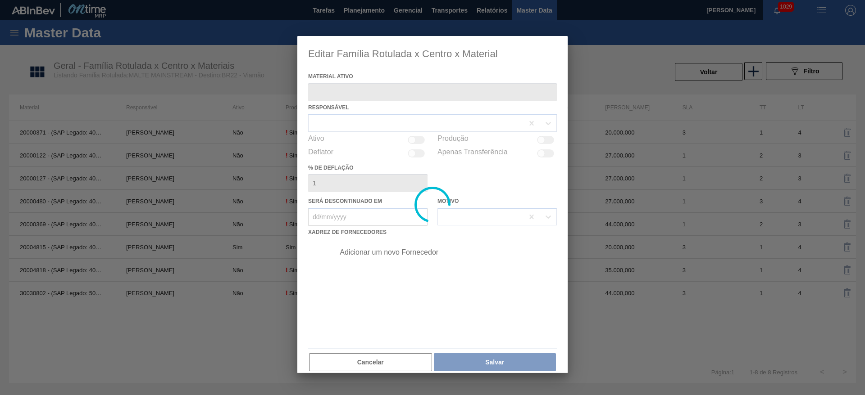
type ativo "20004815 - (SAP Legado: 40011738) - MALTE NAVEGANTES CONT IMPORT SUP 40%"
checkbox input "true"
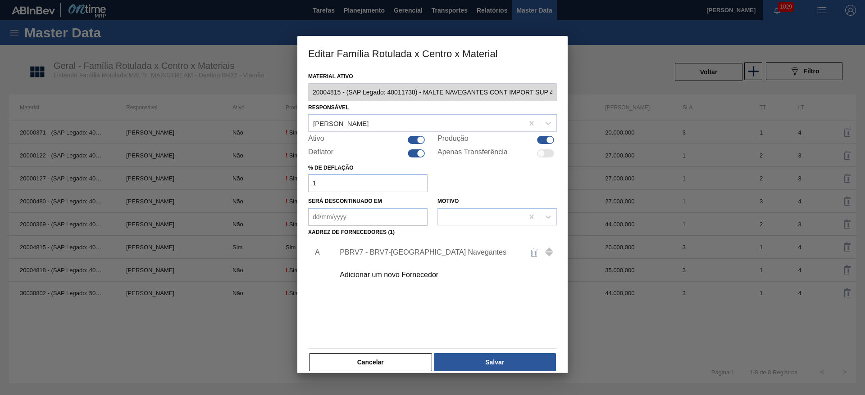
click at [394, 252] on div "PBRV7 - BRV7-Maltaria Navegantes" at bounding box center [428, 253] width 177 height 8
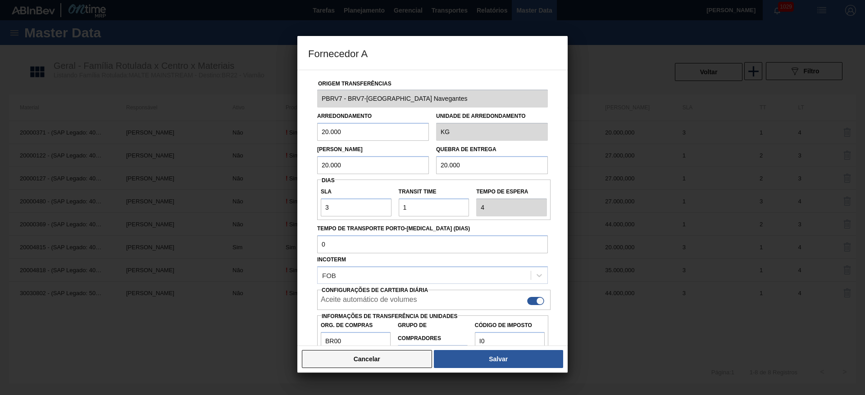
click at [396, 358] on button "Cancelar" at bounding box center [367, 359] width 130 height 18
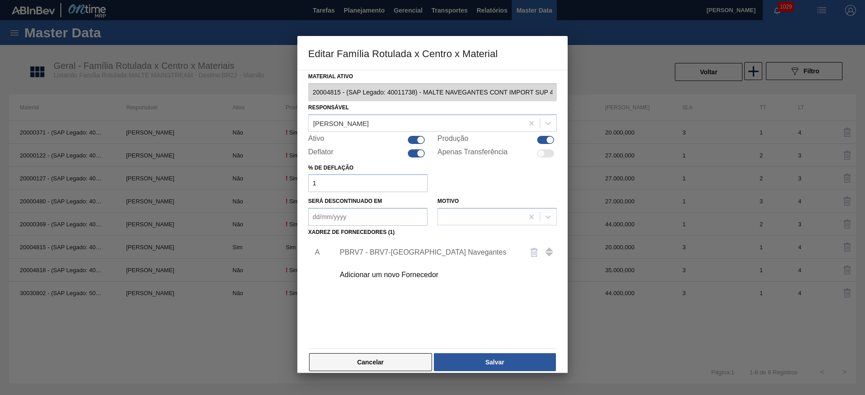
click at [404, 365] on button "Cancelar" at bounding box center [370, 363] width 123 height 18
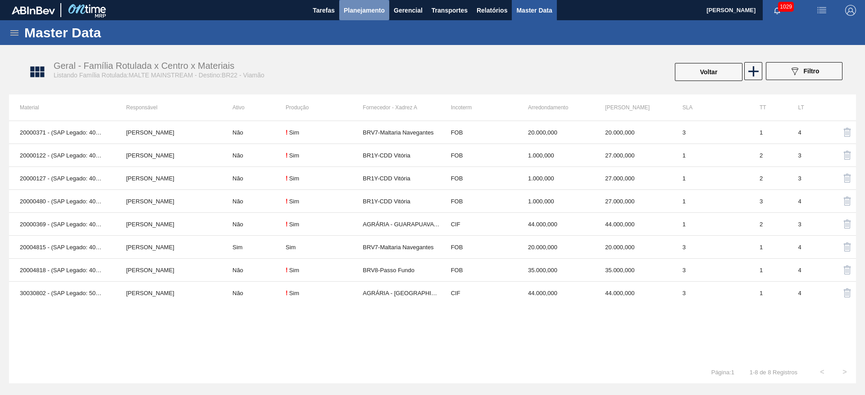
click at [362, 6] on span "Planejamento" at bounding box center [364, 10] width 41 height 11
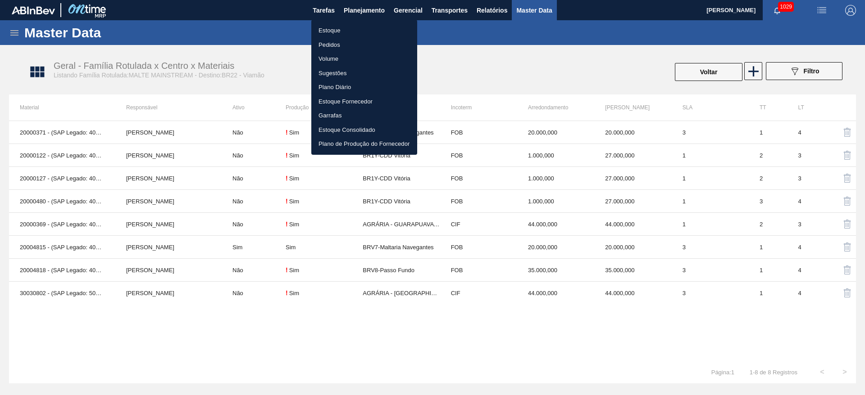
click at [327, 28] on li "Estoque" at bounding box center [364, 30] width 106 height 14
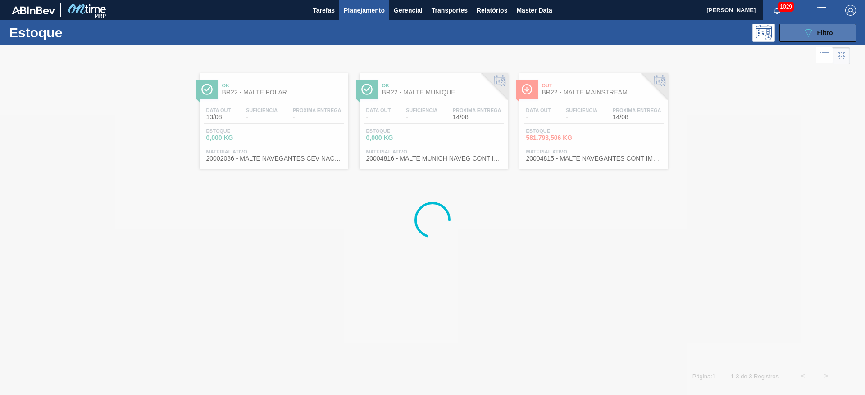
click at [803, 35] on icon "089F7B8B-B2A5-4AFE-B5C0-19BA573D28AC" at bounding box center [807, 32] width 11 height 11
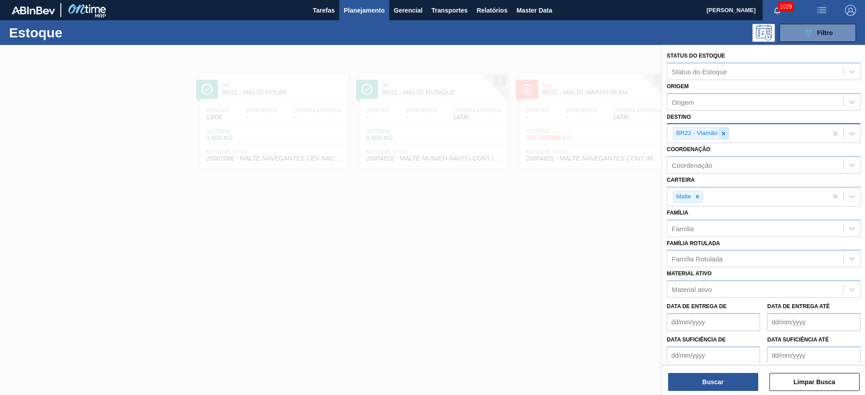
click at [725, 135] on icon at bounding box center [723, 134] width 6 height 6
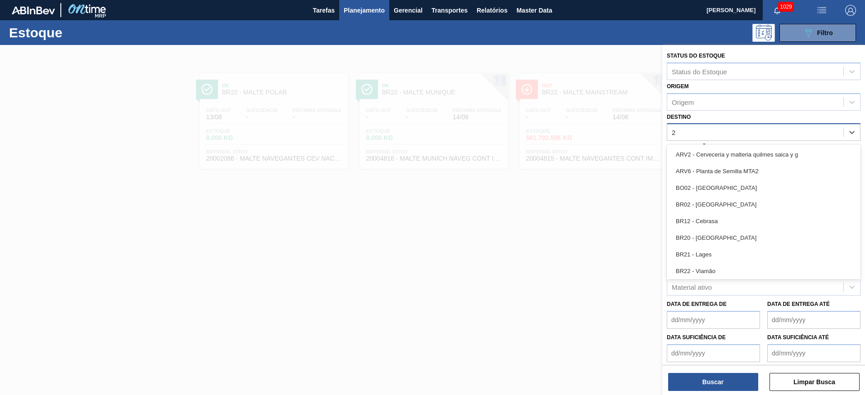
type input "26"
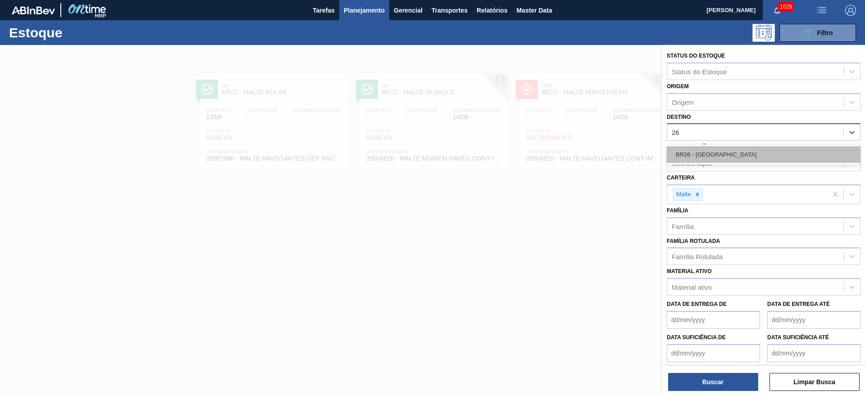
click at [685, 149] on div "BR26 - Uberlândia" at bounding box center [763, 154] width 194 height 17
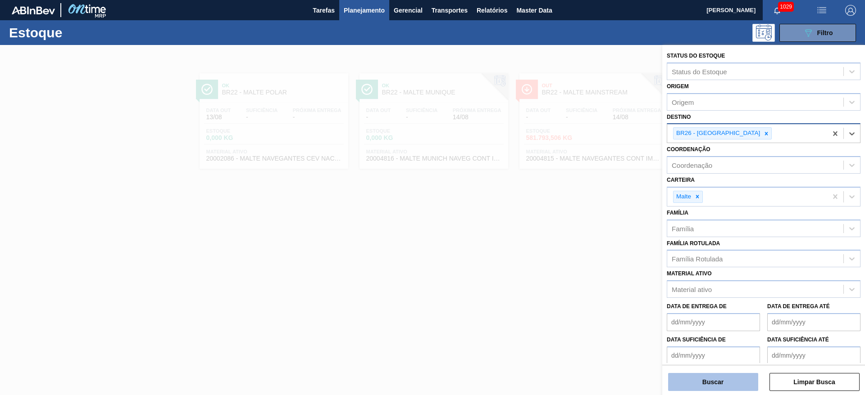
click at [715, 384] on button "Buscar" at bounding box center [713, 382] width 90 height 18
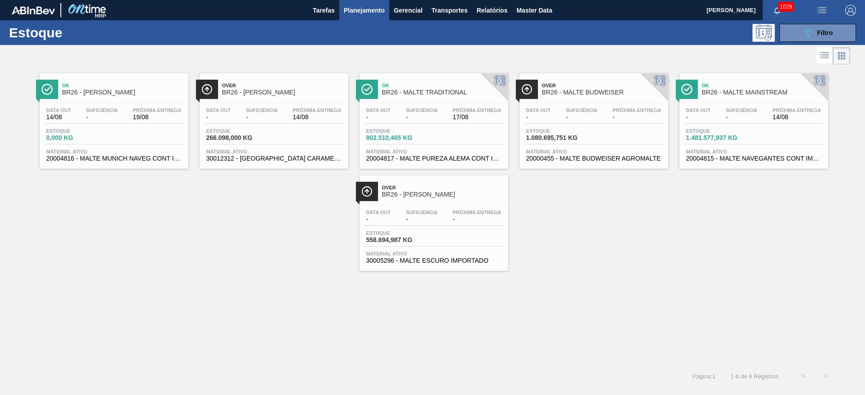
click at [100, 132] on span "Estoque" at bounding box center [77, 130] width 63 height 5
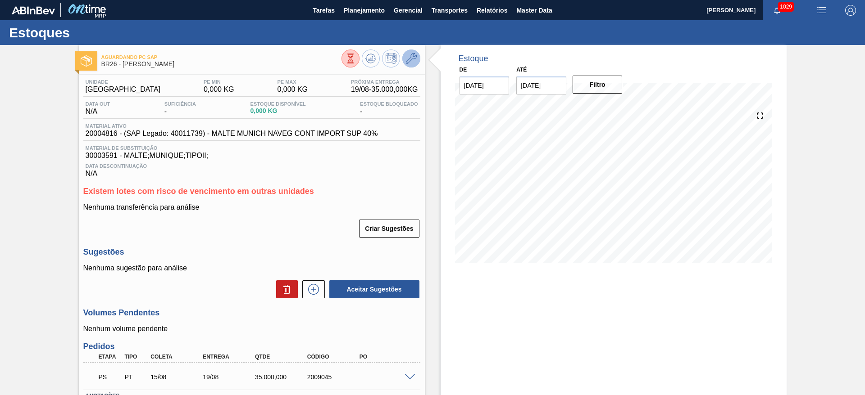
click at [409, 57] on icon at bounding box center [411, 58] width 11 height 11
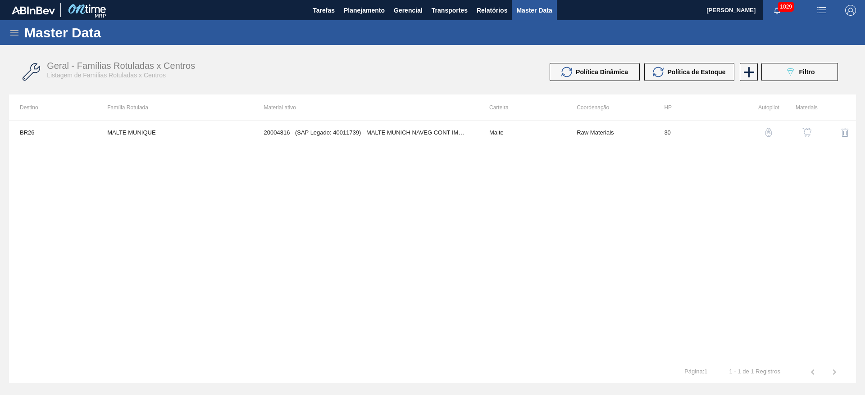
click at [806, 135] on img "button" at bounding box center [806, 132] width 9 height 9
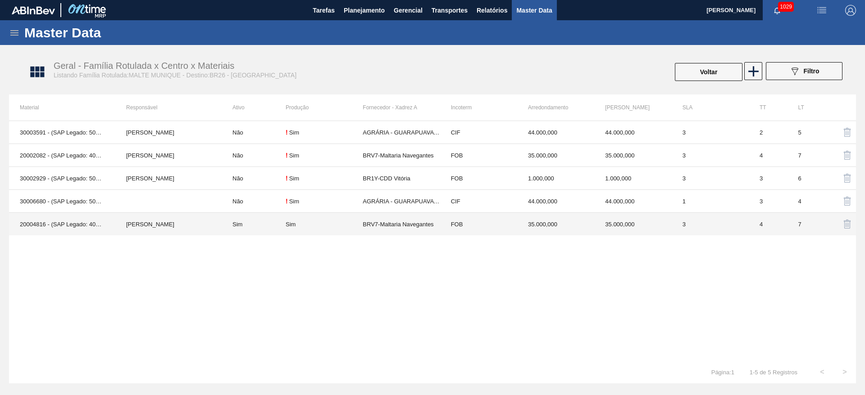
click at [285, 222] on td "Sim" at bounding box center [254, 224] width 64 height 23
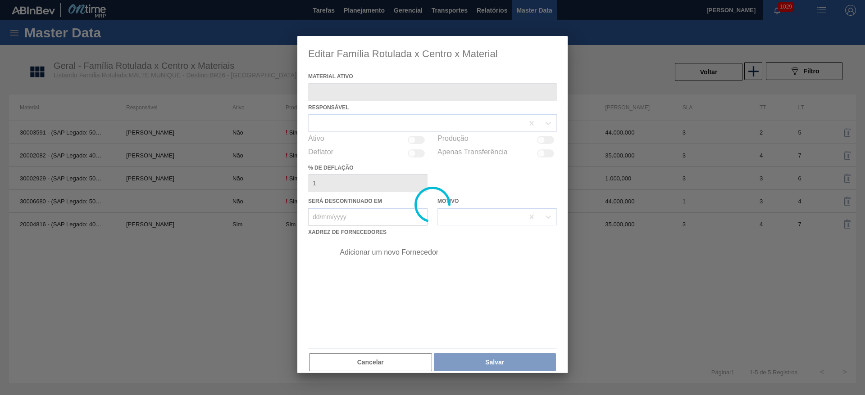
type ativo "20004816 - (SAP Legado: 40011739) - MALTE MUNICH NAVEG CONT IMPORT SUP 40%"
checkbox input "true"
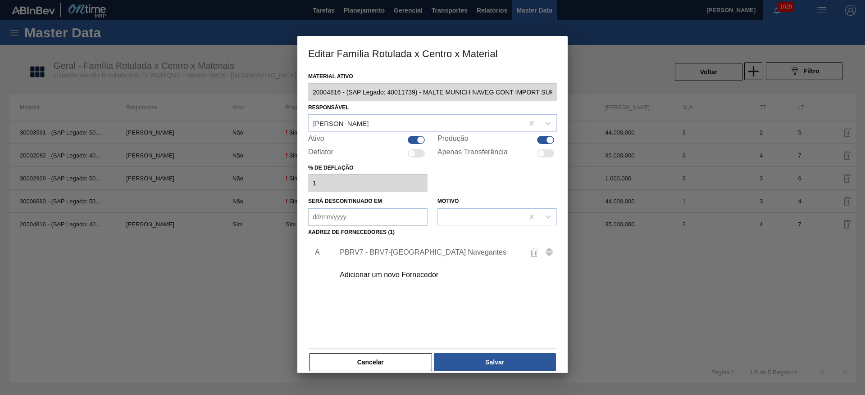
click at [379, 254] on div "PBRV7 - BRV7-Maltaria Navegantes" at bounding box center [428, 253] width 177 height 8
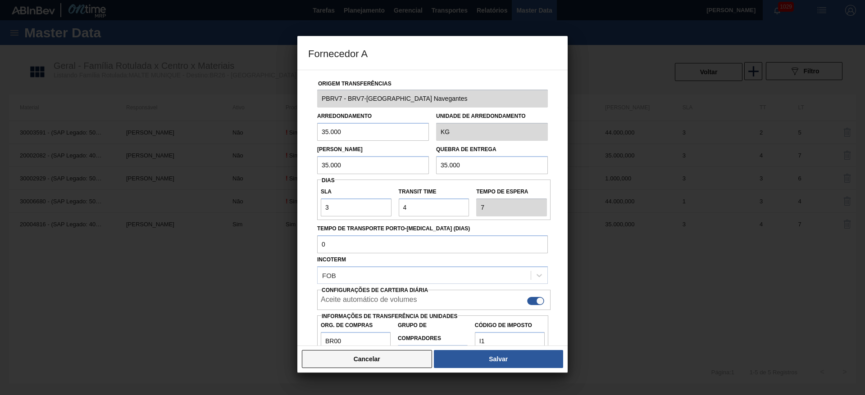
click at [368, 357] on button "Cancelar" at bounding box center [367, 359] width 130 height 18
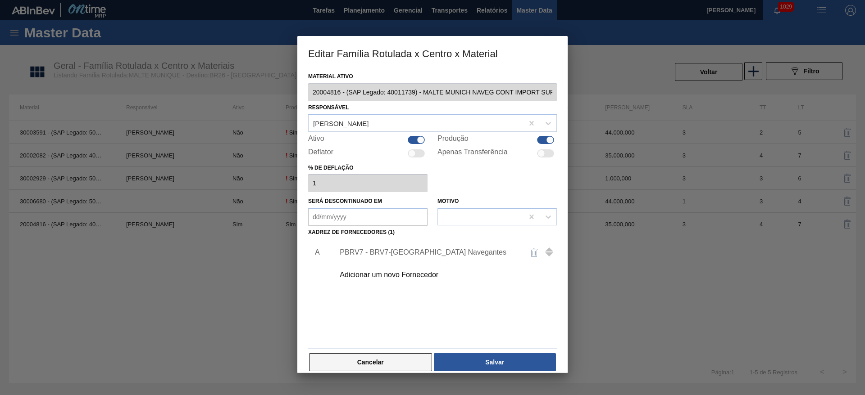
click at [381, 361] on button "Cancelar" at bounding box center [370, 363] width 123 height 18
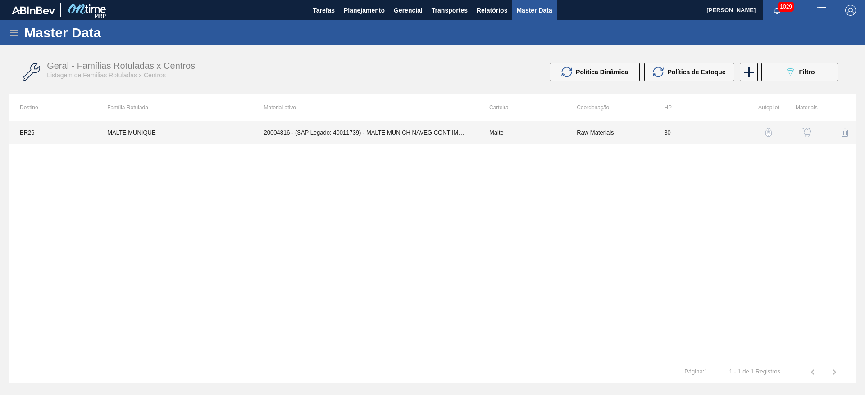
click at [322, 135] on td "20004816 - (SAP Legado: 40011739) - MALTE MUNICH NAVEG CONT IMPORT SUP 40%" at bounding box center [365, 132] width 225 height 23
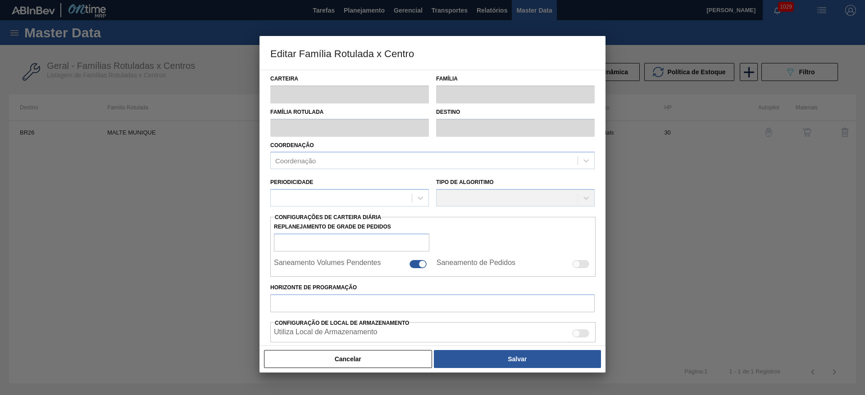
type input "Malte"
type input "MALTE MUNIQUE"
type input "BR26 - Uberlândia"
type input "0"
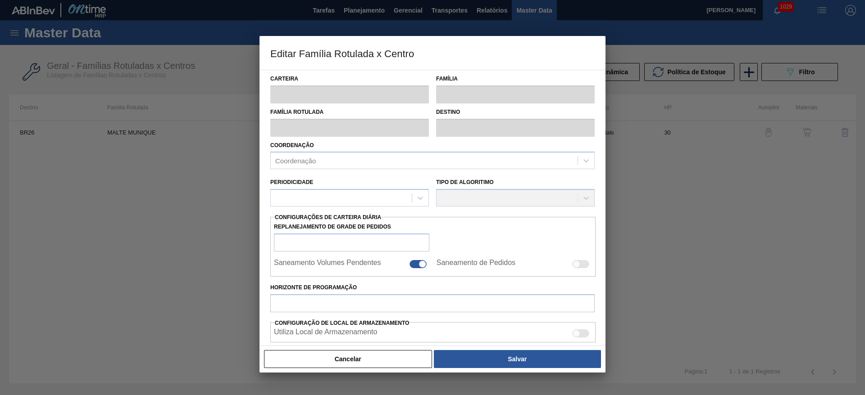
checkbox input "true"
type input "30"
type input "0"
type input "100"
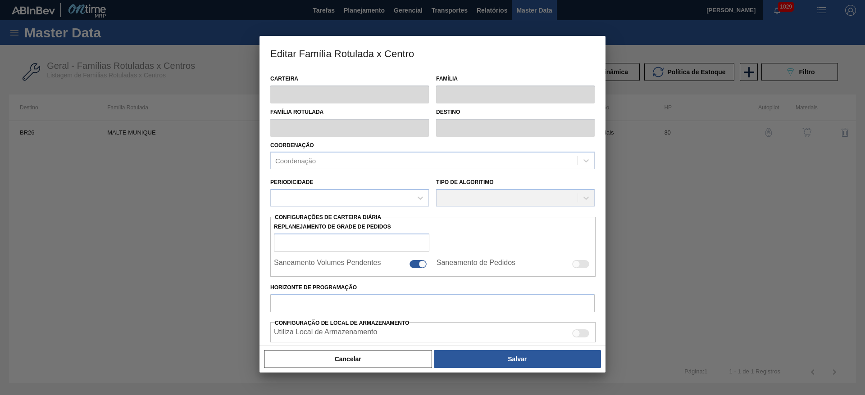
type input "0,000"
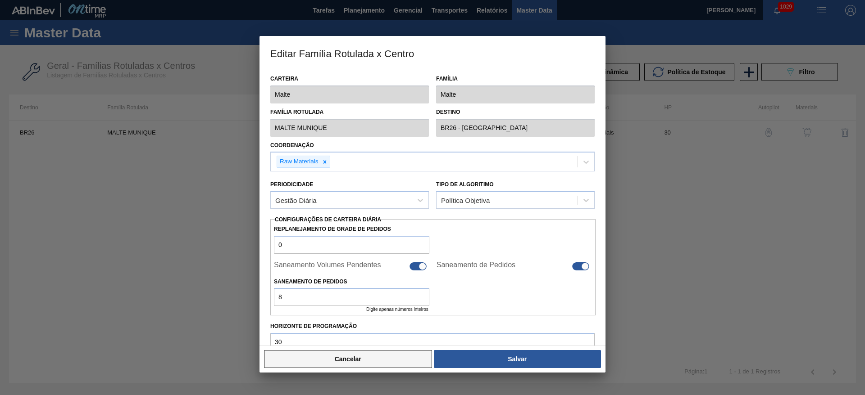
click at [360, 363] on button "Cancelar" at bounding box center [348, 359] width 168 height 18
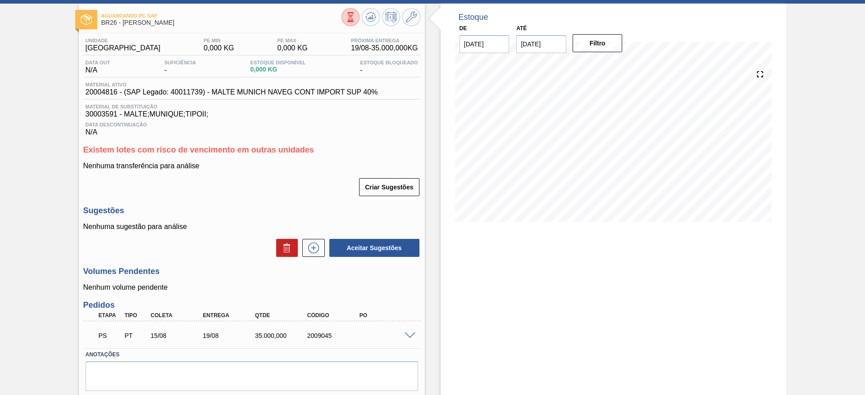
scroll to position [68, 0]
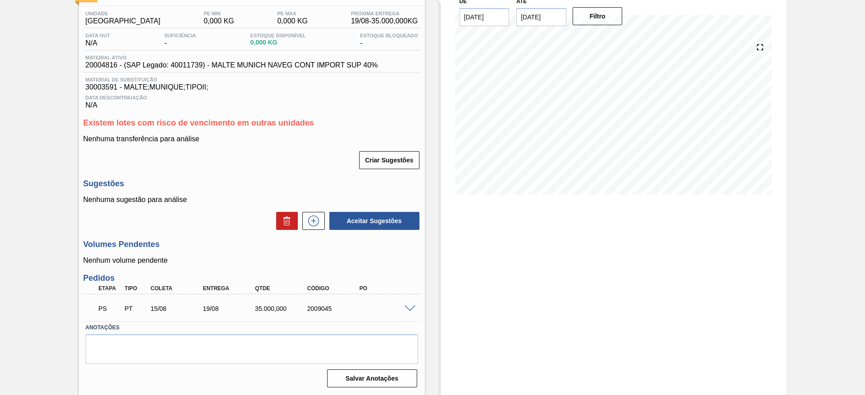
click at [408, 308] on span at bounding box center [409, 309] width 11 height 7
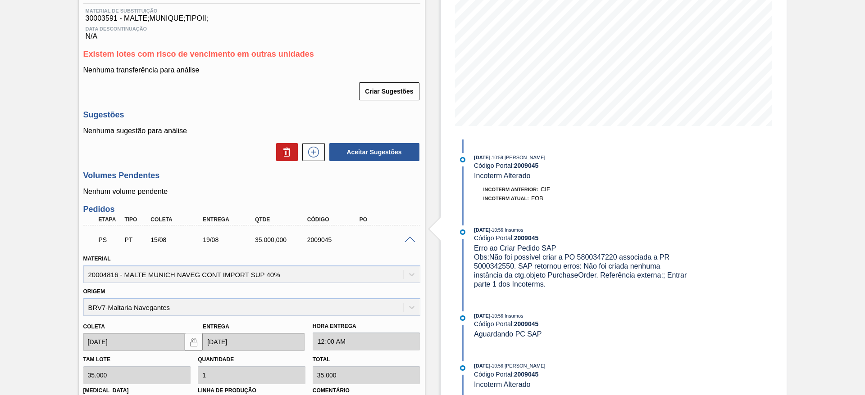
scroll to position [204, 0]
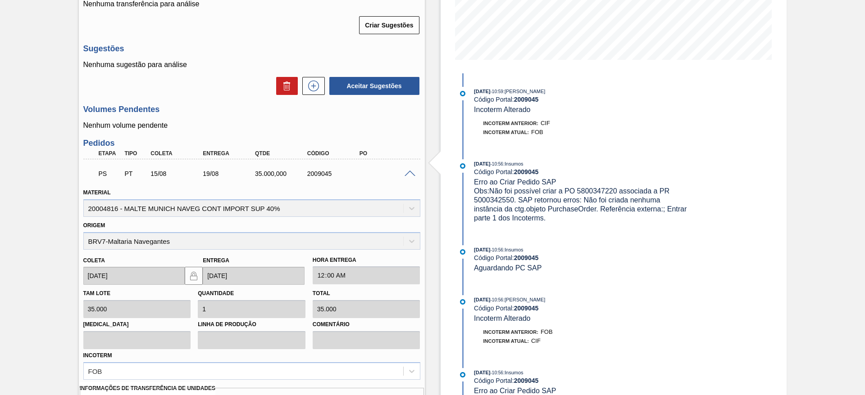
click at [494, 200] on span "Obs: Não foi possível criar a PO 5800347220 associada a PR 5000342550. SAP reto…" at bounding box center [581, 204] width 215 height 35
copy span "5000342550"
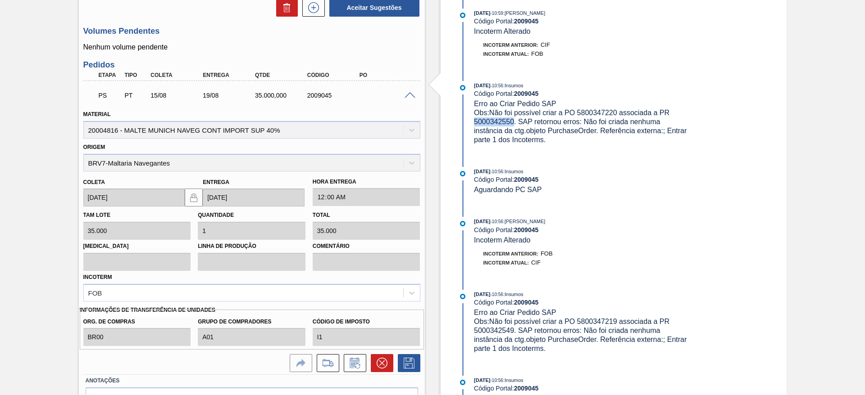
scroll to position [335, 0]
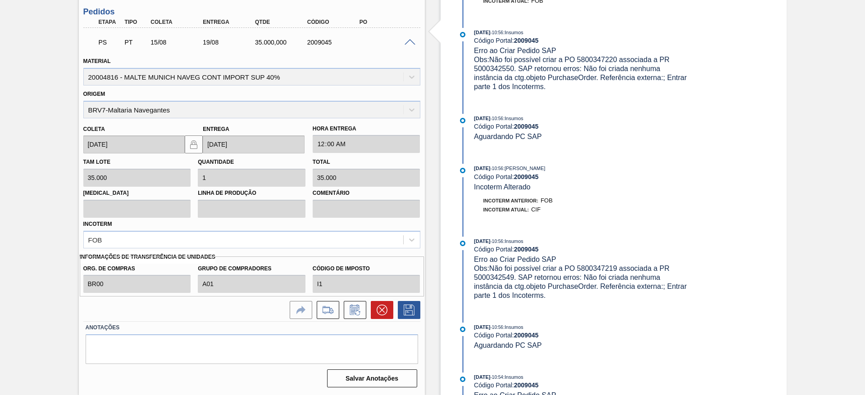
click at [105, 76] on div "Material 20004816 - MALTE MUNICH NAVEG CONT IMPORT SUP 40%" at bounding box center [251, 70] width 337 height 31
copy div "20004816"
click at [597, 57] on span "Obs: Não foi possível criar a PO 5800347220 associada a PR 5000342550. SAP reto…" at bounding box center [581, 73] width 215 height 35
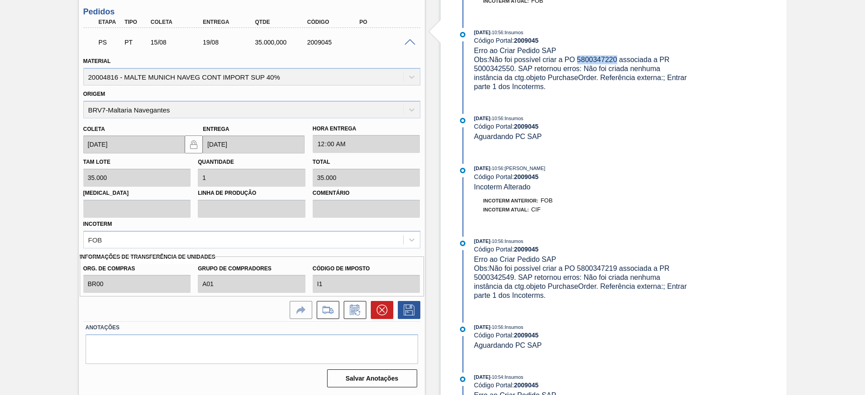
copy span "5800347220"
click at [321, 311] on icon at bounding box center [328, 310] width 14 height 11
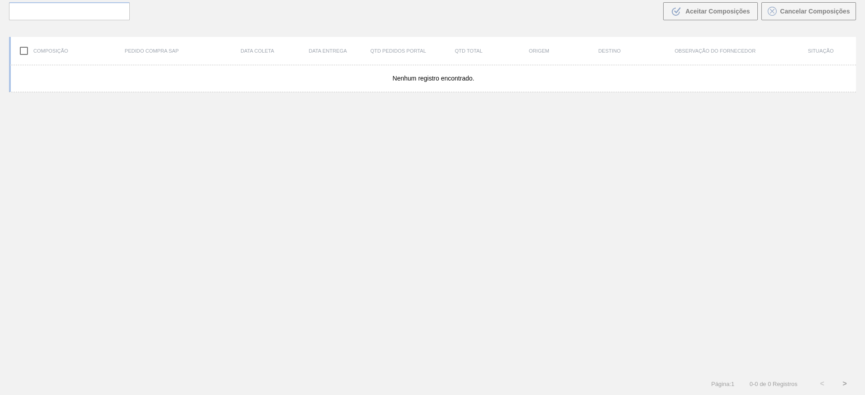
scroll to position [65, 0]
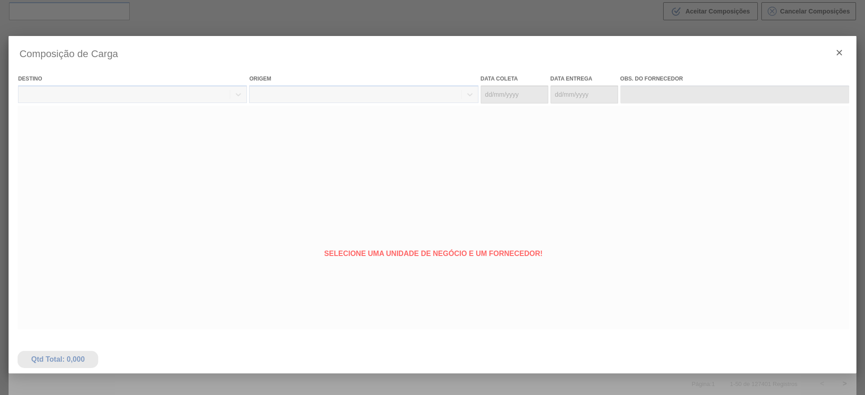
type coleta "[DATE]"
type entrega "[DATE]"
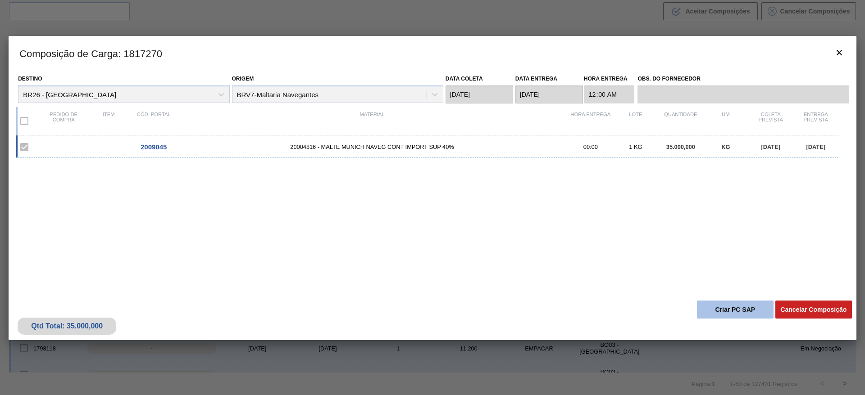
click at [724, 307] on button "Criar PC SAP" at bounding box center [735, 310] width 77 height 18
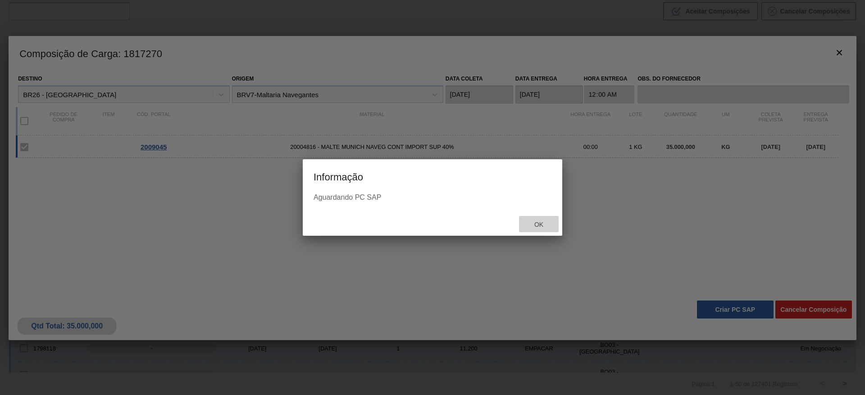
click at [540, 225] on span "Ok" at bounding box center [538, 224] width 23 height 7
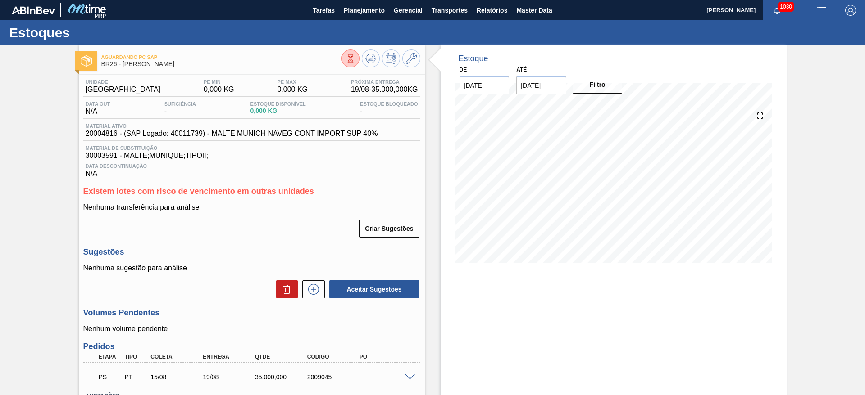
click at [104, 132] on span "20004816 - (SAP Legado: 40011739) - MALTE MUNICH NAVEG CONT IMPORT SUP 40%" at bounding box center [232, 134] width 292 height 8
copy span "20004816"
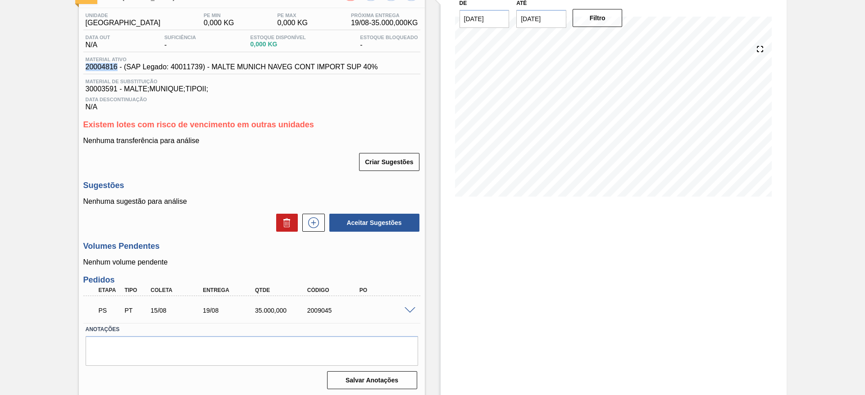
scroll to position [68, 0]
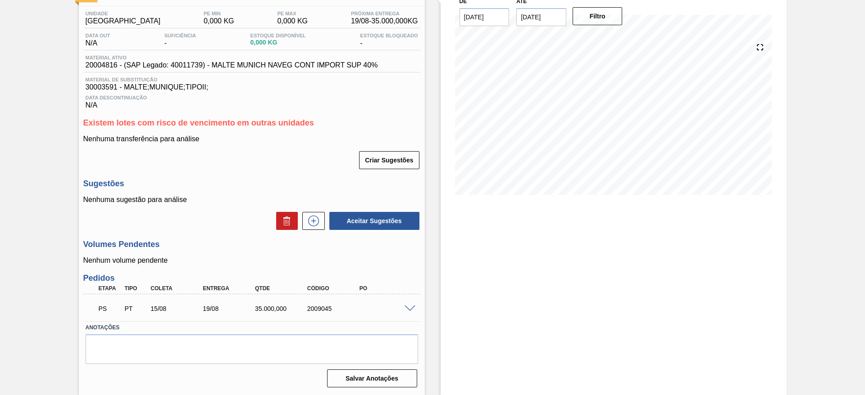
click at [408, 309] on span at bounding box center [409, 309] width 11 height 7
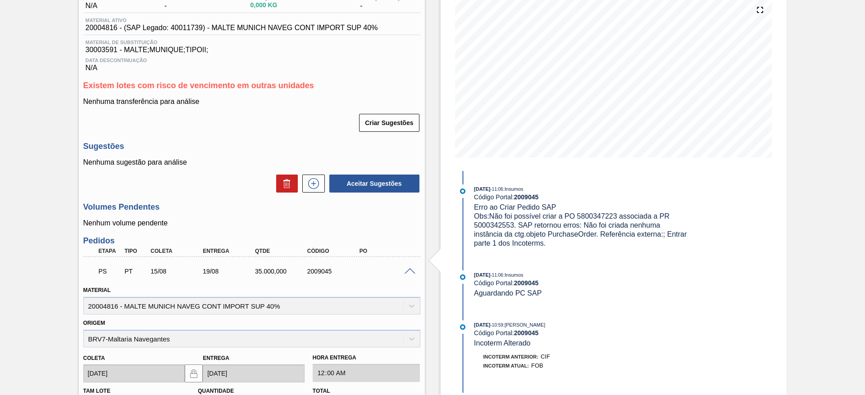
scroll to position [0, 0]
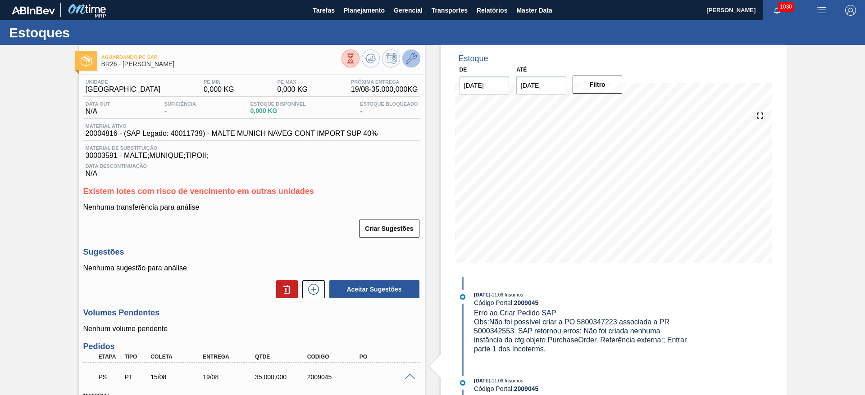
click at [410, 57] on icon at bounding box center [411, 58] width 11 height 11
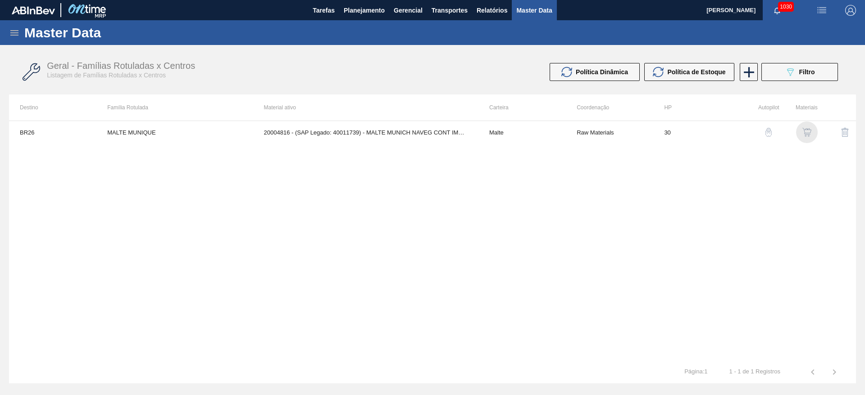
click at [804, 132] on img "button" at bounding box center [806, 132] width 9 height 9
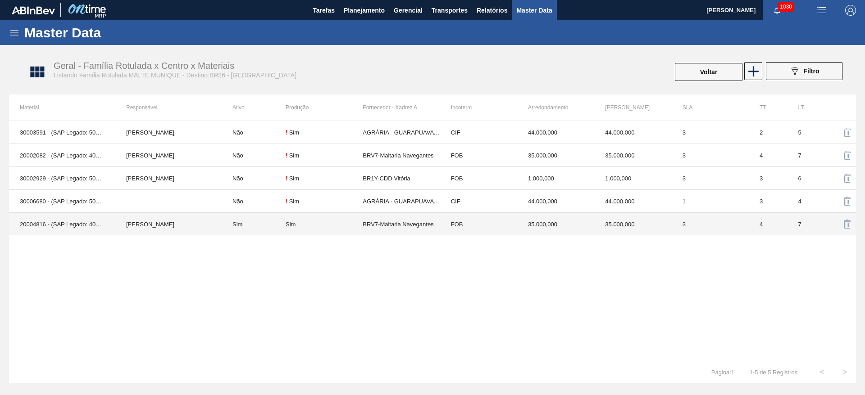
click at [242, 223] on td "Sim" at bounding box center [254, 224] width 64 height 23
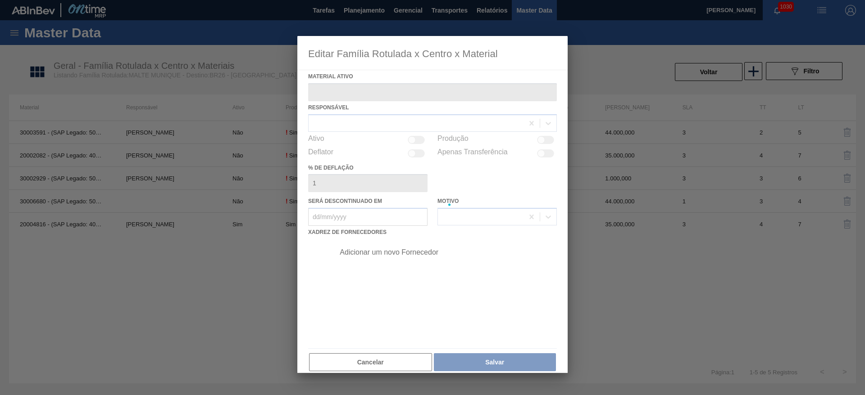
type ativo "20004816 - (SAP Legado: 40011739) - MALTE MUNICH NAVEG CONT IMPORT SUP 40%"
checkbox input "true"
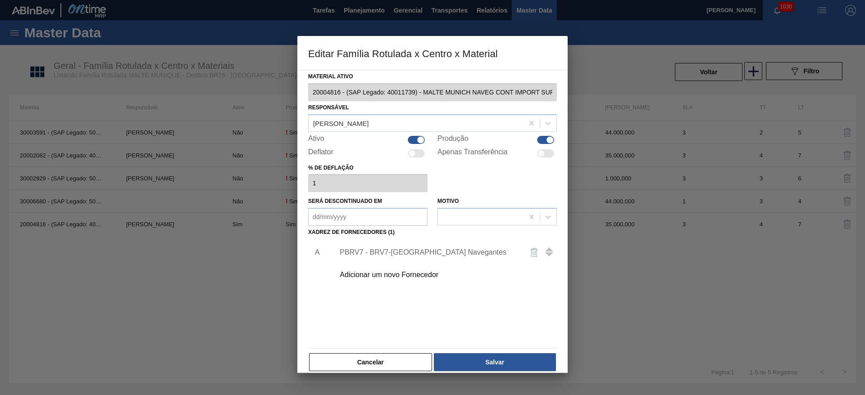
click at [364, 250] on div "PBRV7 - BRV7-Maltaria Navegantes" at bounding box center [428, 253] width 177 height 8
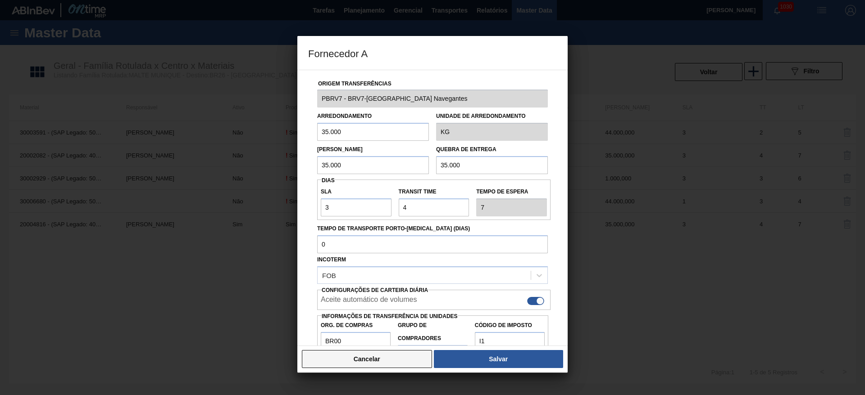
click at [384, 361] on button "Cancelar" at bounding box center [367, 359] width 130 height 18
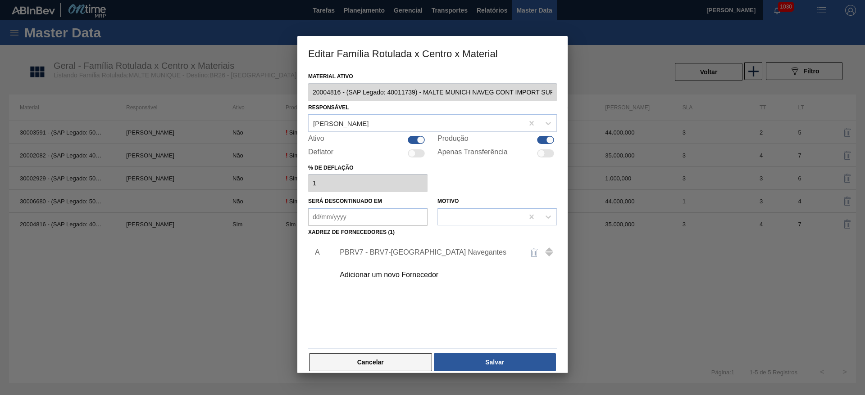
click at [384, 361] on button "Cancelar" at bounding box center [370, 363] width 123 height 18
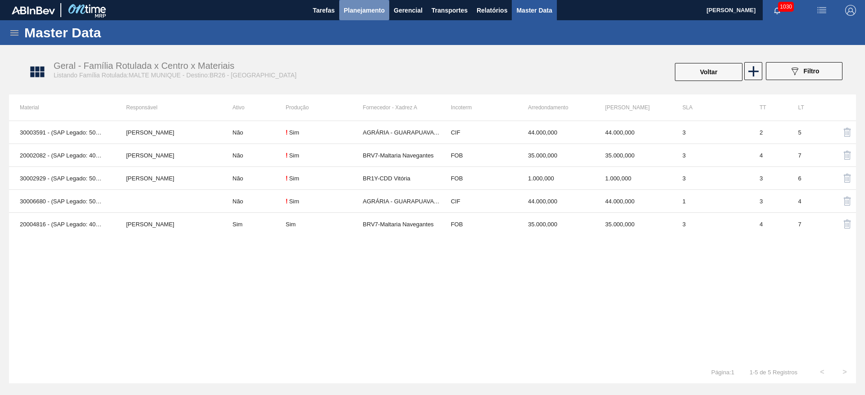
click at [373, 14] on span "Planejamento" at bounding box center [364, 10] width 41 height 11
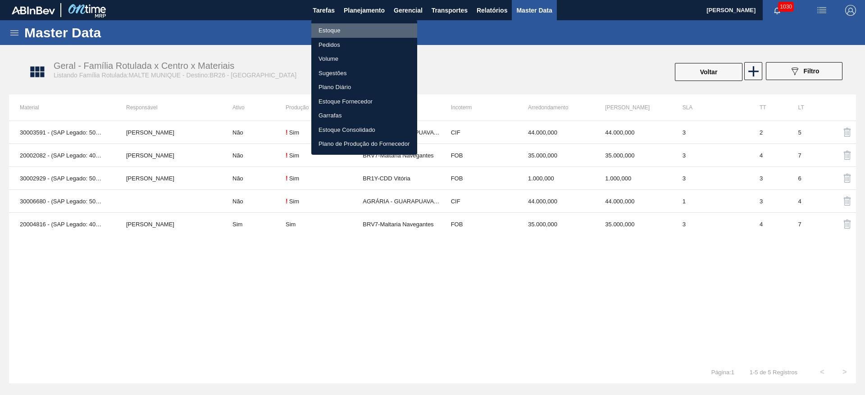
click at [330, 27] on li "Estoque" at bounding box center [364, 30] width 106 height 14
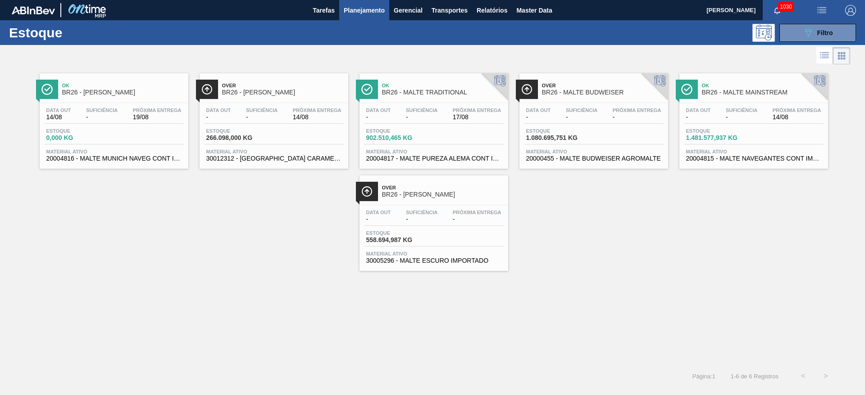
click at [105, 118] on span "-" at bounding box center [102, 117] width 32 height 7
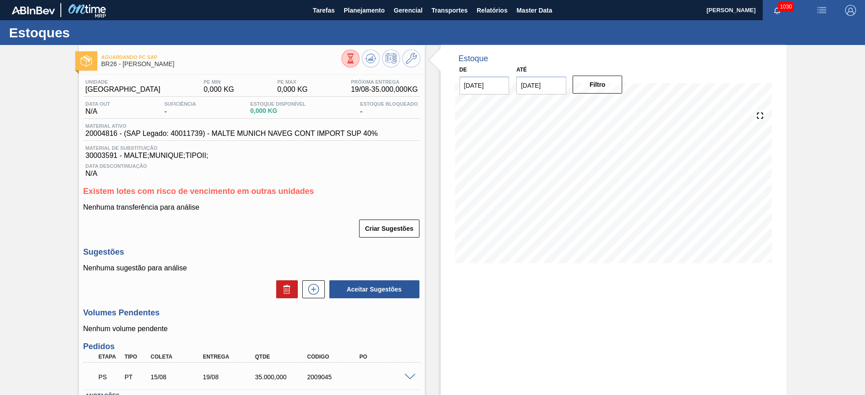
click at [97, 157] on span "30003591 - MALTE;MUNIQUE;TIPOII;" at bounding box center [252, 156] width 332 height 8
copy span "30003591"
click at [357, 11] on span "Planejamento" at bounding box center [364, 10] width 41 height 11
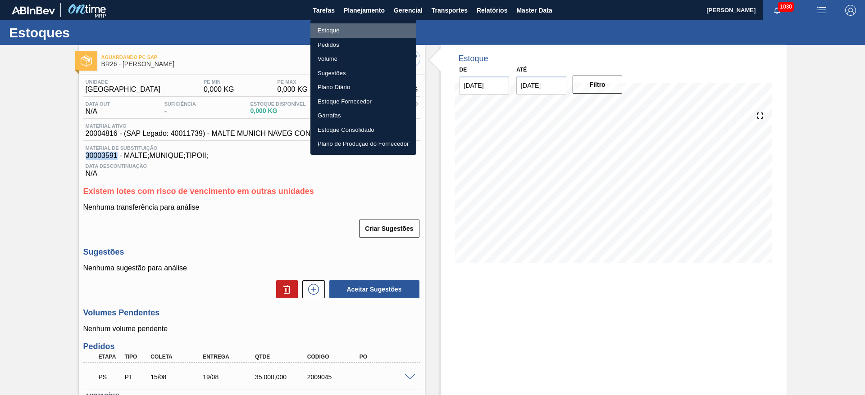
click at [327, 29] on li "Estoque" at bounding box center [363, 30] width 106 height 14
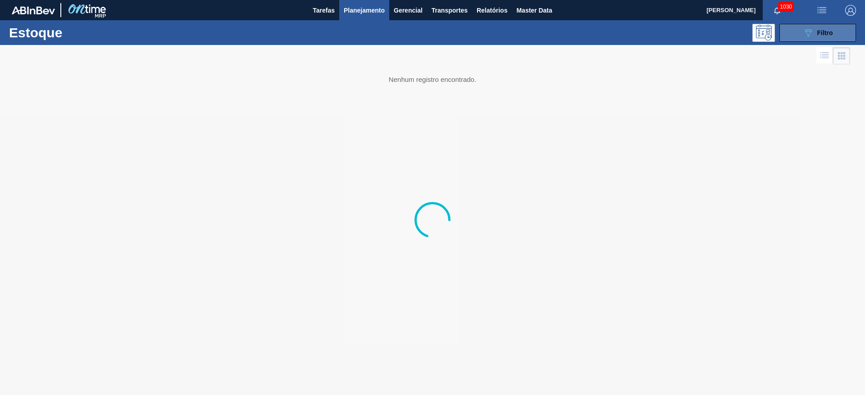
click at [815, 30] on div "089F7B8B-B2A5-4AFE-B5C0-19BA573D28AC Filtro" at bounding box center [817, 32] width 30 height 11
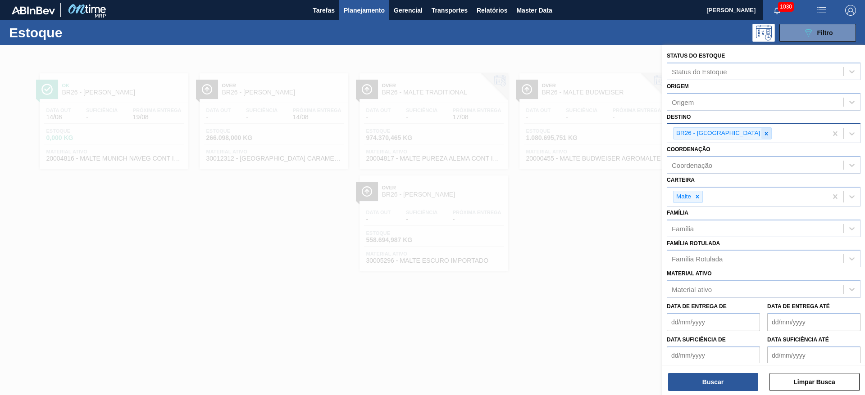
click at [765, 133] on icon at bounding box center [766, 133] width 3 height 3
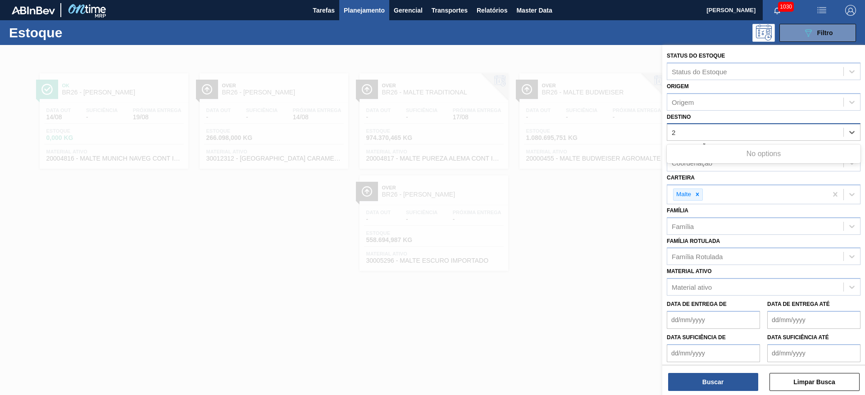
type input "22"
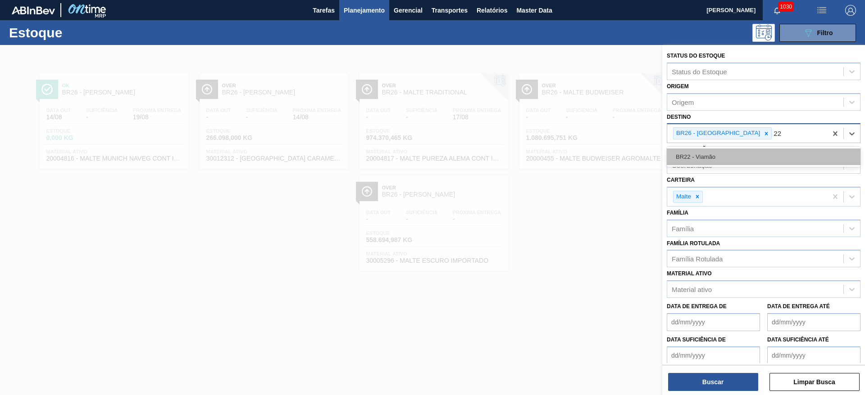
click at [701, 161] on div "BR22 - Viamão" at bounding box center [763, 157] width 194 height 17
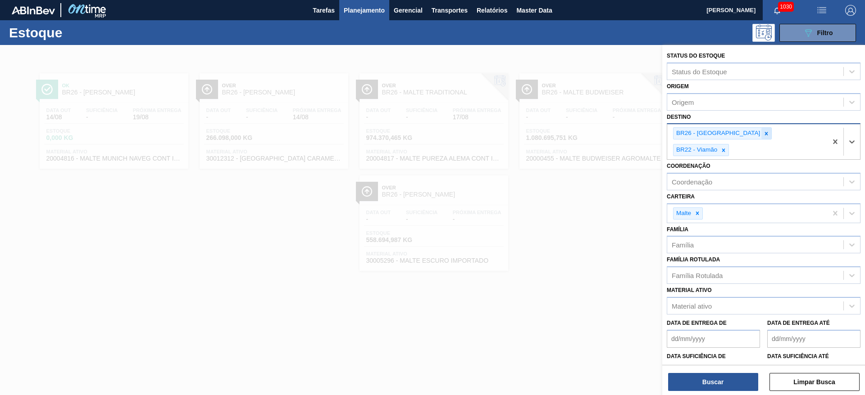
click at [765, 133] on icon at bounding box center [766, 133] width 3 height 3
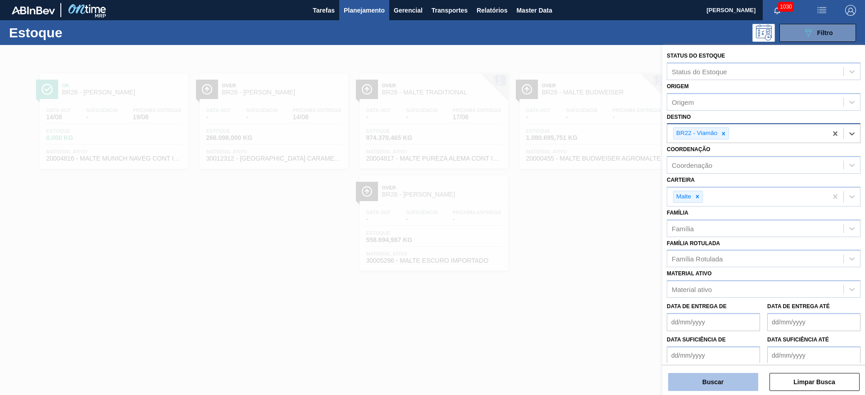
click at [708, 379] on button "Buscar" at bounding box center [713, 382] width 90 height 18
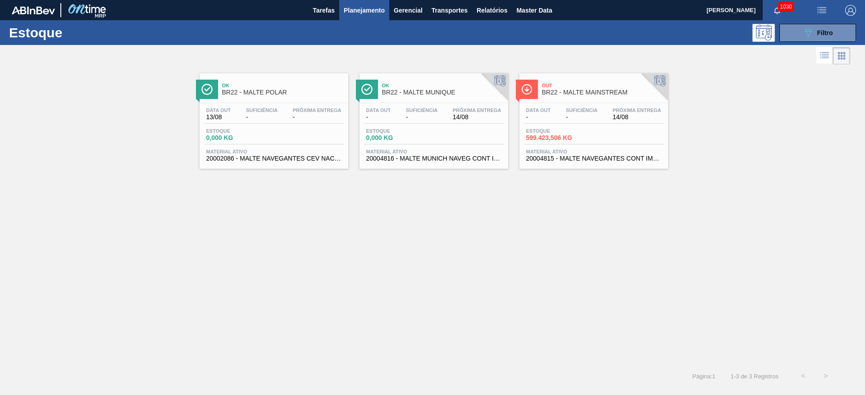
click at [603, 128] on div "Estoque 599.423,506 KG" at bounding box center [594, 136] width 140 height 16
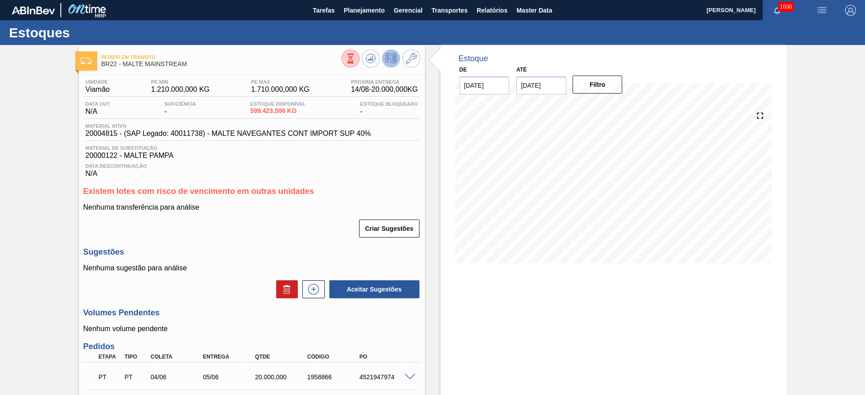
click at [107, 130] on span "20004815 - (SAP Legado: 40011738) - MALTE NAVEGANTES CONT IMPORT SUP 40%" at bounding box center [229, 134] width 286 height 8
copy span "20004815"
click at [353, 8] on span "Planejamento" at bounding box center [364, 10] width 41 height 11
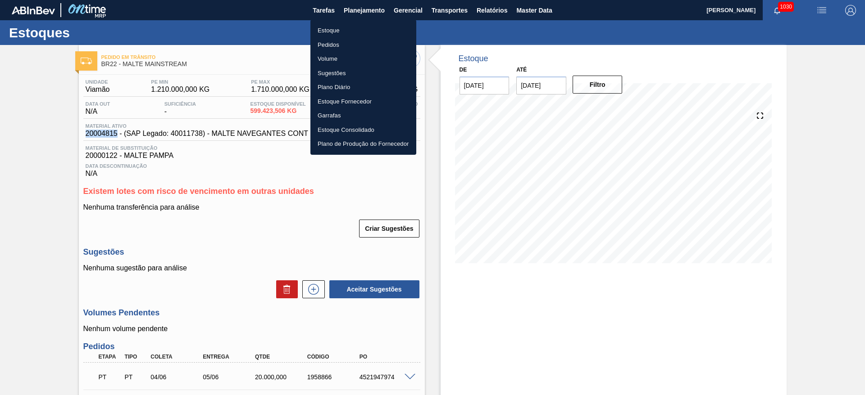
click at [326, 32] on li "Estoque" at bounding box center [363, 30] width 106 height 14
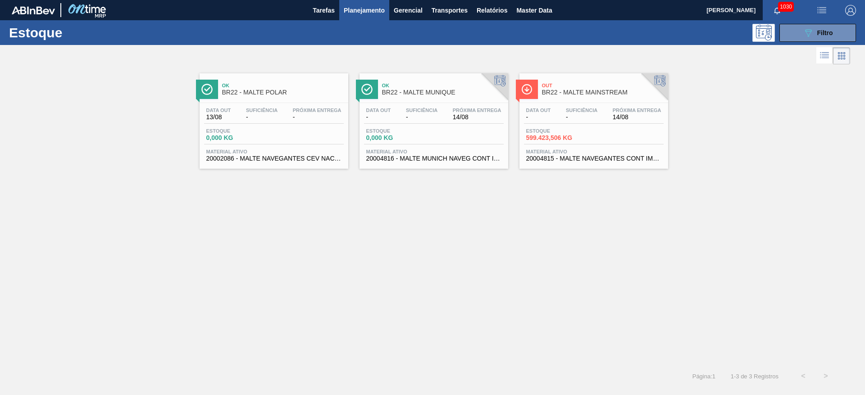
click at [413, 136] on span "0,000 KG" at bounding box center [397, 138] width 63 height 7
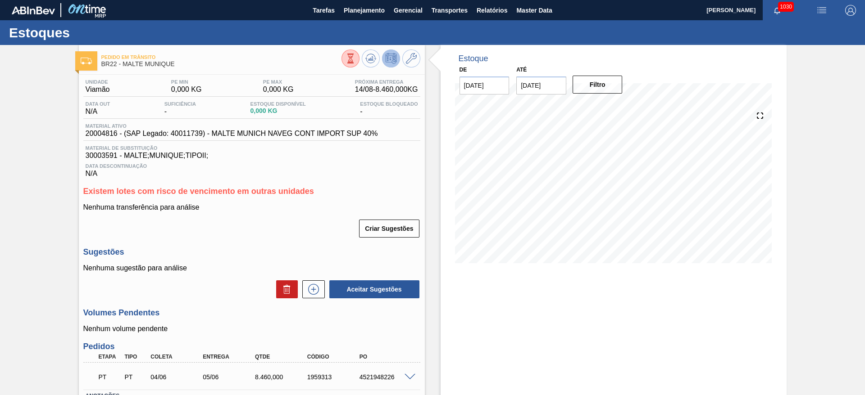
click at [103, 135] on span "20004816 - (SAP Legado: 40011739) - MALTE MUNICH NAVEG CONT IMPORT SUP 40%" at bounding box center [232, 134] width 292 height 8
copy span "20004816"
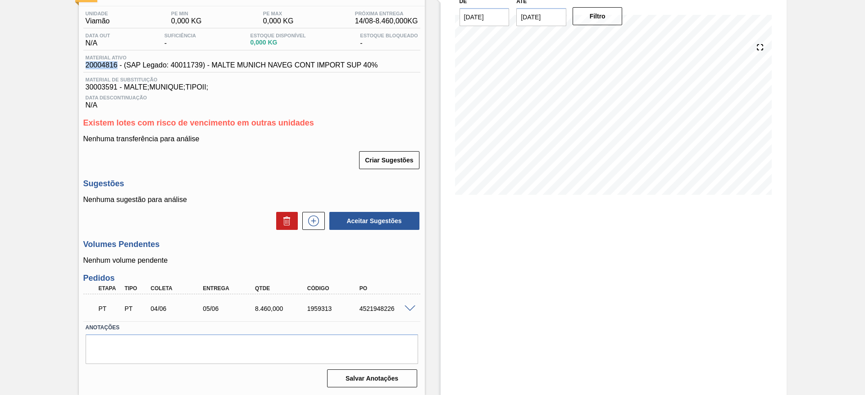
scroll to position [1, 0]
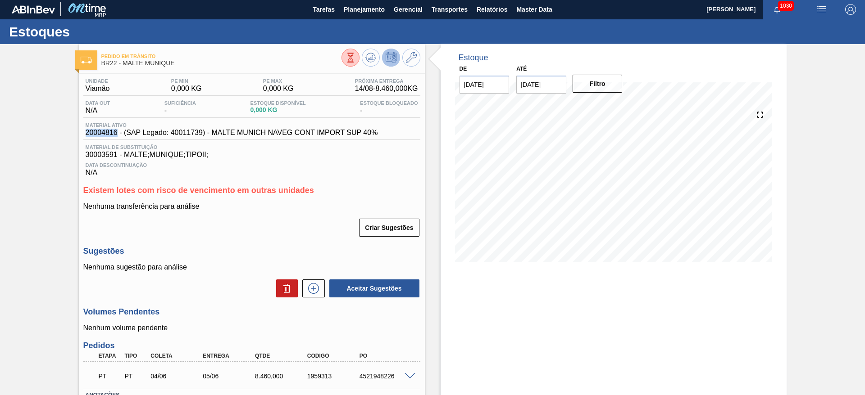
copy span "20004816"
drag, startPoint x: 378, startPoint y: 131, endPoint x: 82, endPoint y: 130, distance: 296.3
click at [82, 130] on div "Unidade Viamão PE MIN 0,000 KG PE MAX 0,000 KG Próxima Entrega 14/08 - 8.460,00…" at bounding box center [252, 266] width 346 height 385
copy span "20004816 - (SAP Legado: 40011739) - MALTE MUNICH NAVEG CONT IMPORT SUP 40%"
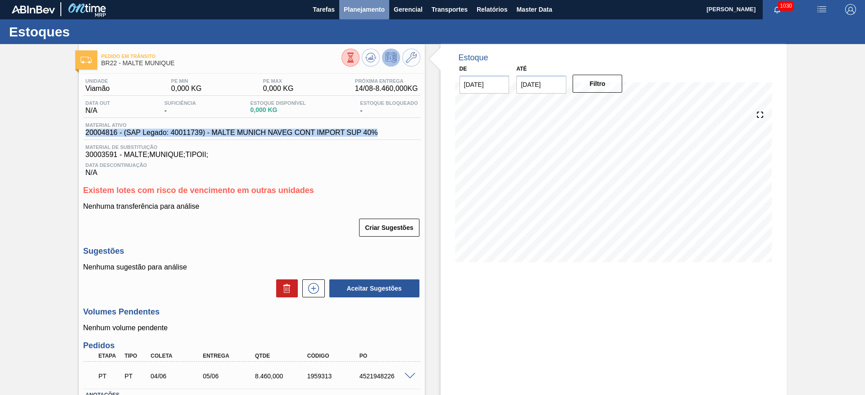
click at [364, 12] on span "Planejamento" at bounding box center [364, 9] width 41 height 11
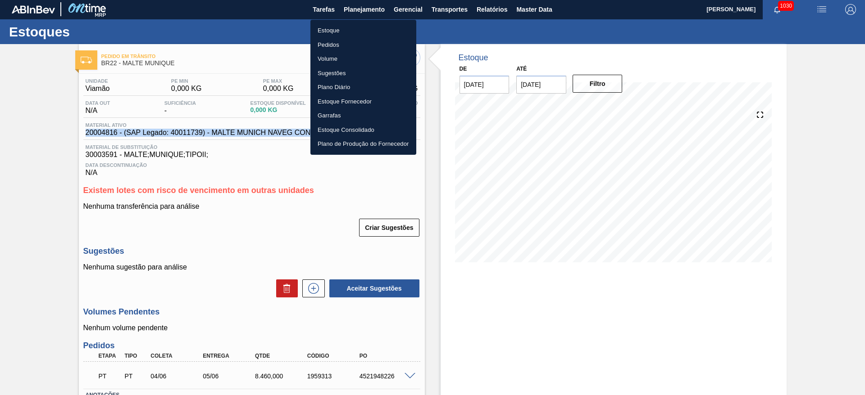
drag, startPoint x: 331, startPoint y: 27, endPoint x: 341, endPoint y: 32, distance: 12.1
click at [331, 27] on li "Estoque" at bounding box center [363, 30] width 106 height 14
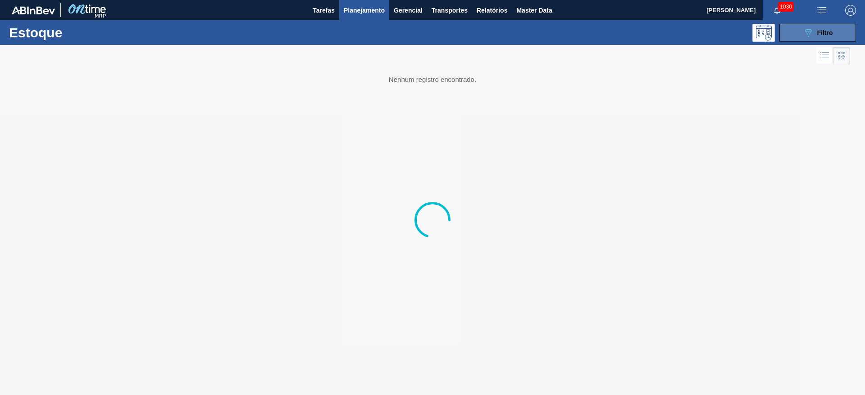
click at [803, 33] on icon "089F7B8B-B2A5-4AFE-B5C0-19BA573D28AC" at bounding box center [807, 32] width 11 height 11
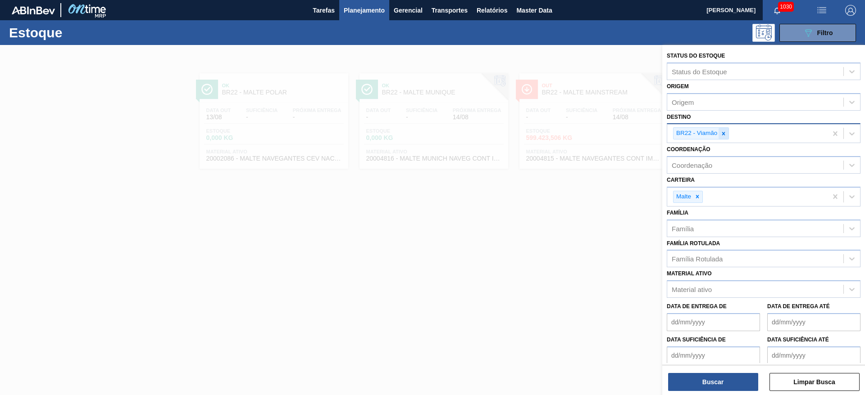
click at [728, 135] on div at bounding box center [723, 133] width 10 height 11
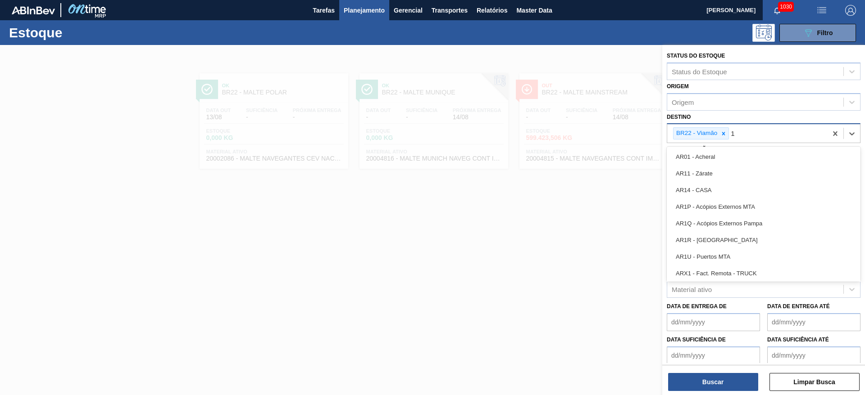
type input "16"
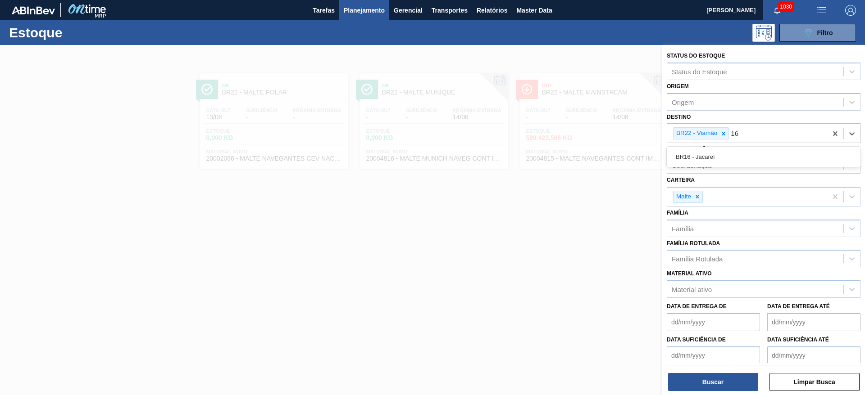
drag, startPoint x: 679, startPoint y: 161, endPoint x: 701, endPoint y: 154, distance: 23.4
click at [686, 159] on div "BR16 - Jacareí" at bounding box center [763, 157] width 194 height 17
click at [722, 132] on icon at bounding box center [723, 134] width 6 height 6
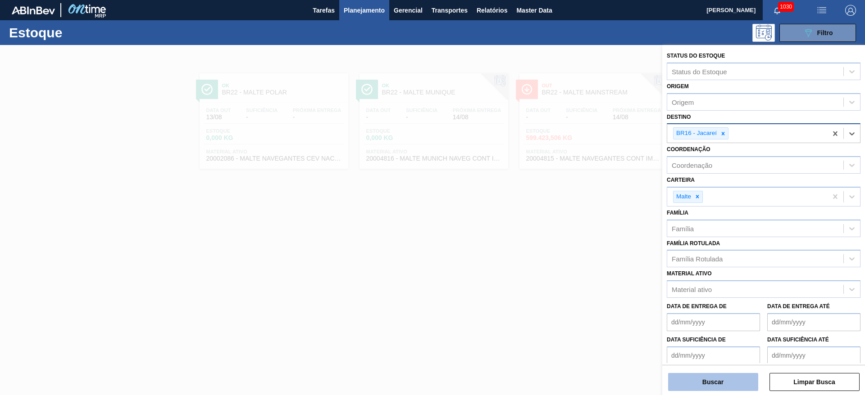
click at [703, 374] on button "Buscar" at bounding box center [713, 382] width 90 height 18
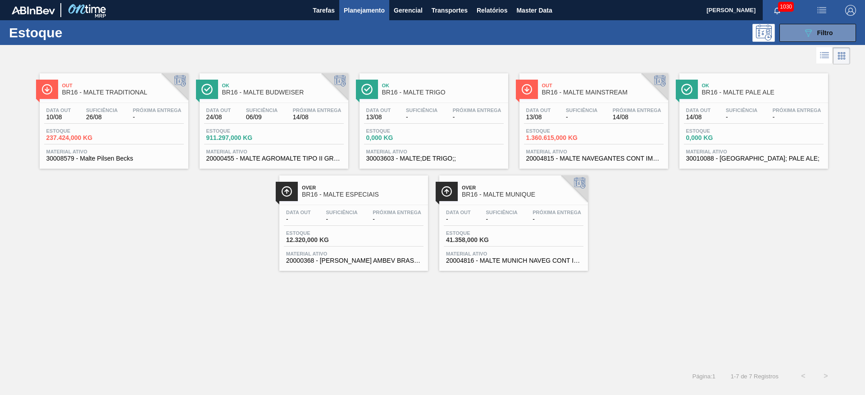
click at [566, 119] on span "-" at bounding box center [582, 117] width 32 height 7
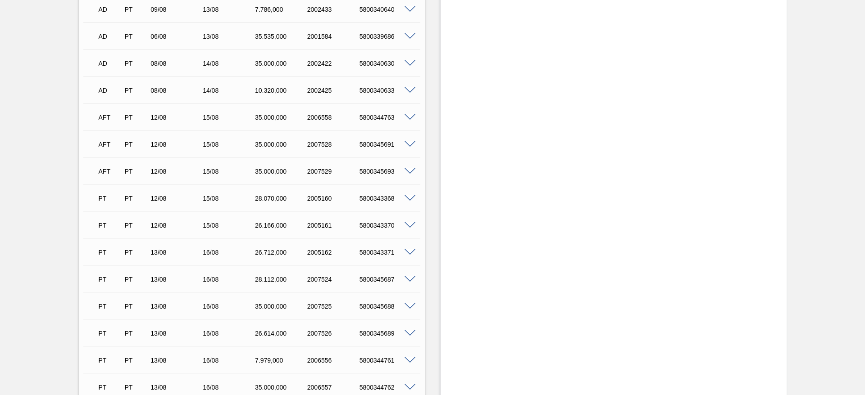
scroll to position [473, 0]
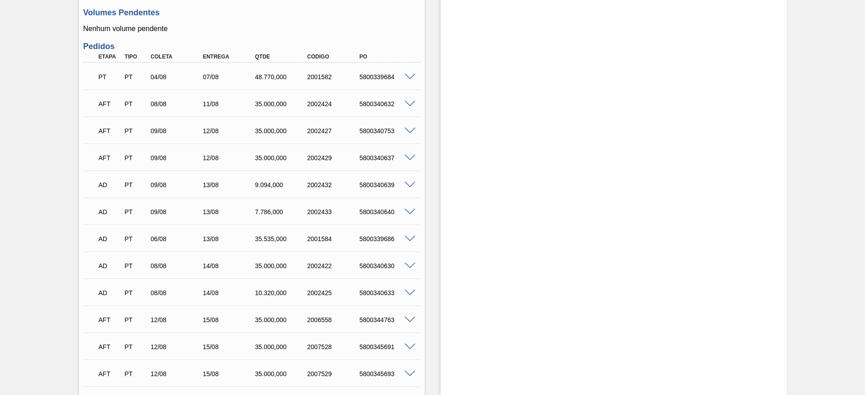
click at [409, 104] on span at bounding box center [409, 104] width 11 height 7
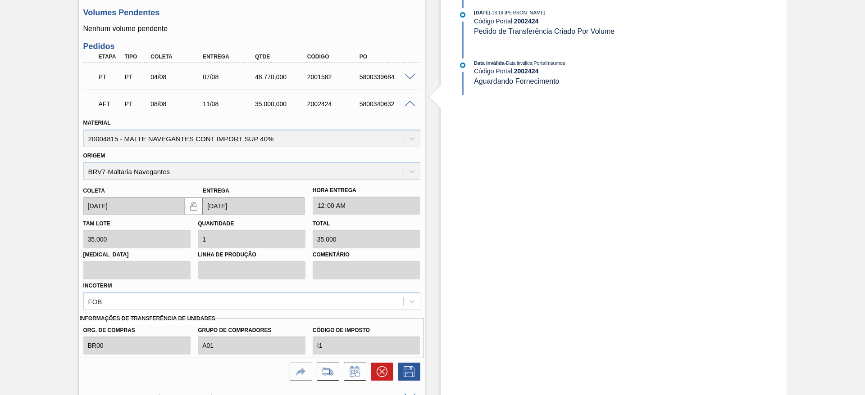
click at [409, 104] on span at bounding box center [409, 104] width 11 height 7
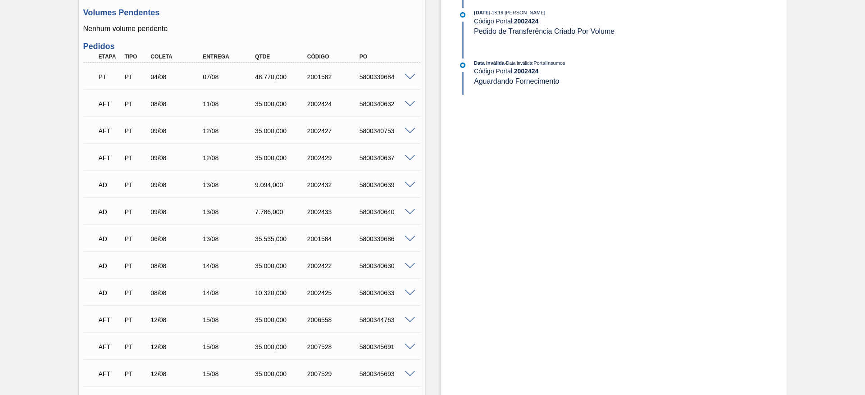
click at [408, 131] on span at bounding box center [409, 131] width 11 height 7
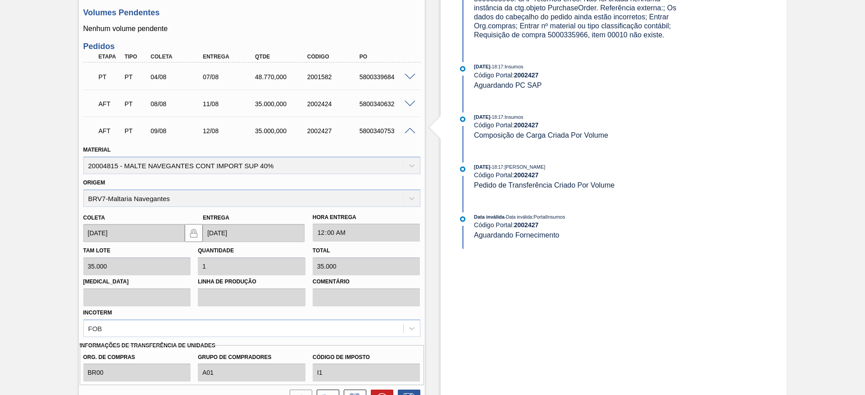
click at [408, 131] on span at bounding box center [409, 131] width 11 height 7
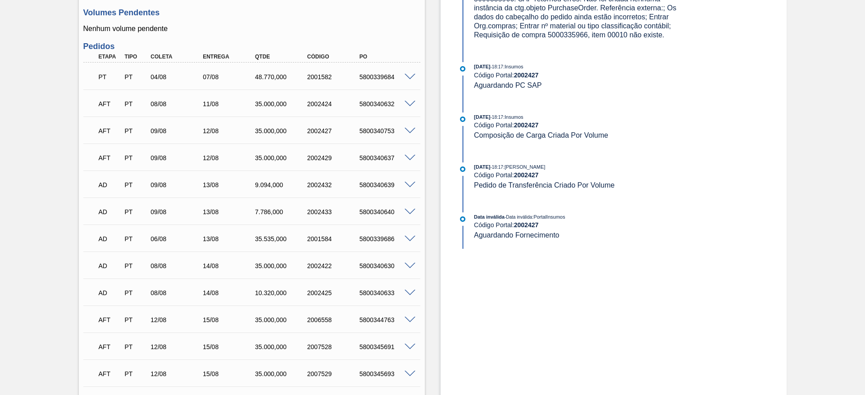
click at [408, 156] on span at bounding box center [409, 158] width 11 height 7
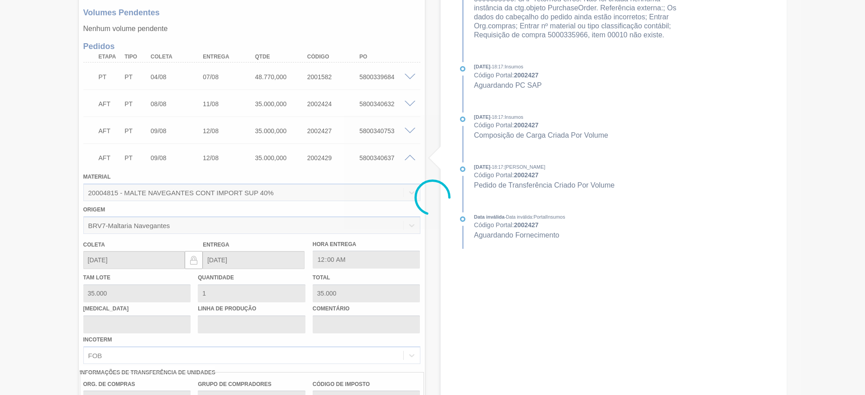
drag, startPoint x: 408, startPoint y: 156, endPoint x: 409, endPoint y: 161, distance: 5.5
click at [408, 156] on span at bounding box center [409, 158] width 11 height 7
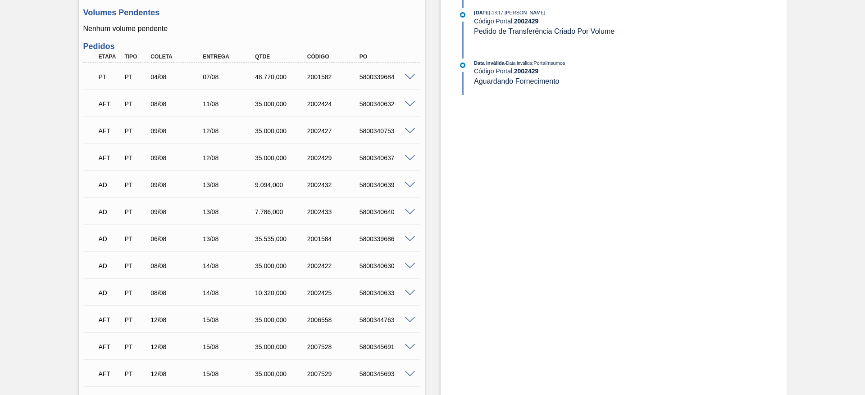
click at [407, 188] on div "5800340639" at bounding box center [386, 184] width 59 height 7
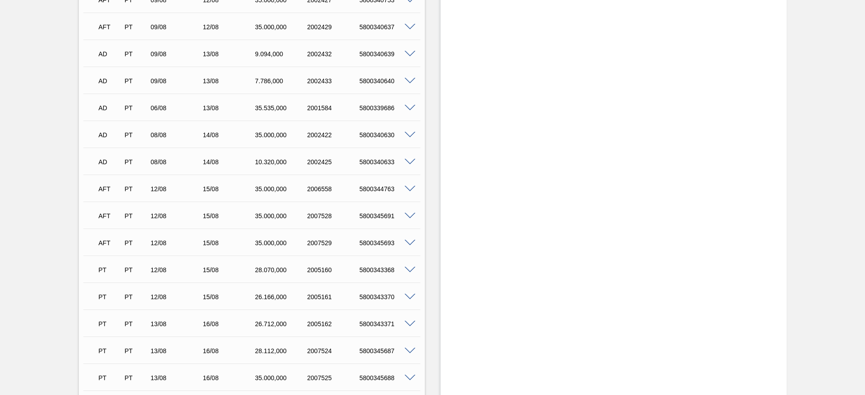
scroll to position [608, 0]
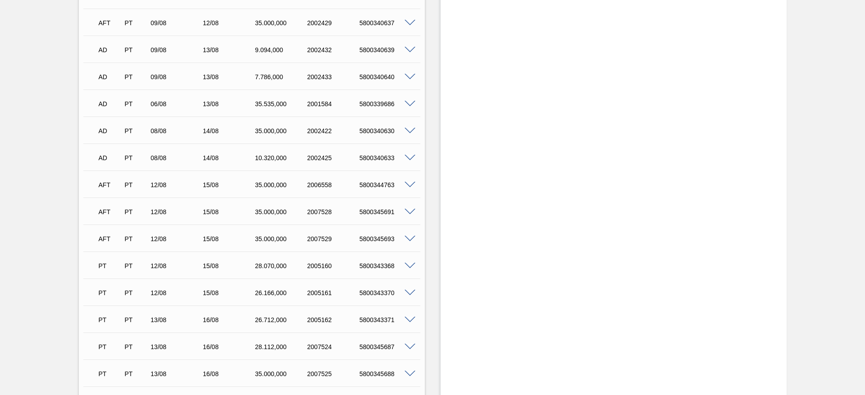
click at [410, 186] on span at bounding box center [409, 185] width 11 height 7
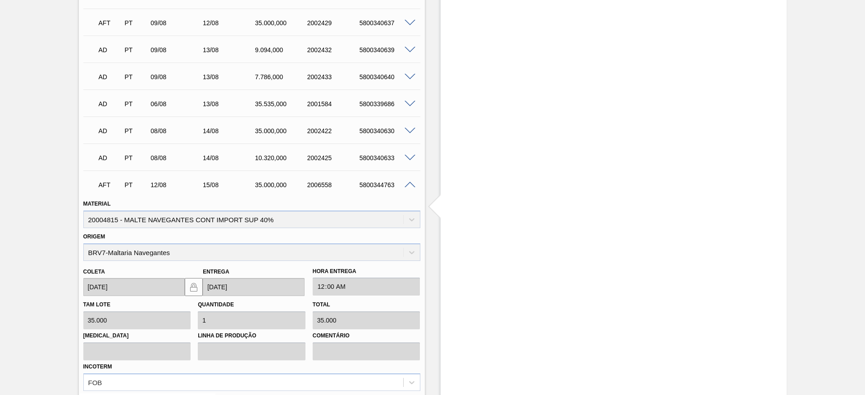
click at [410, 186] on span at bounding box center [409, 185] width 11 height 7
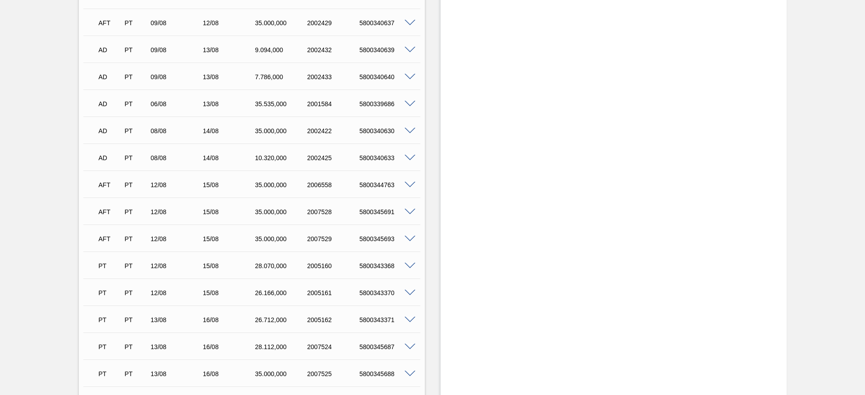
click at [408, 211] on span at bounding box center [409, 212] width 11 height 7
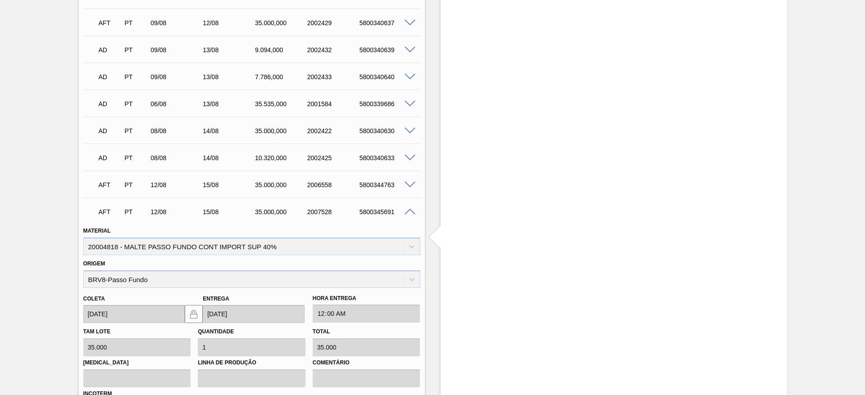
click at [408, 211] on span at bounding box center [409, 212] width 11 height 7
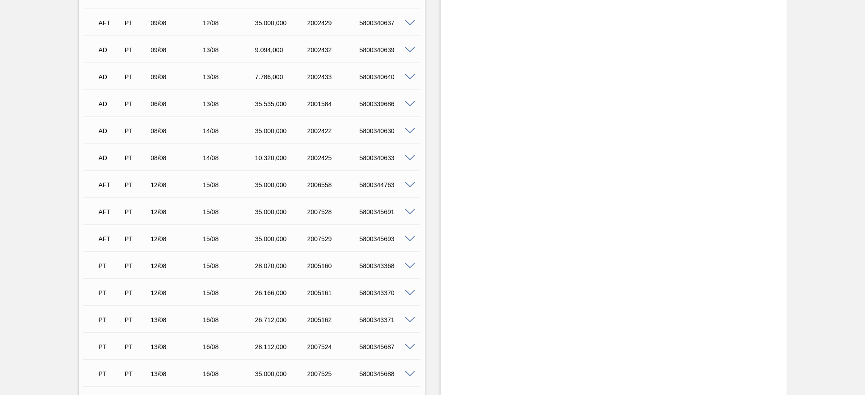
click at [376, 213] on div "5800345691" at bounding box center [386, 212] width 59 height 7
copy div "5800345691"
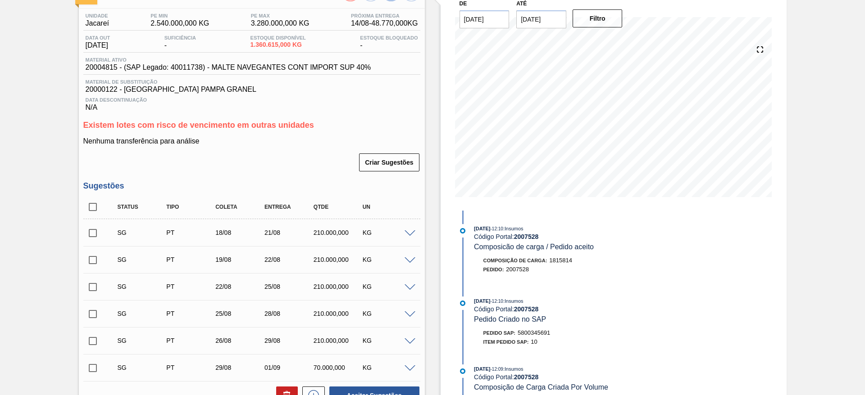
scroll to position [0, 0]
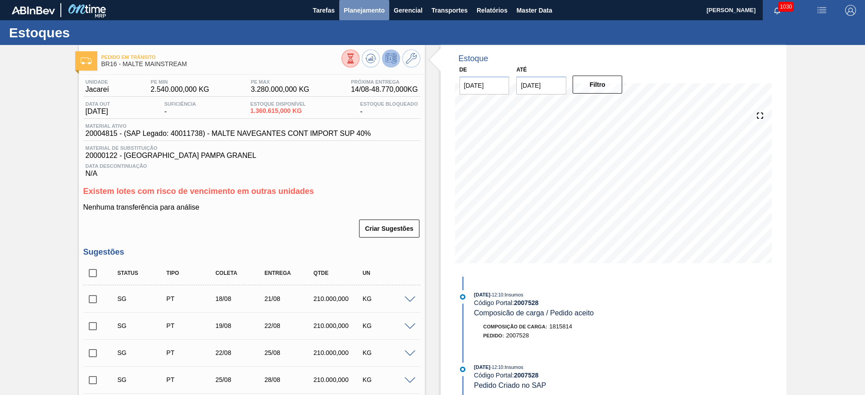
click at [363, 10] on span "Planejamento" at bounding box center [364, 10] width 41 height 11
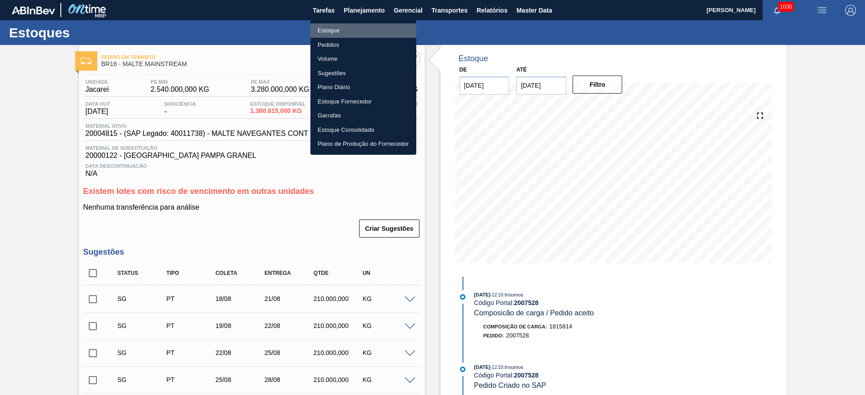
click at [336, 24] on li "Estoque" at bounding box center [363, 30] width 106 height 14
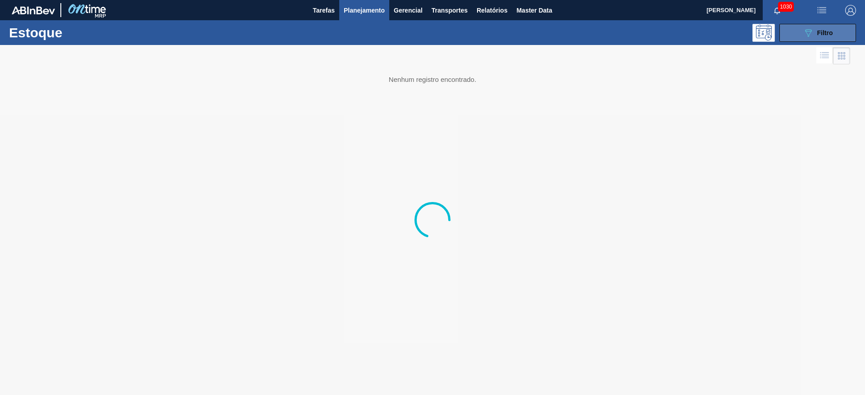
click at [790, 37] on button "089F7B8B-B2A5-4AFE-B5C0-19BA573D28AC Filtro" at bounding box center [817, 33] width 77 height 18
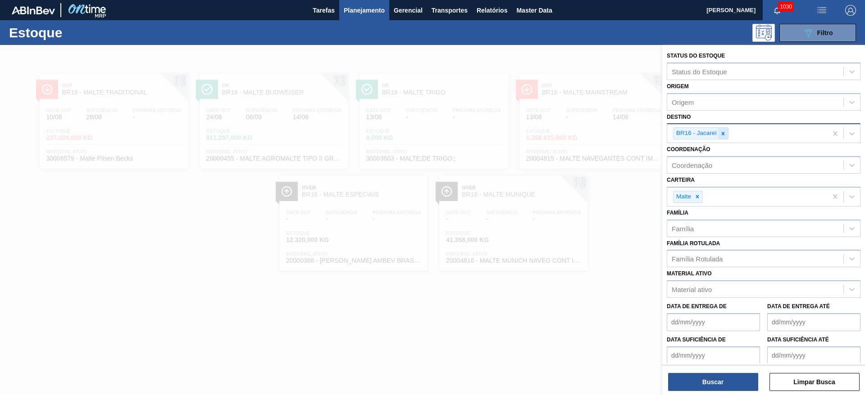
click at [725, 135] on icon at bounding box center [723, 134] width 6 height 6
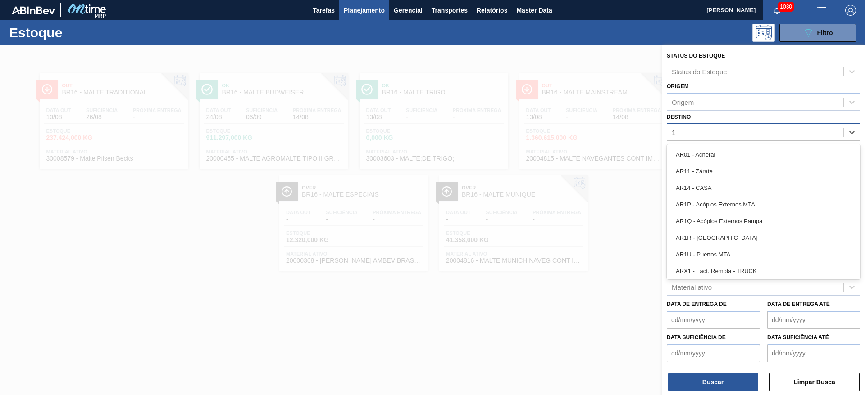
type input "12"
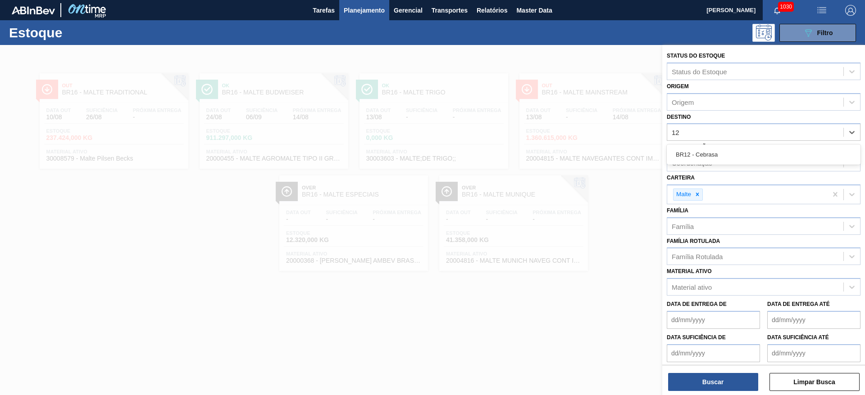
click at [672, 157] on div "BR12 - Cebrasa" at bounding box center [763, 154] width 194 height 17
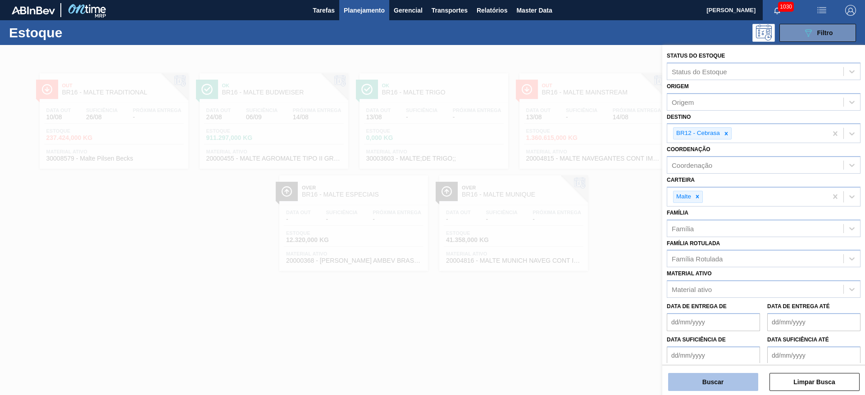
click at [702, 381] on button "Buscar" at bounding box center [713, 382] width 90 height 18
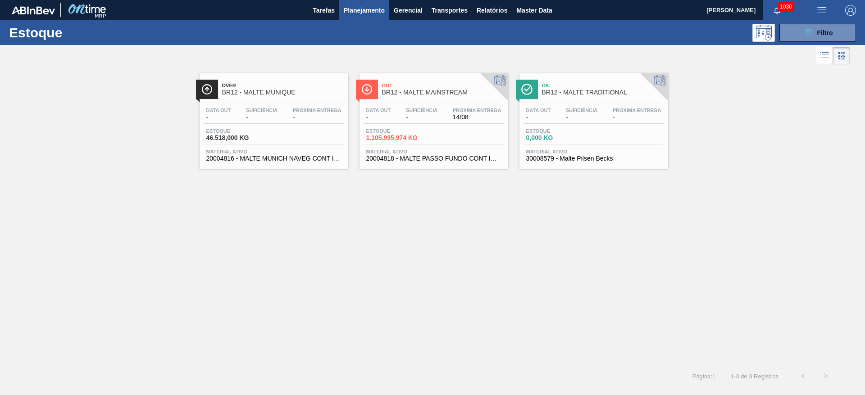
click at [444, 131] on div "Estoque 1.105.995,974 KG" at bounding box center [434, 136] width 140 height 16
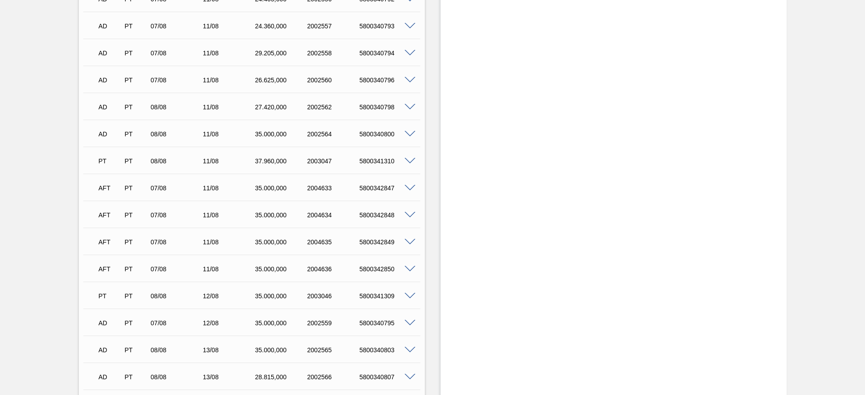
scroll to position [1554, 0]
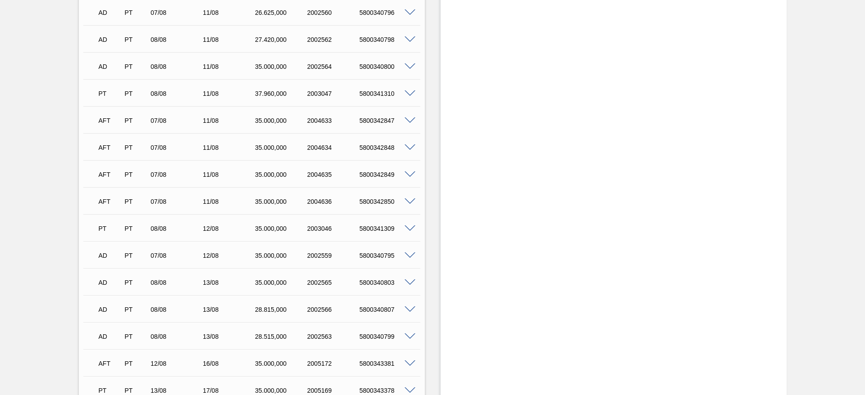
click at [410, 119] on span at bounding box center [409, 121] width 11 height 7
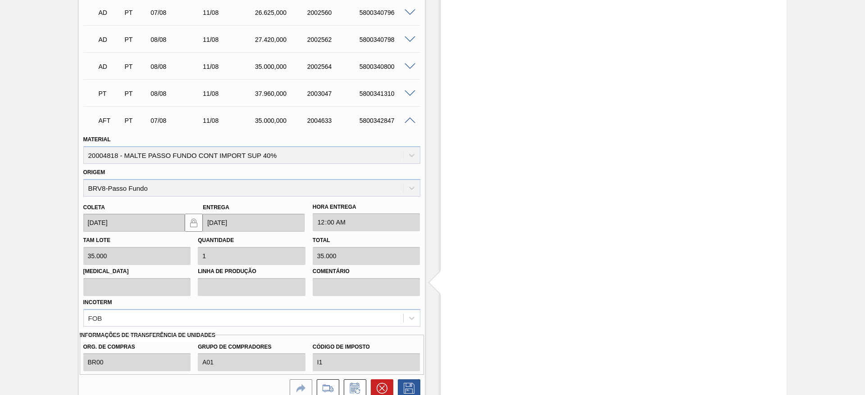
drag, startPoint x: 408, startPoint y: 119, endPoint x: 398, endPoint y: 119, distance: 9.9
click at [408, 119] on span at bounding box center [409, 121] width 11 height 7
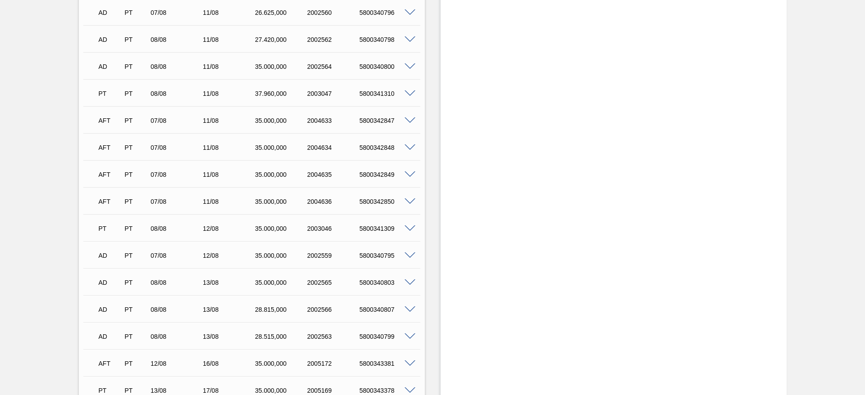
click at [384, 120] on div "5800342847" at bounding box center [386, 120] width 59 height 7
copy div "5800342847"
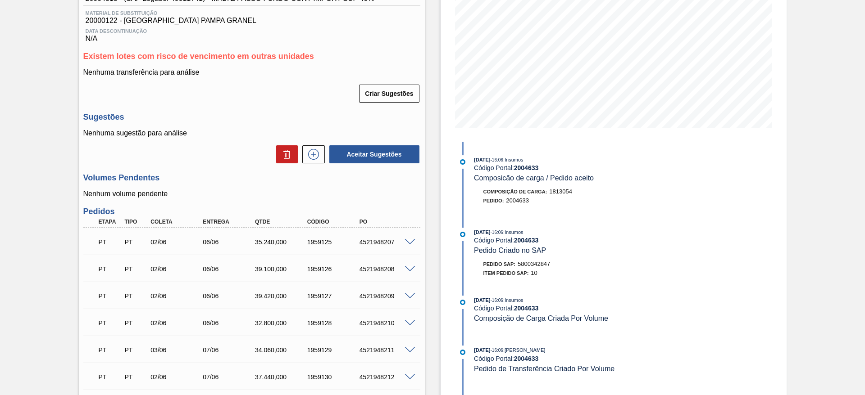
scroll to position [0, 0]
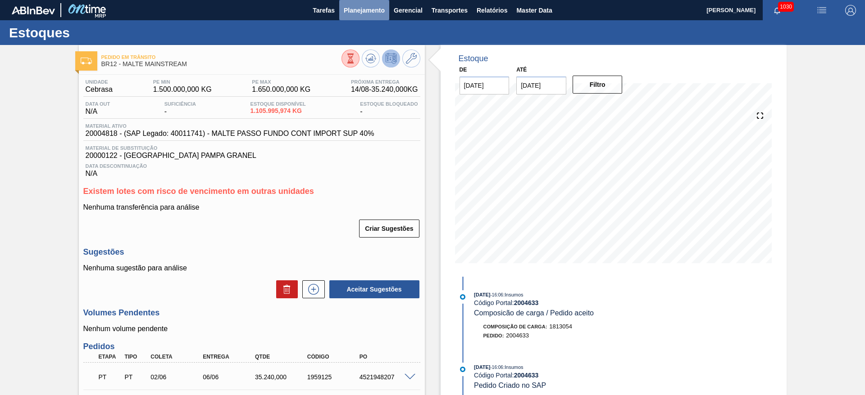
click at [353, 16] on button "Planejamento" at bounding box center [364, 10] width 50 height 20
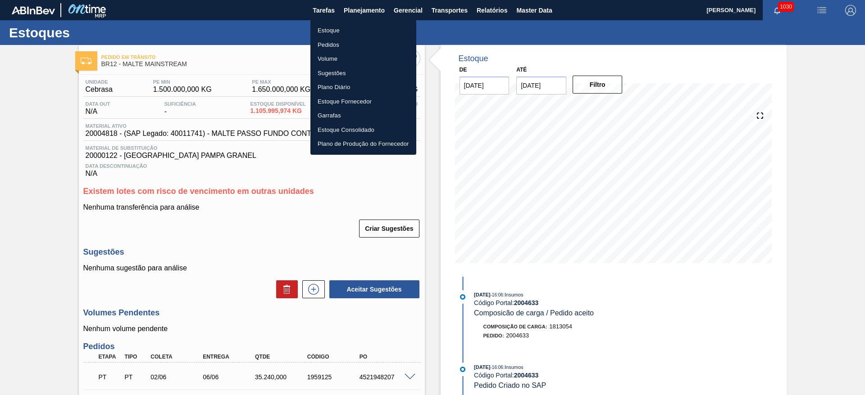
click at [331, 27] on li "Estoque" at bounding box center [363, 30] width 106 height 14
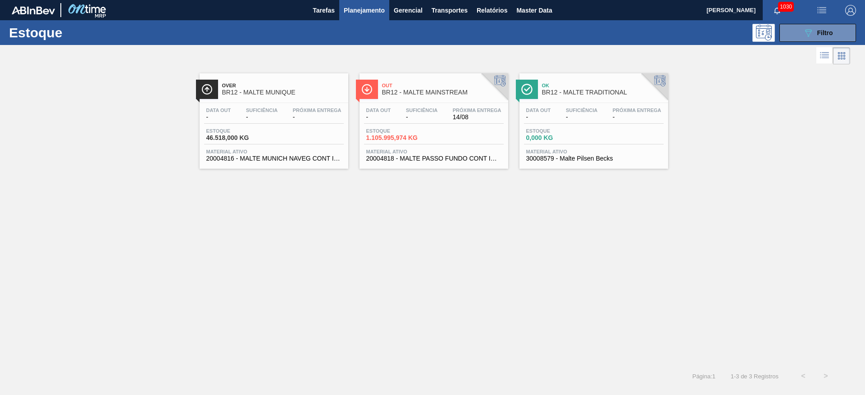
click at [407, 122] on div "Data out - Suficiência - Próxima Entrega 14/08" at bounding box center [434, 116] width 140 height 16
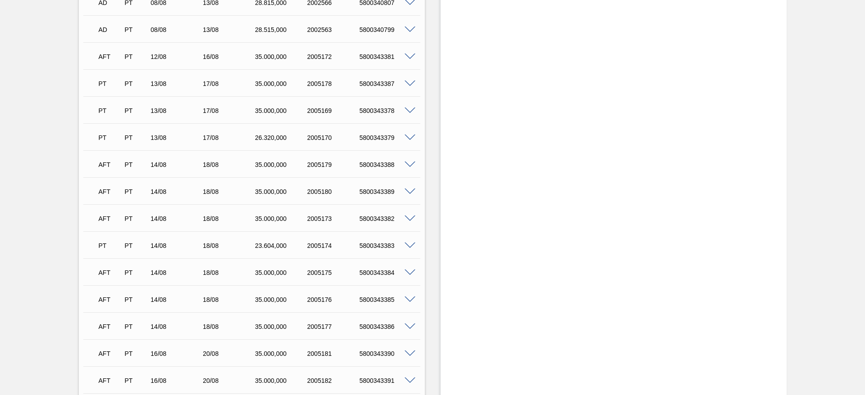
scroll to position [1717, 0]
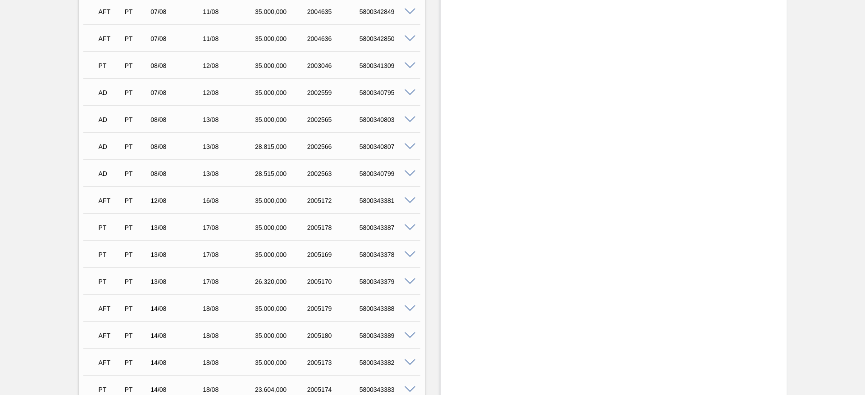
click at [408, 201] on span at bounding box center [409, 201] width 11 height 7
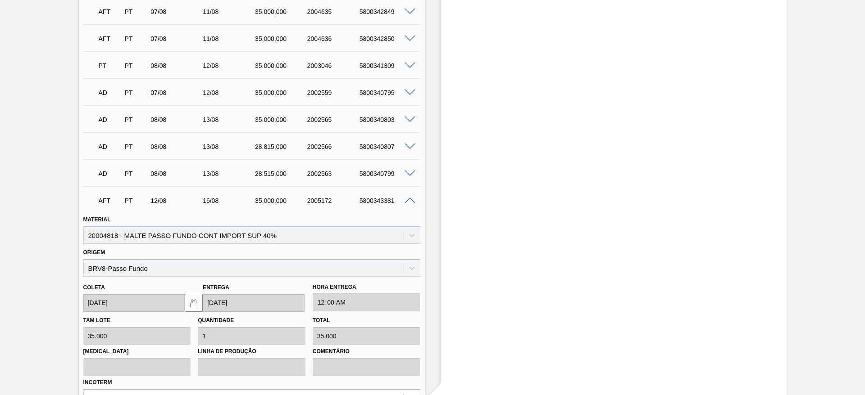
click at [376, 203] on div "5800343381" at bounding box center [386, 200] width 59 height 7
copy div "5800343381"
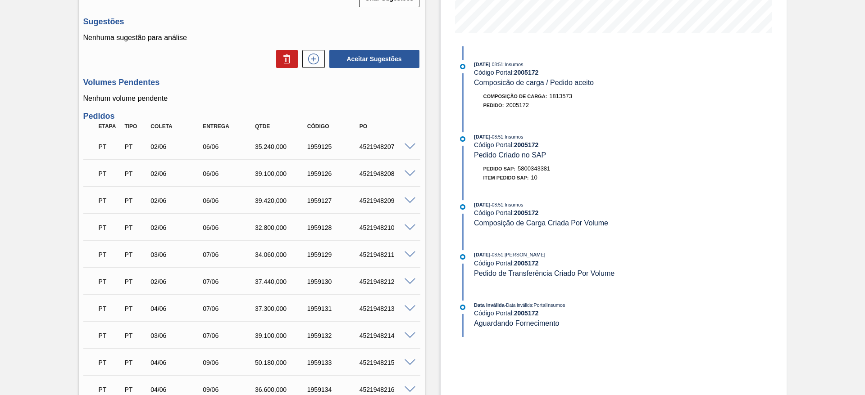
scroll to position [0, 0]
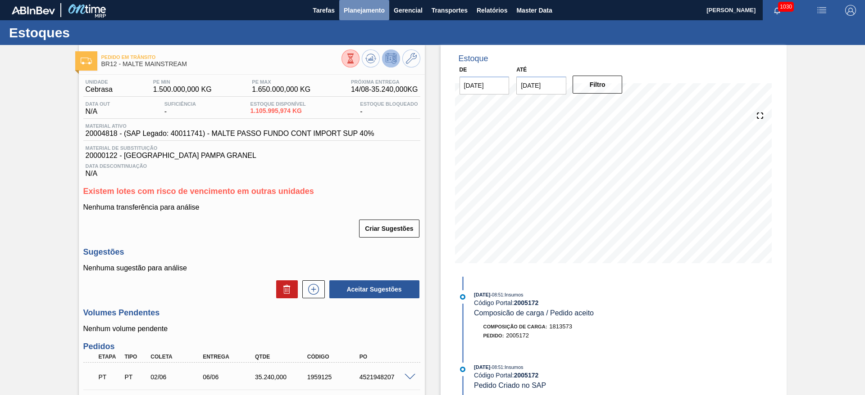
click at [358, 8] on span "Planejamento" at bounding box center [364, 10] width 41 height 11
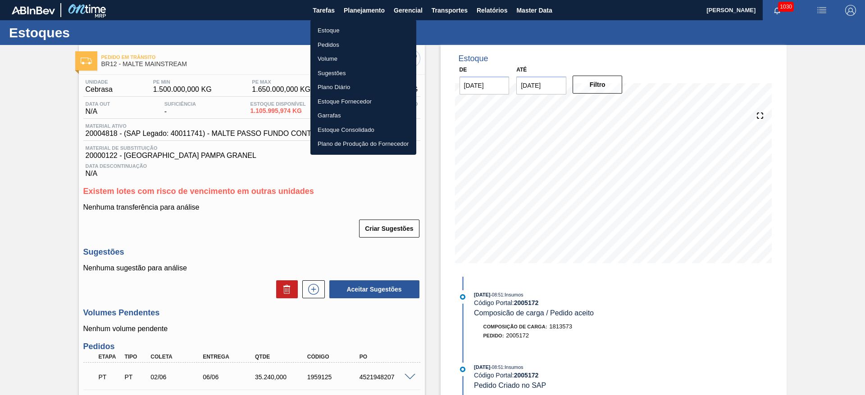
click at [328, 28] on li "Estoque" at bounding box center [363, 30] width 106 height 14
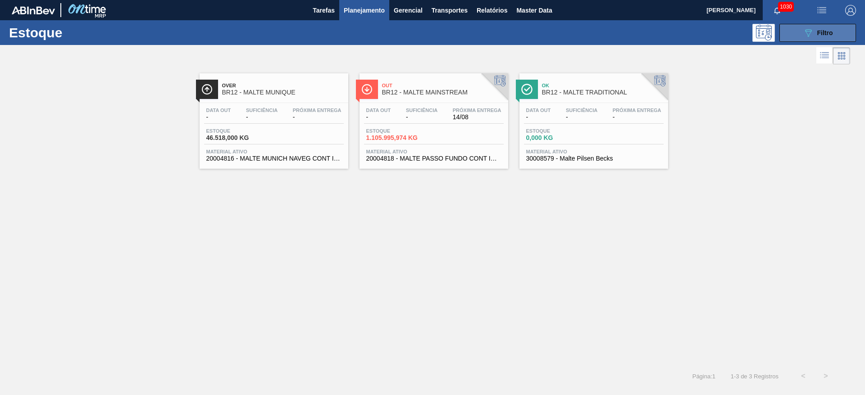
click at [803, 38] on button "089F7B8B-B2A5-4AFE-B5C0-19BA573D28AC Filtro" at bounding box center [817, 33] width 77 height 18
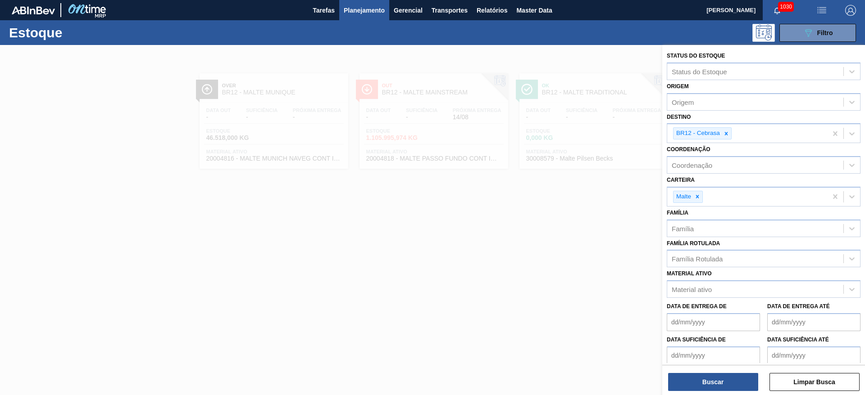
drag, startPoint x: 382, startPoint y: 254, endPoint x: 385, endPoint y: 234, distance: 20.4
click at [385, 249] on div at bounding box center [432, 242] width 865 height 395
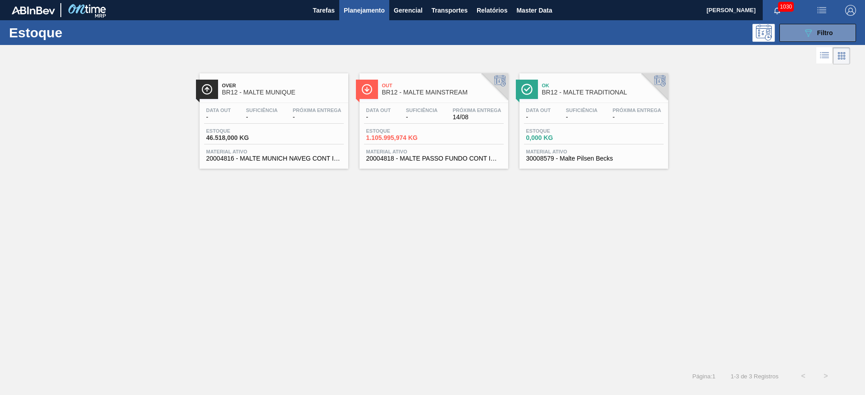
click at [408, 135] on span "1.105.995,974 KG" at bounding box center [397, 138] width 63 height 7
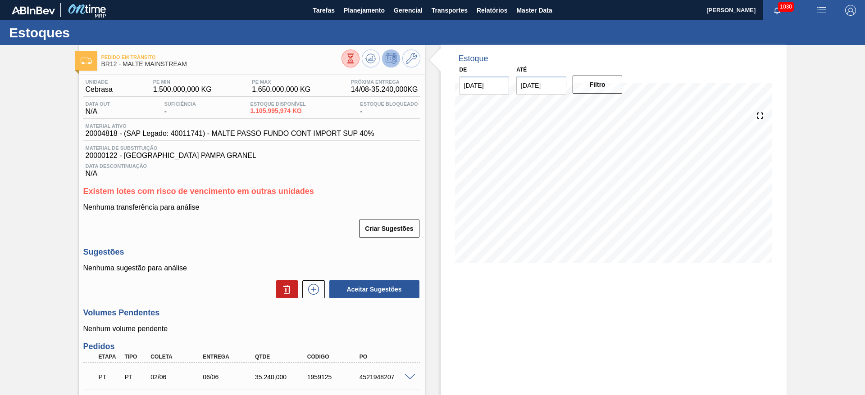
click at [109, 133] on span "20004818 - (SAP Legado: 40011741) - MALTE PASSO FUNDO CONT IMPORT SUP 40%" at bounding box center [230, 134] width 289 height 8
copy span "20004818"
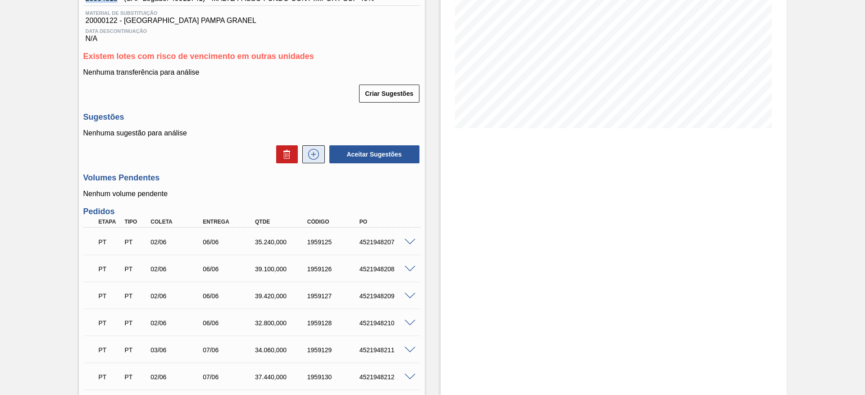
click at [313, 152] on icon at bounding box center [313, 154] width 14 height 11
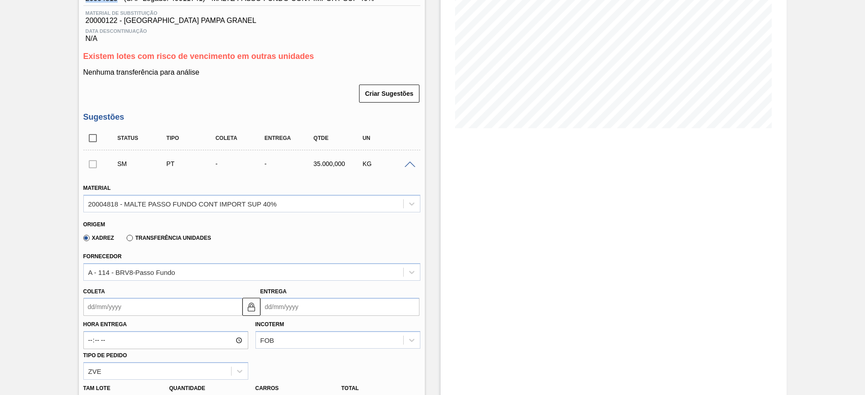
scroll to position [270, 0]
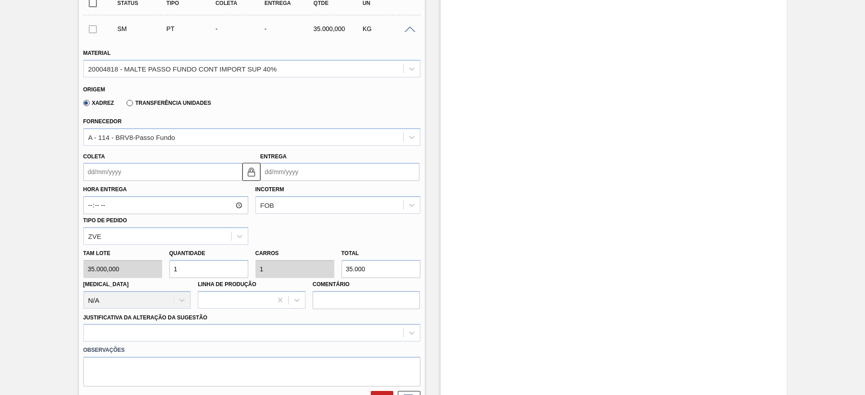
click at [87, 164] on input "Coleta" at bounding box center [162, 172] width 159 height 18
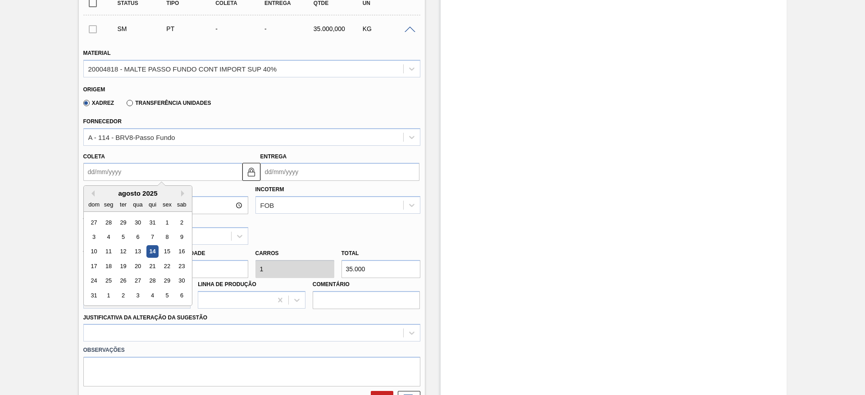
drag, startPoint x: 123, startPoint y: 188, endPoint x: 128, endPoint y: 195, distance: 8.7
click at [123, 188] on div "agosto 2025 dom seg ter qua qui sex sab" at bounding box center [138, 199] width 108 height 26
click at [152, 249] on div "14" at bounding box center [152, 252] width 12 height 12
type input "[DATE]"
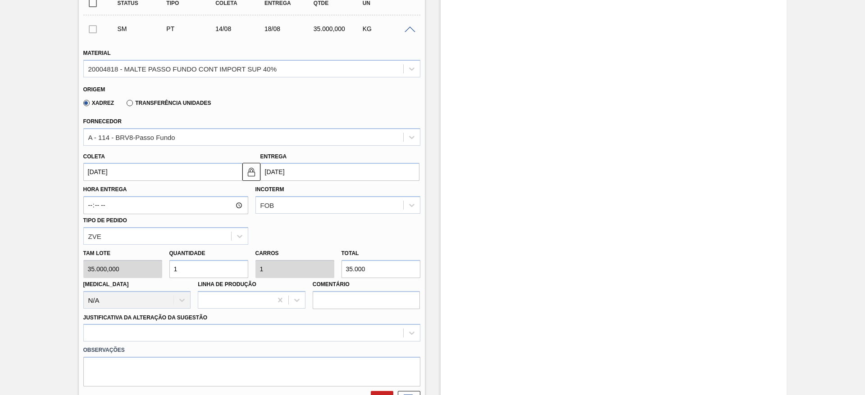
scroll to position [473, 0]
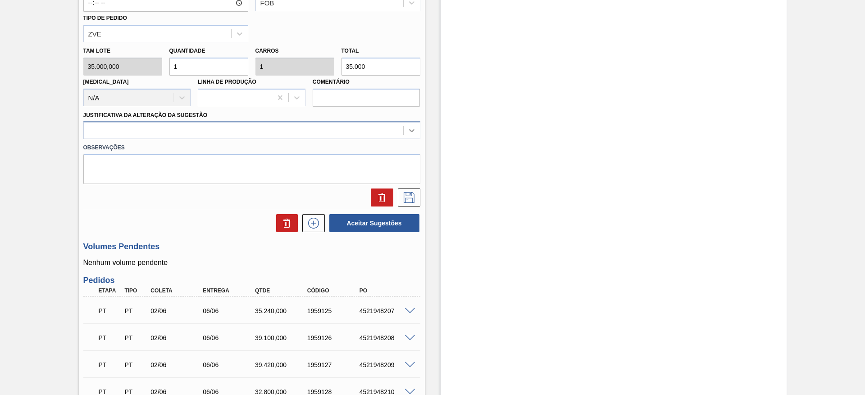
click at [410, 129] on icon at bounding box center [411, 130] width 9 height 9
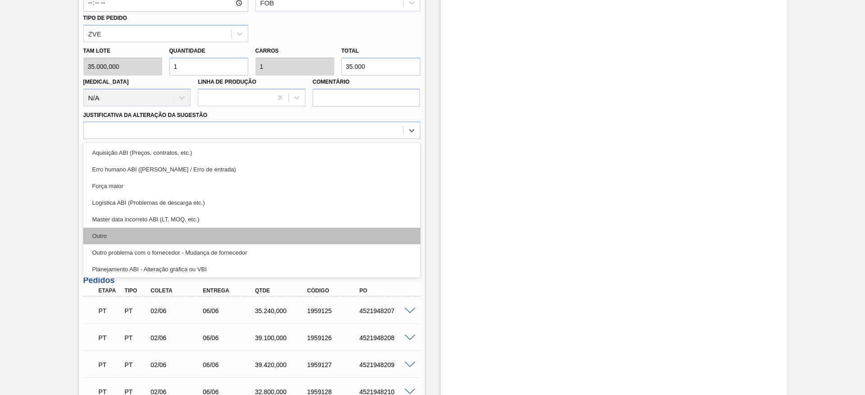
click at [113, 239] on div "Outro" at bounding box center [251, 236] width 337 height 17
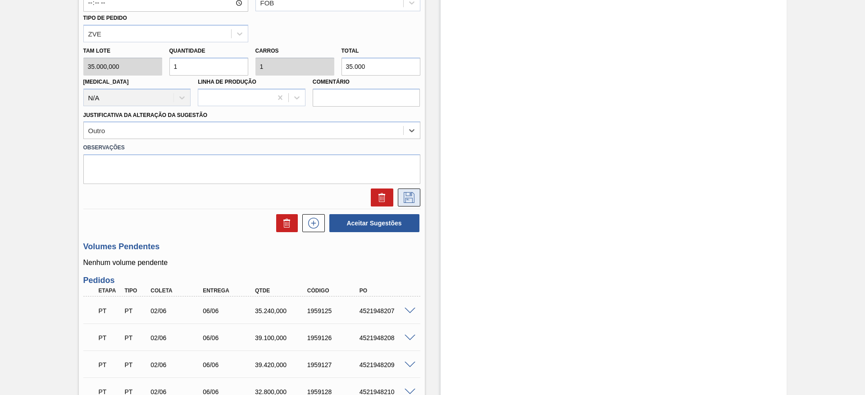
click at [416, 198] on button at bounding box center [409, 198] width 23 height 18
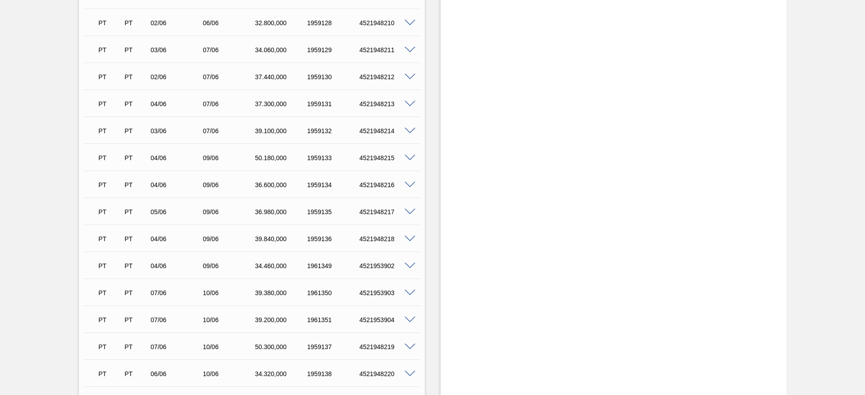
scroll to position [270, 0]
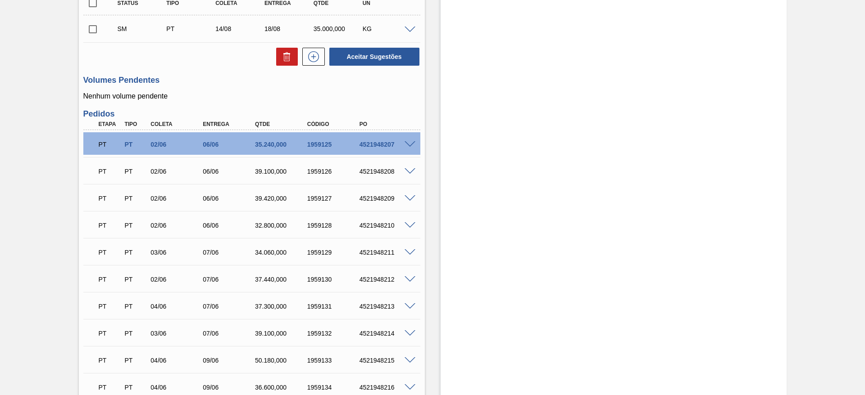
click at [96, 27] on input "checkbox" at bounding box center [92, 29] width 19 height 19
click at [370, 58] on button "Aceitar Sugestões" at bounding box center [374, 57] width 90 height 18
checkbox input "false"
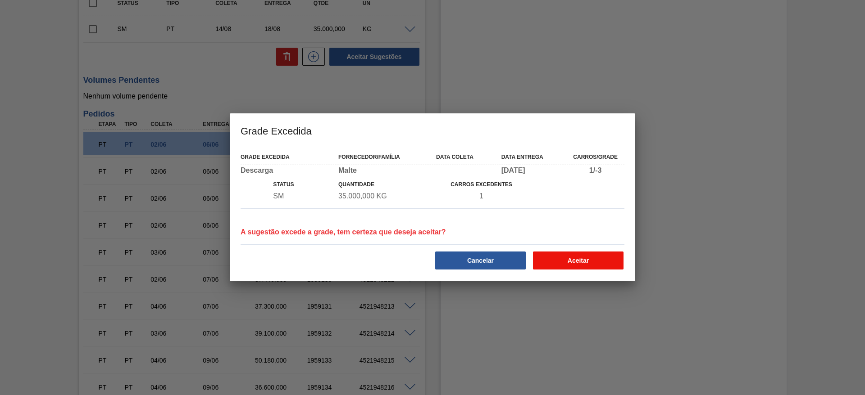
click at [584, 258] on button "Aceitar" at bounding box center [578, 261] width 91 height 18
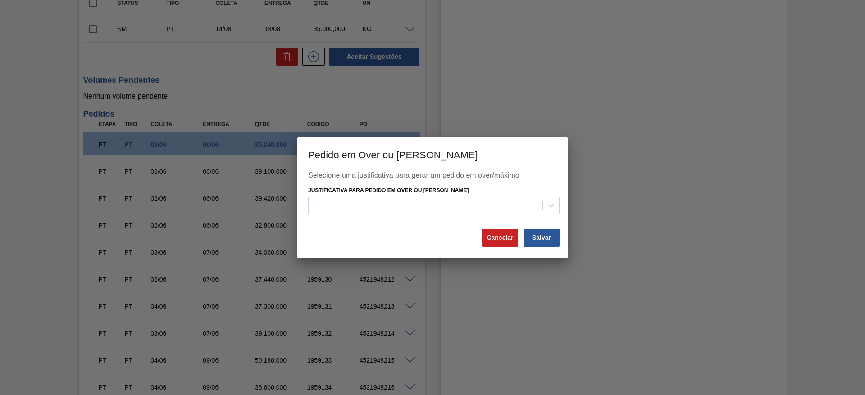
click at [354, 208] on div at bounding box center [425, 205] width 234 height 13
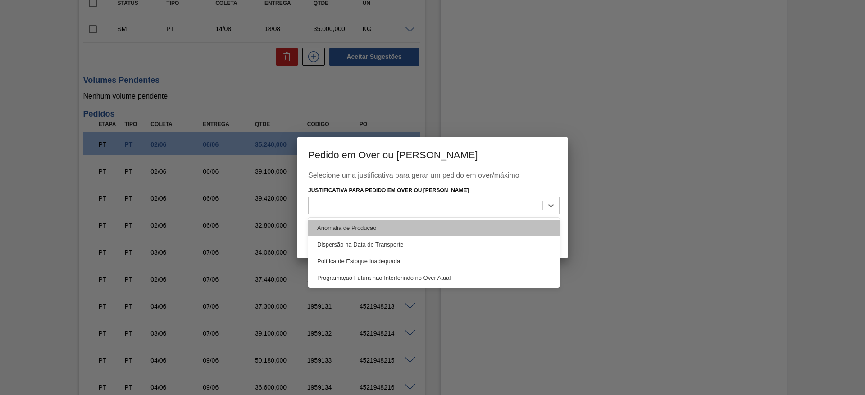
click at [344, 225] on div "Anomalia de Produção" at bounding box center [433, 228] width 251 height 17
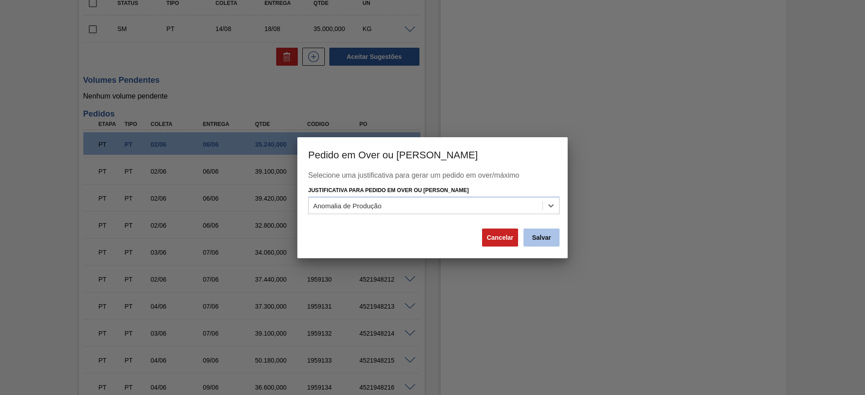
click at [555, 237] on button "Salvar" at bounding box center [541, 238] width 36 height 18
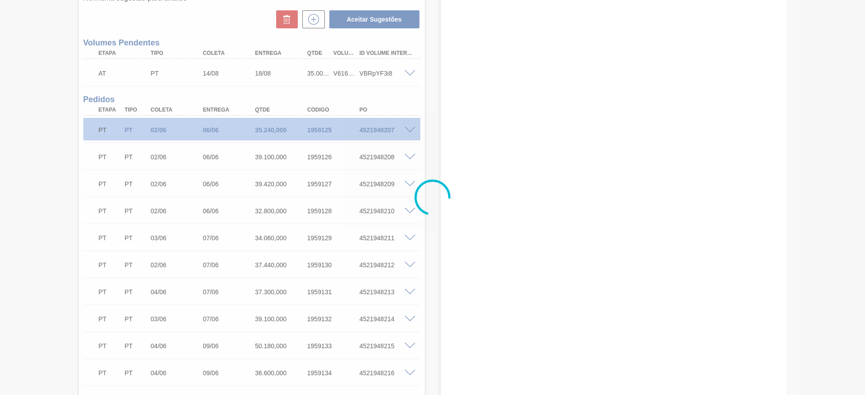
scroll to position [249, 0]
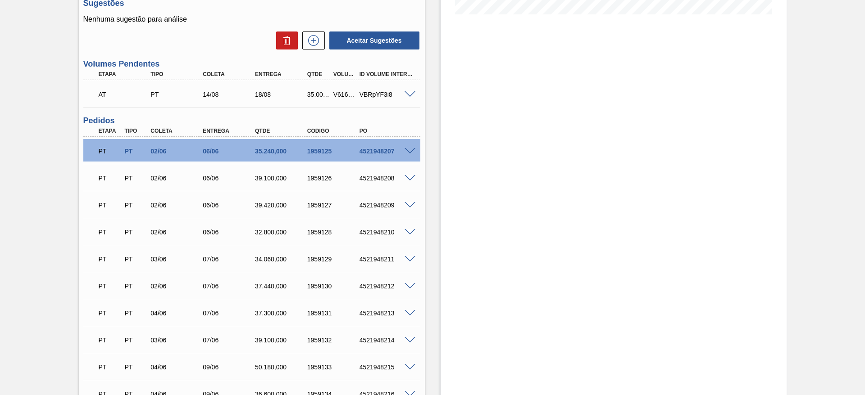
click at [342, 91] on div "V616008" at bounding box center [344, 94] width 27 height 7
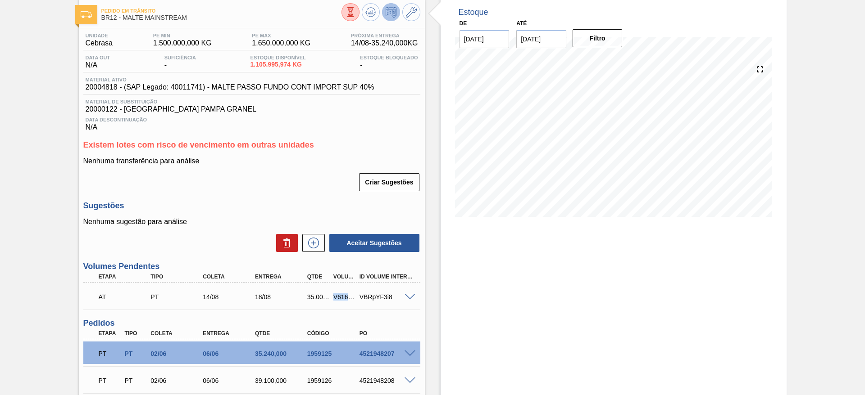
scroll to position [0, 0]
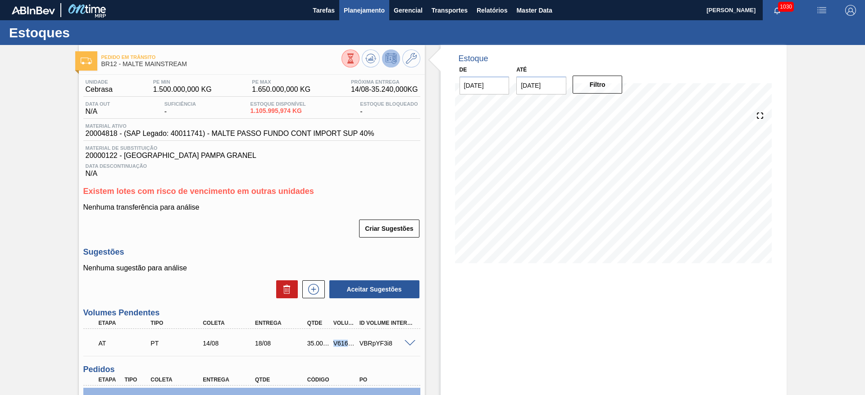
click at [347, 13] on span "Planejamento" at bounding box center [364, 10] width 41 height 11
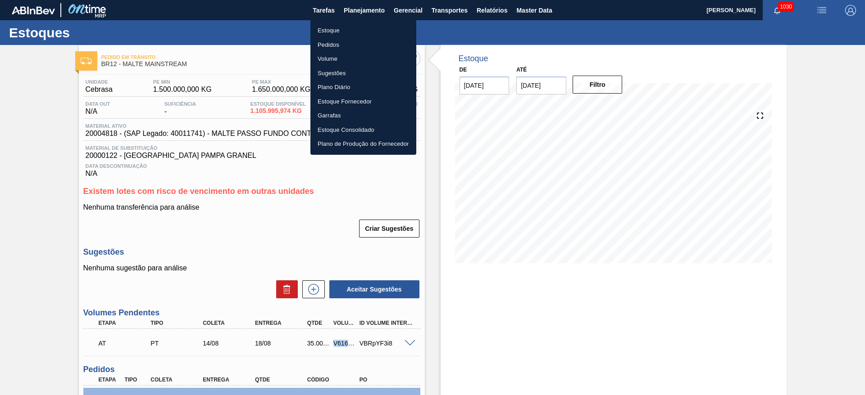
click at [331, 29] on li "Estoque" at bounding box center [363, 30] width 106 height 14
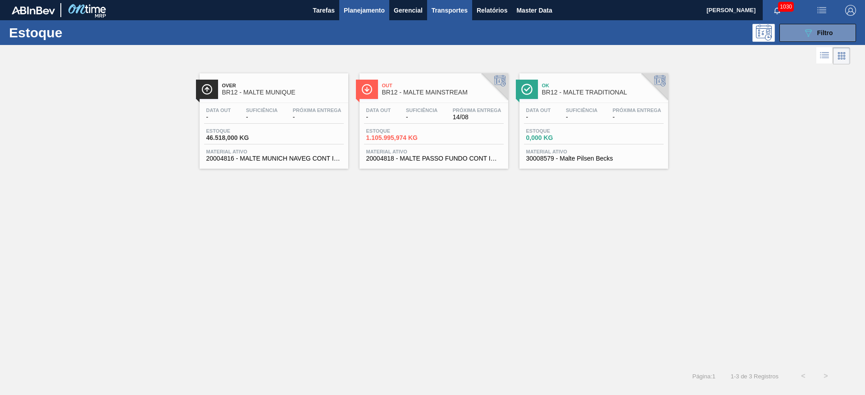
click at [449, 11] on span "Transportes" at bounding box center [449, 10] width 36 height 11
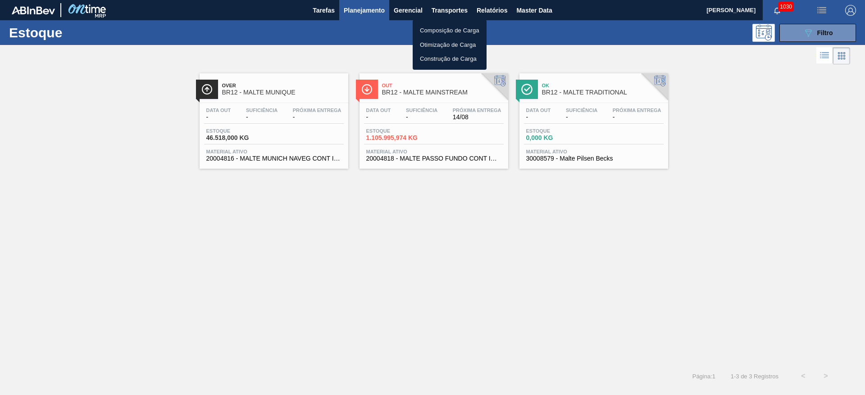
click at [428, 43] on li "Otimização de Carga" at bounding box center [450, 45] width 74 height 14
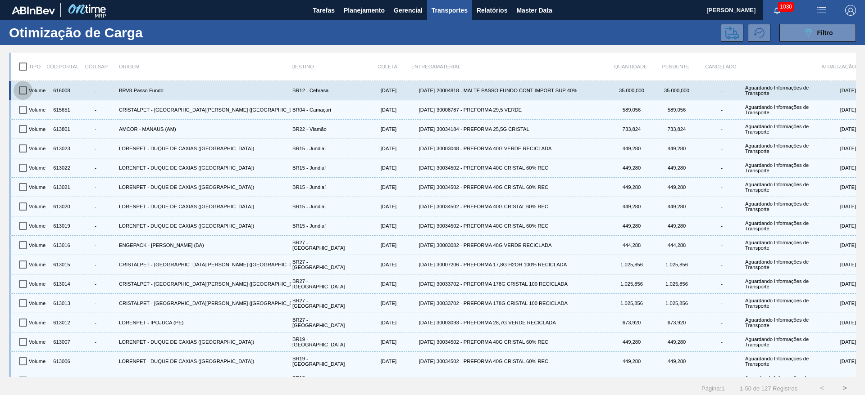
click at [19, 91] on input "checkbox" at bounding box center [23, 90] width 19 height 19
checkbox input "true"
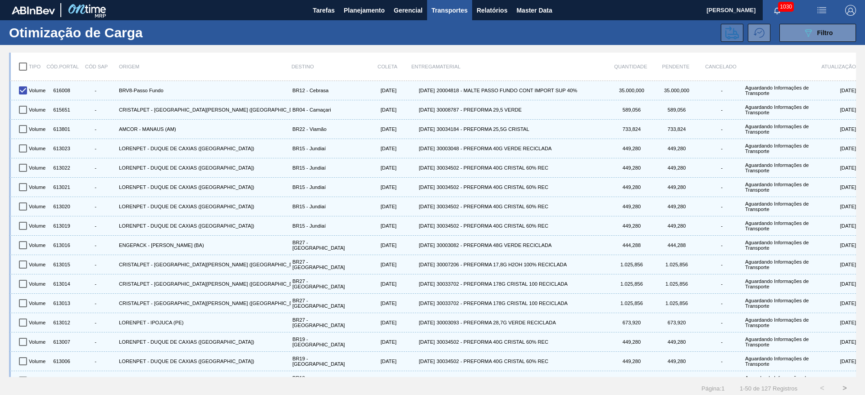
click at [727, 31] on icon at bounding box center [732, 33] width 14 height 14
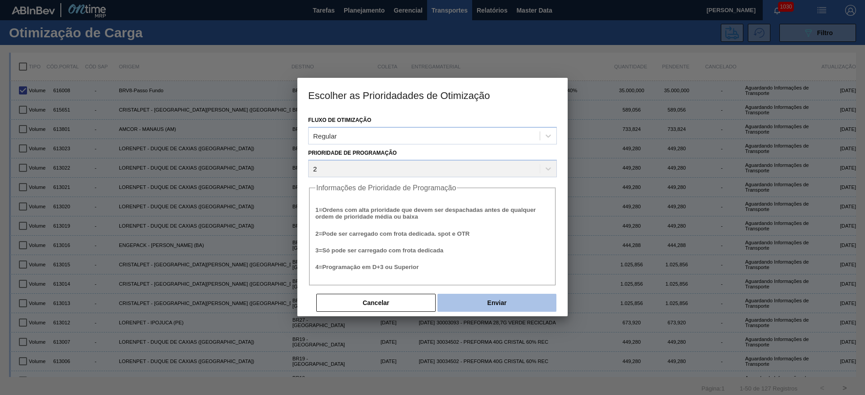
click at [503, 303] on button "Enviar" at bounding box center [496, 303] width 119 height 18
